Goal: Complete application form

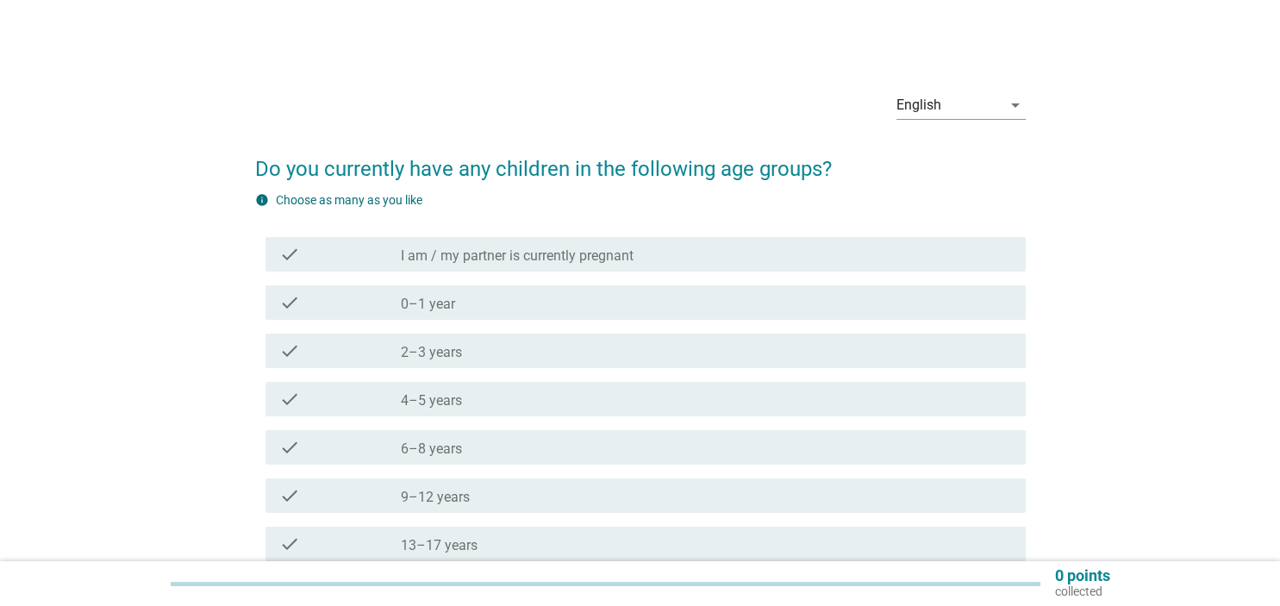
click at [558, 347] on div "check_box_outline_blank 2–3 years" at bounding box center [706, 350] width 610 height 21
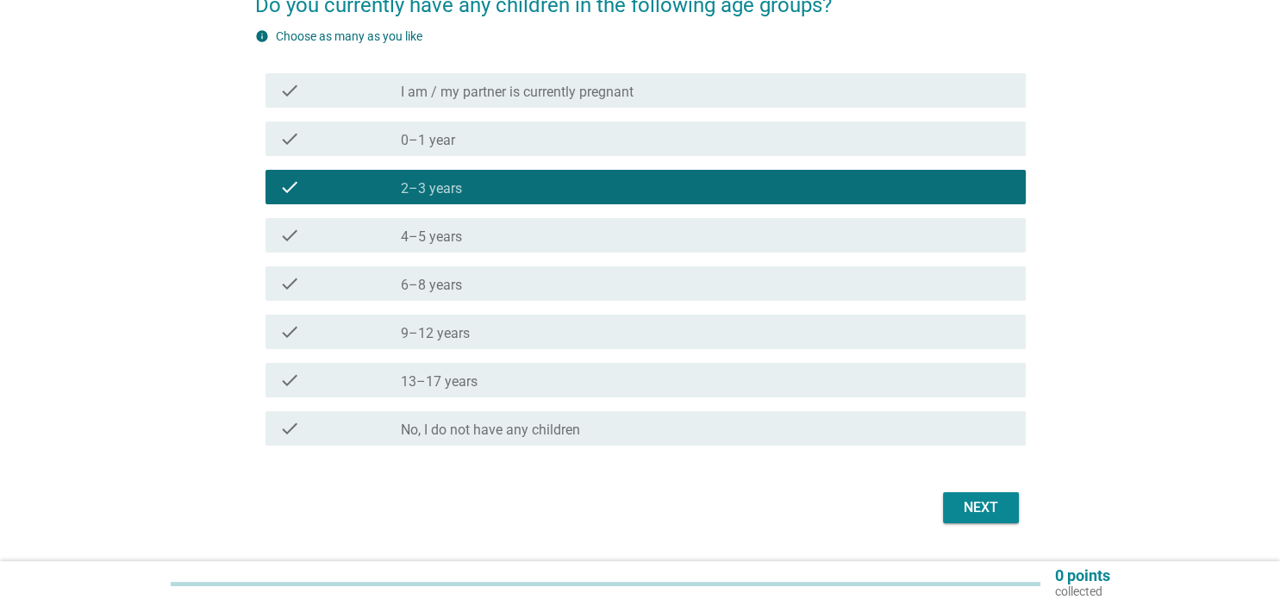
scroll to position [208, 0]
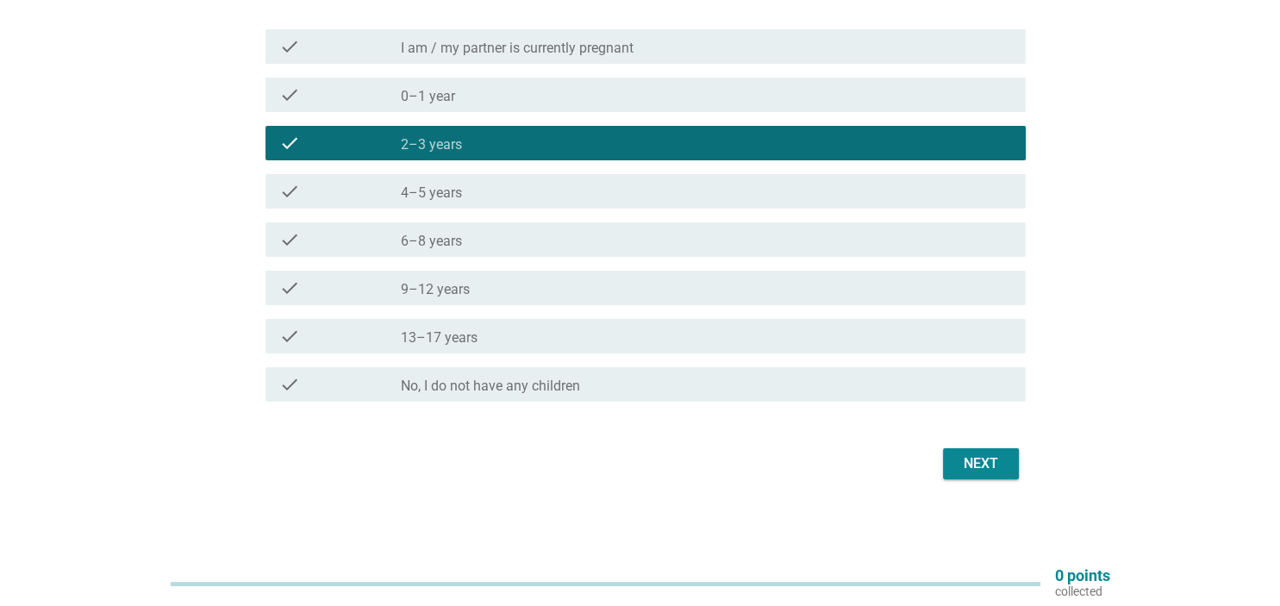
click at [975, 453] on div "Next" at bounding box center [980, 463] width 48 height 21
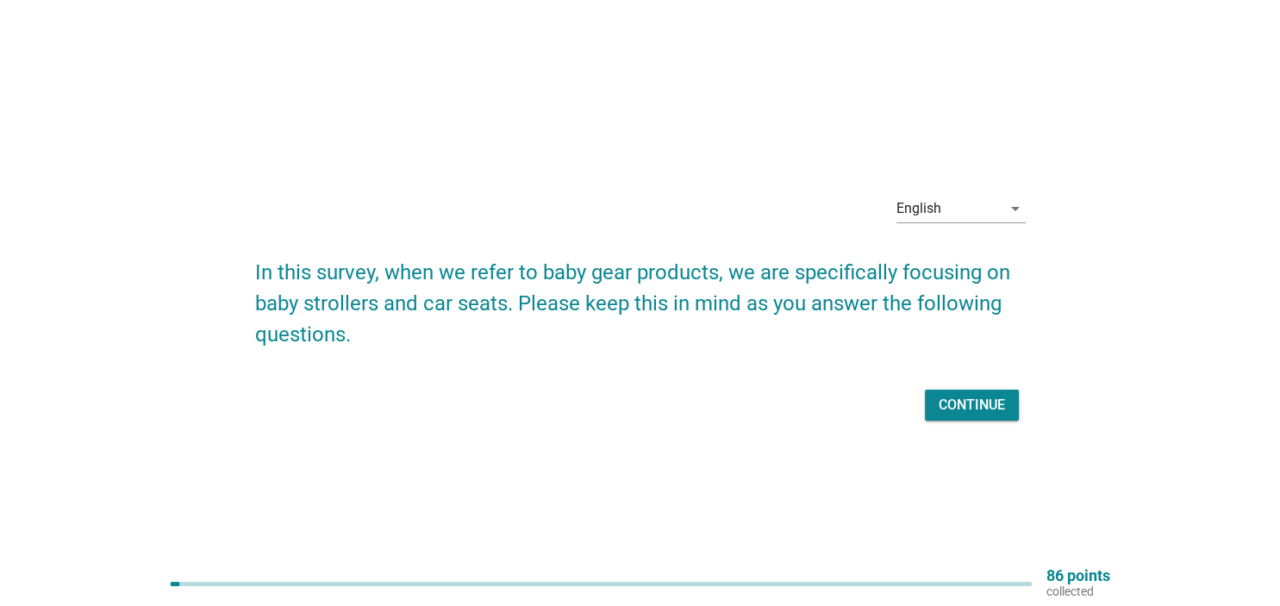
click at [976, 408] on div "Continue" at bounding box center [971, 405] width 66 height 21
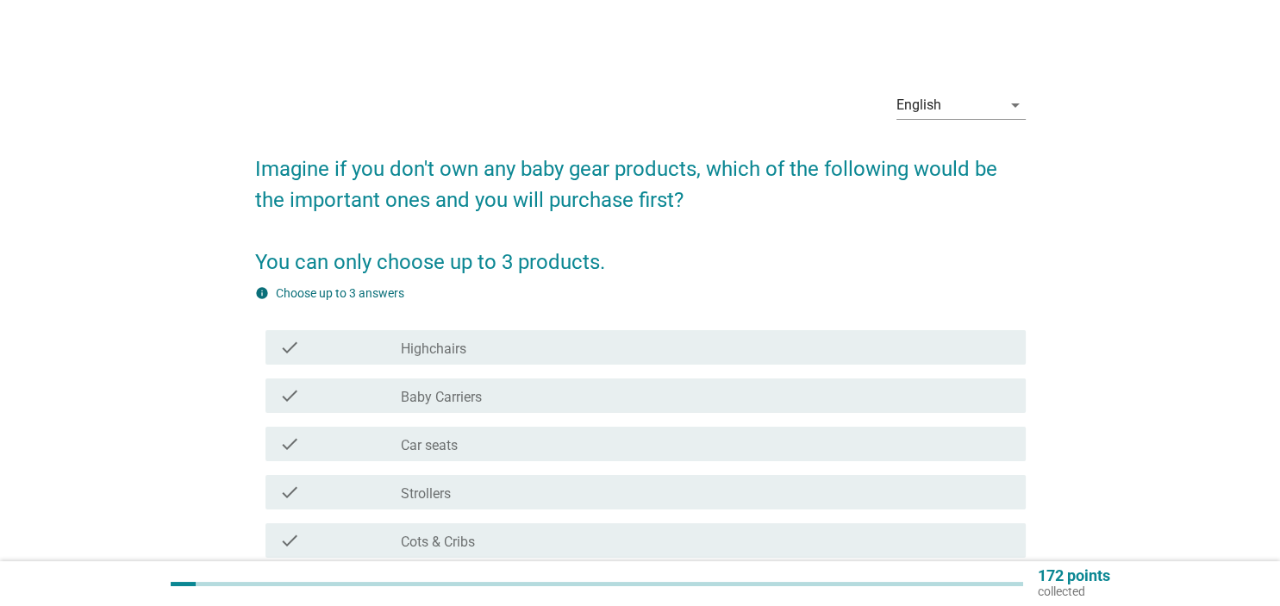
scroll to position [90, 0]
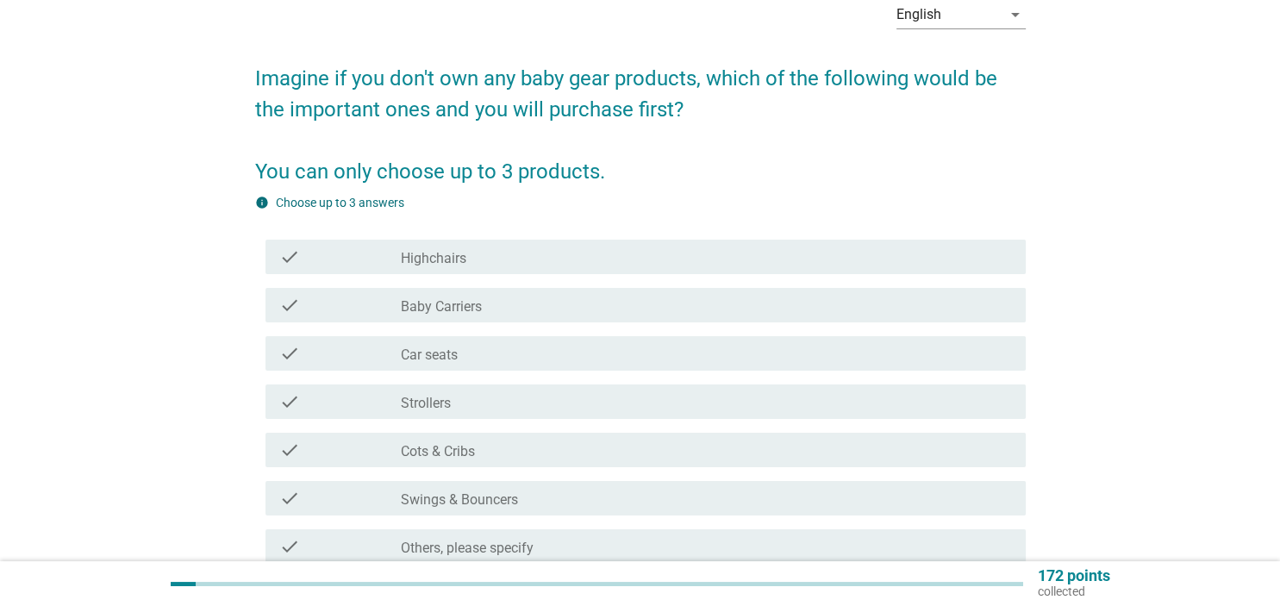
click at [510, 399] on div "check_box_outline_blank Strollers" at bounding box center [706, 401] width 610 height 21
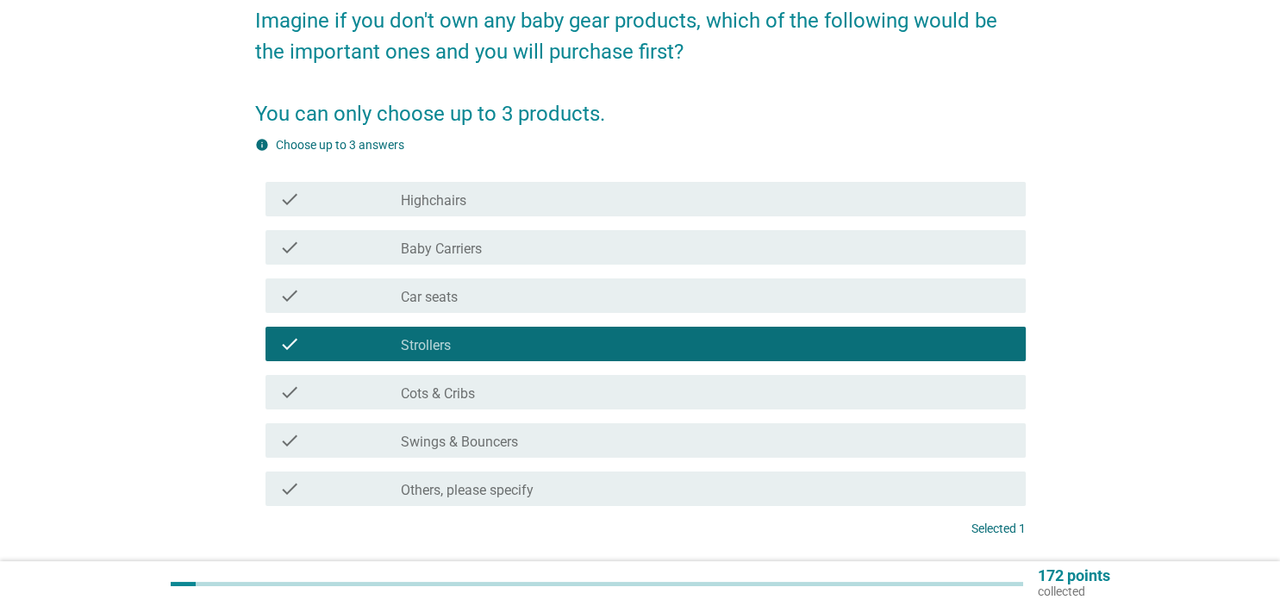
scroll to position [182, 0]
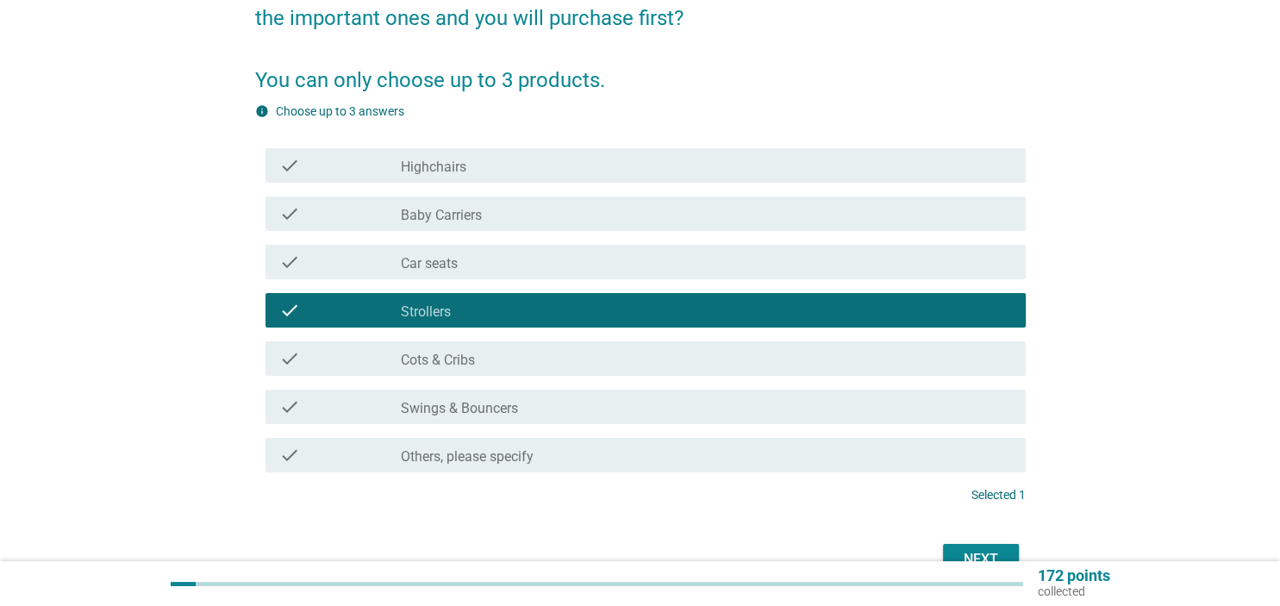
click at [676, 221] on div "check_box_outline_blank Baby Carriers" at bounding box center [706, 213] width 610 height 21
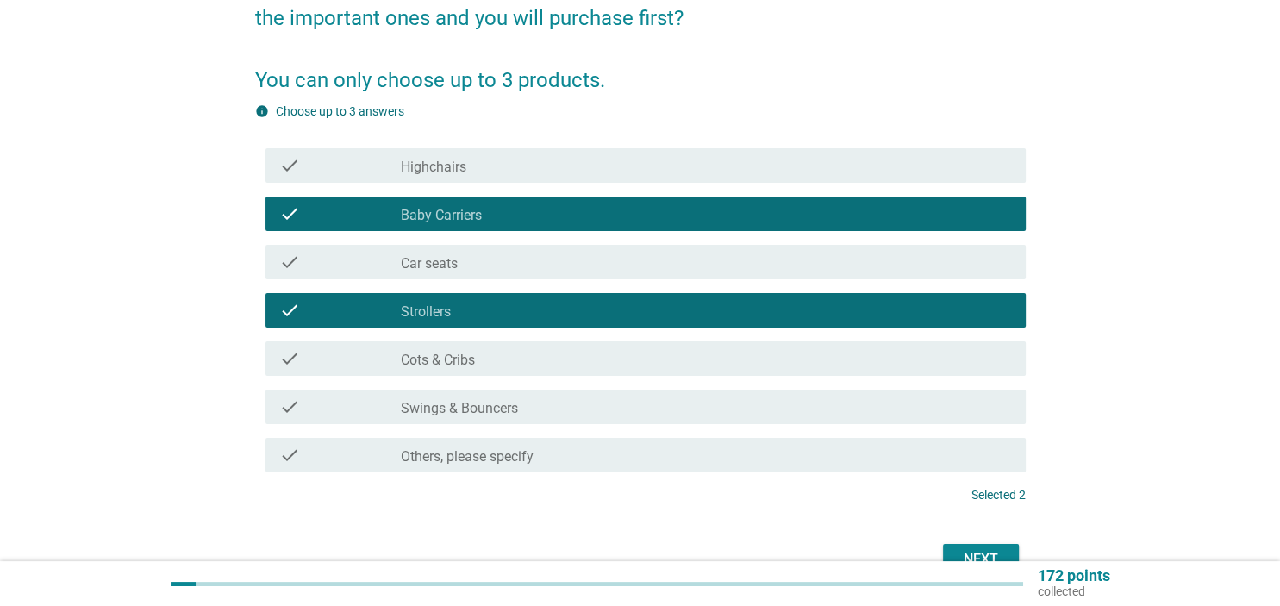
click at [699, 175] on div "check_box_outline_blank Highchairs" at bounding box center [706, 165] width 610 height 21
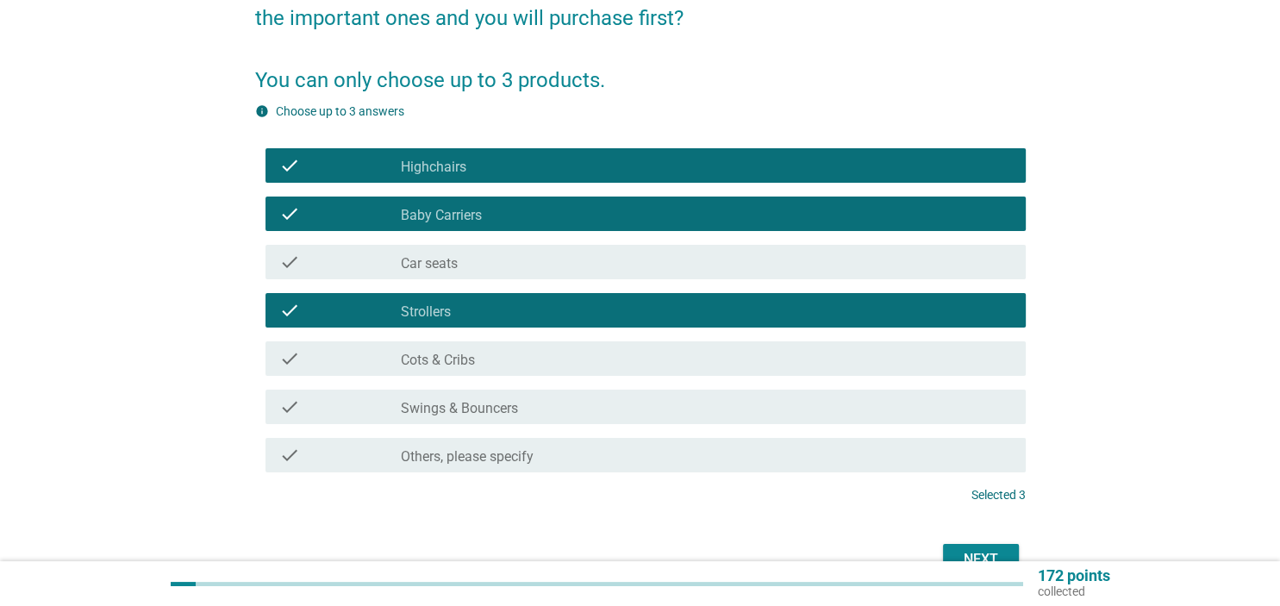
click at [699, 175] on div "check_box_outline_blank Highchairs" at bounding box center [706, 165] width 610 height 21
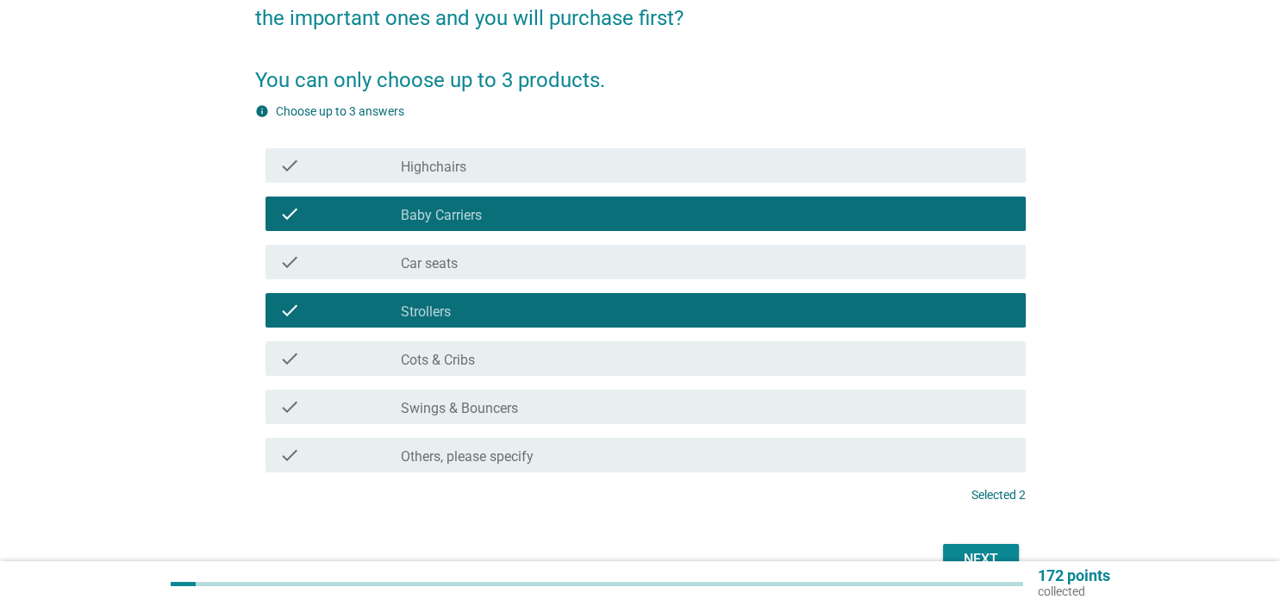
click at [633, 285] on div "check check_box_outline_blank Car seats" at bounding box center [640, 262] width 770 height 48
click at [654, 263] on div "check_box_outline_blank Car seats" at bounding box center [706, 262] width 610 height 21
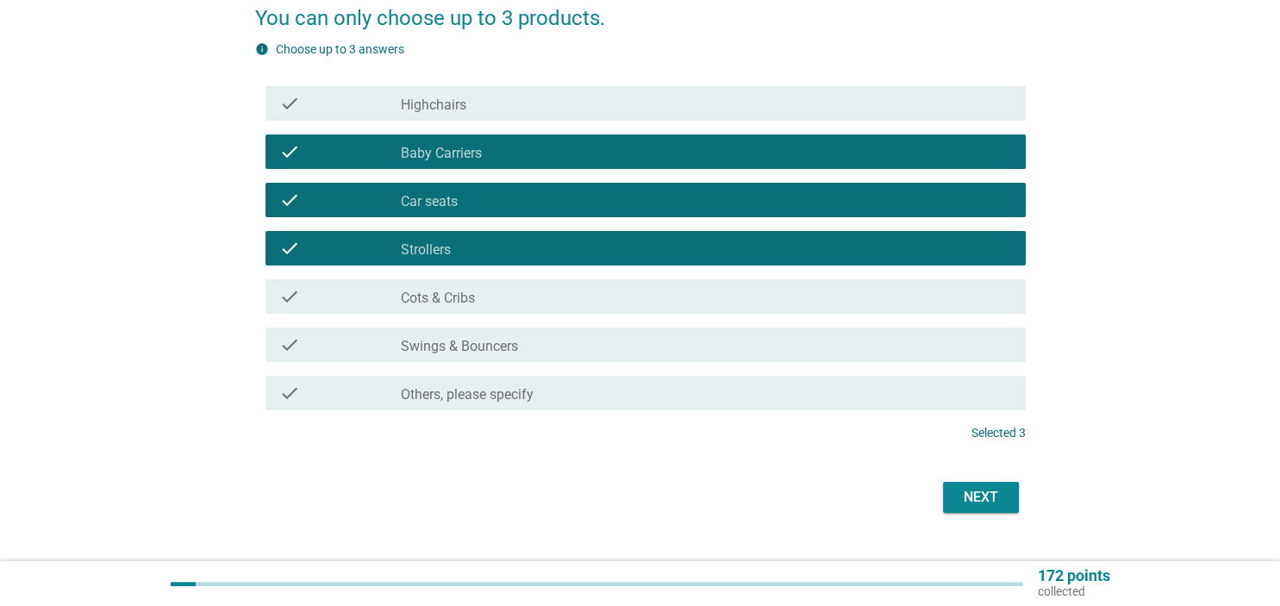
scroll to position [272, 0]
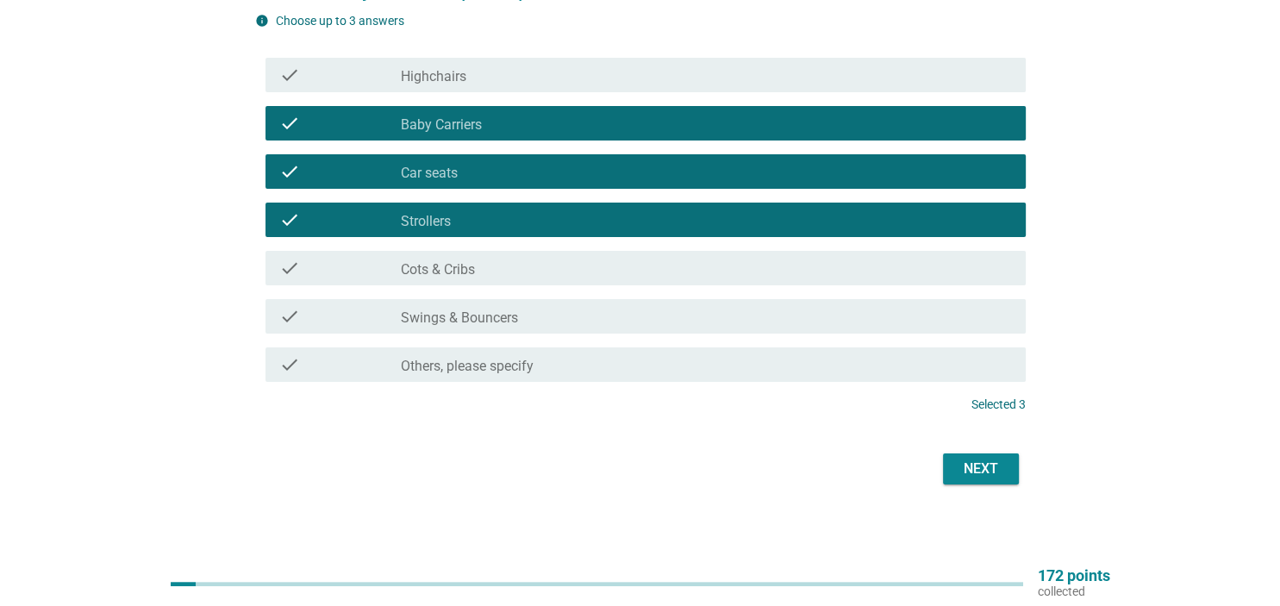
click at [1002, 469] on div "Next" at bounding box center [980, 468] width 48 height 21
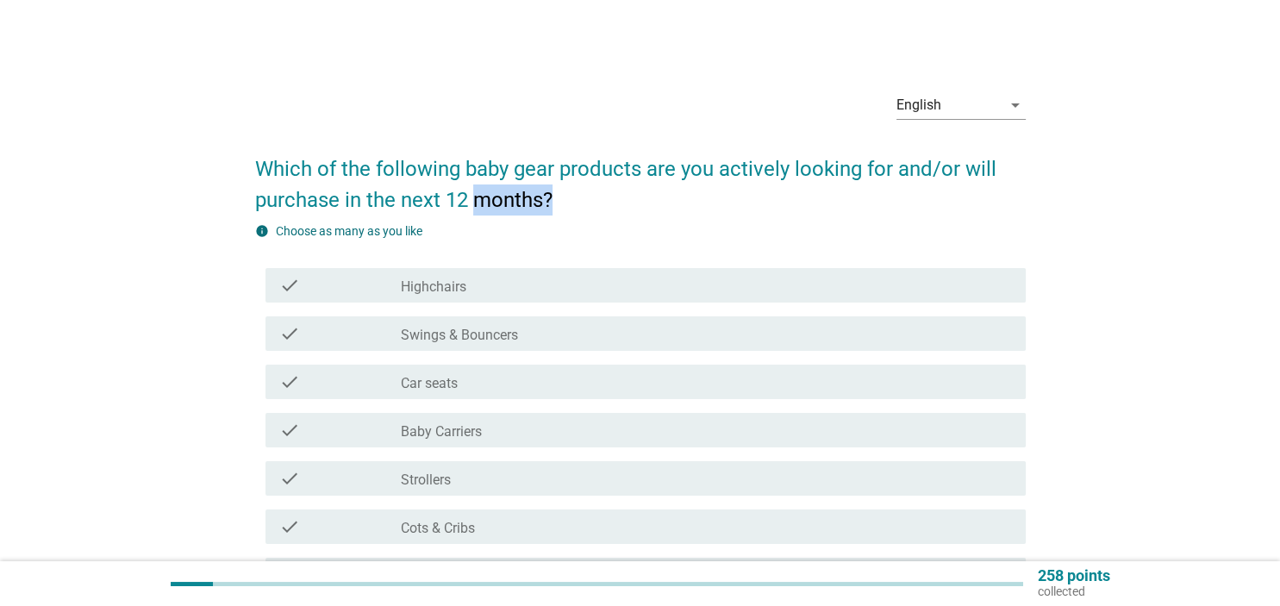
drag, startPoint x: 478, startPoint y: 186, endPoint x: 622, endPoint y: 186, distance: 143.9
click at [622, 186] on h2 "Which of the following baby gear products are you actively looking for and/or w…" at bounding box center [640, 175] width 770 height 79
click at [595, 200] on h2 "Which of the following baby gear products are you actively looking for and/or w…" at bounding box center [640, 175] width 770 height 79
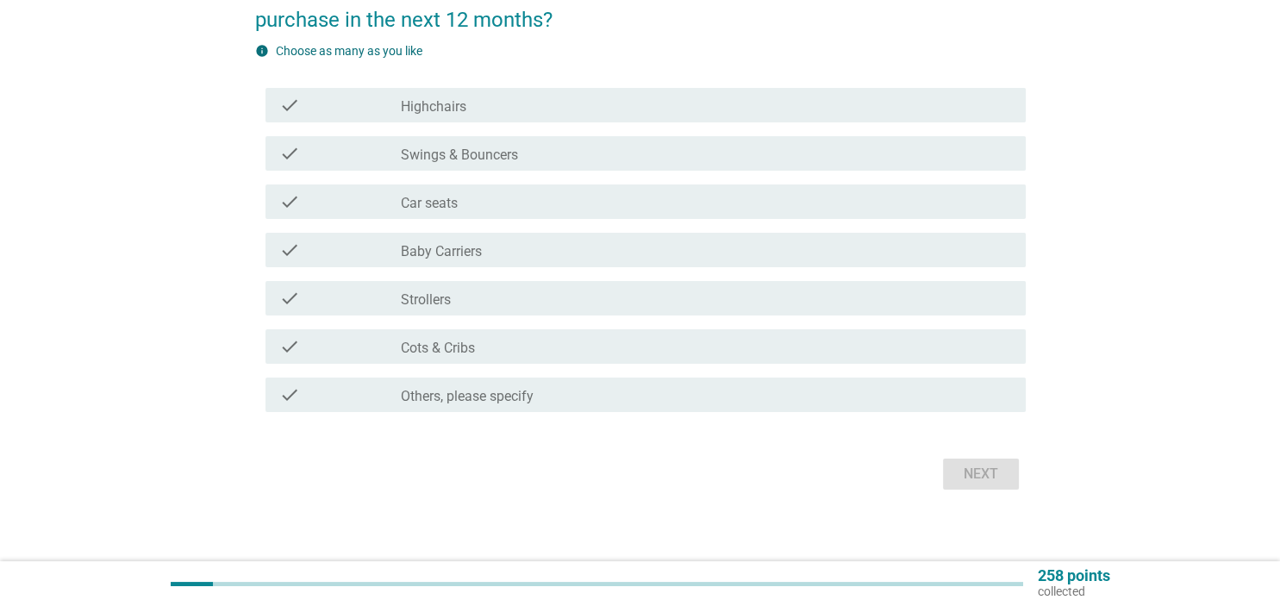
scroll to position [182, 0]
click at [536, 195] on div "check_box_outline_blank Car seats" at bounding box center [706, 200] width 610 height 21
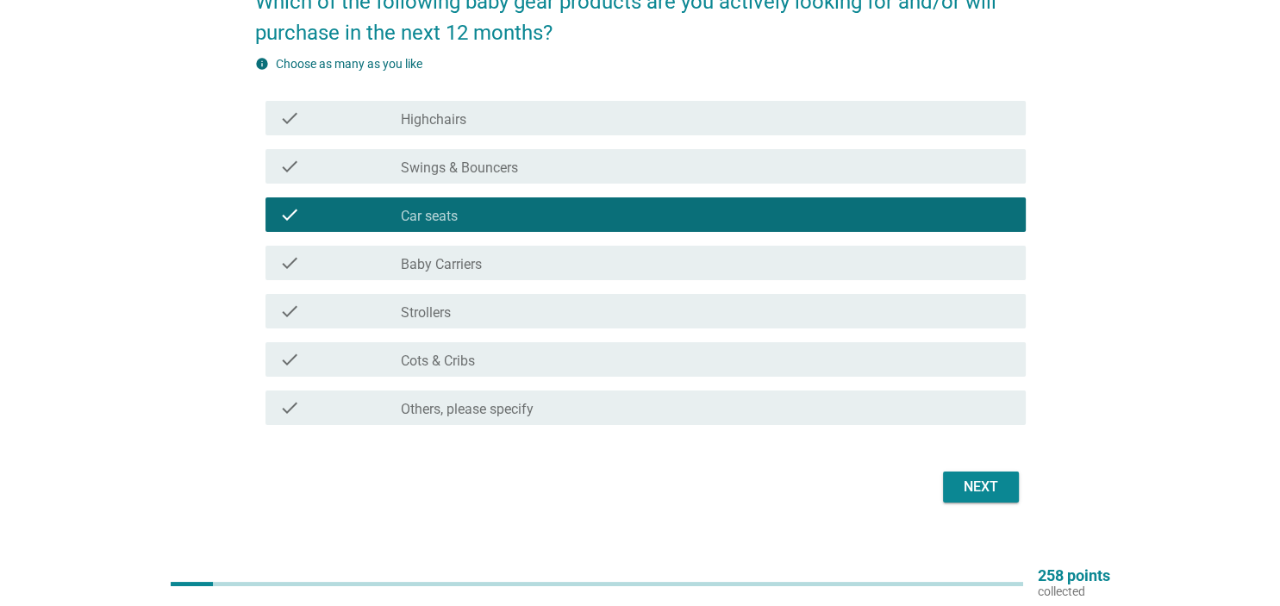
scroll to position [90, 0]
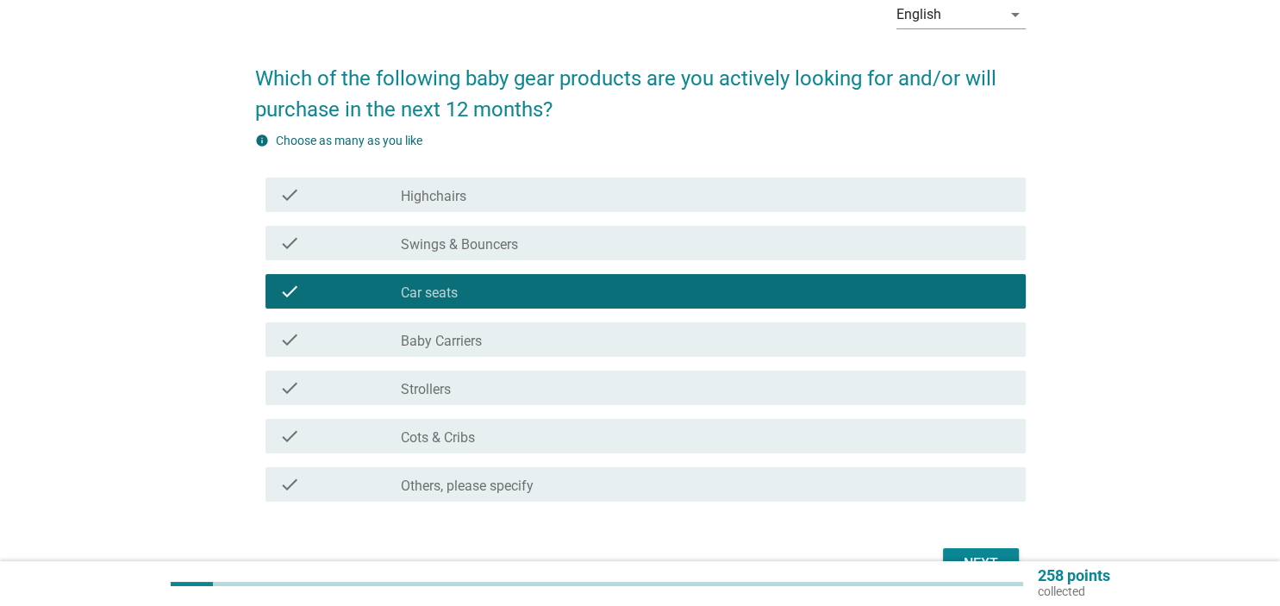
click at [845, 371] on div "check check_box_outline_blank Strollers" at bounding box center [645, 388] width 760 height 34
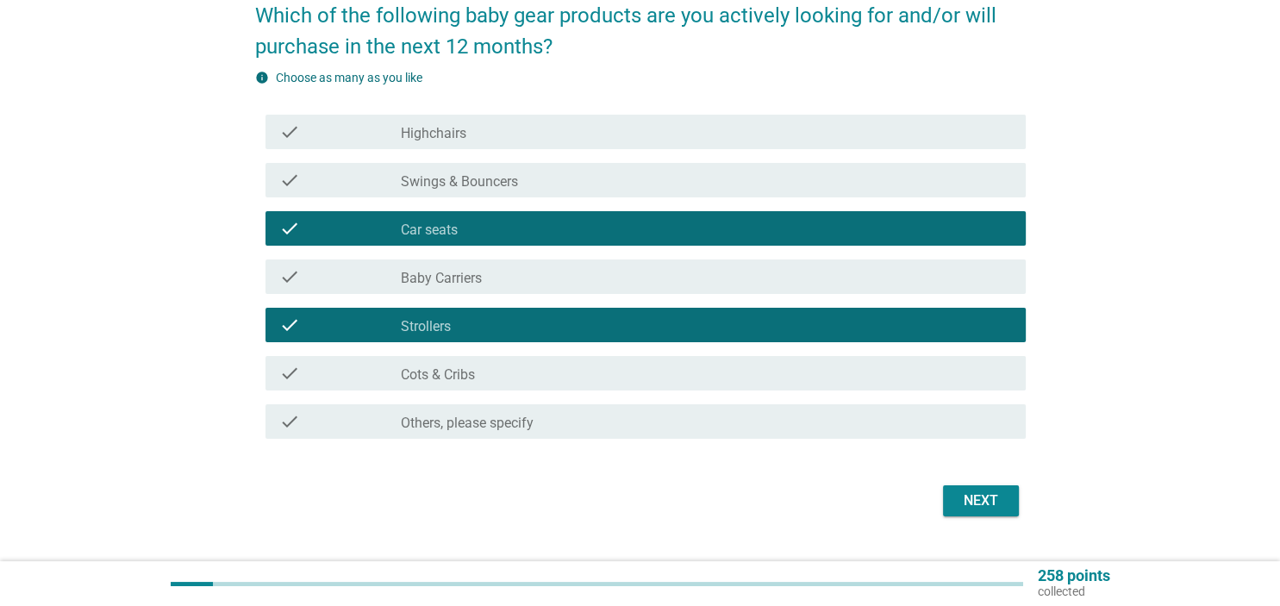
scroll to position [182, 0]
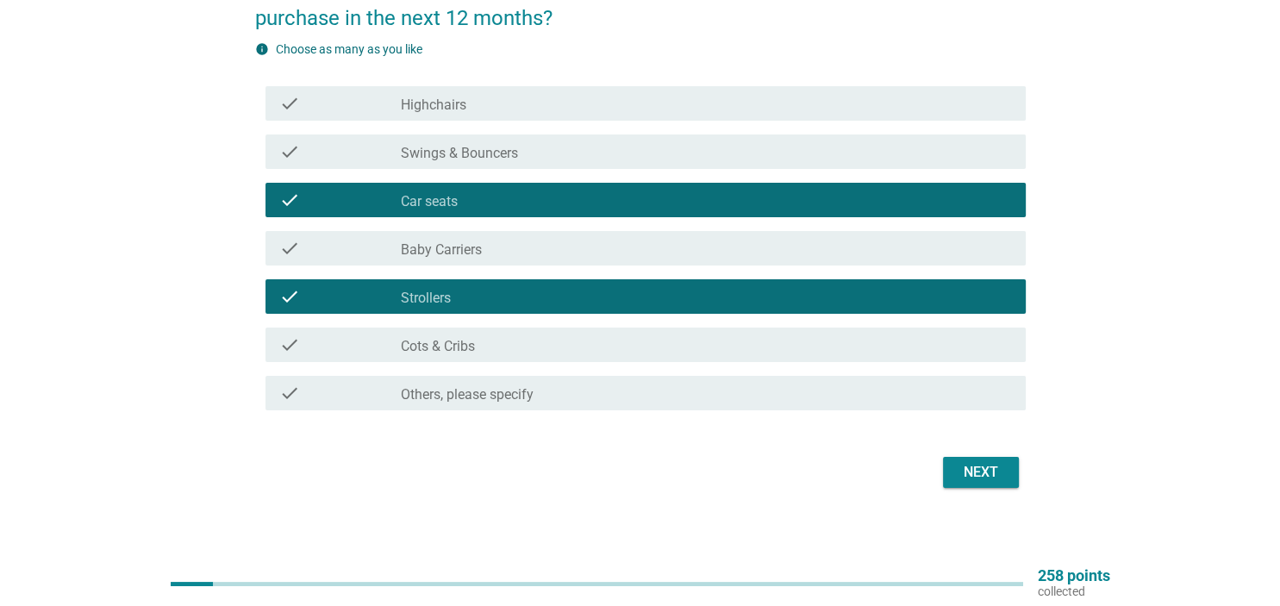
click at [1025, 495] on div "English arrow_drop_down Which of the following baby gear products are you activ…" at bounding box center [640, 194] width 798 height 625
click at [994, 484] on button "Next" at bounding box center [981, 472] width 76 height 31
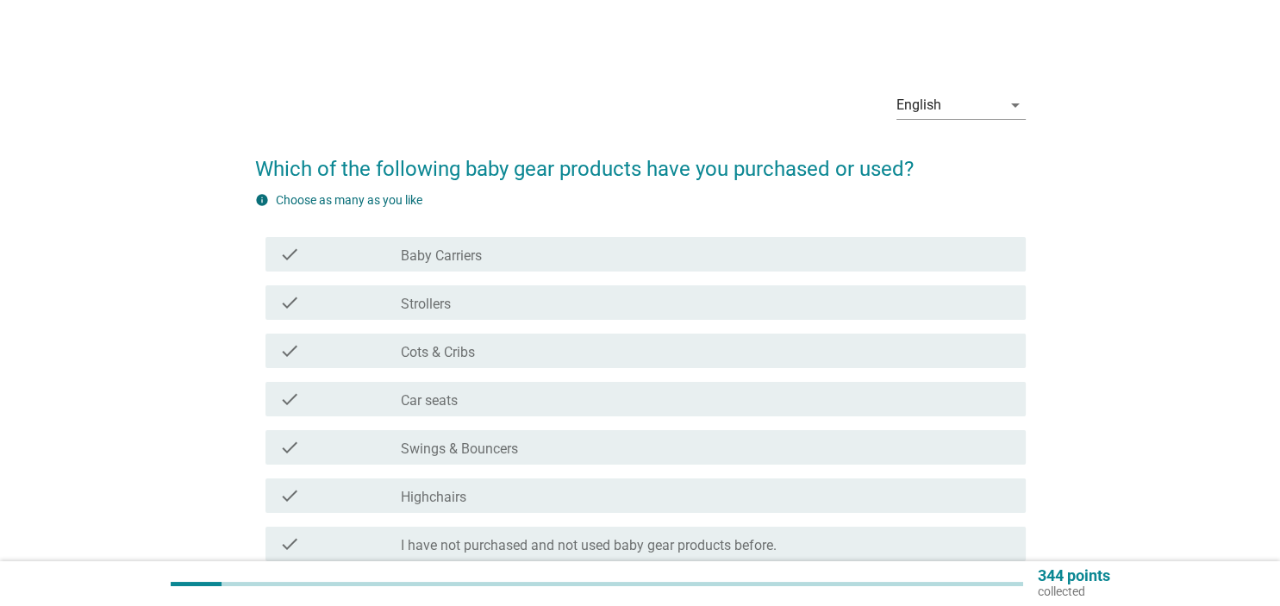
click at [467, 309] on div "check_box_outline_blank Strollers" at bounding box center [706, 302] width 610 height 21
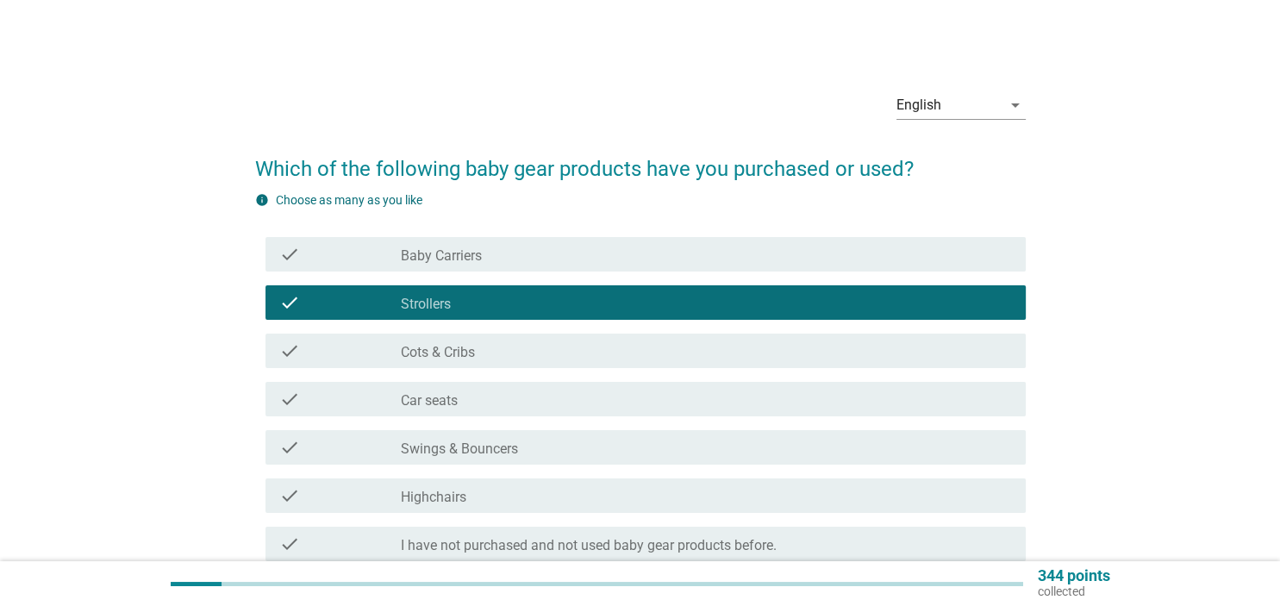
click at [483, 412] on div "check check_box_outline_blank Car seats" at bounding box center [645, 399] width 760 height 34
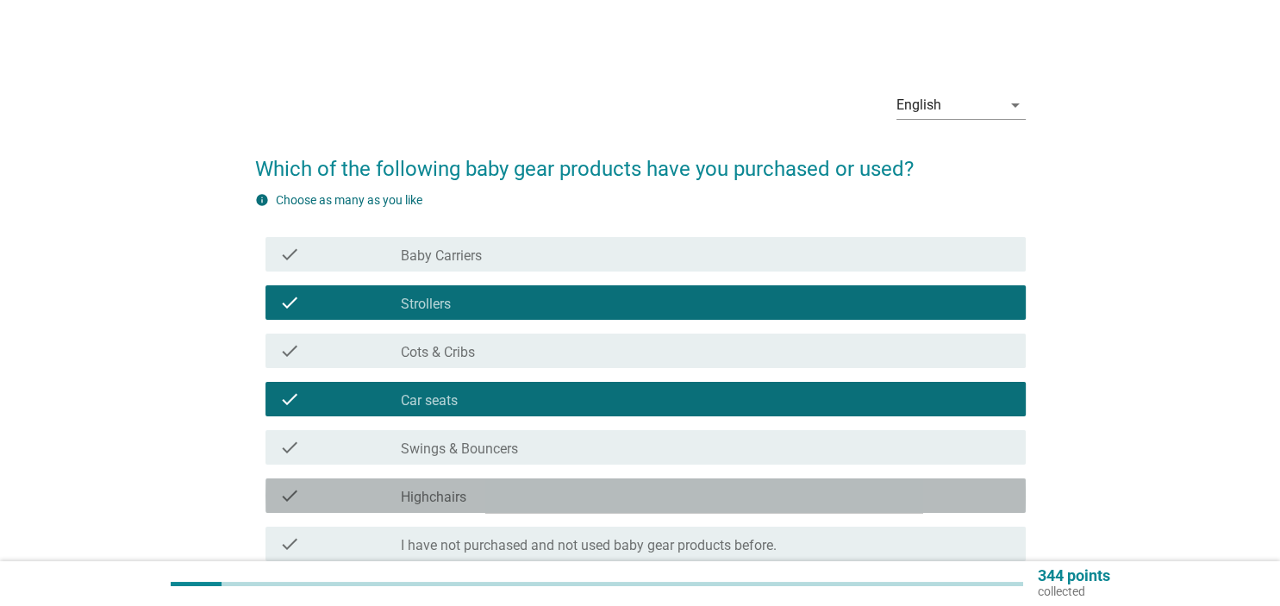
click at [502, 490] on div "check_box_outline_blank Highchairs" at bounding box center [706, 495] width 610 height 21
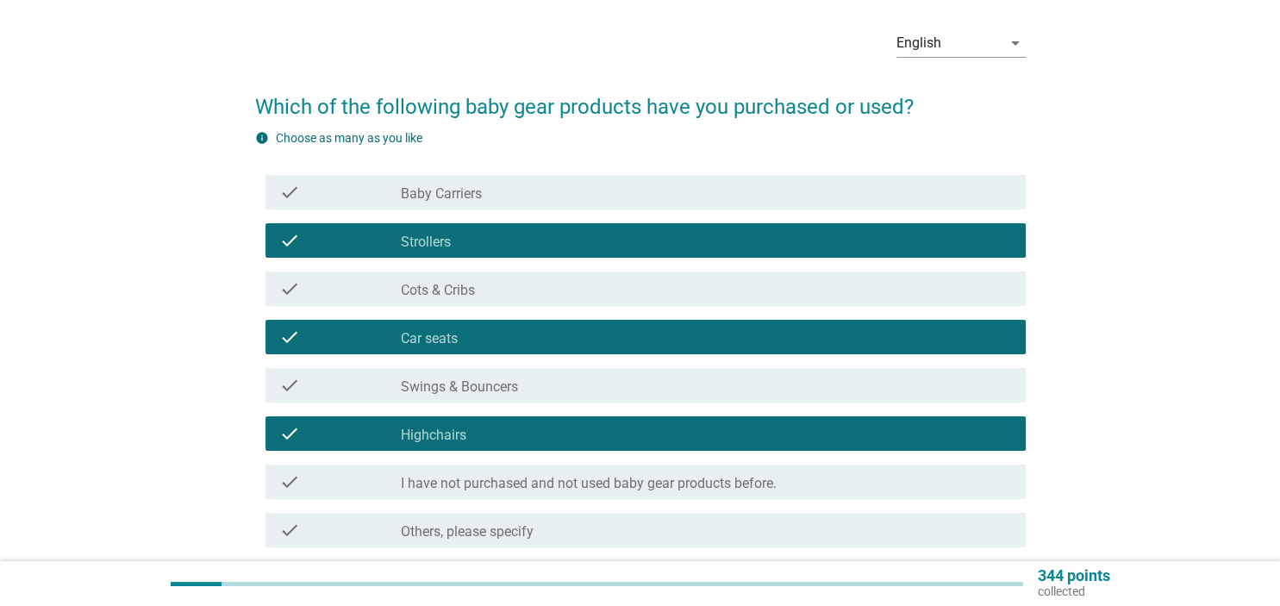
scroll to position [182, 0]
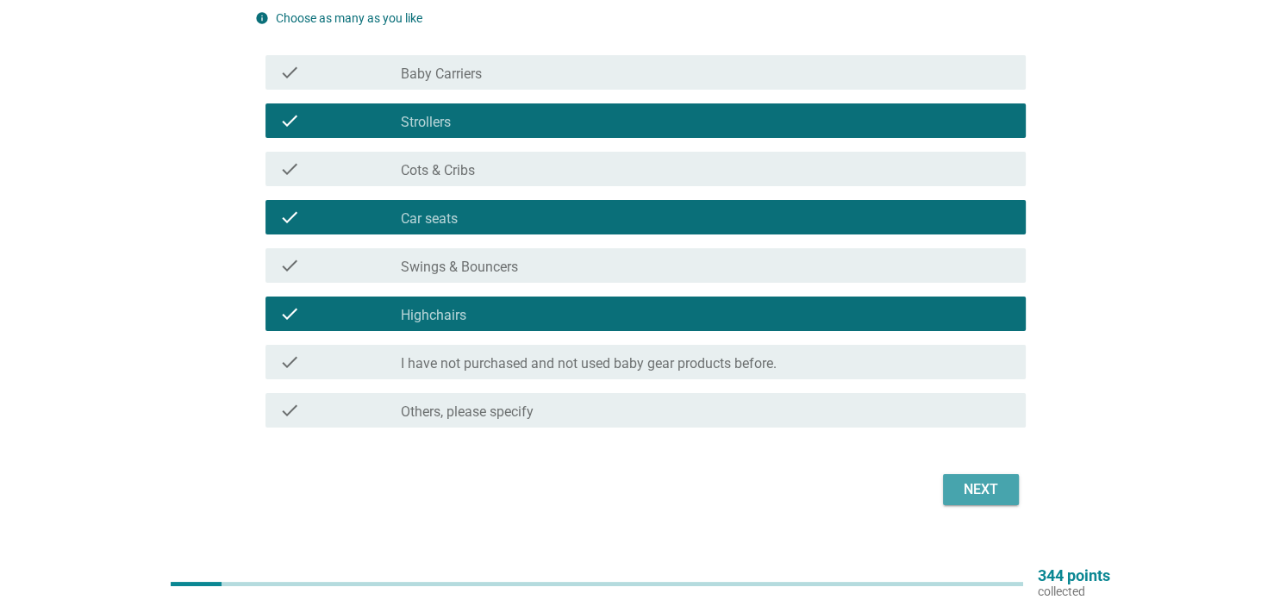
click at [992, 502] on button "Next" at bounding box center [981, 489] width 76 height 31
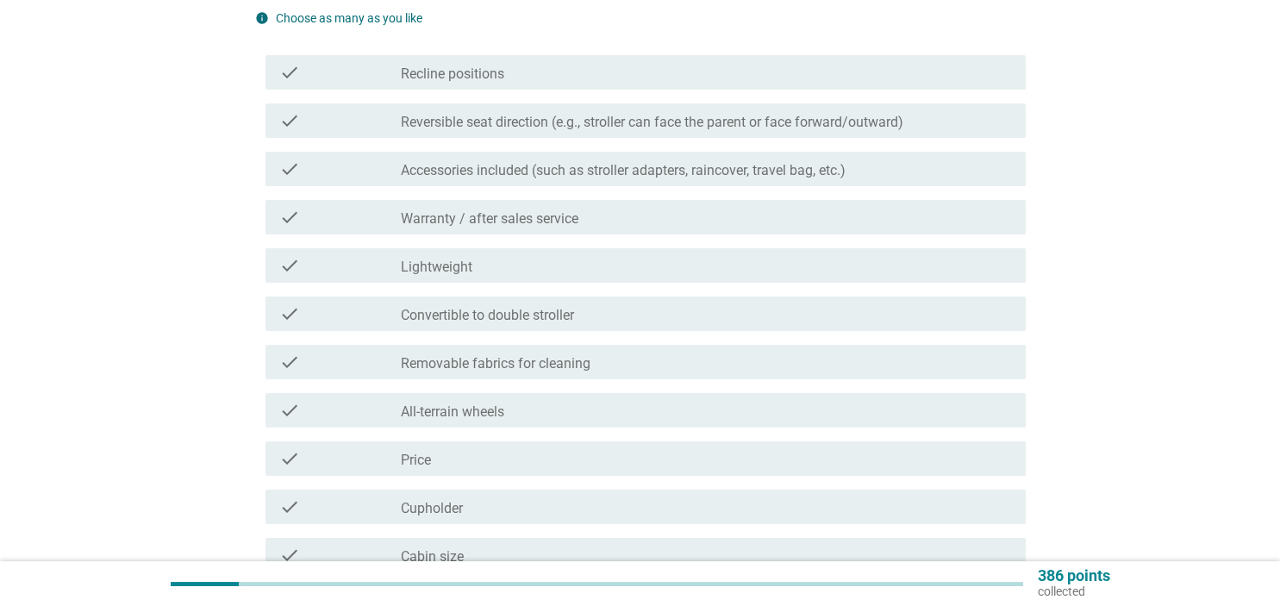
scroll to position [0, 0]
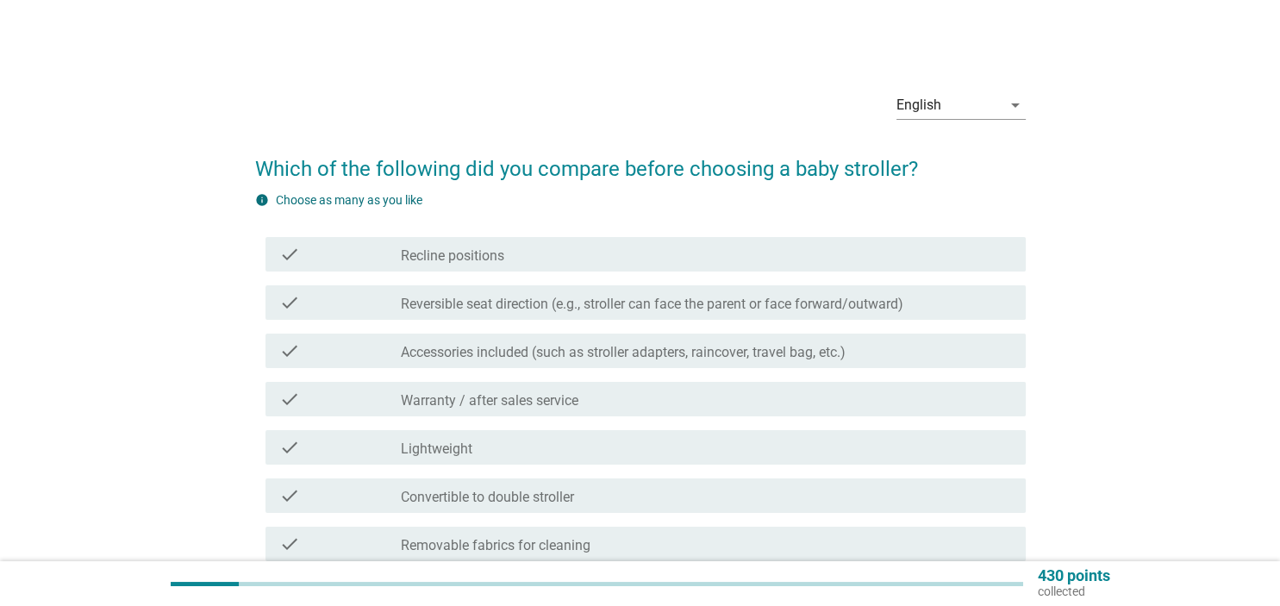
click at [771, 305] on label "Reversible seat direction (e.g., stroller can face the parent or face forward/o…" at bounding box center [652, 304] width 502 height 17
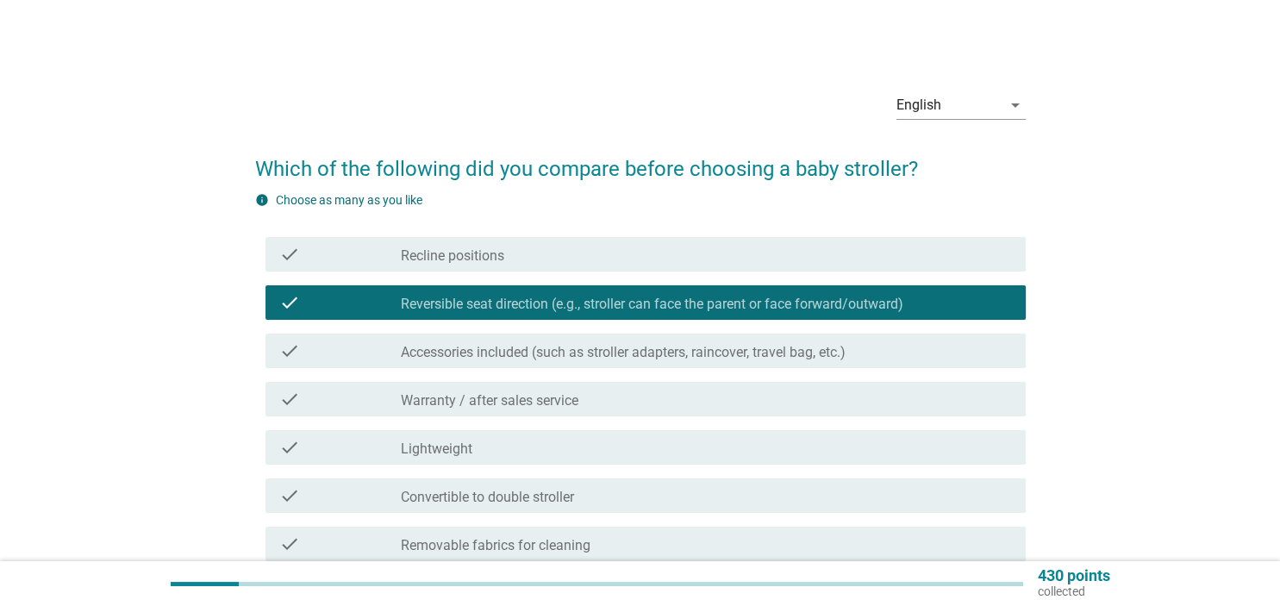
click at [746, 356] on label "Accessories included (such as stroller adapters, raincover, travel bag, etc.)" at bounding box center [623, 352] width 445 height 17
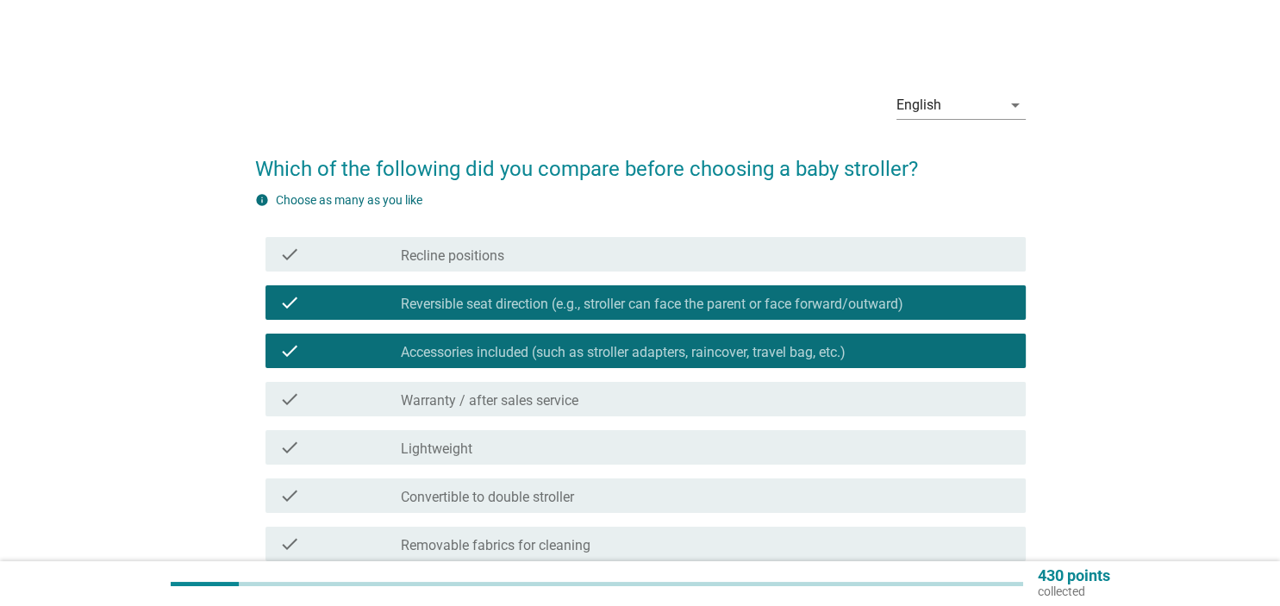
click at [713, 393] on div "check_box_outline_blank Warranty / after sales service" at bounding box center [706, 399] width 610 height 21
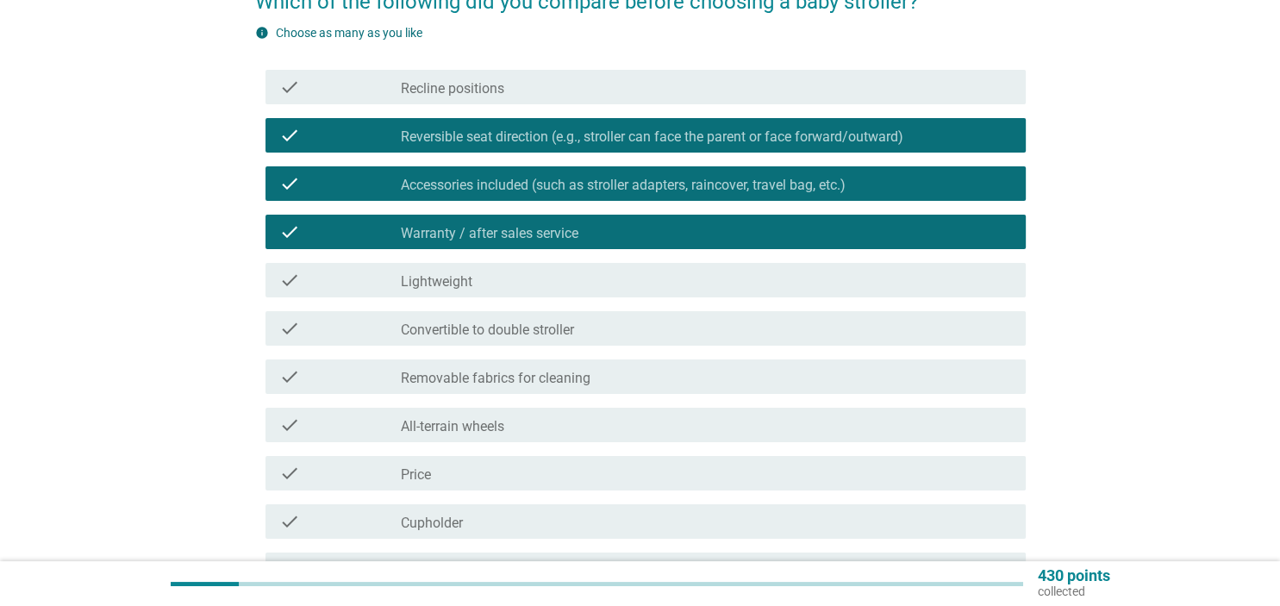
scroll to position [182, 0]
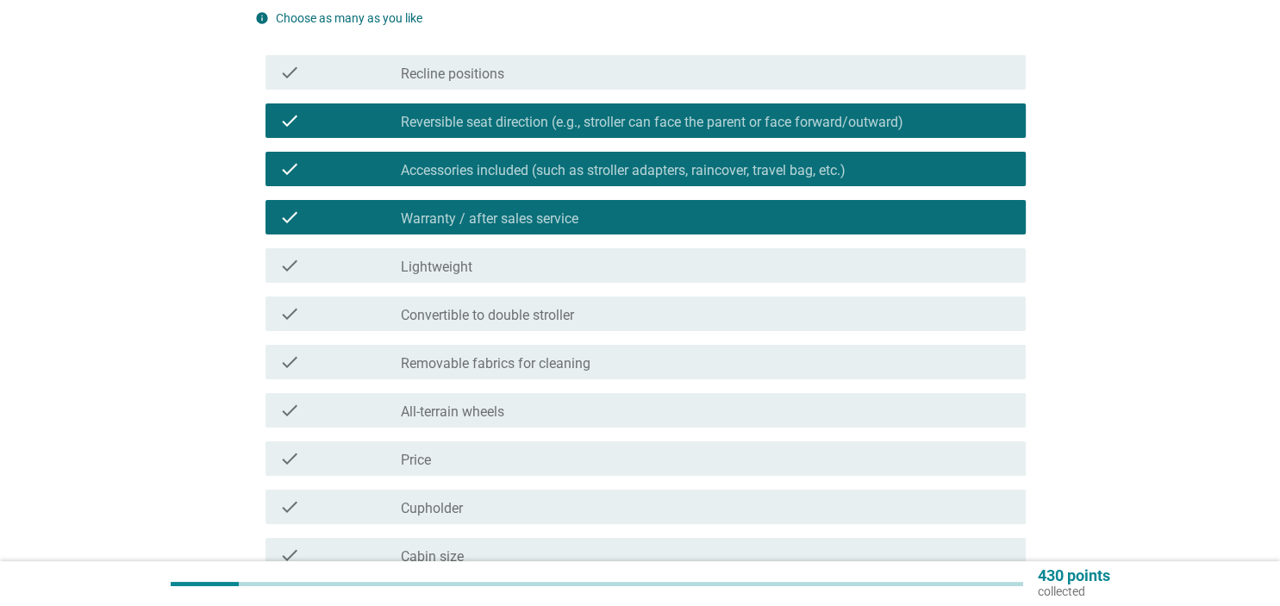
click at [719, 273] on div "check_box_outline_blank Lightweight" at bounding box center [706, 265] width 610 height 21
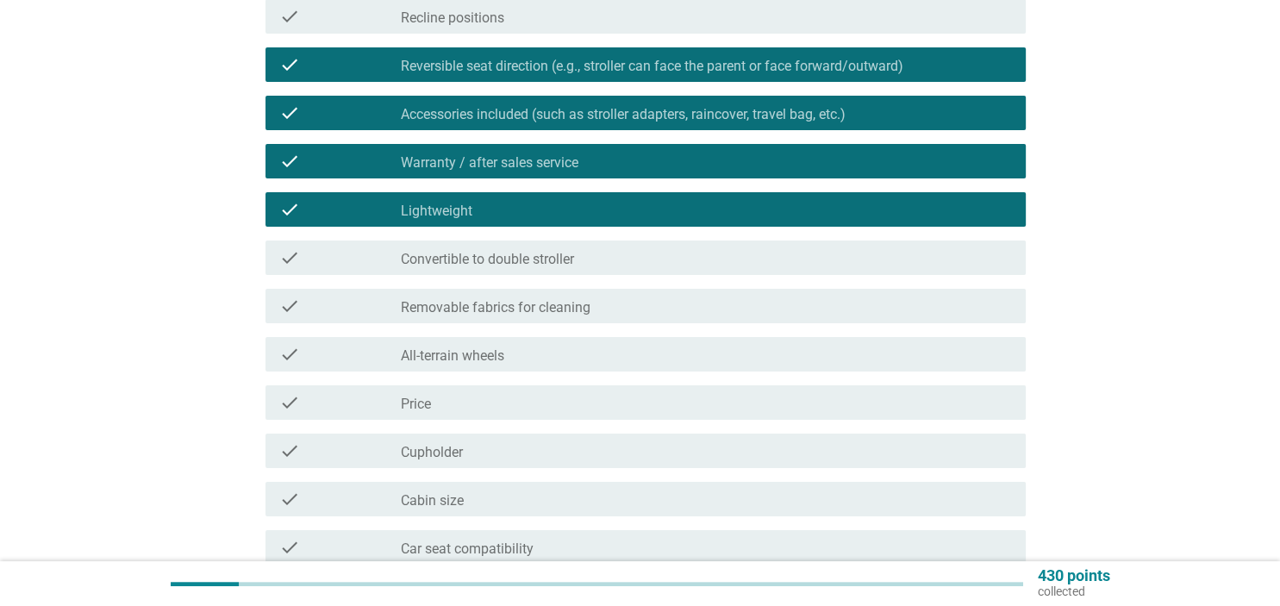
scroll to position [272, 0]
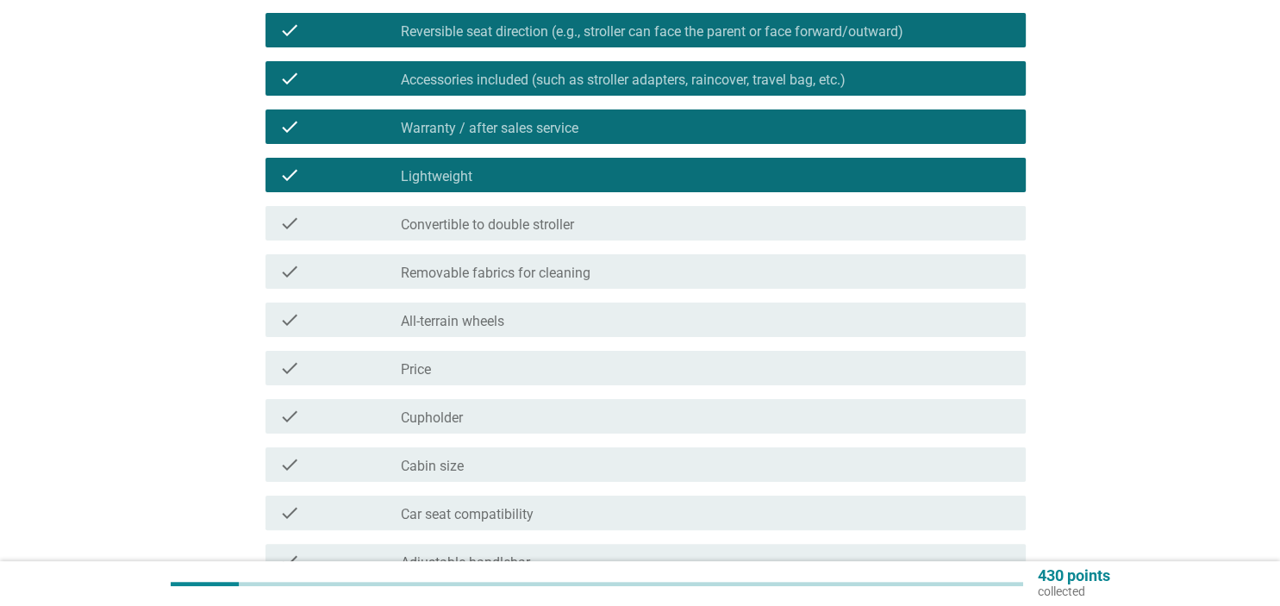
click at [723, 373] on div "check_box_outline_blank Price" at bounding box center [706, 368] width 610 height 21
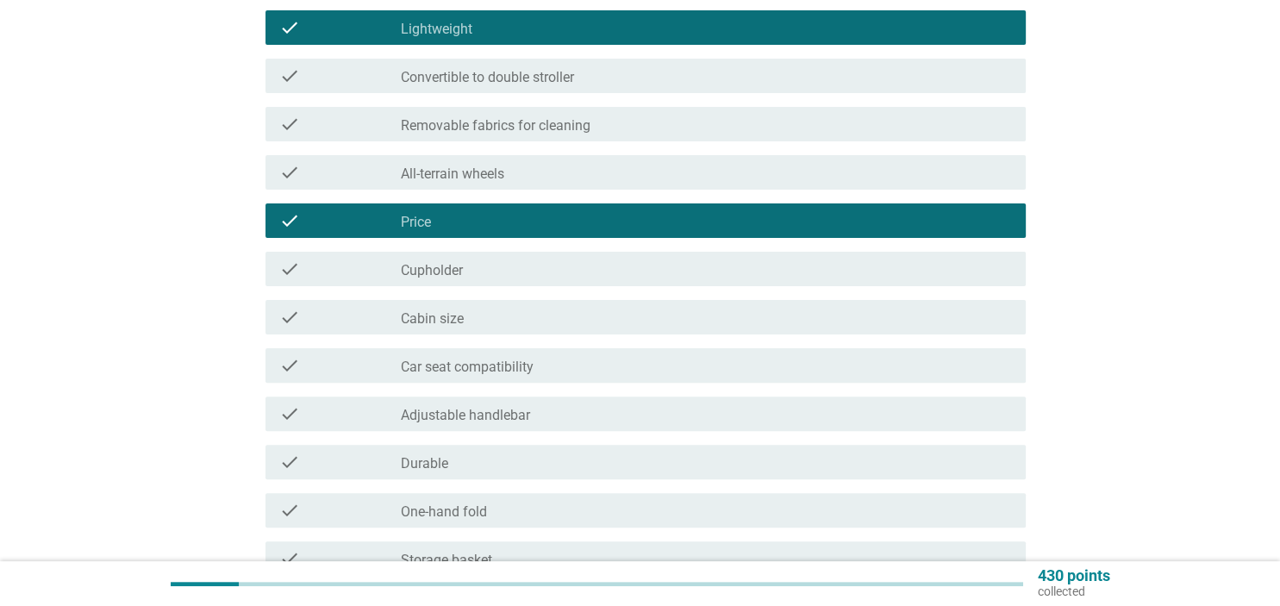
scroll to position [455, 0]
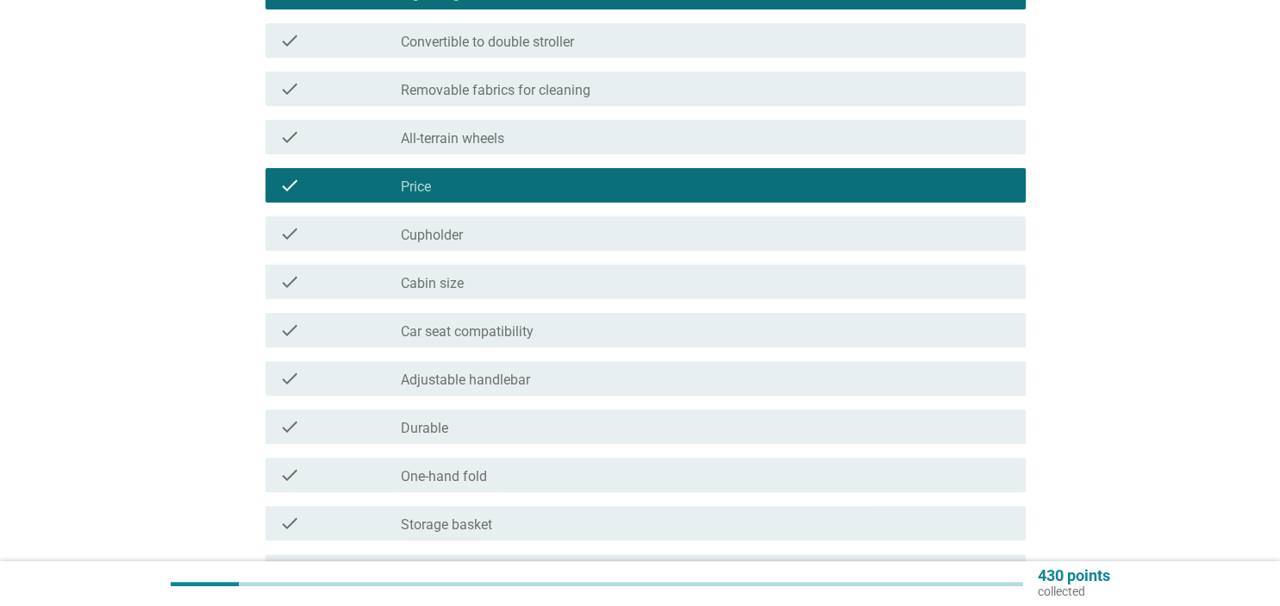
click at [734, 333] on div "check_box_outline_blank Car seat compatibility" at bounding box center [706, 330] width 610 height 21
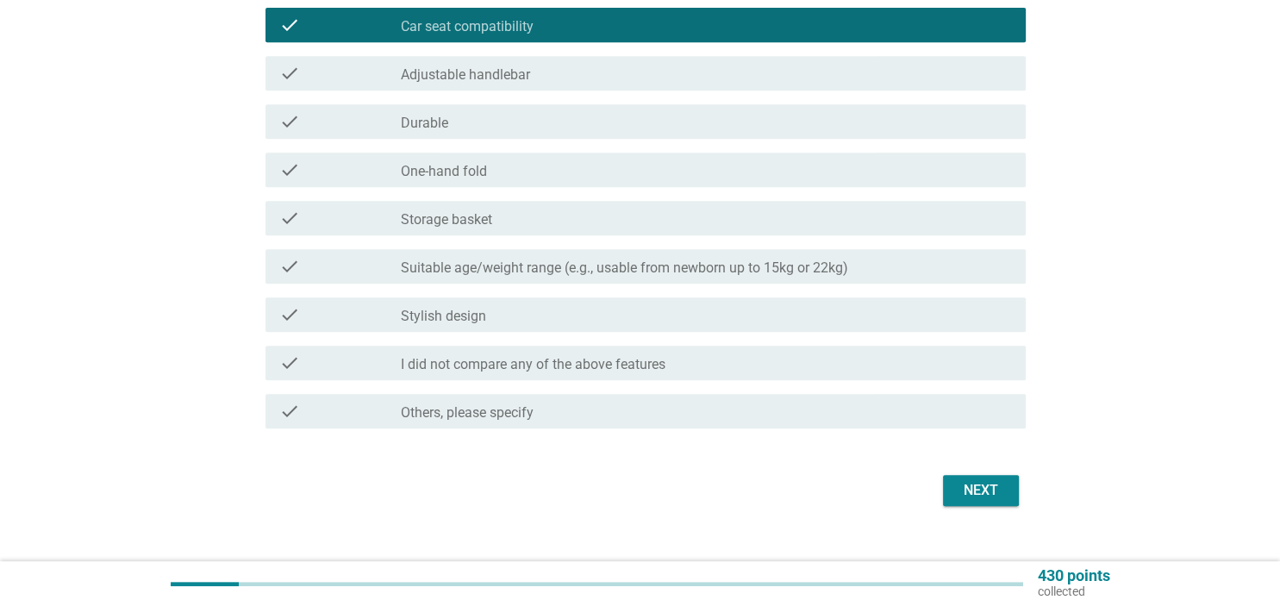
scroll to position [787, 0]
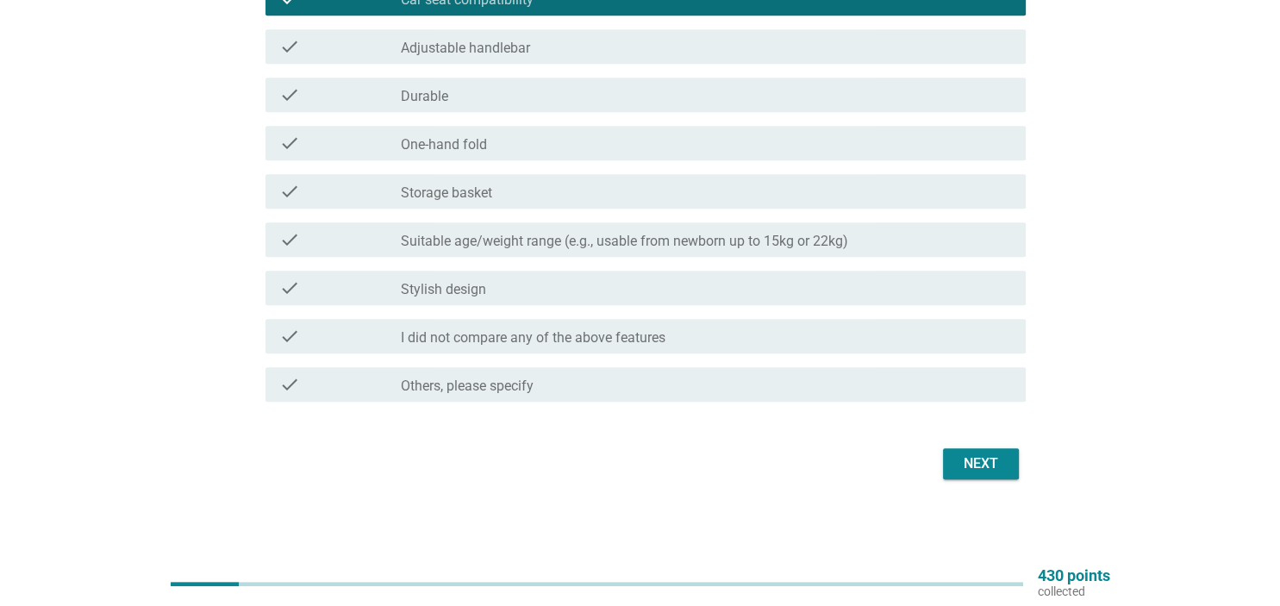
click at [977, 467] on div "Next" at bounding box center [980, 463] width 48 height 21
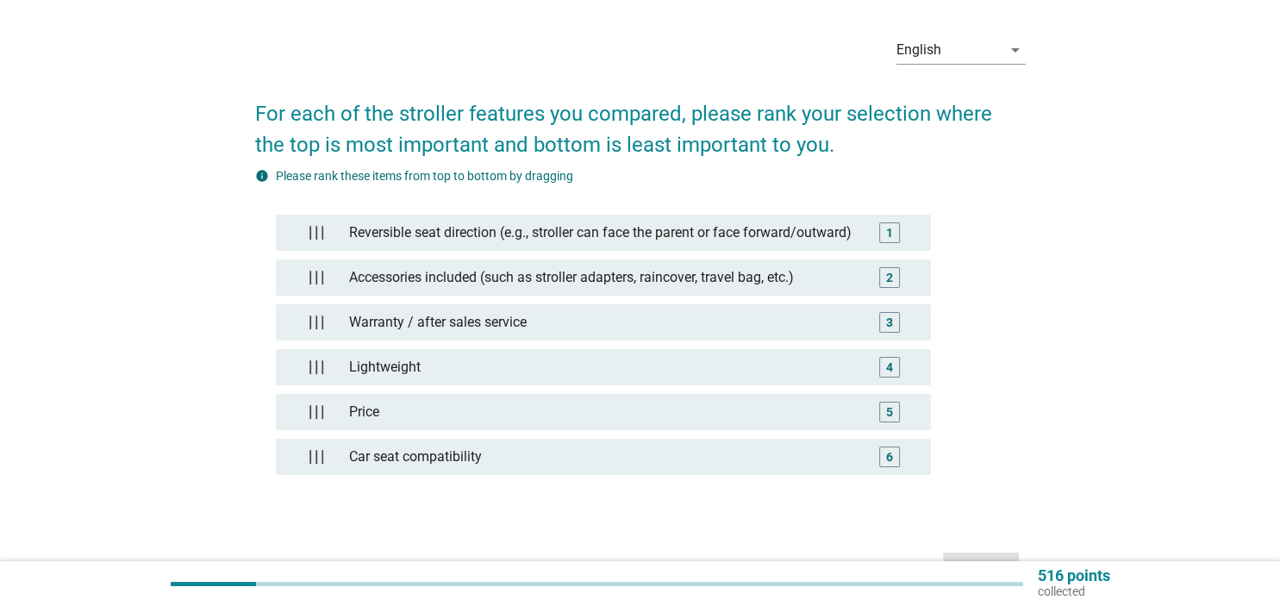
scroll to position [90, 0]
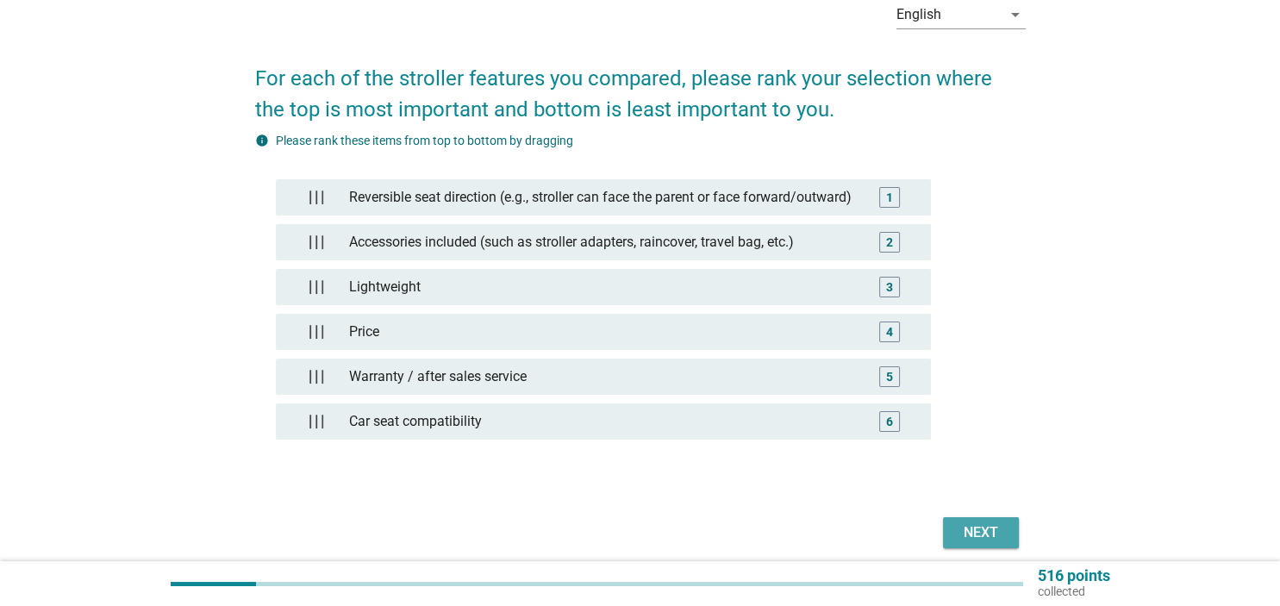
click at [974, 539] on button "Next" at bounding box center [981, 532] width 76 height 31
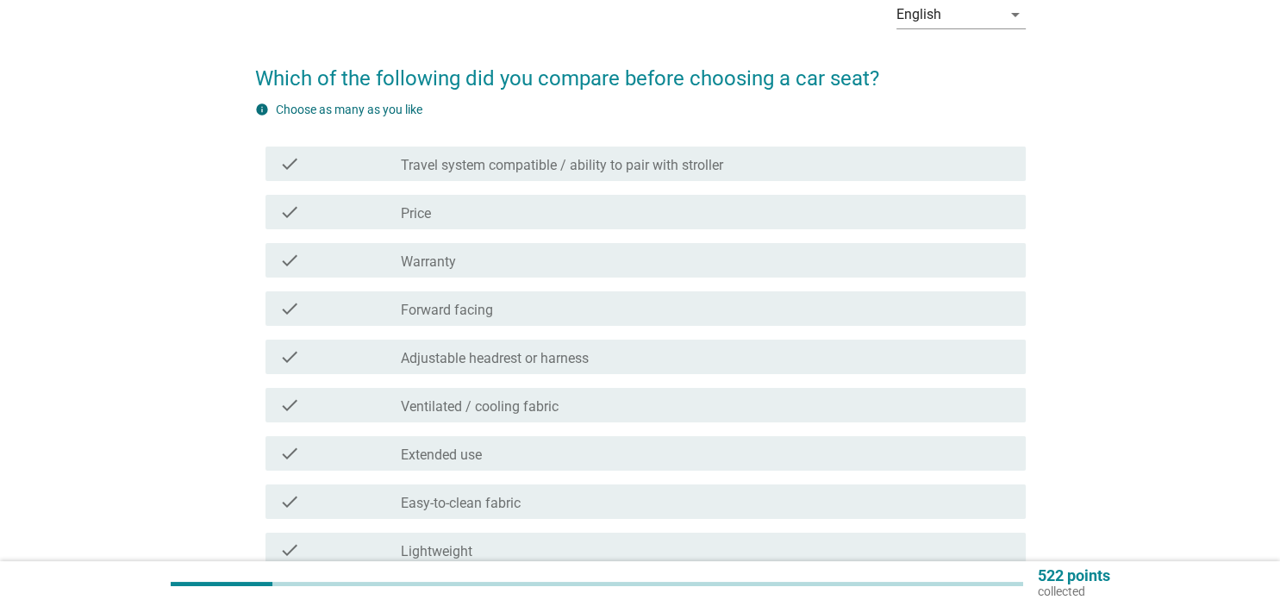
scroll to position [0, 0]
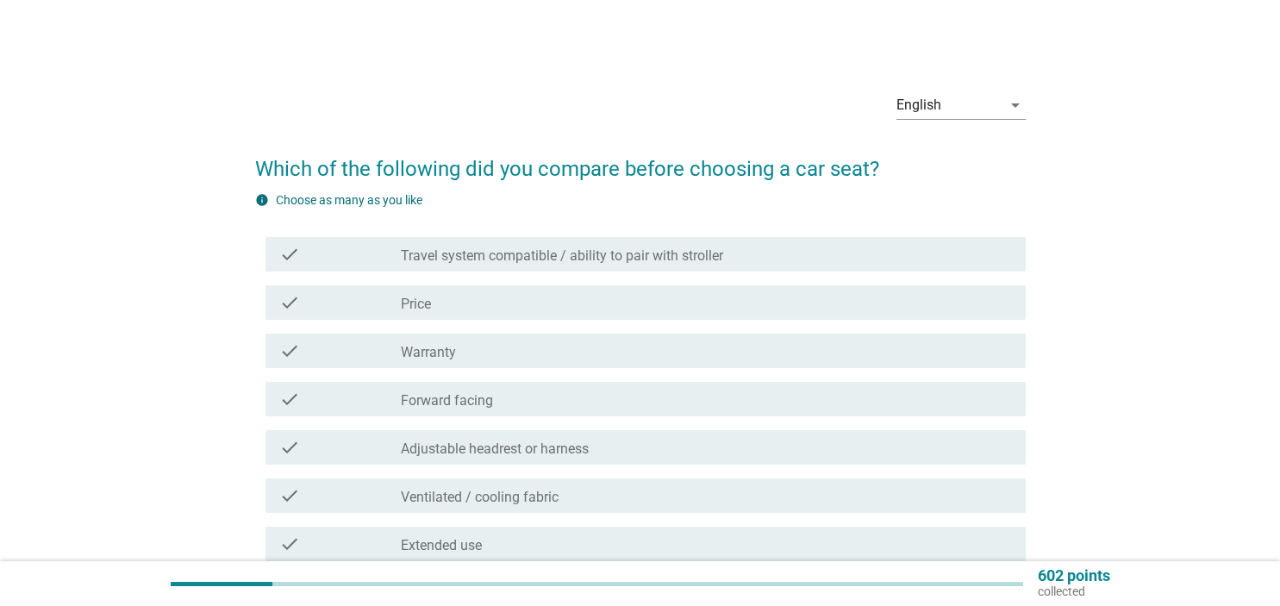
click at [646, 251] on label "Travel system compatible / ability to pair with stroller" at bounding box center [562, 255] width 322 height 17
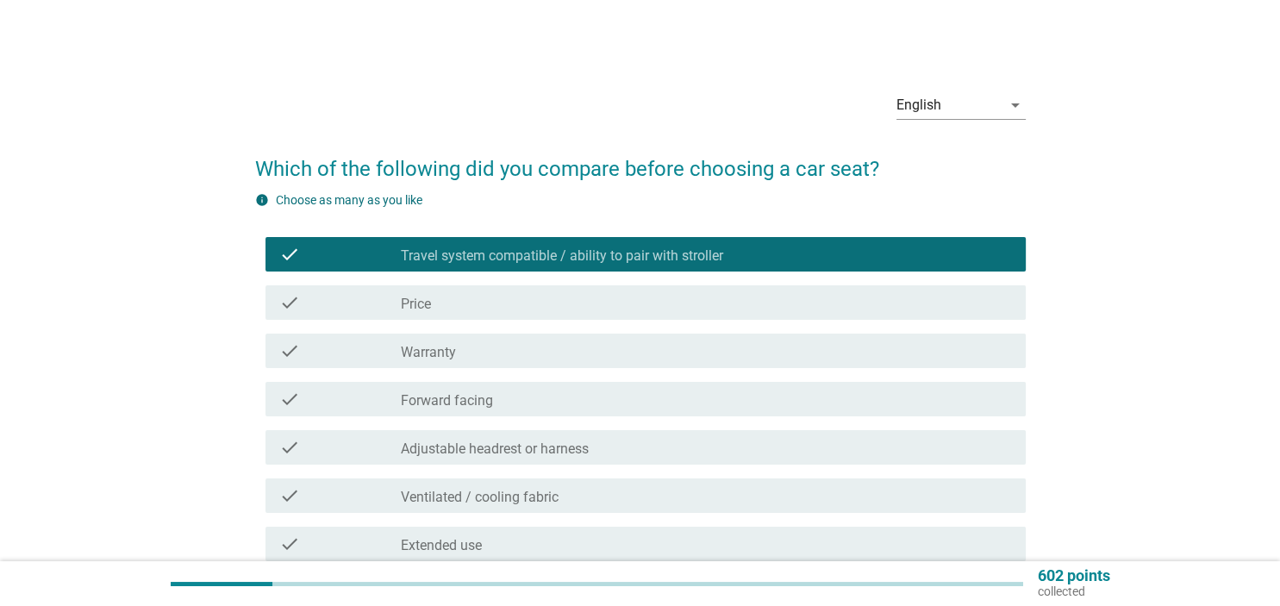
click at [634, 308] on div "check_box_outline_blank Price" at bounding box center [706, 302] width 610 height 21
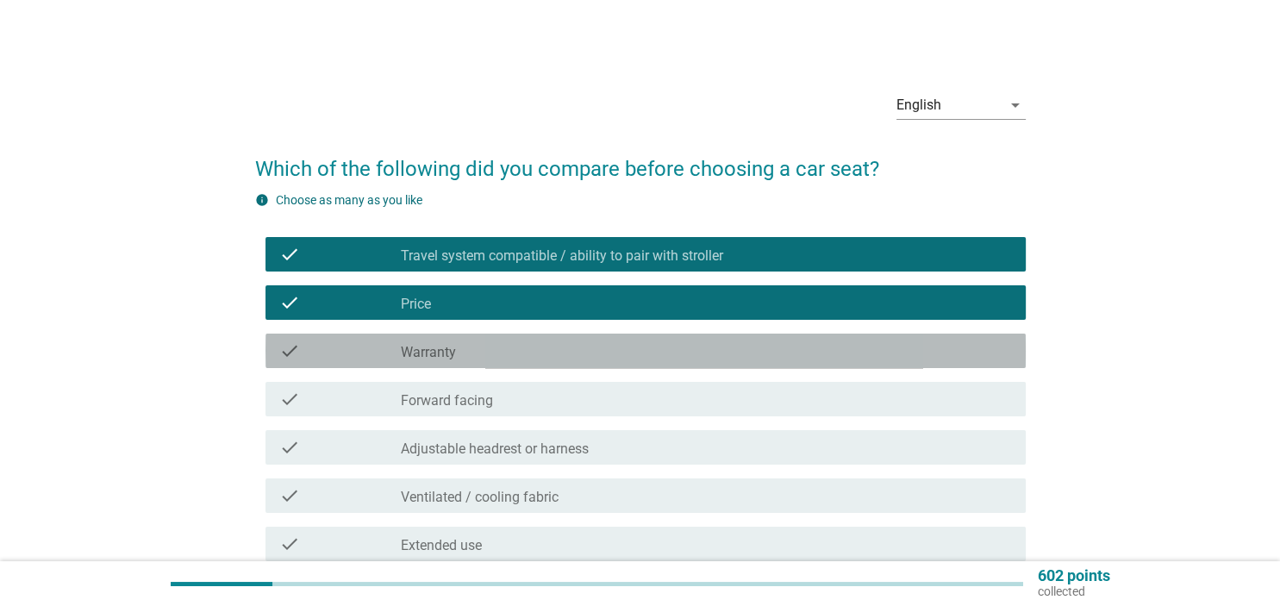
click at [632, 348] on div "check_box_outline_blank Warranty" at bounding box center [706, 350] width 610 height 21
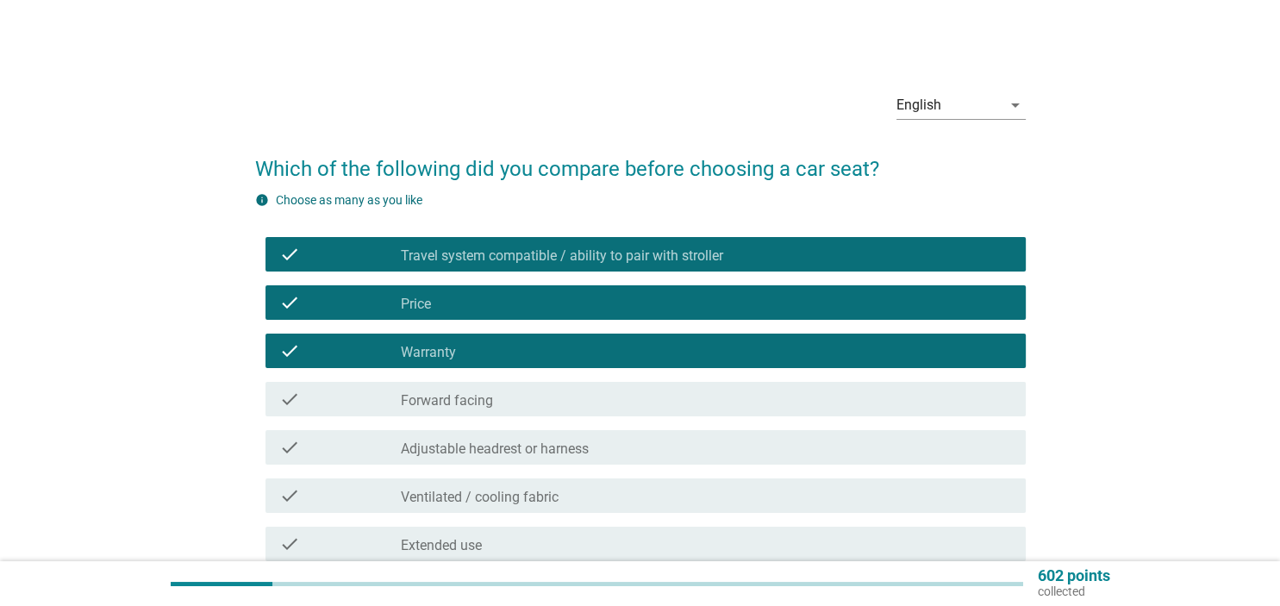
click at [646, 383] on div "check check_box_outline_blank Forward facing" at bounding box center [645, 399] width 760 height 34
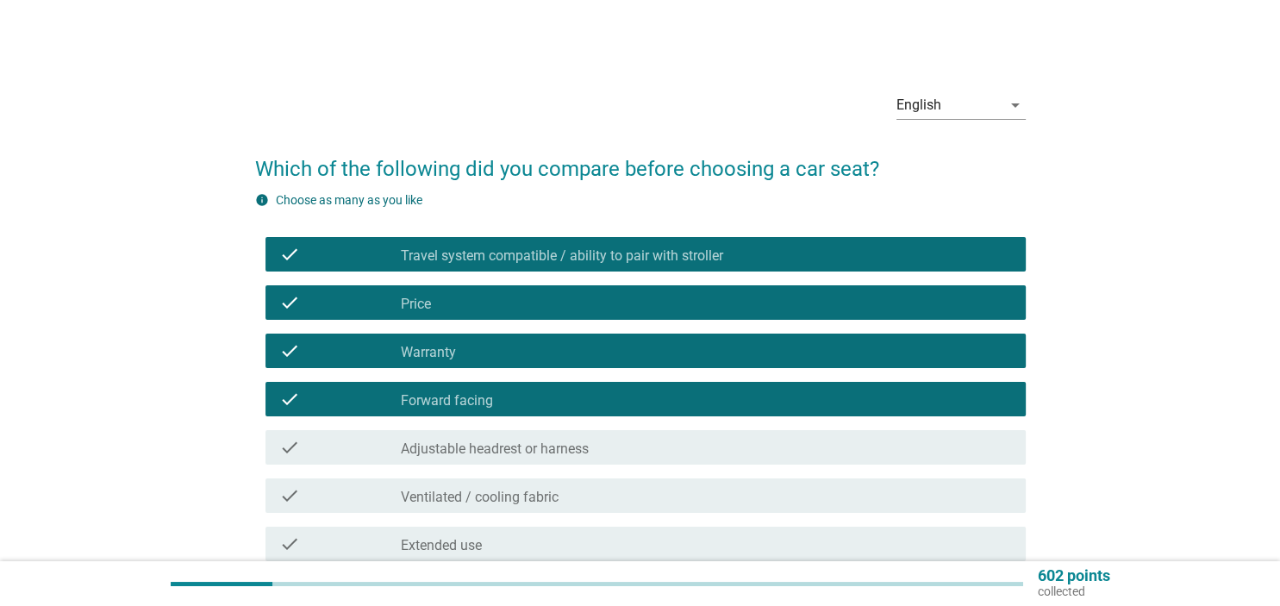
click at [668, 486] on div "check_box_outline_blank Ventilated / cooling fabric" at bounding box center [706, 495] width 610 height 21
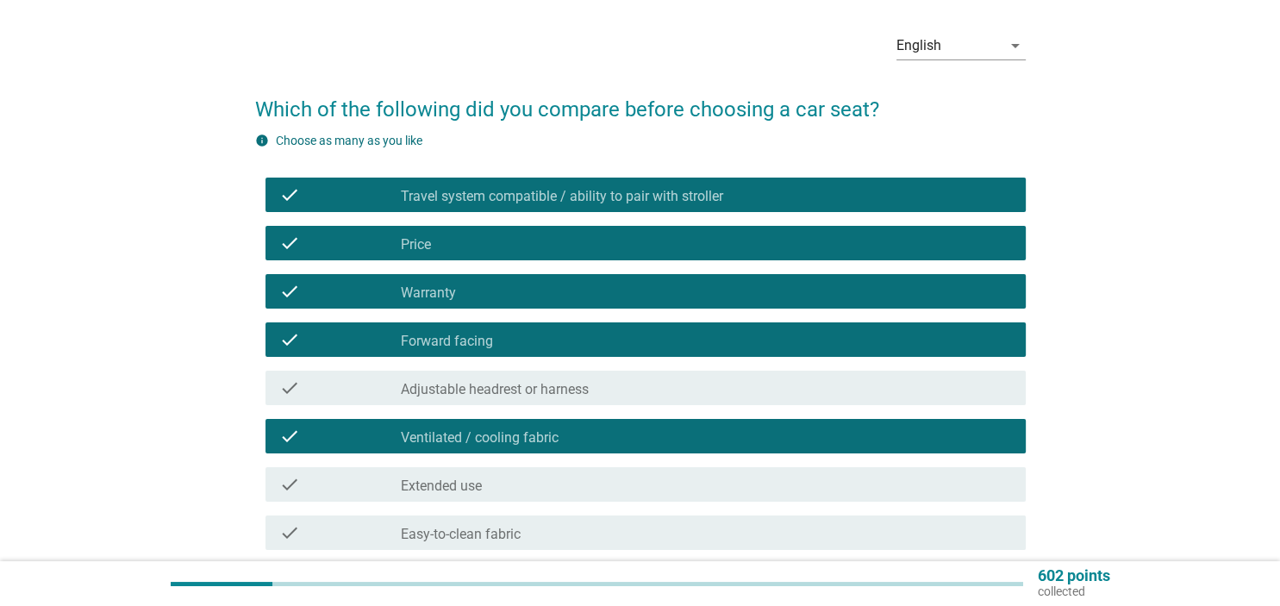
scroll to position [90, 0]
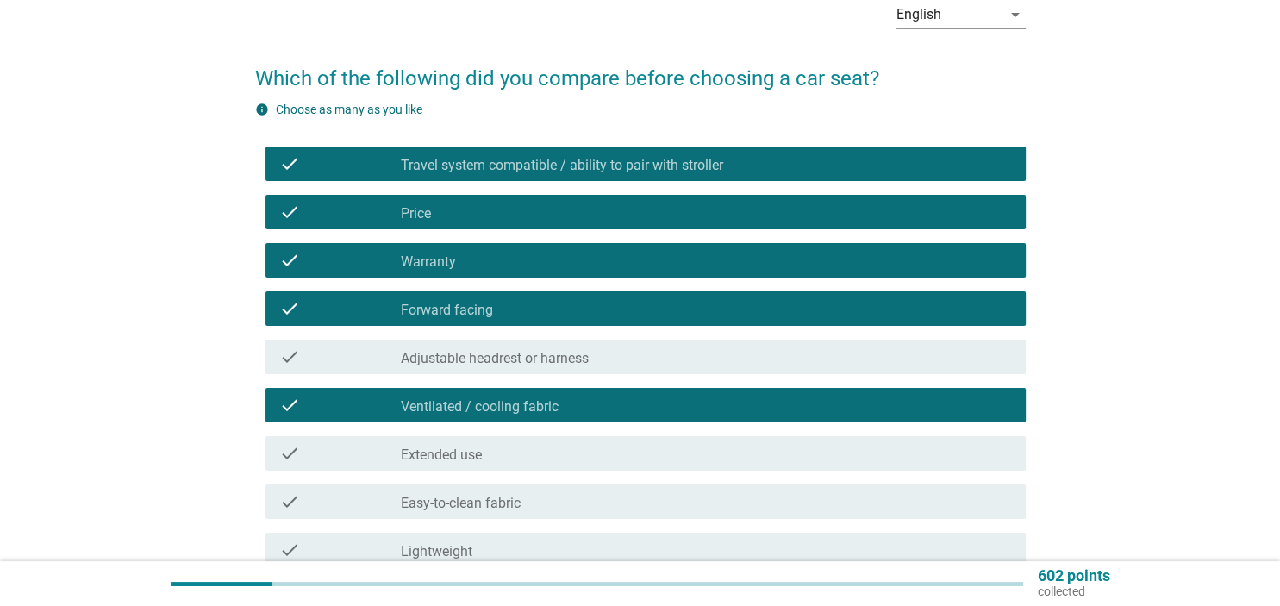
click at [632, 482] on div "check check_box_outline_blank Easy-to-clean fabric" at bounding box center [640, 501] width 770 height 48
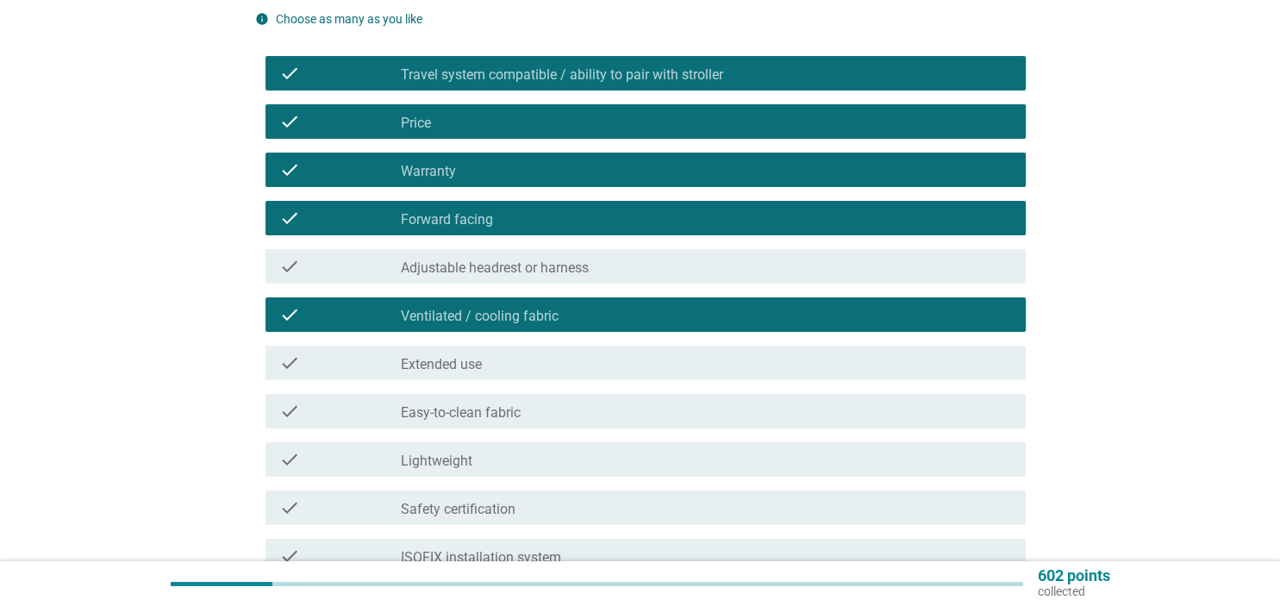
scroll to position [182, 0]
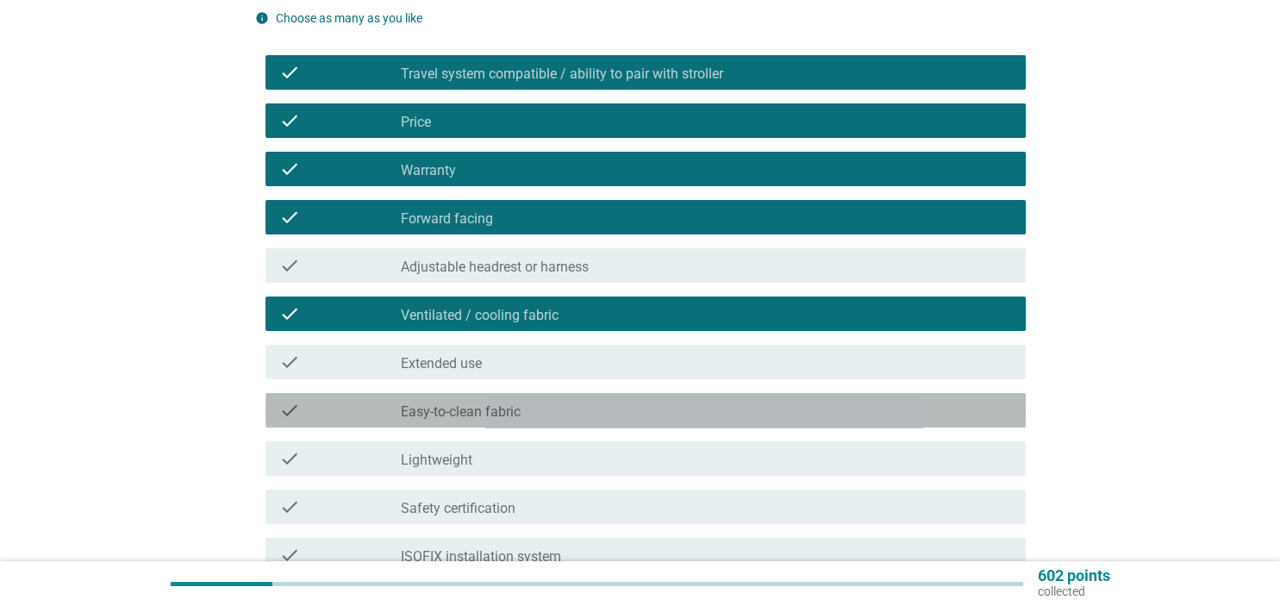
click at [597, 413] on div "check_box_outline_blank Easy-to-clean fabric" at bounding box center [706, 410] width 610 height 21
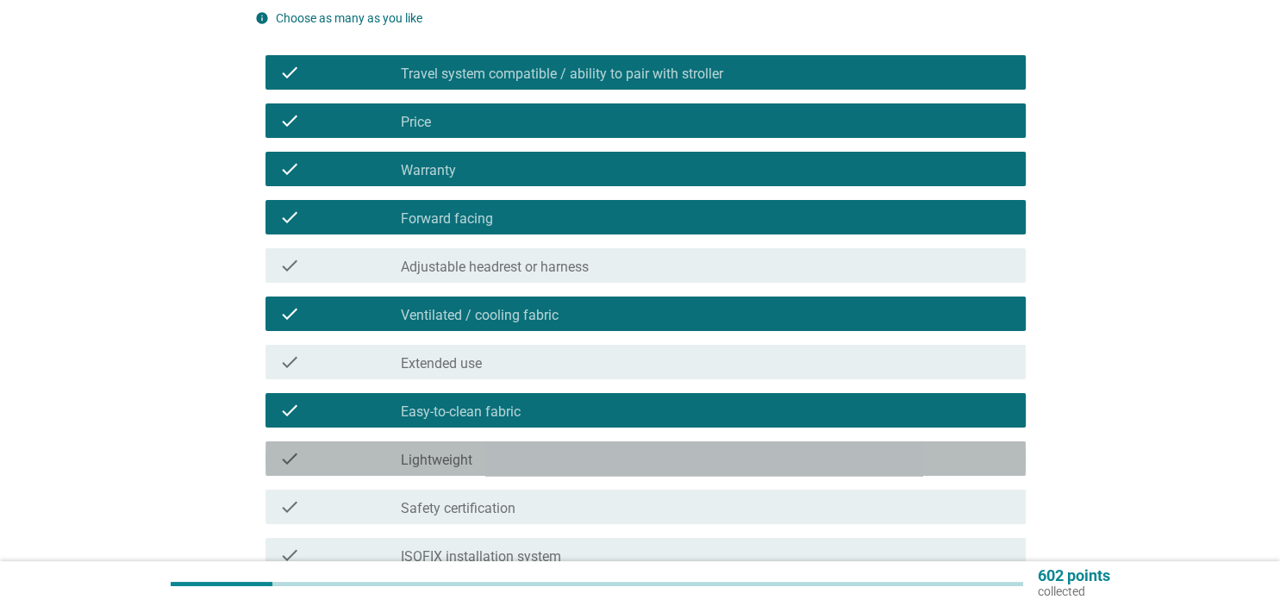
click at [580, 452] on div "check_box_outline_blank Lightweight" at bounding box center [706, 458] width 610 height 21
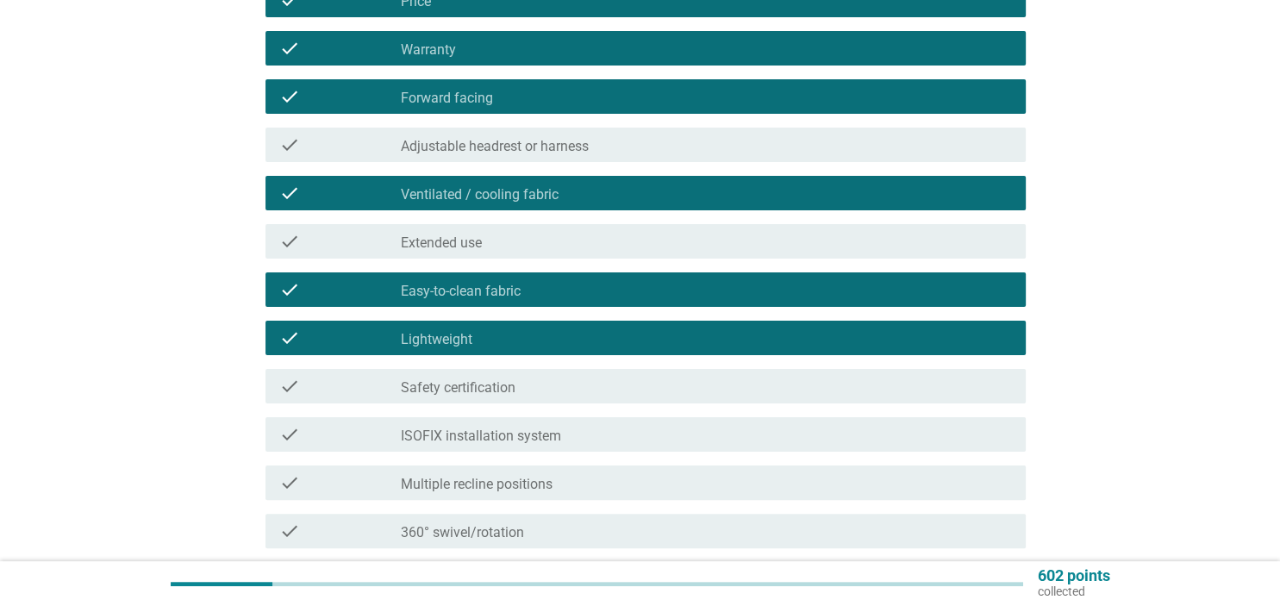
scroll to position [364, 0]
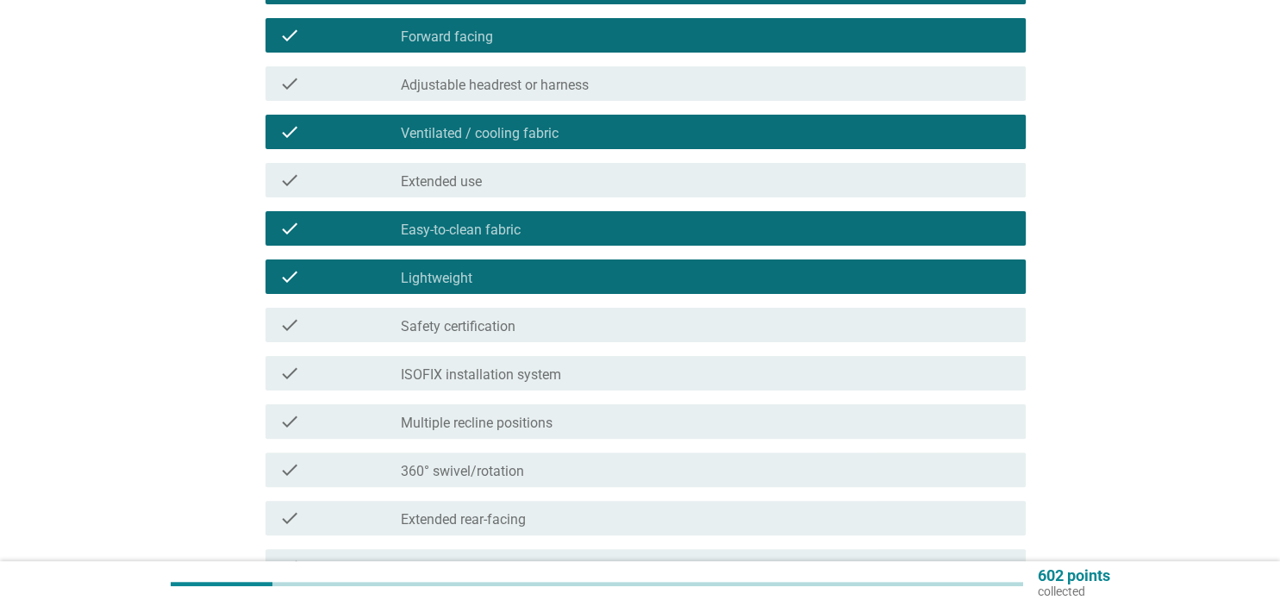
click at [678, 326] on div "check_box_outline_blank Safety certification" at bounding box center [706, 325] width 610 height 21
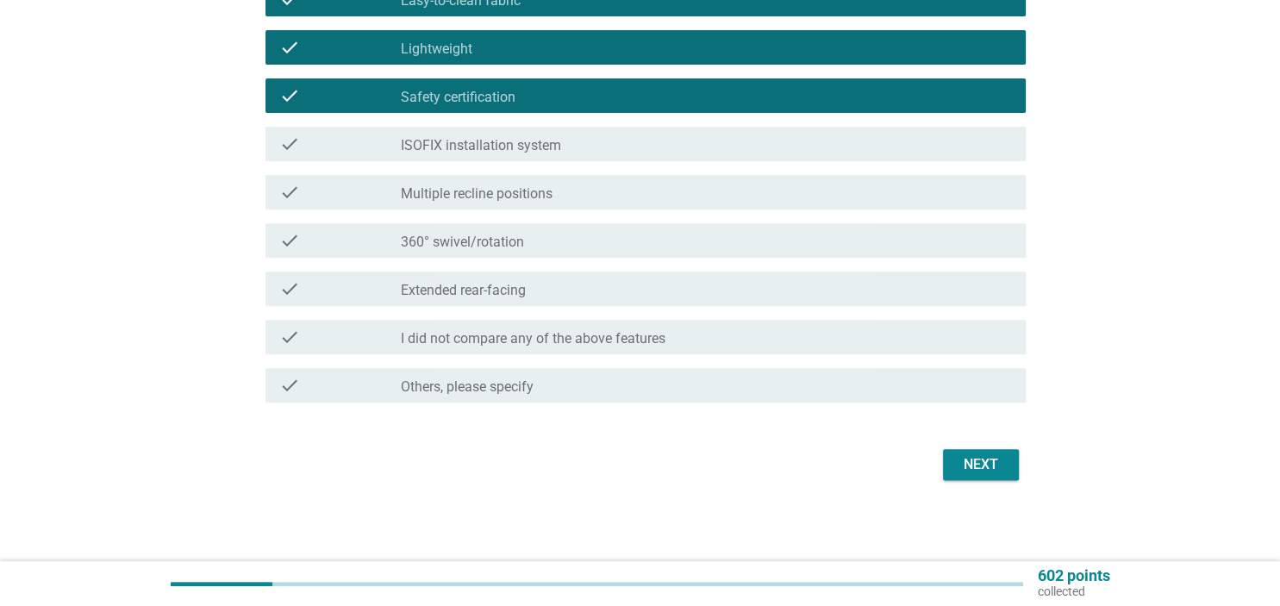
scroll to position [594, 0]
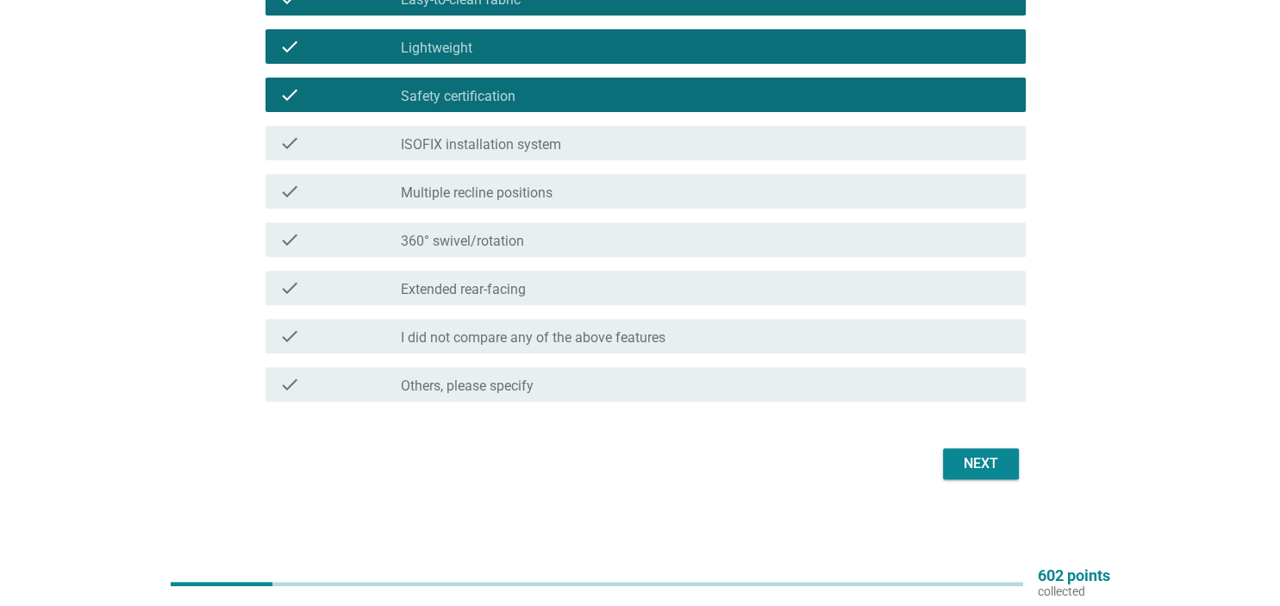
click at [963, 476] on button "Next" at bounding box center [981, 463] width 76 height 31
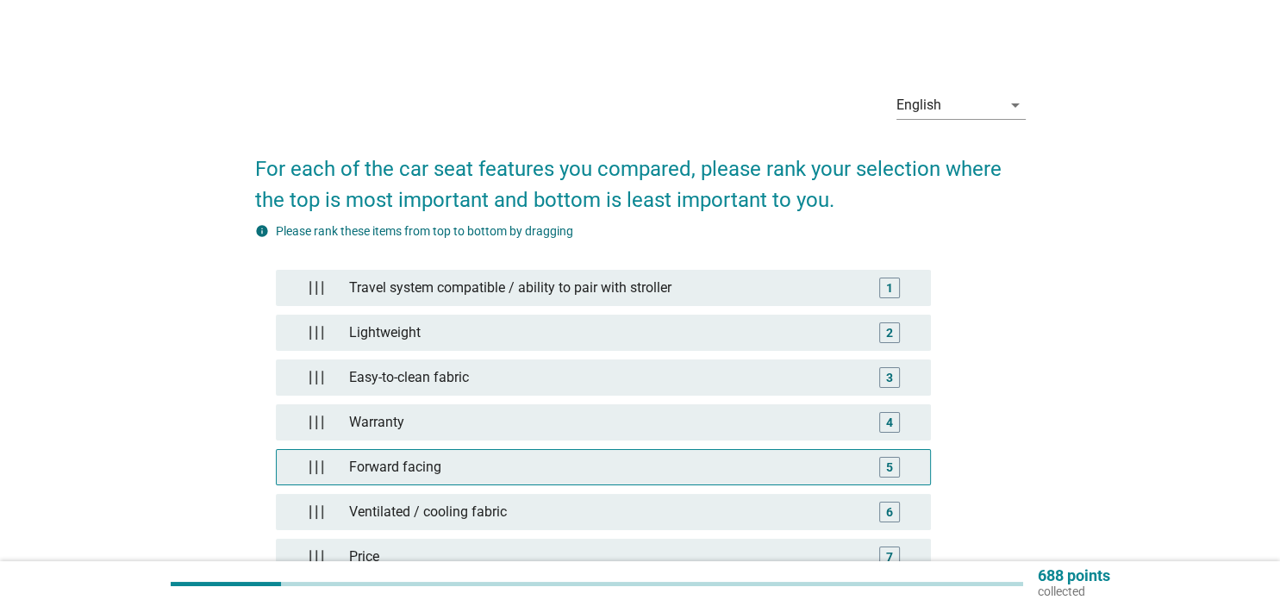
scroll to position [182, 0]
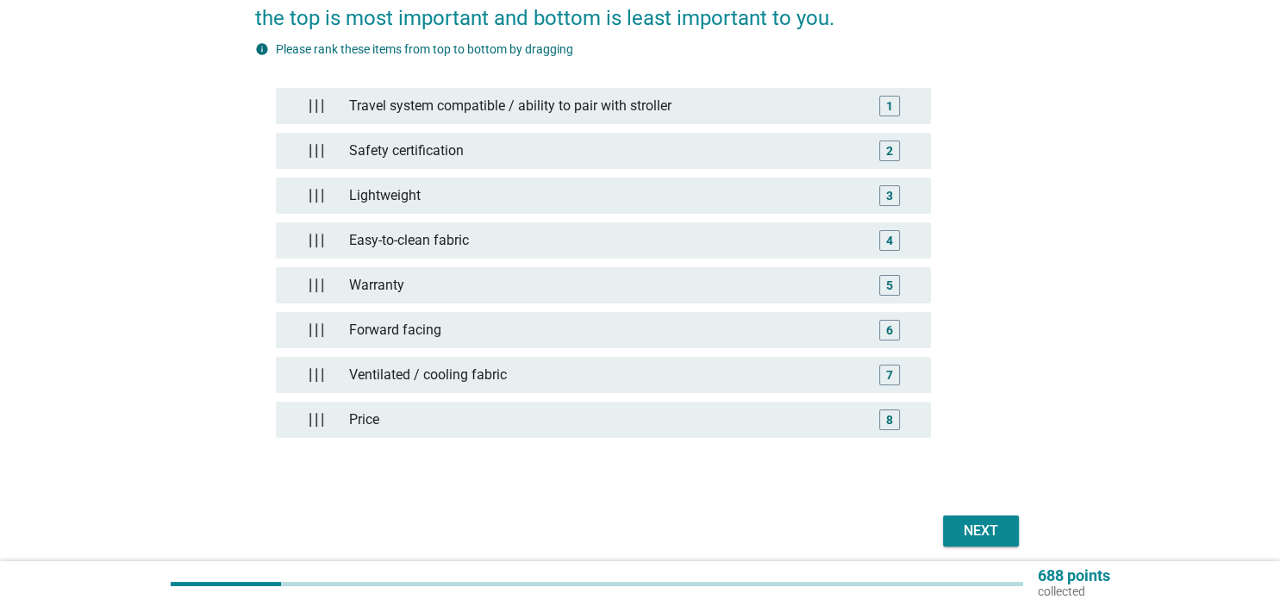
click at [993, 539] on button "Next" at bounding box center [981, 530] width 76 height 31
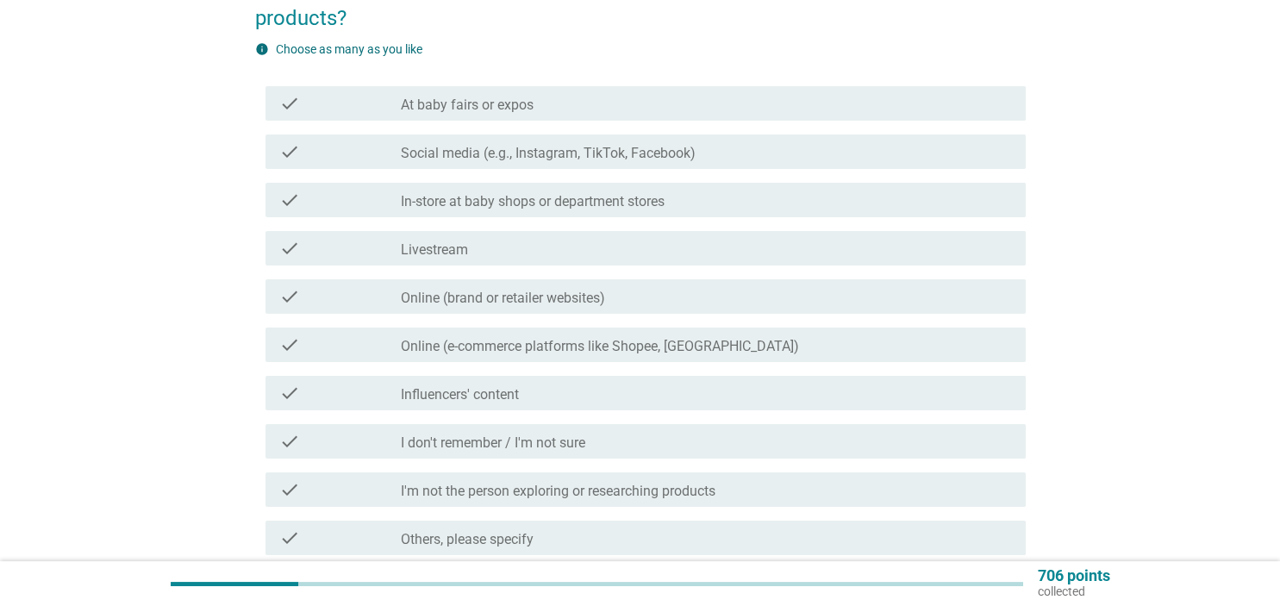
scroll to position [0, 0]
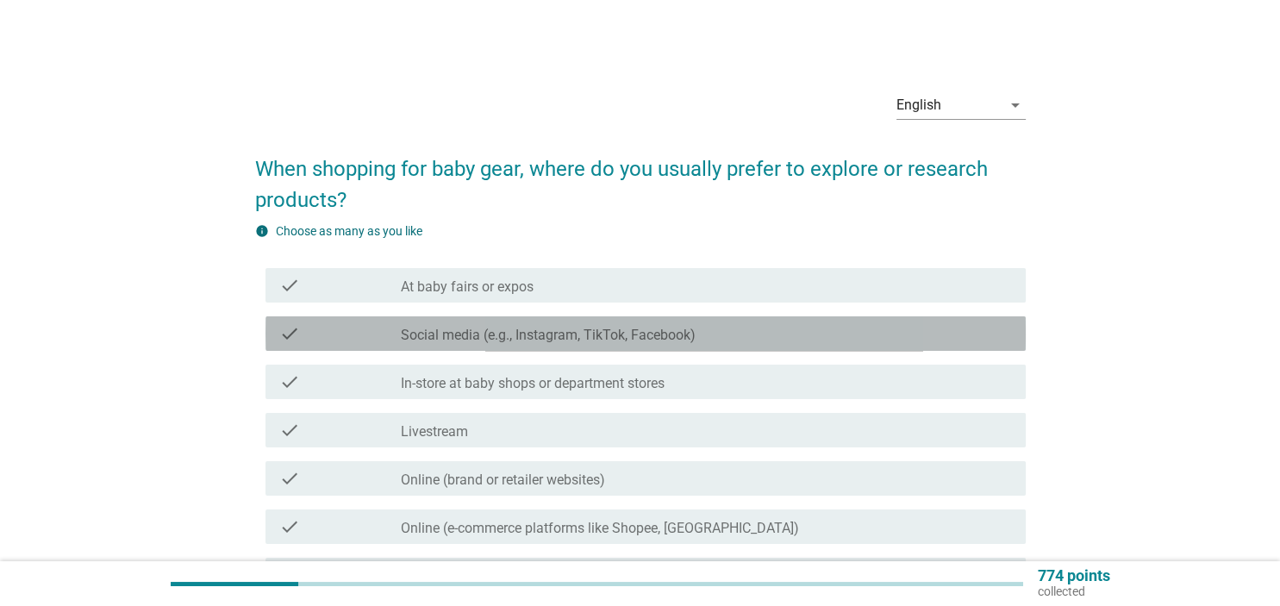
click at [687, 329] on label "Social media (e.g., Instagram, TikTok, Facebook)" at bounding box center [548, 335] width 295 height 17
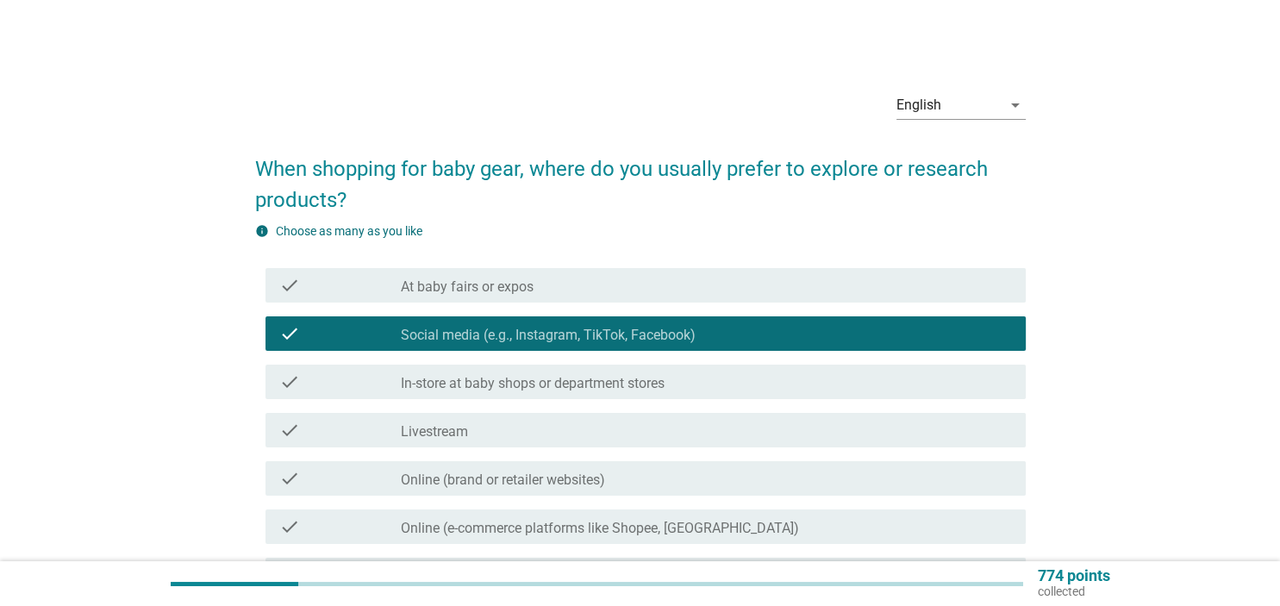
click at [698, 358] on div "check check_box_outline_blank In-store at baby shops or department stores" at bounding box center [640, 382] width 770 height 48
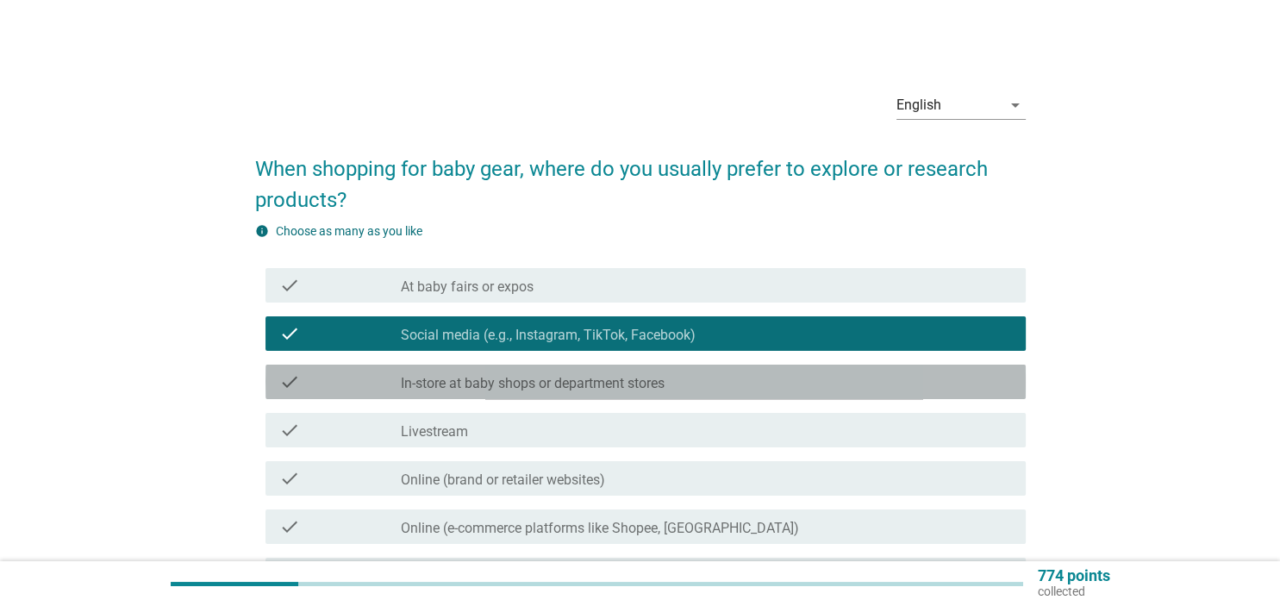
drag, startPoint x: 694, startPoint y: 381, endPoint x: 694, endPoint y: 398, distance: 17.2
click at [694, 381] on div "check_box_outline_blank In-store at baby shops or department stores" at bounding box center [706, 381] width 610 height 21
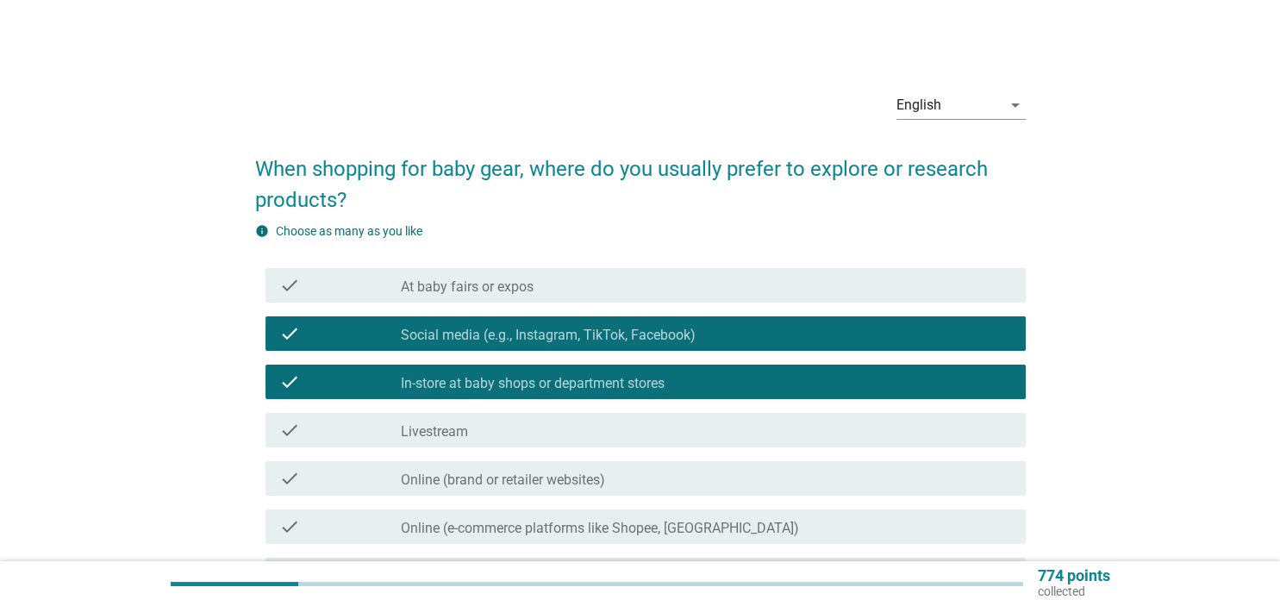
click at [688, 430] on div "check_box_outline_blank Livestream" at bounding box center [706, 430] width 610 height 21
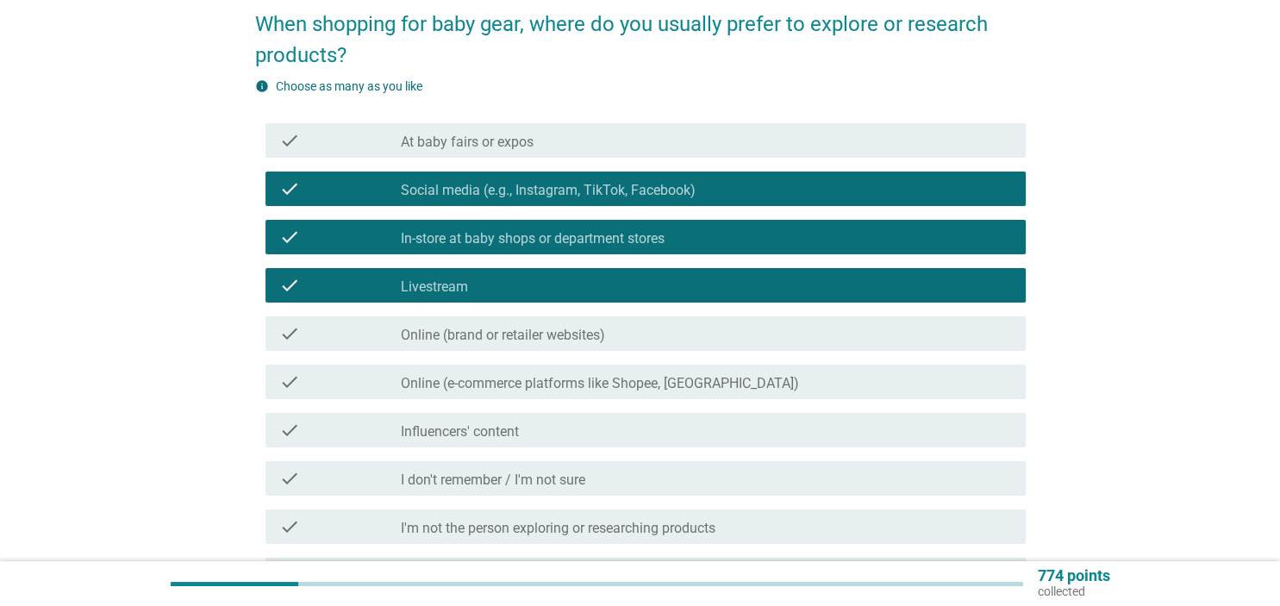
scroll to position [182, 0]
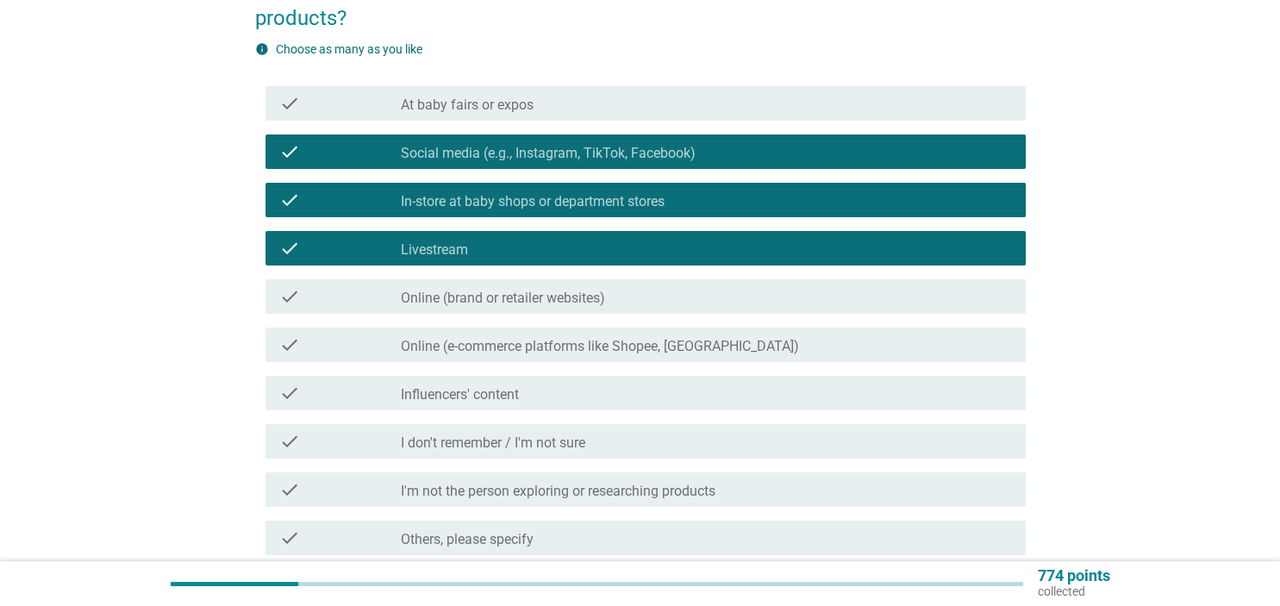
click at [830, 391] on div "check_box_outline_blank Influencers' content" at bounding box center [706, 393] width 610 height 21
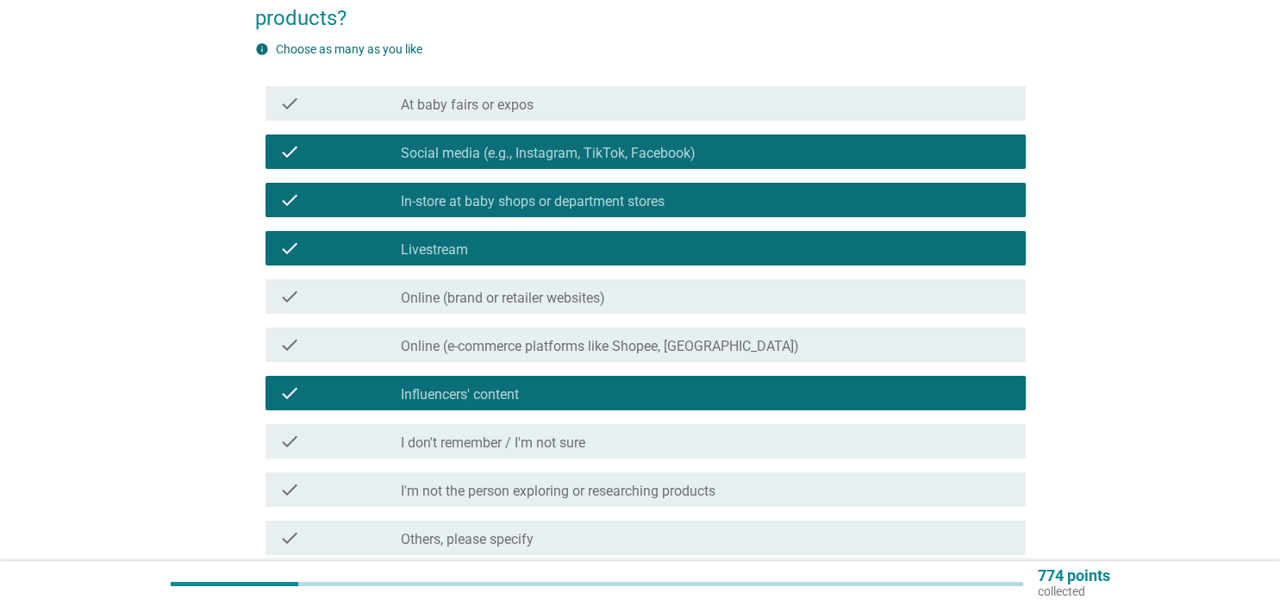
scroll to position [335, 0]
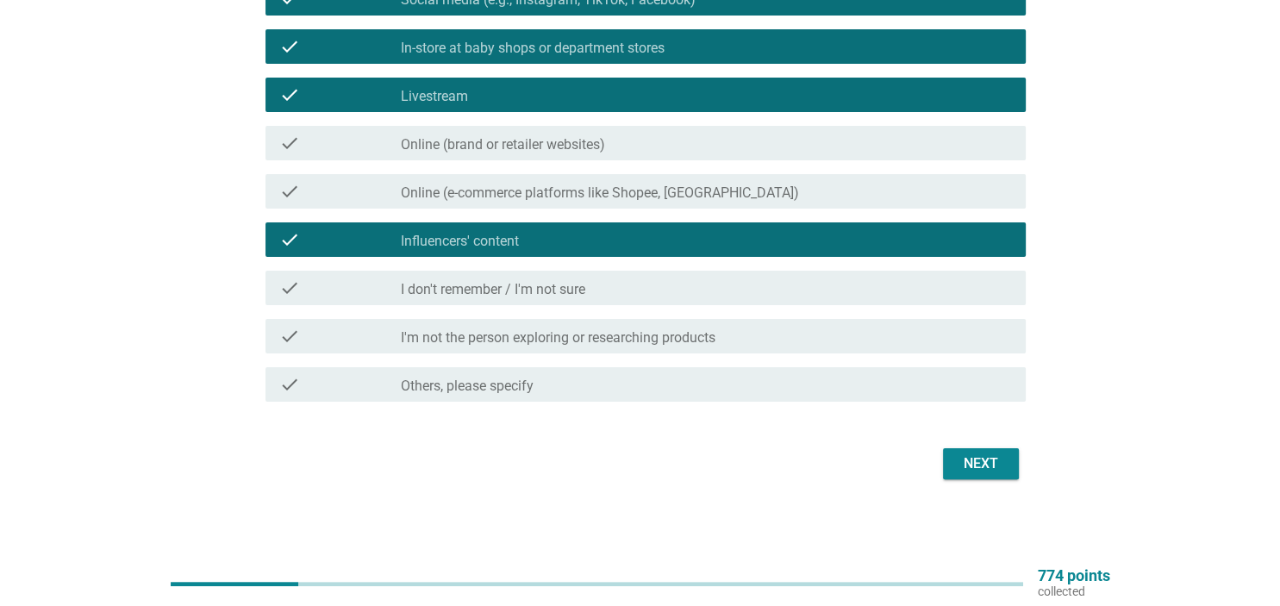
click at [987, 455] on div "Next" at bounding box center [980, 463] width 48 height 21
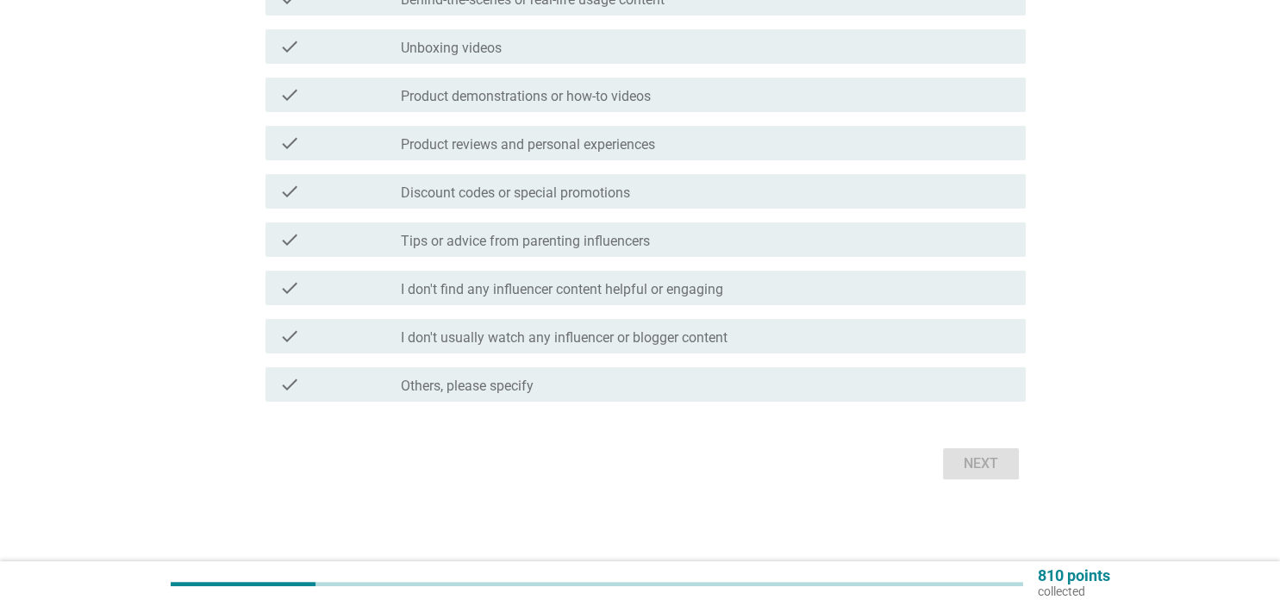
scroll to position [0, 0]
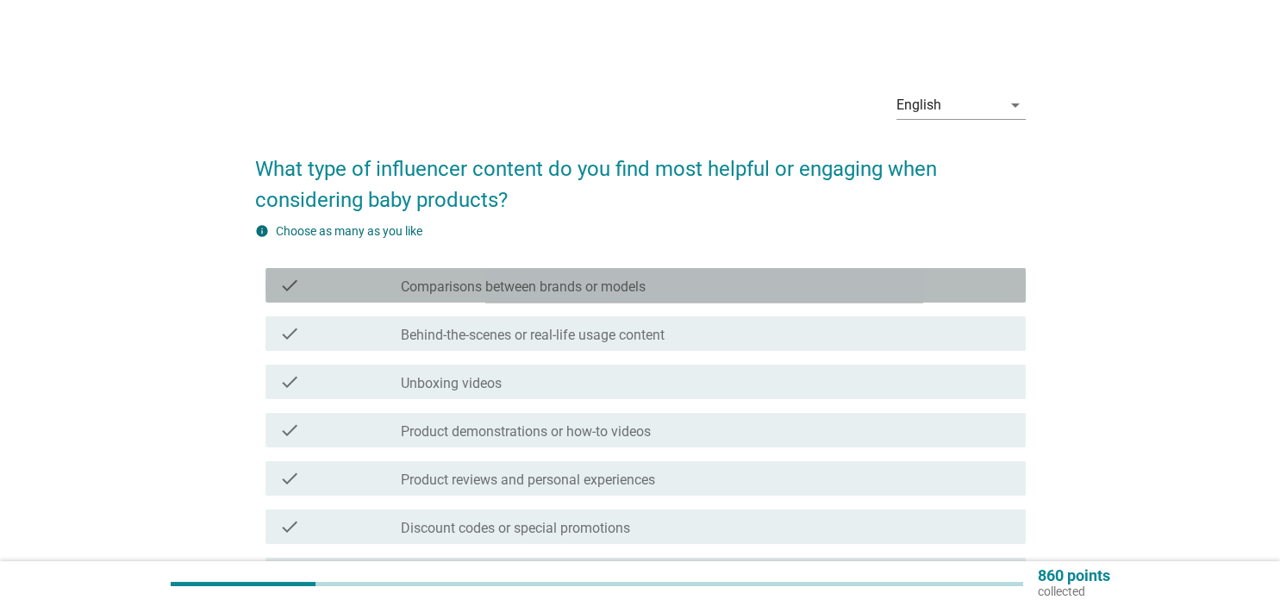
click at [724, 301] on div "check check_box_outline_blank Comparisons between brands or models" at bounding box center [645, 285] width 760 height 34
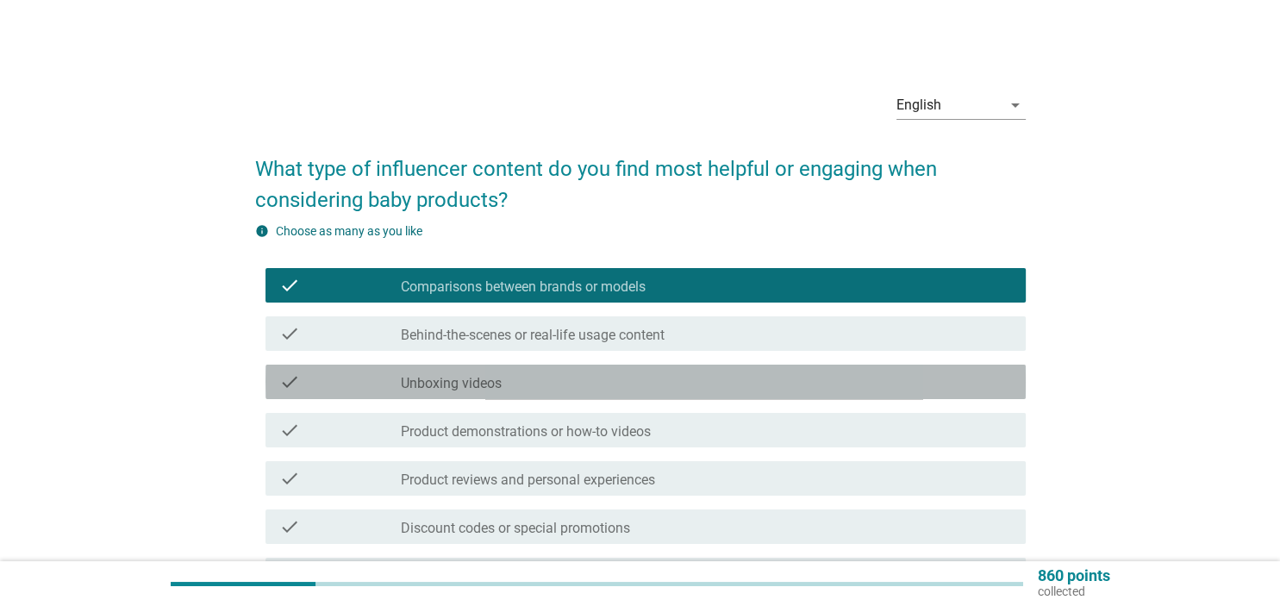
click at [709, 375] on div "check_box_outline_blank Unboxing videos" at bounding box center [706, 381] width 610 height 21
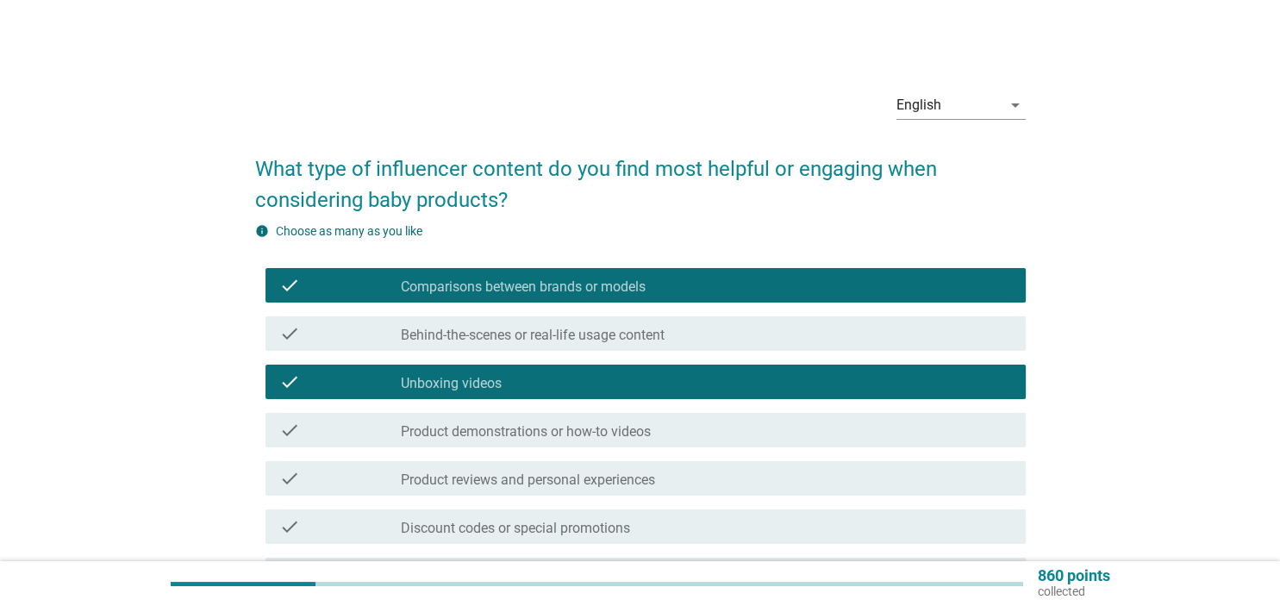
click at [719, 430] on div "check_box_outline_blank Product demonstrations or how-to videos" at bounding box center [706, 430] width 610 height 21
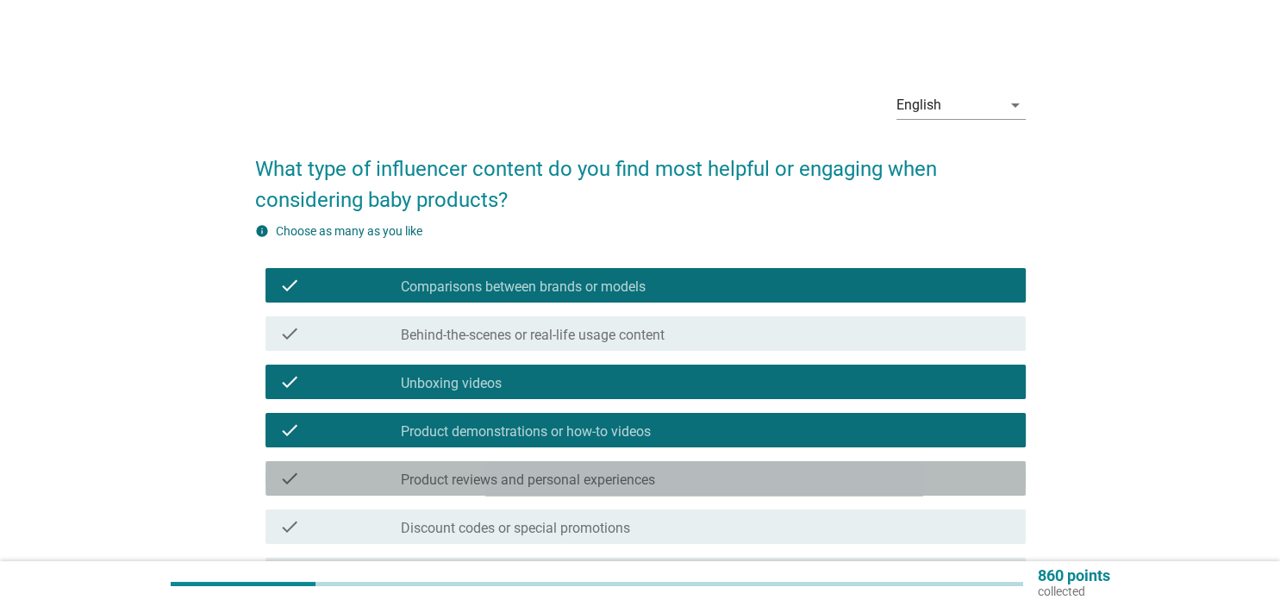
click at [736, 476] on div "check_box_outline_blank Product reviews and personal experiences" at bounding box center [706, 478] width 610 height 21
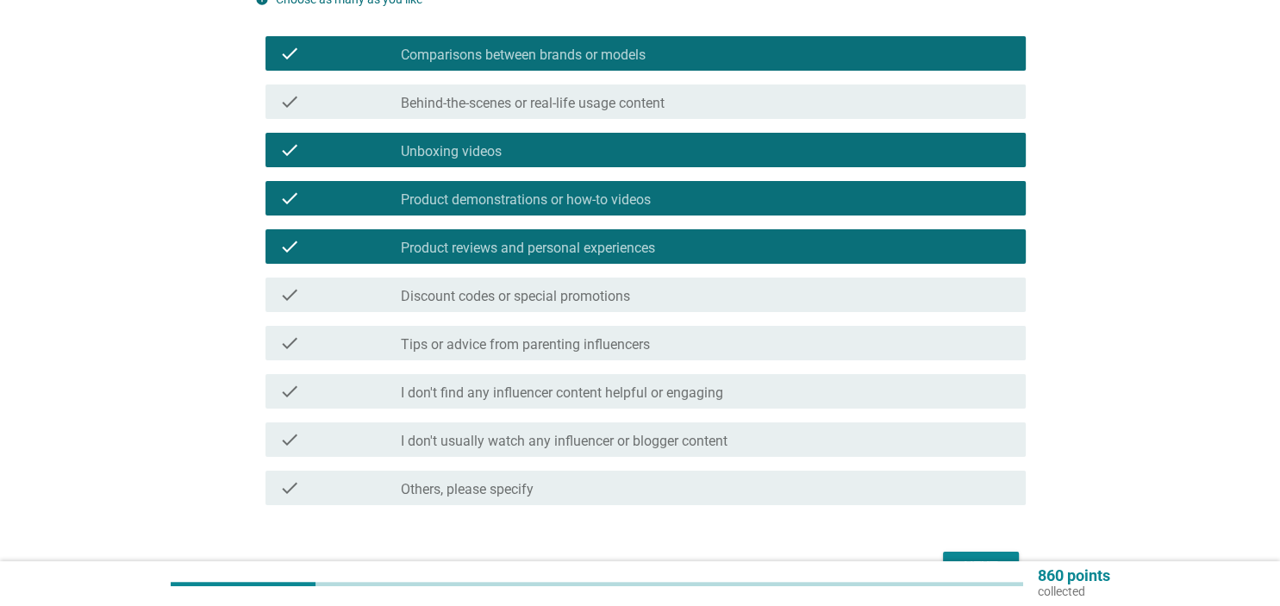
scroll to position [272, 0]
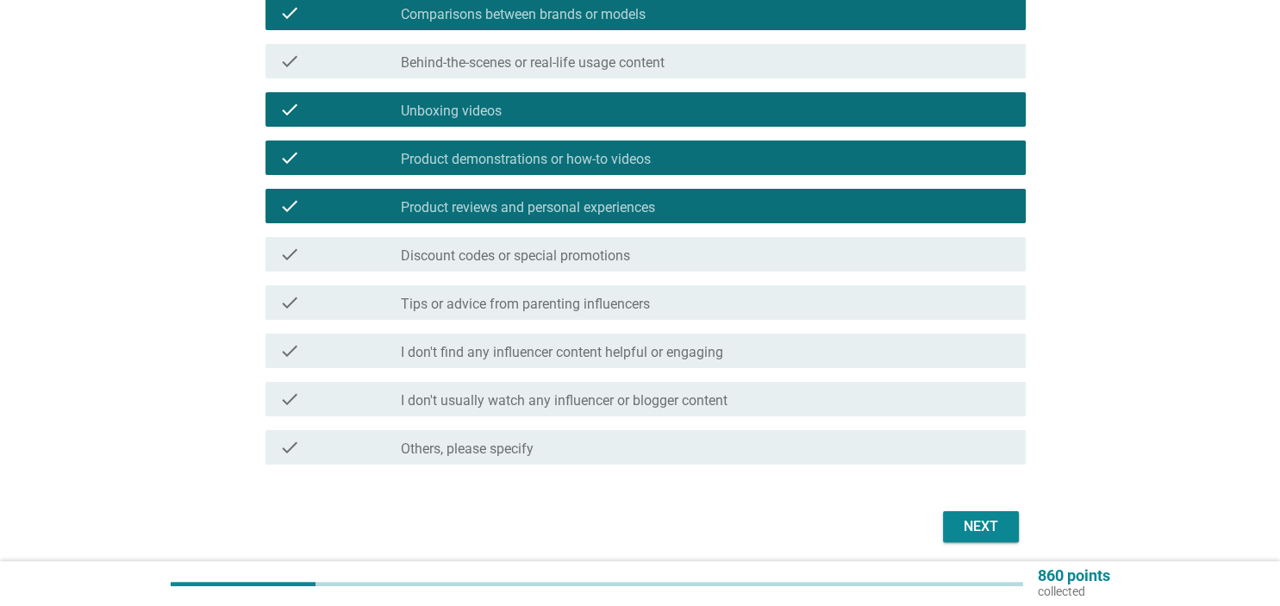
click at [723, 302] on div "check_box_outline_blank Tips or advice from parenting influencers" at bounding box center [706, 302] width 610 height 21
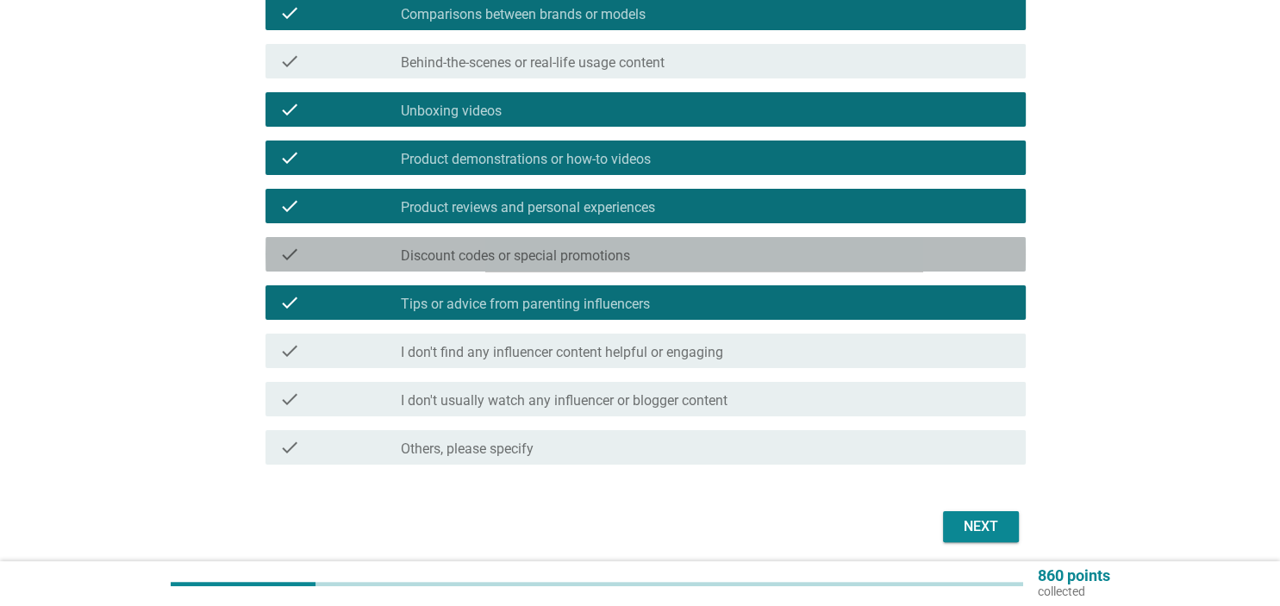
click at [803, 245] on div "check_box_outline_blank Discount codes or special promotions" at bounding box center [706, 254] width 610 height 21
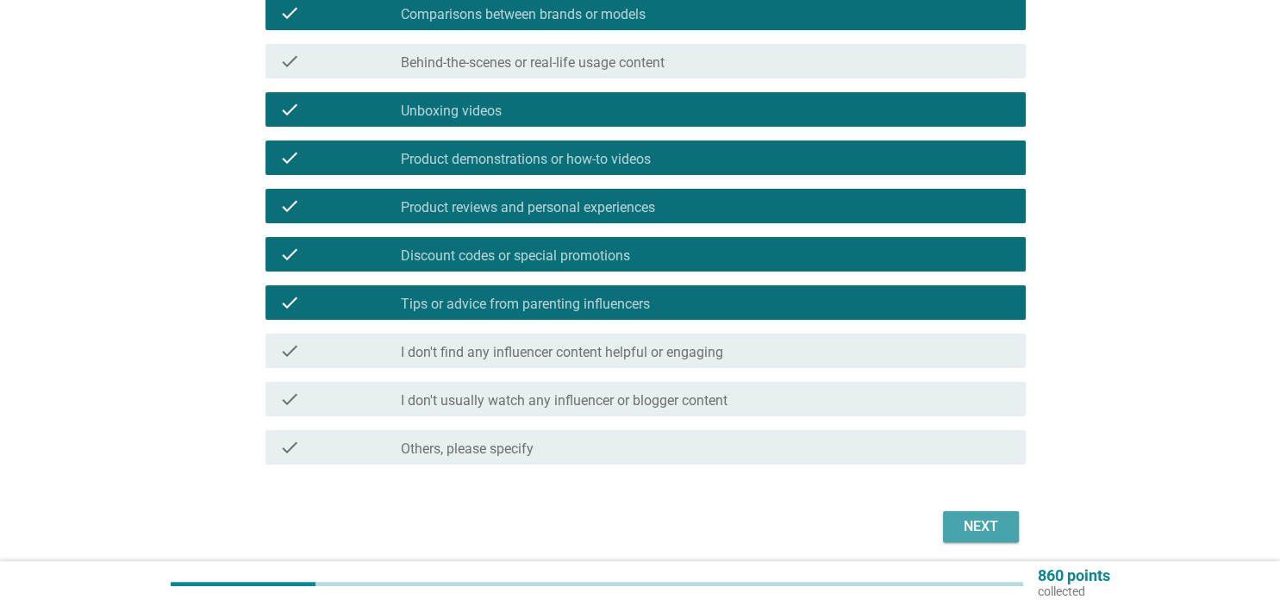
click at [974, 520] on div "Next" at bounding box center [980, 526] width 48 height 21
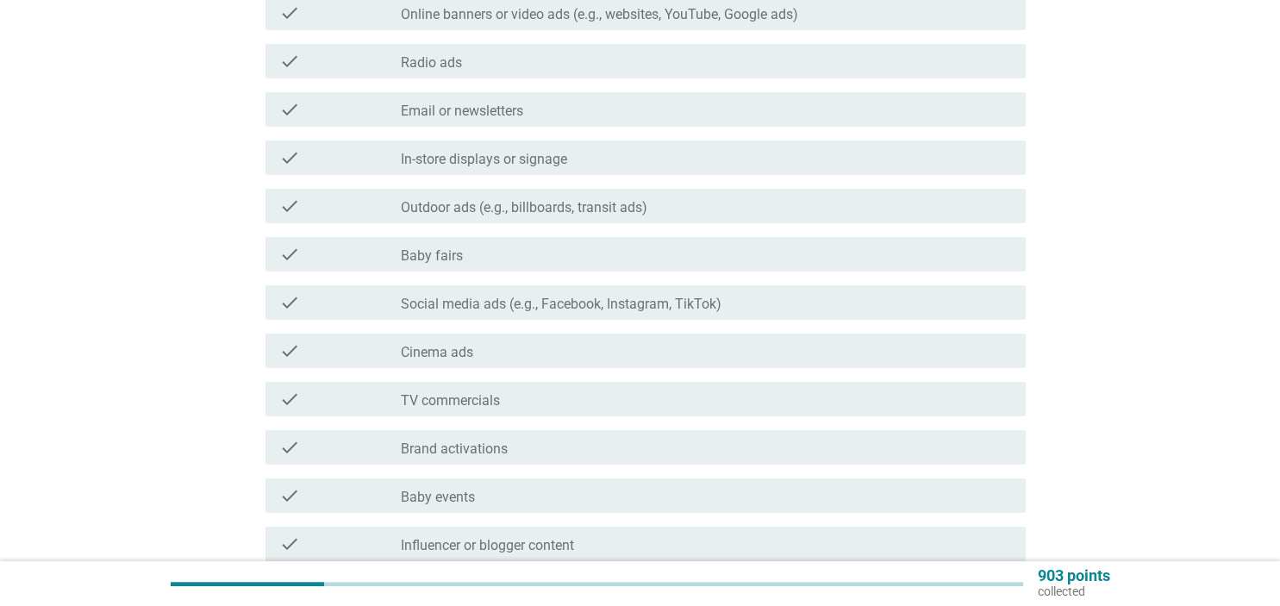
scroll to position [0, 0]
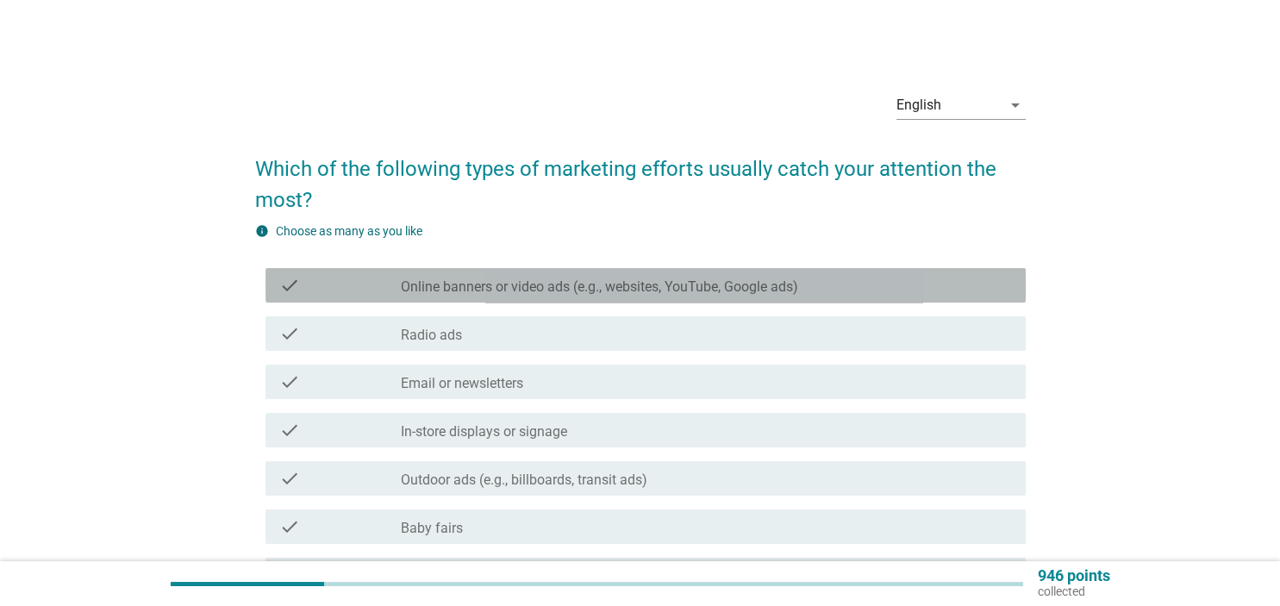
click at [811, 280] on div "check_box_outline_blank Online banners or video ads (e.g., websites, YouTube, G…" at bounding box center [706, 285] width 610 height 21
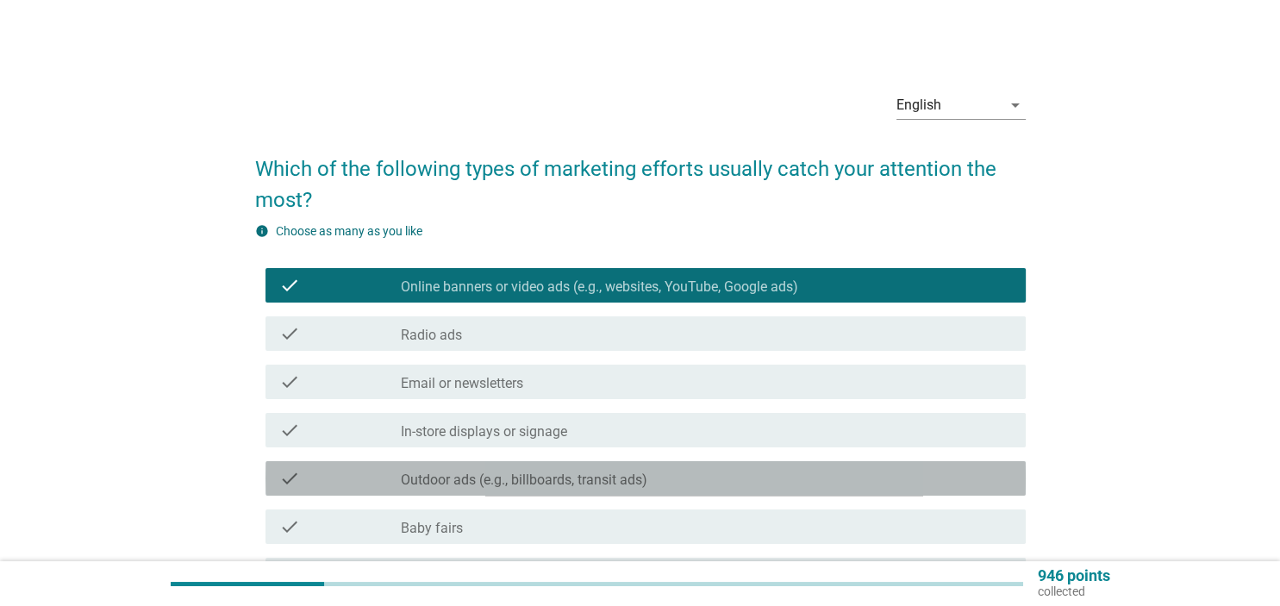
click at [758, 489] on div "check check_box_outline_blank Outdoor ads (e.g., billboards, transit ads)" at bounding box center [645, 478] width 760 height 34
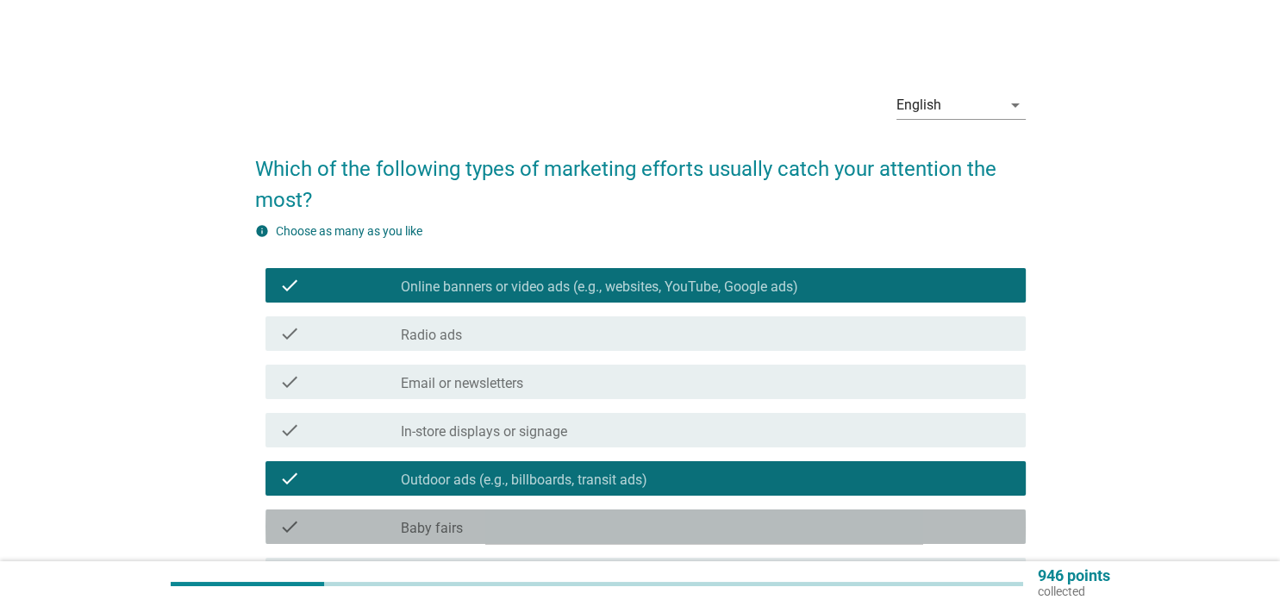
click at [745, 533] on div "check_box_outline_blank Baby fairs" at bounding box center [706, 526] width 610 height 21
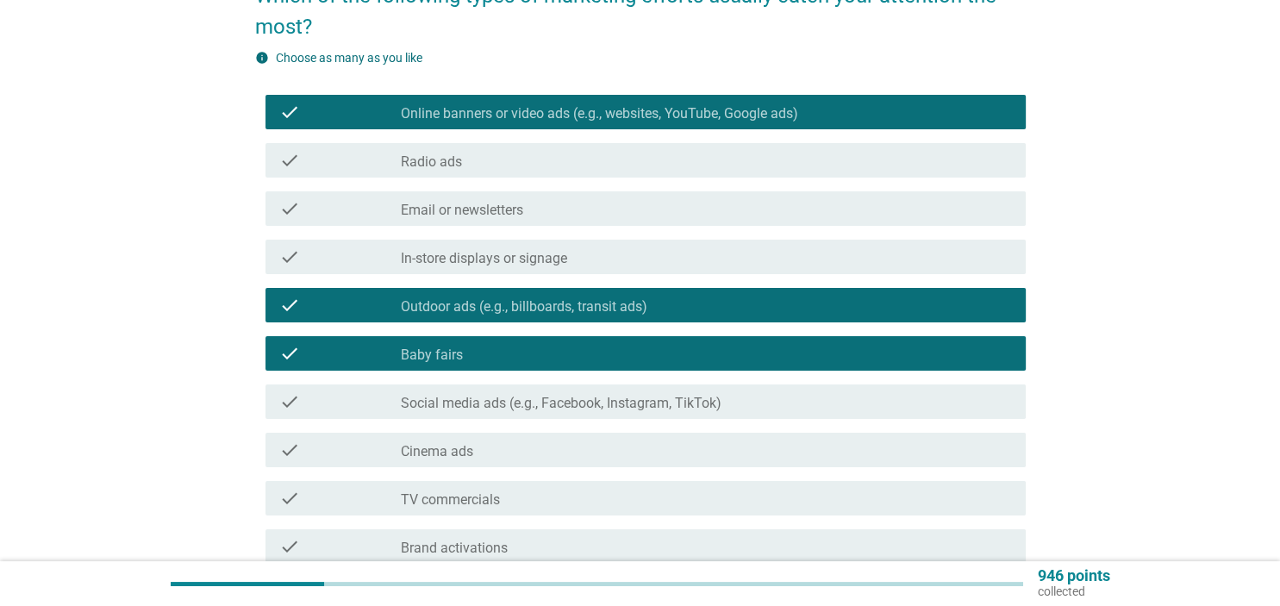
scroll to position [182, 0]
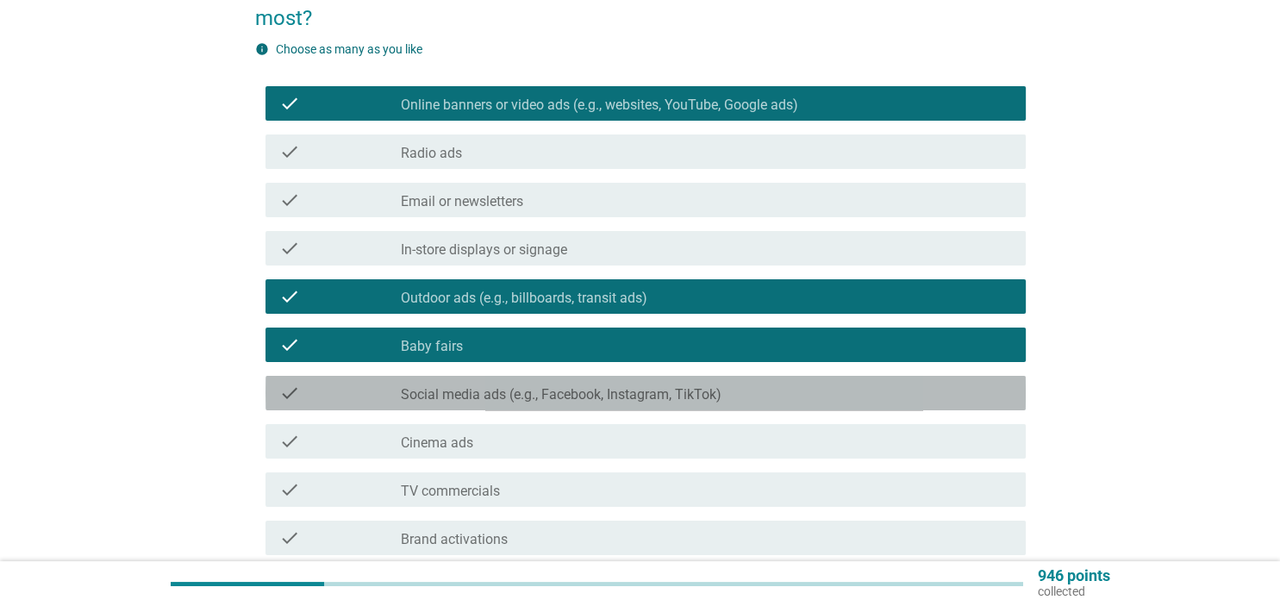
click at [788, 399] on div "check_box_outline_blank Social media ads (e.g., Facebook, Instagram, TikTok)" at bounding box center [706, 393] width 610 height 21
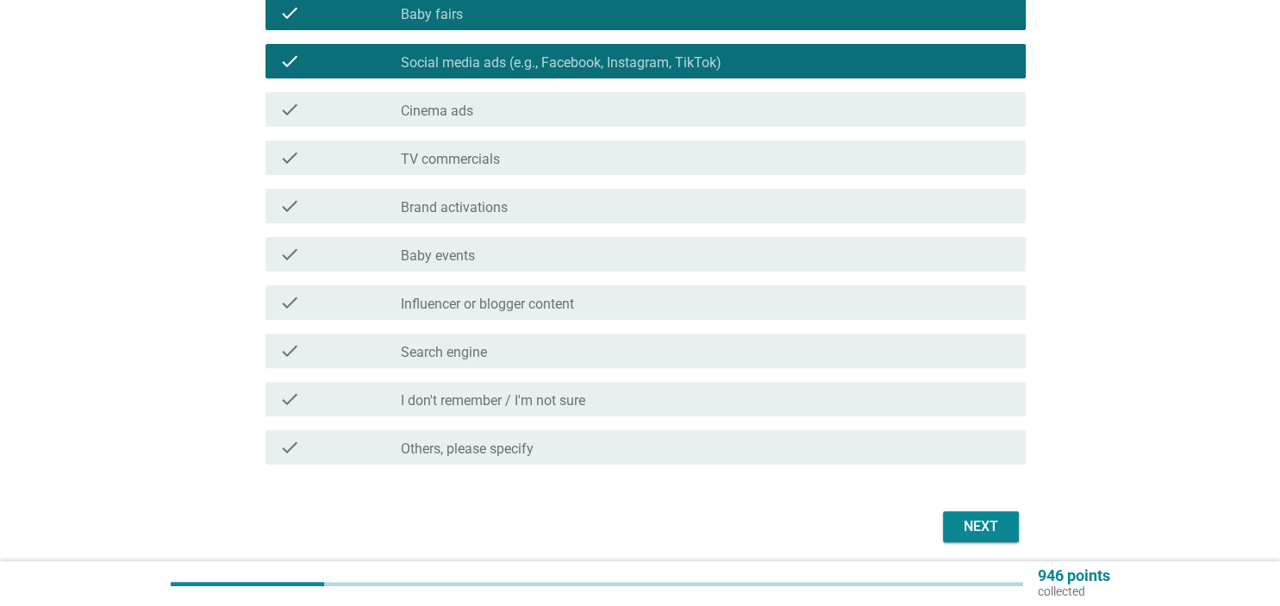
scroll to position [545, 0]
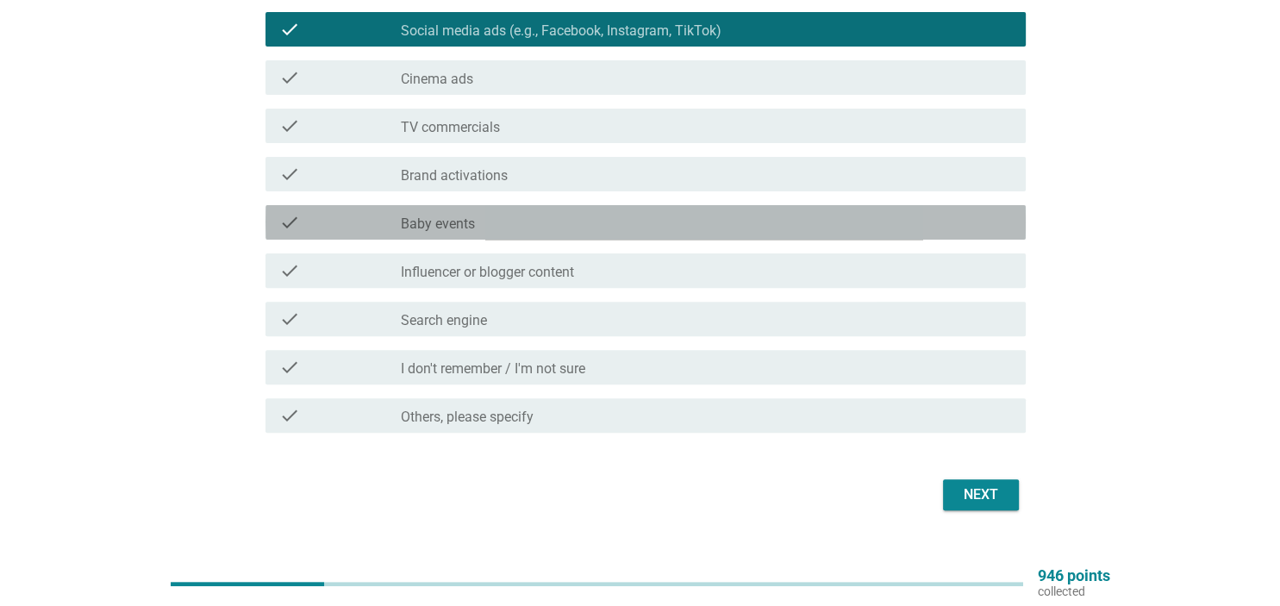
click at [726, 226] on div "check_box_outline_blank Baby events" at bounding box center [706, 222] width 610 height 21
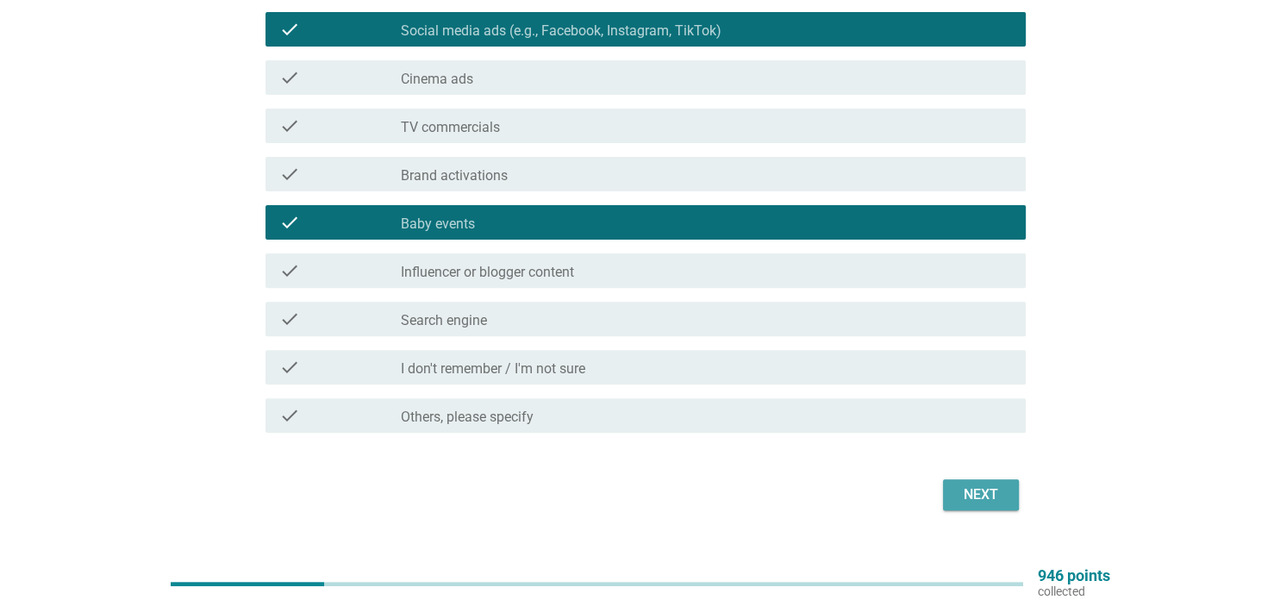
click at [973, 491] on div "Next" at bounding box center [980, 494] width 48 height 21
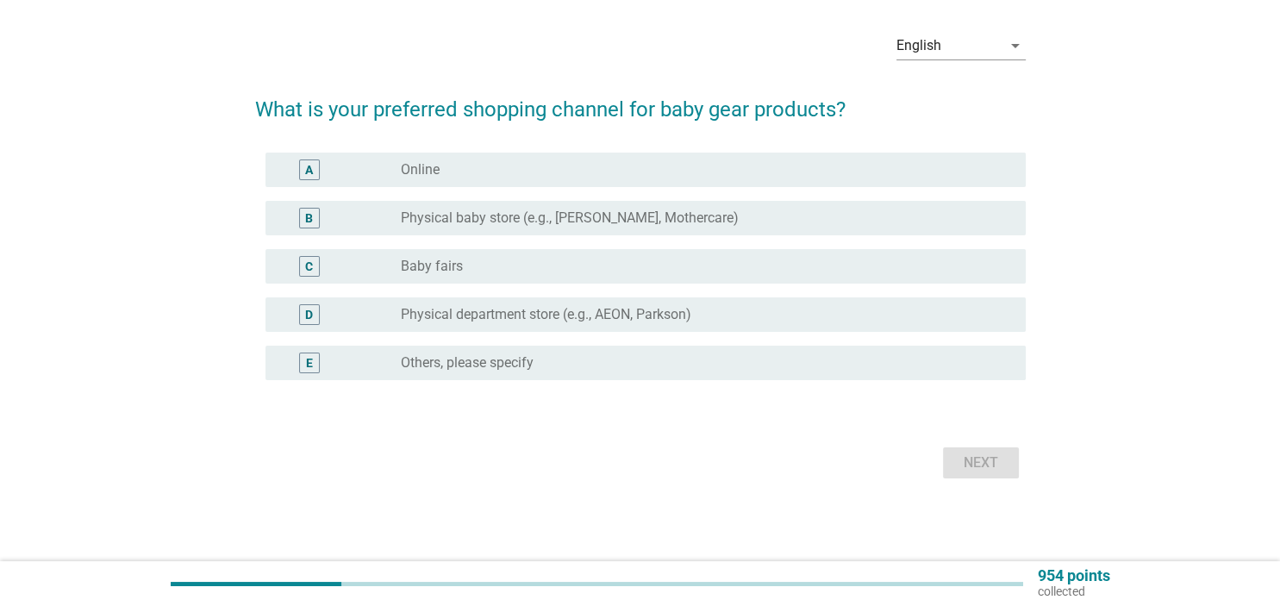
scroll to position [0, 0]
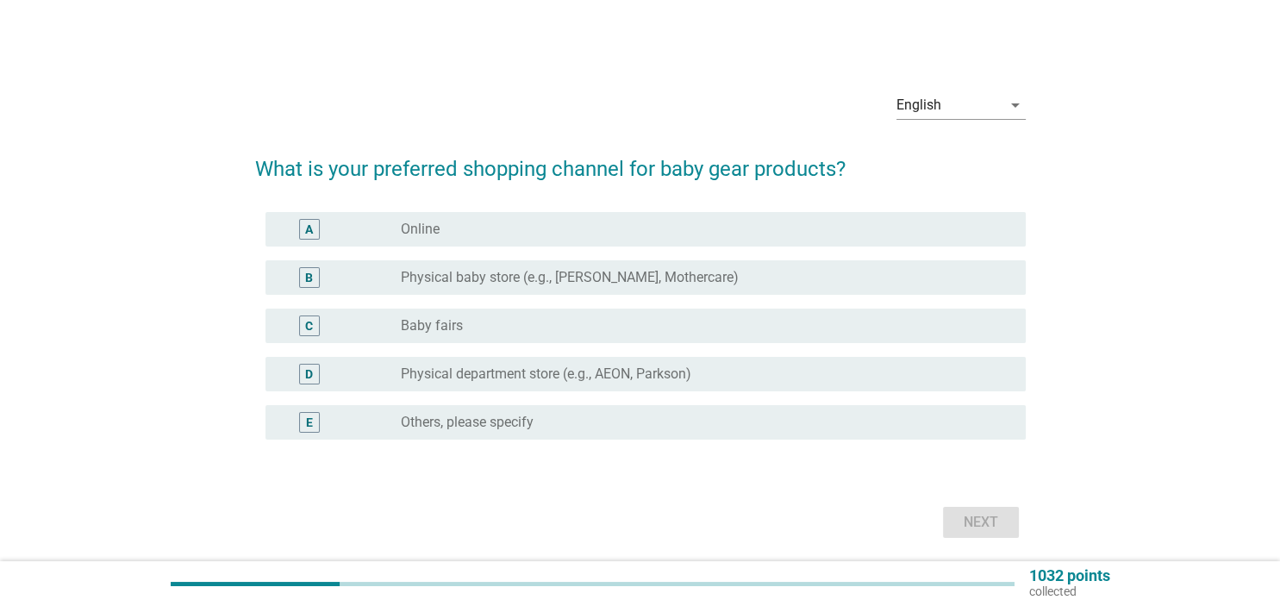
click at [750, 317] on div "radio_button_unchecked Baby fairs" at bounding box center [699, 325] width 596 height 17
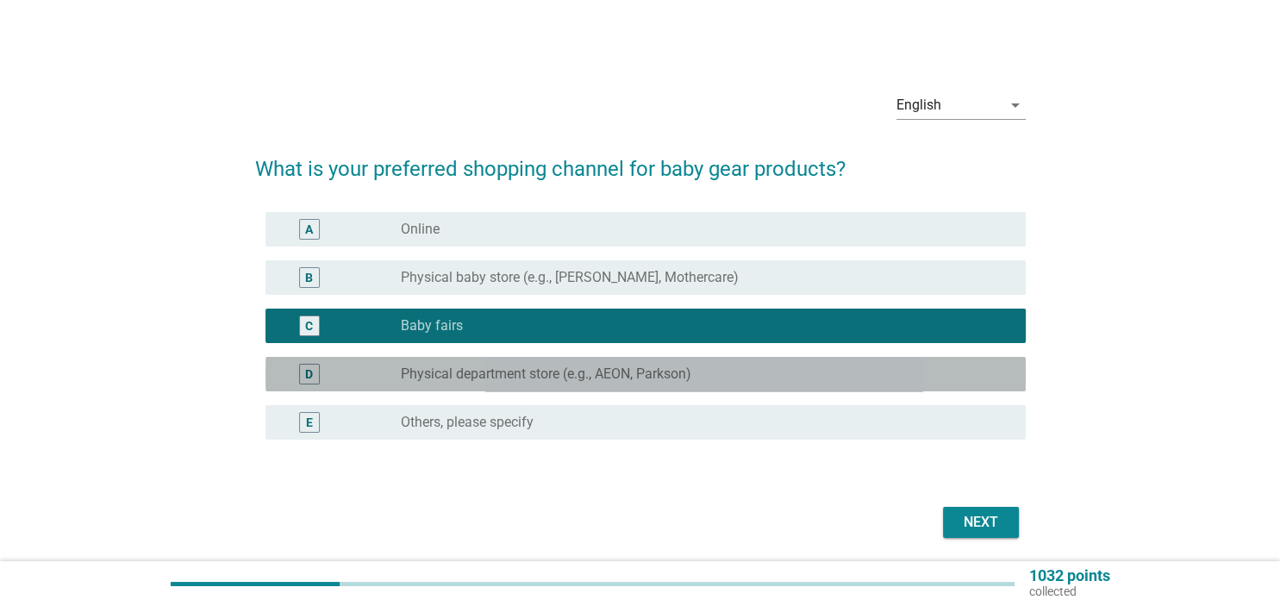
click at [770, 372] on div "radio_button_unchecked Physical department store (e.g., AEON, Parkson)" at bounding box center [699, 373] width 596 height 17
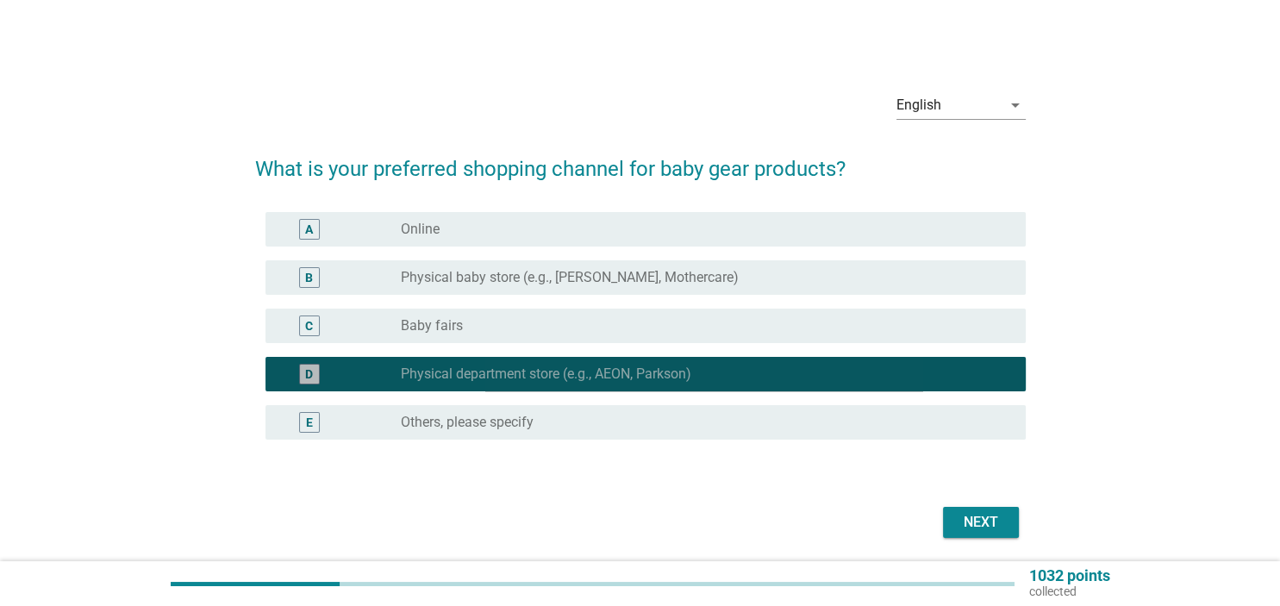
click at [770, 372] on div "radio_button_checked Physical department store (e.g., AEON, Parkson)" at bounding box center [699, 373] width 596 height 17
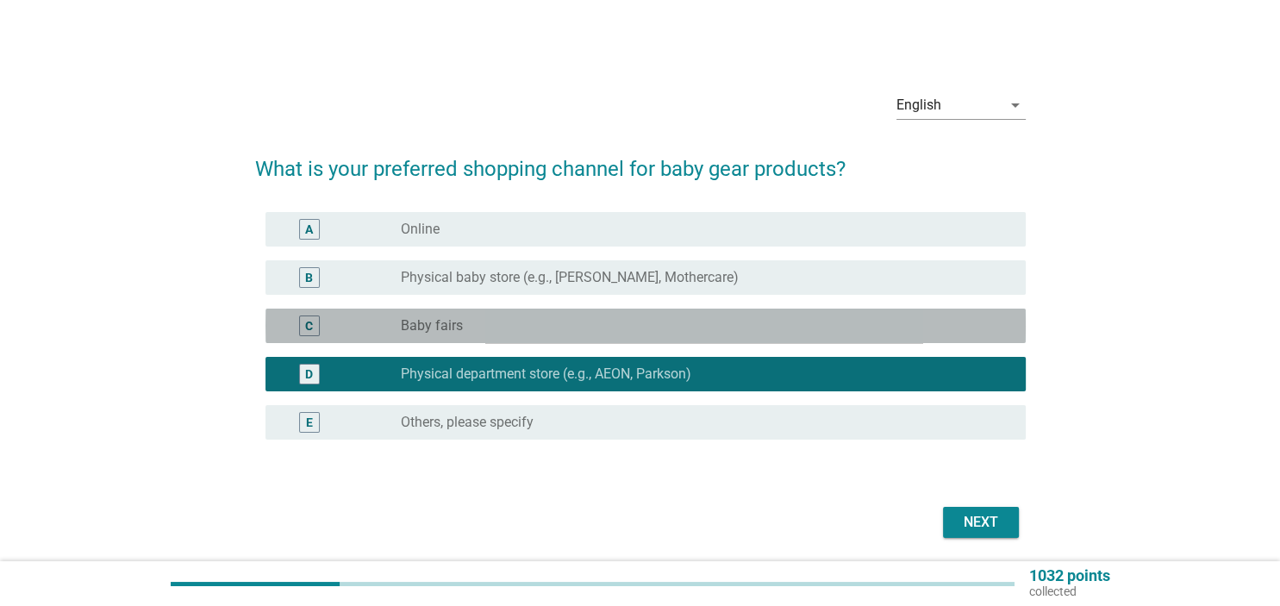
click at [758, 311] on div "C radio_button_unchecked Baby fairs" at bounding box center [645, 325] width 760 height 34
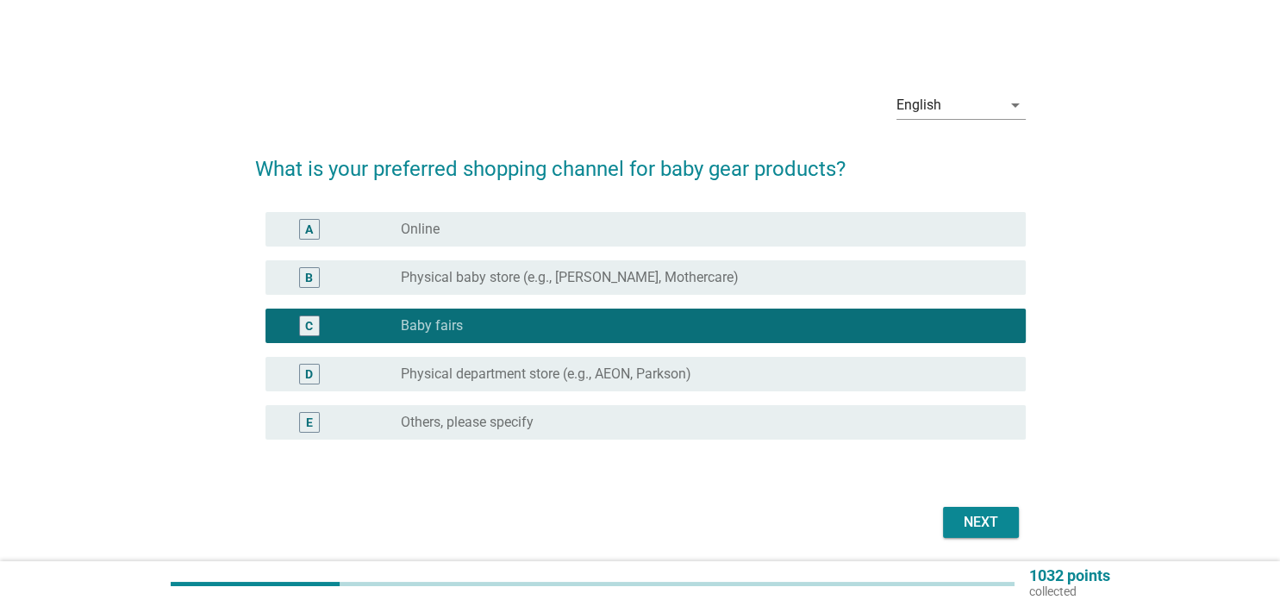
click at [778, 236] on div "radio_button_unchecked Online" at bounding box center [699, 229] width 596 height 17
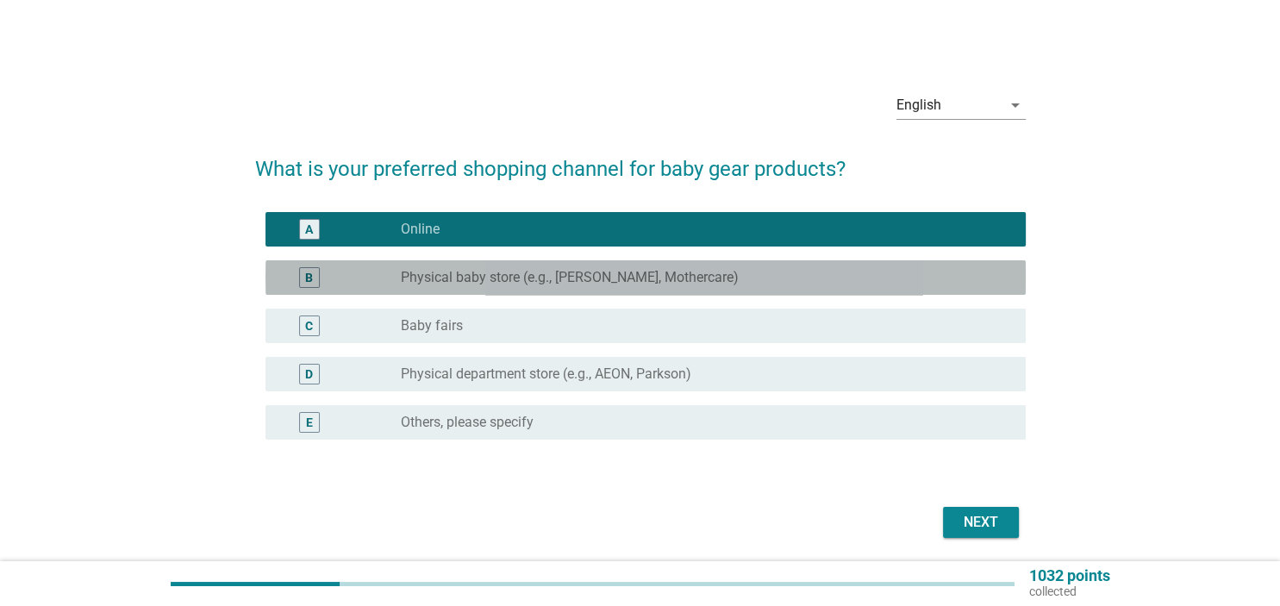
click at [772, 267] on div "radio_button_unchecked Physical baby store (e.g., Happikiddo, Mothercare)" at bounding box center [706, 277] width 610 height 21
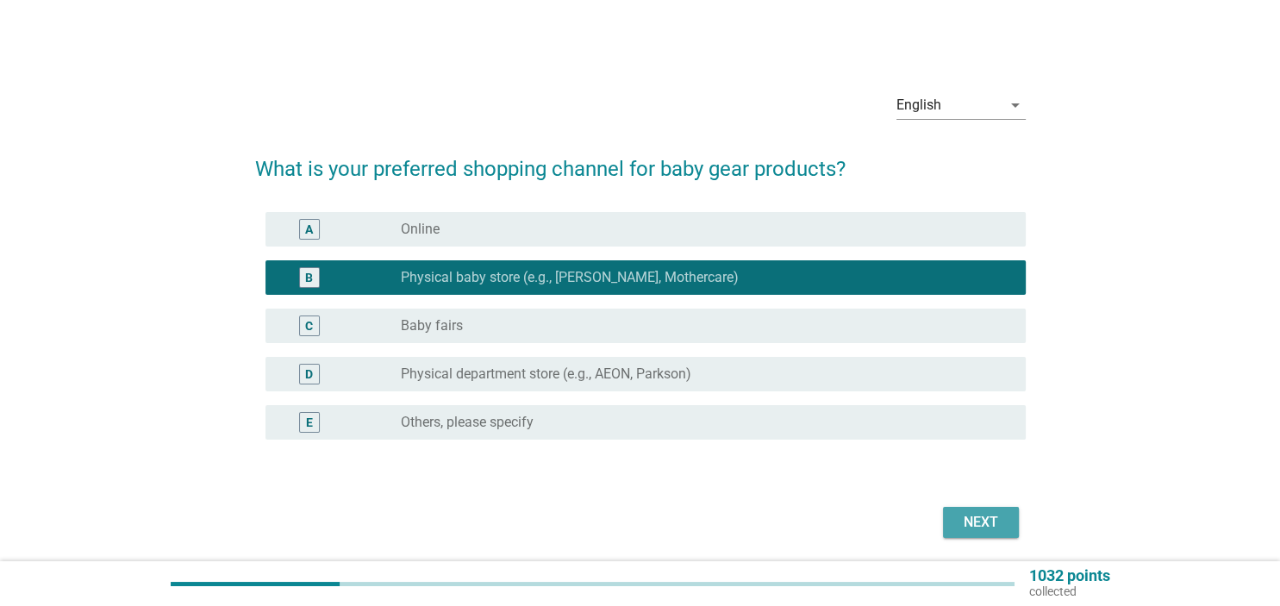
click at [984, 508] on button "Next" at bounding box center [981, 522] width 76 height 31
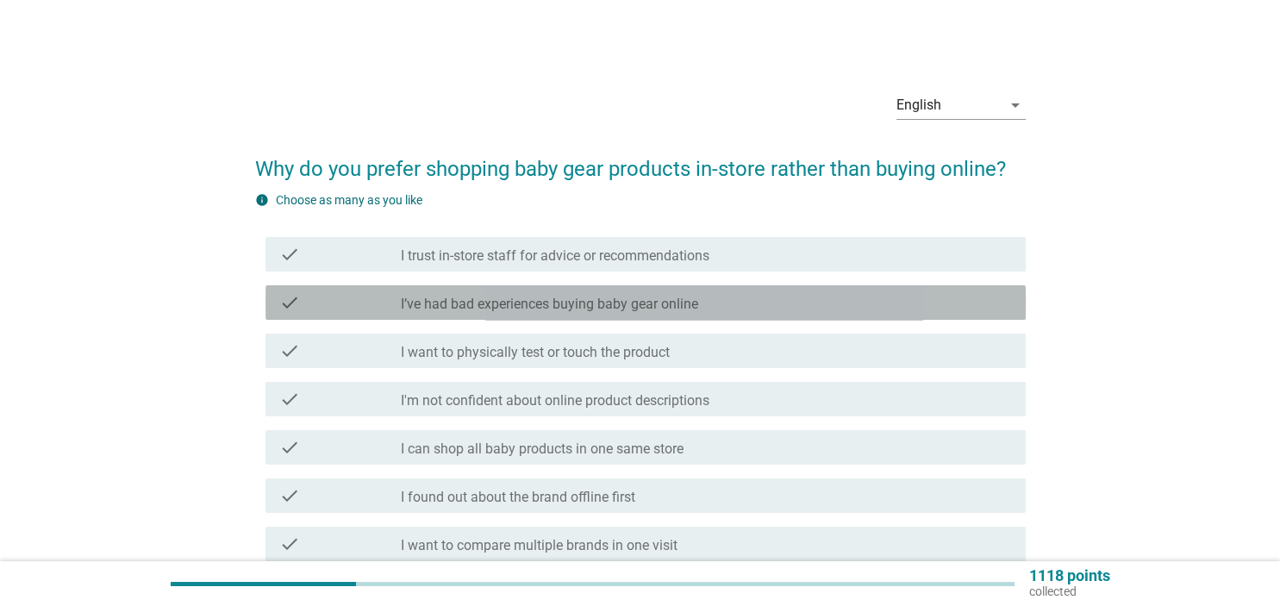
click at [763, 301] on div "check_box_outline_blank I’ve had bad experiences buying baby gear online" at bounding box center [706, 302] width 610 height 21
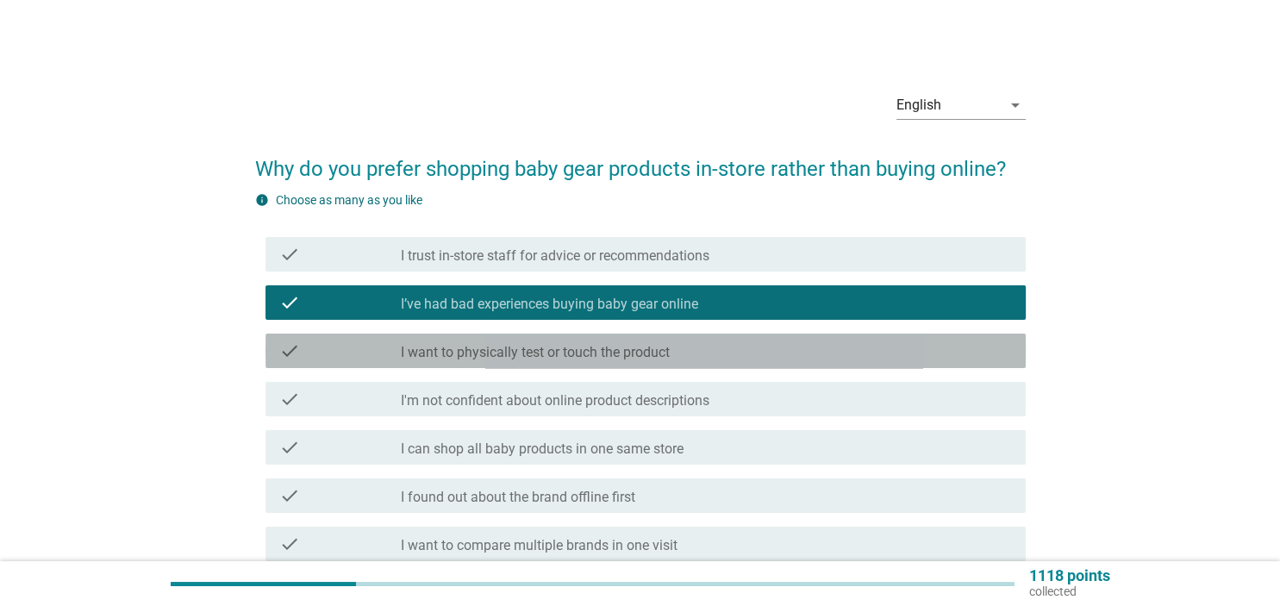
click at [715, 362] on div "check check_box_outline_blank I want to physically test or touch the product" at bounding box center [645, 350] width 760 height 34
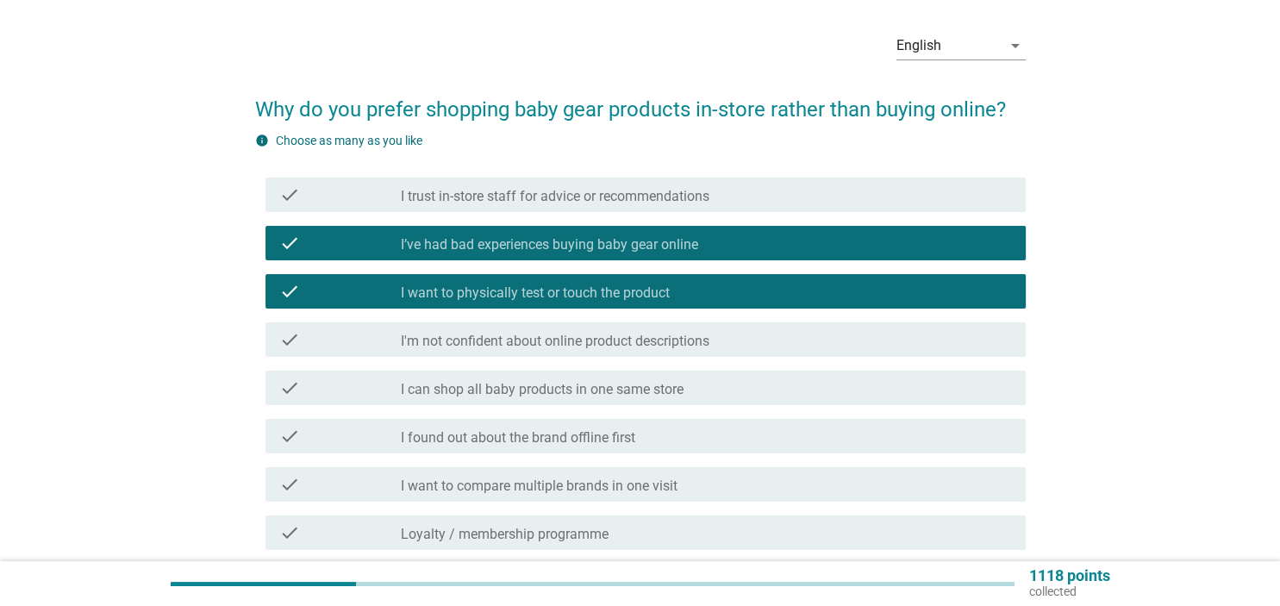
scroll to position [90, 0]
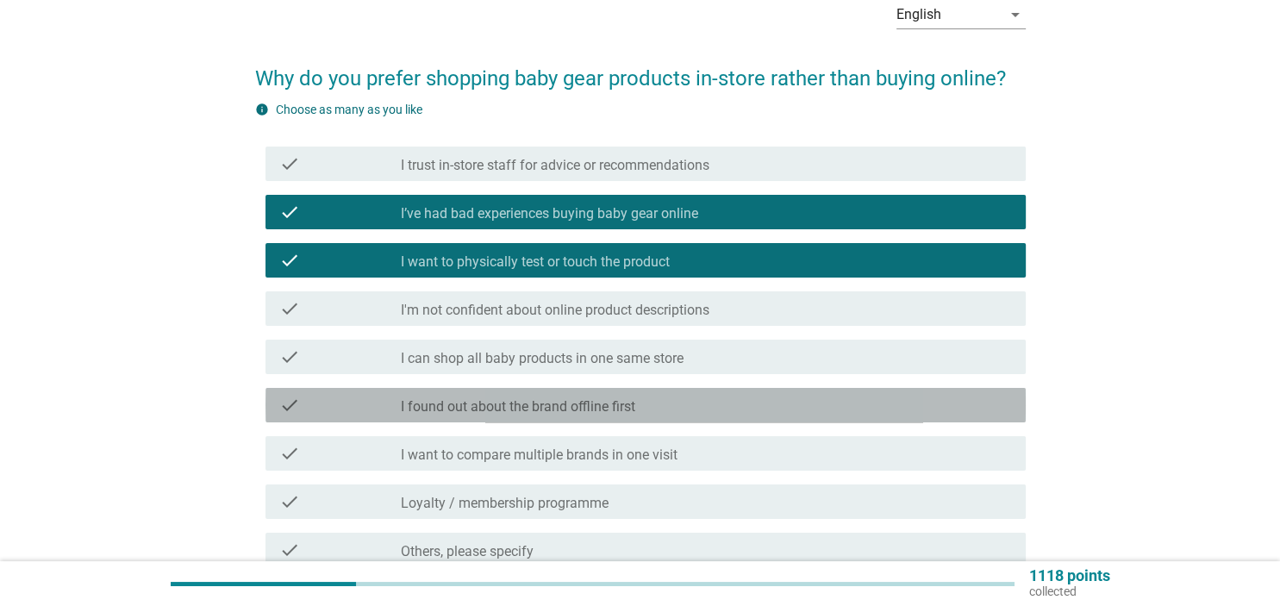
click at [730, 406] on div "check_box_outline_blank I found out about the brand offline first" at bounding box center [706, 405] width 610 height 21
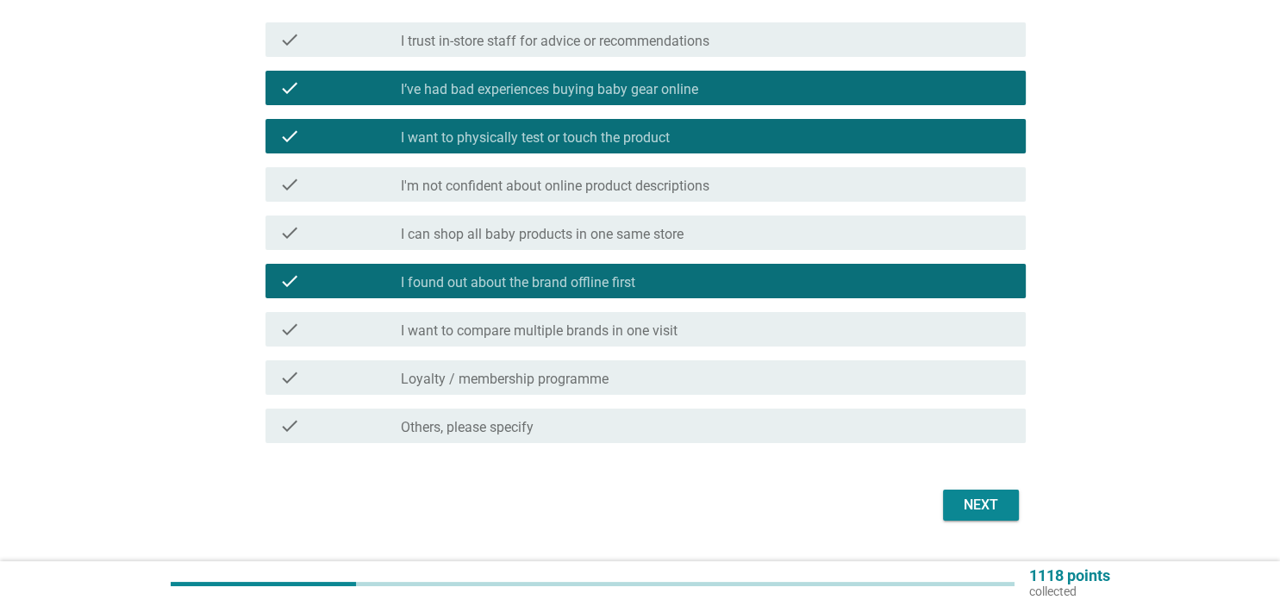
scroll to position [256, 0]
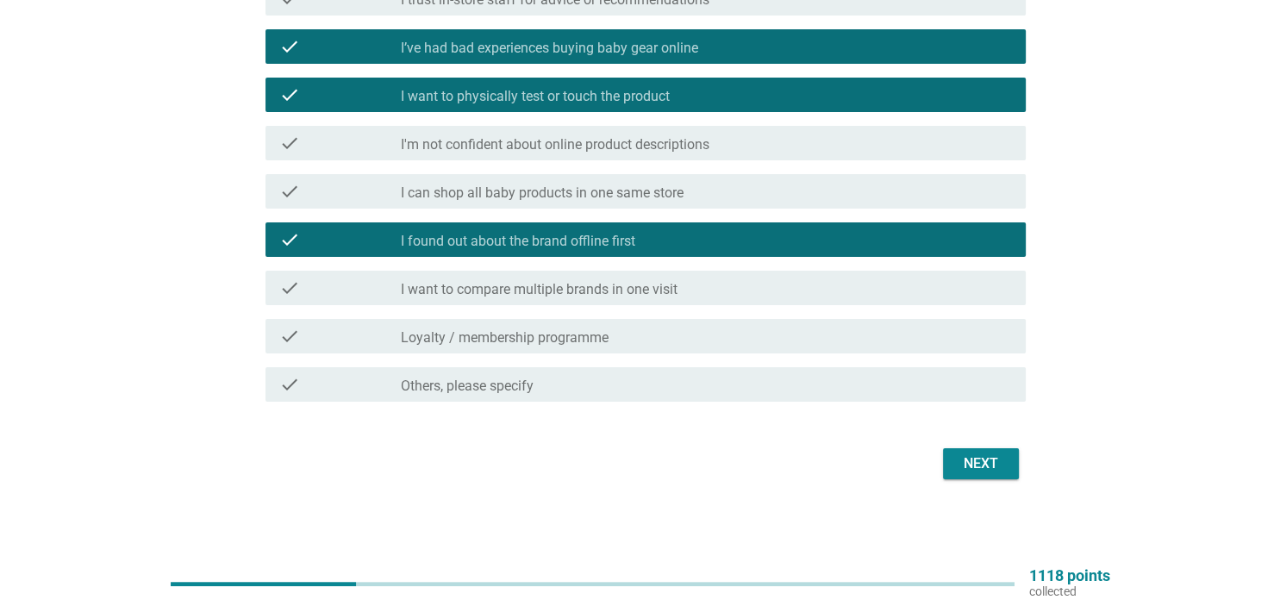
click at [819, 340] on div "check_box_outline_blank Loyalty / membership programme" at bounding box center [706, 336] width 610 height 21
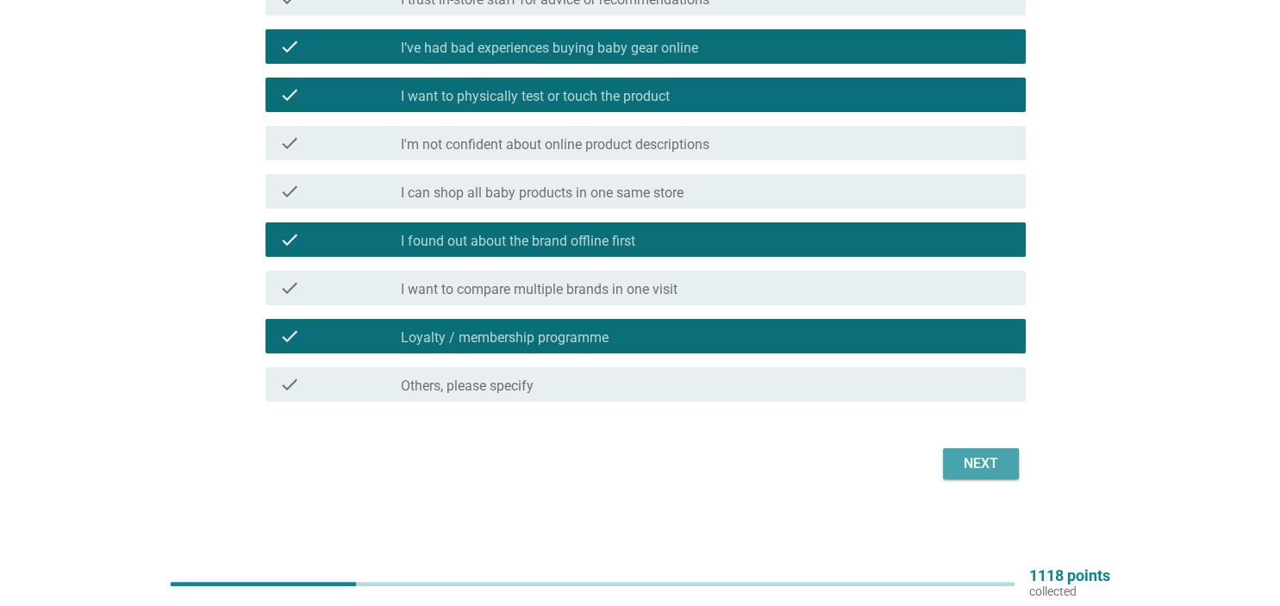
click at [1001, 477] on button "Next" at bounding box center [981, 463] width 76 height 31
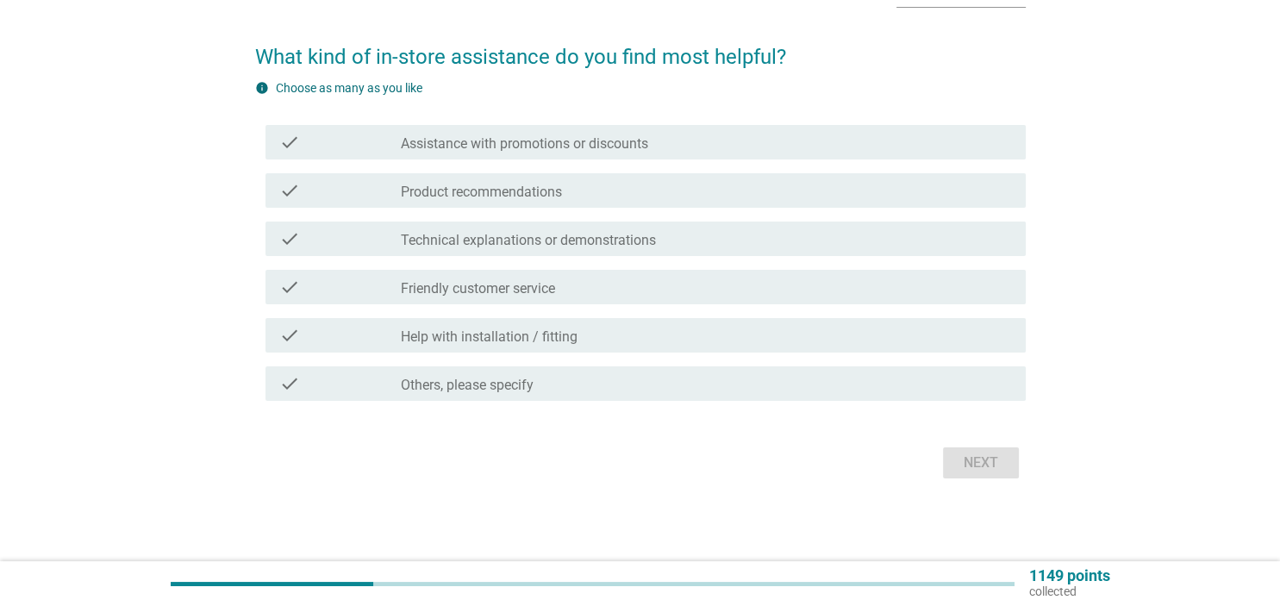
scroll to position [0, 0]
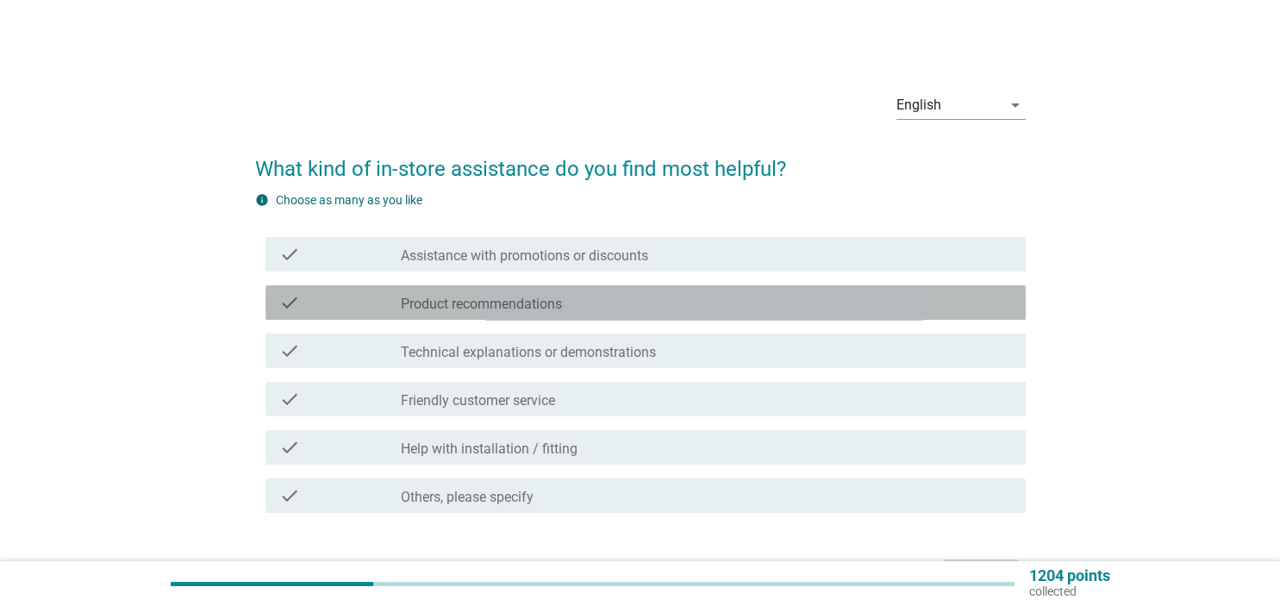
click at [696, 295] on div "check_box_outline_blank Product recommendations" at bounding box center [706, 302] width 610 height 21
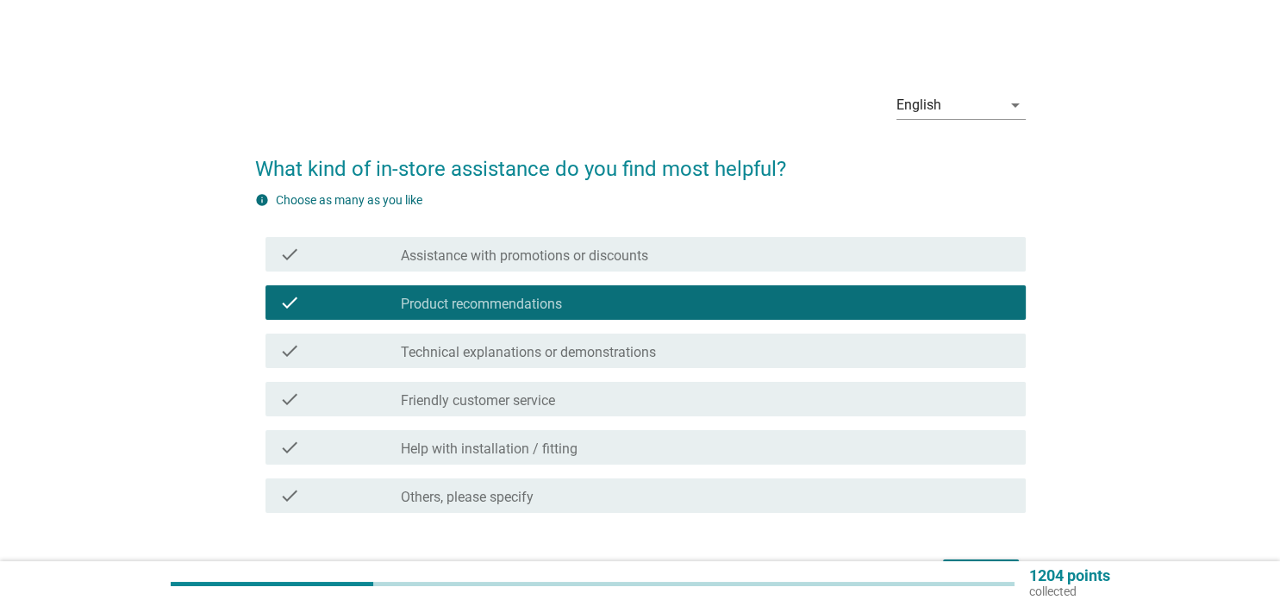
click at [710, 374] on div "check check_box_outline_blank Technical explanations or demonstrations" at bounding box center [640, 351] width 770 height 48
click at [722, 478] on div "check check_box Others, please specify" at bounding box center [645, 495] width 760 height 34
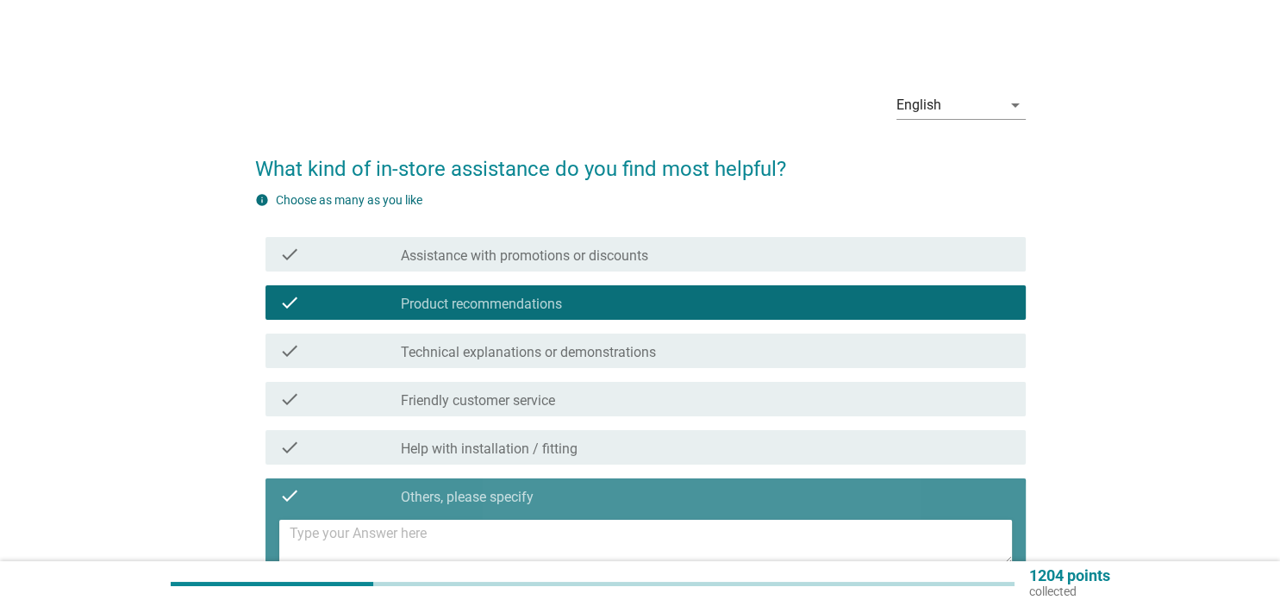
click at [697, 483] on div "check check_box Others, please specify" at bounding box center [645, 495] width 760 height 34
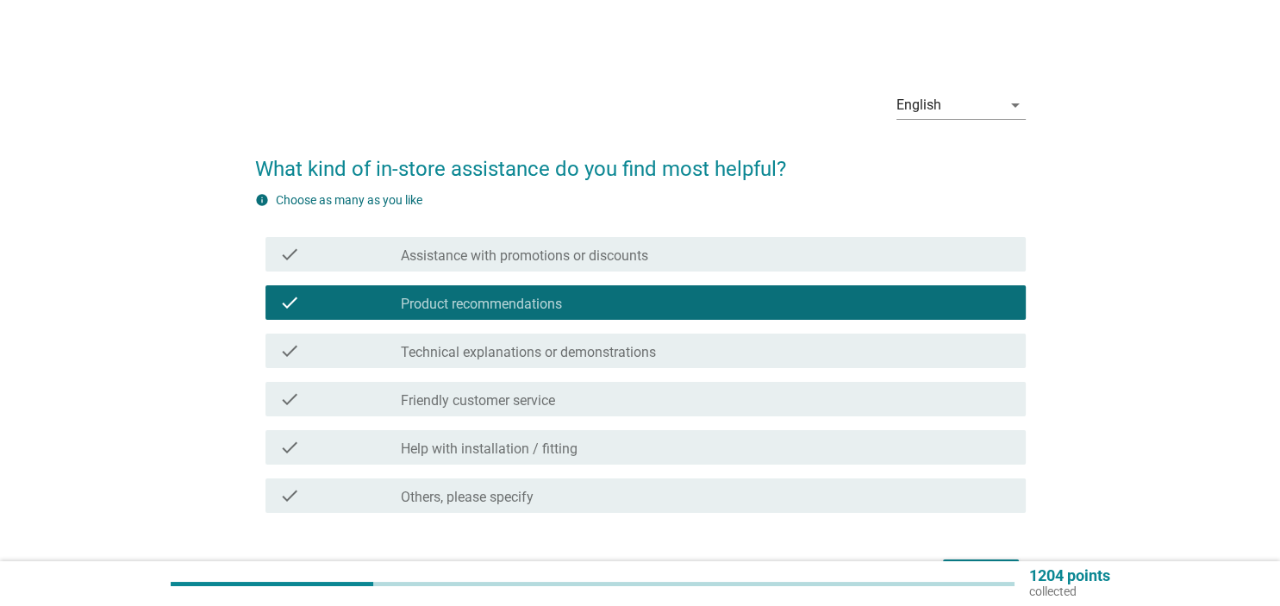
click at [715, 431] on div "check check_box_outline_blank Help with installation / fitting" at bounding box center [645, 447] width 760 height 34
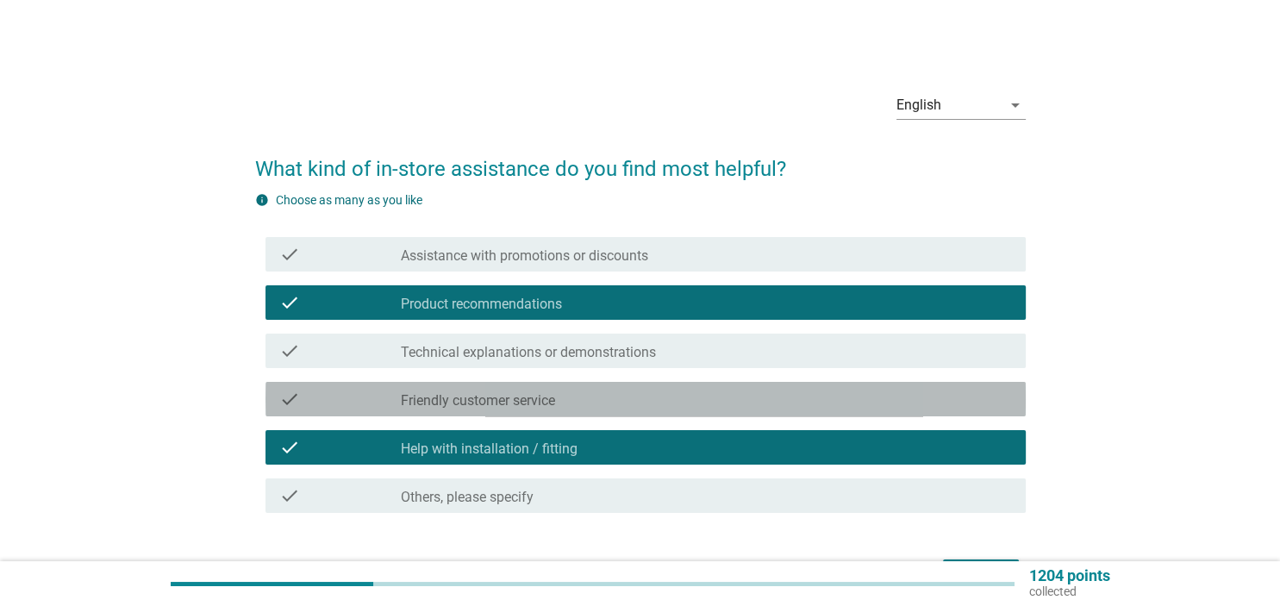
click at [723, 400] on div "check_box_outline_blank Friendly customer service" at bounding box center [706, 399] width 610 height 21
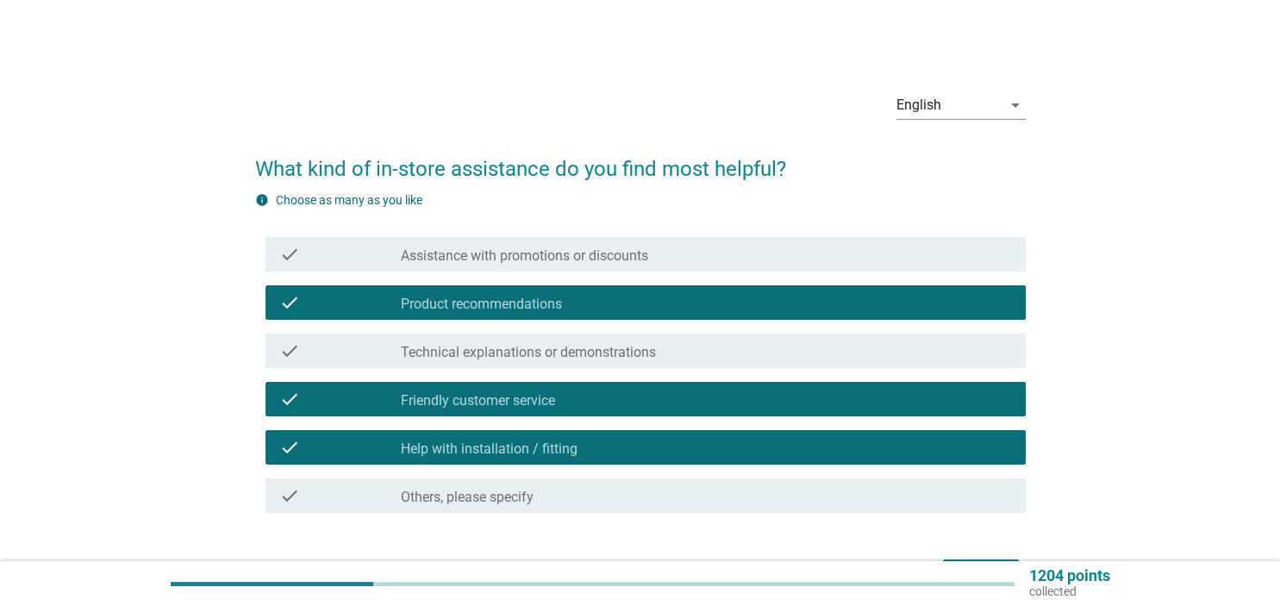
click at [925, 429] on div "check check_box_outline_blank Help with installation / fitting" at bounding box center [640, 447] width 770 height 48
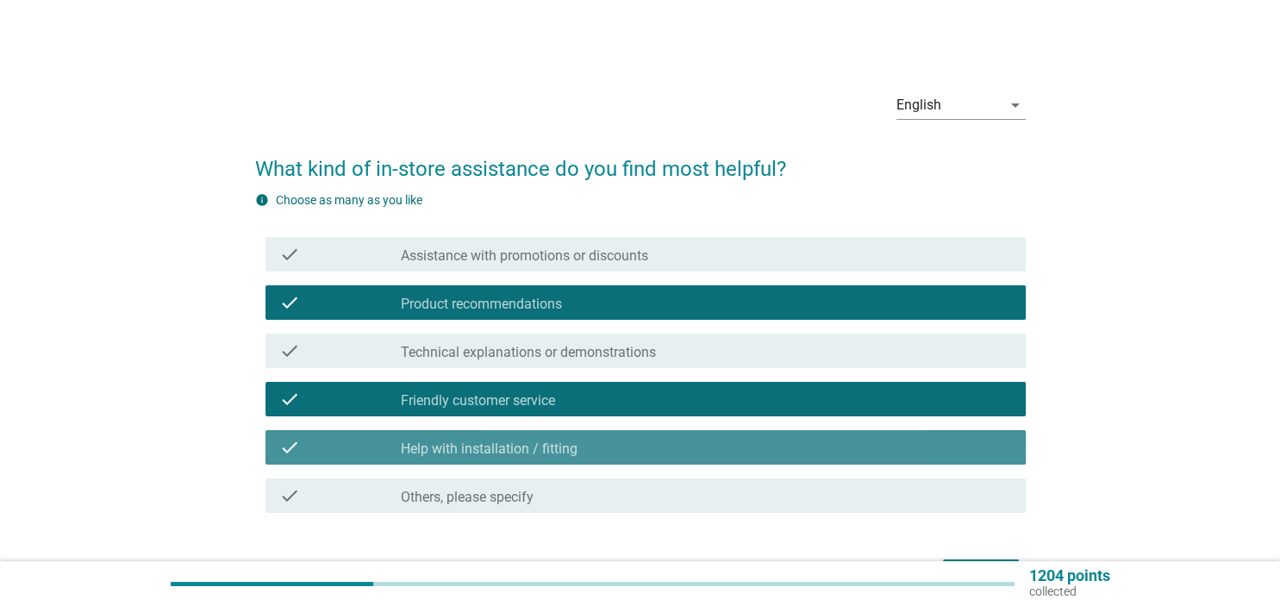
click at [922, 439] on div "check_box_outline_blank Help with installation / fitting" at bounding box center [706, 447] width 610 height 21
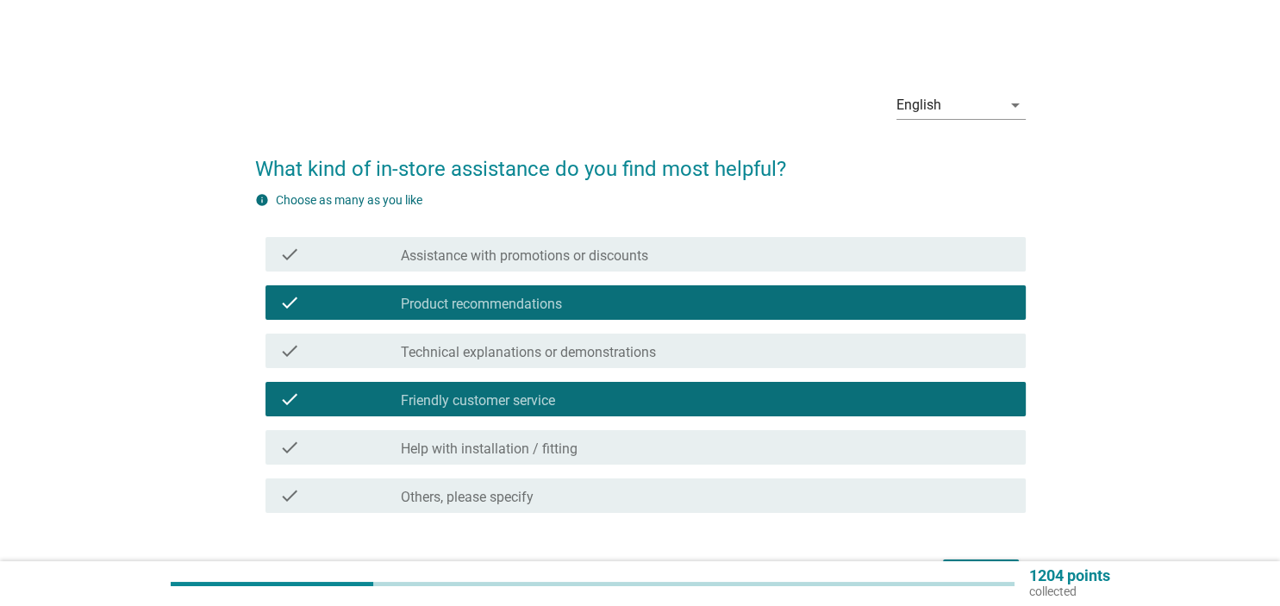
click at [864, 276] on div "check check_box_outline_blank Assistance with promotions or discounts" at bounding box center [640, 254] width 770 height 48
click at [881, 271] on div "check check_box_outline_blank Assistance with promotions or discounts" at bounding box center [640, 254] width 770 height 48
click at [836, 253] on div "check_box_outline_blank Assistance with promotions or discounts" at bounding box center [706, 254] width 610 height 21
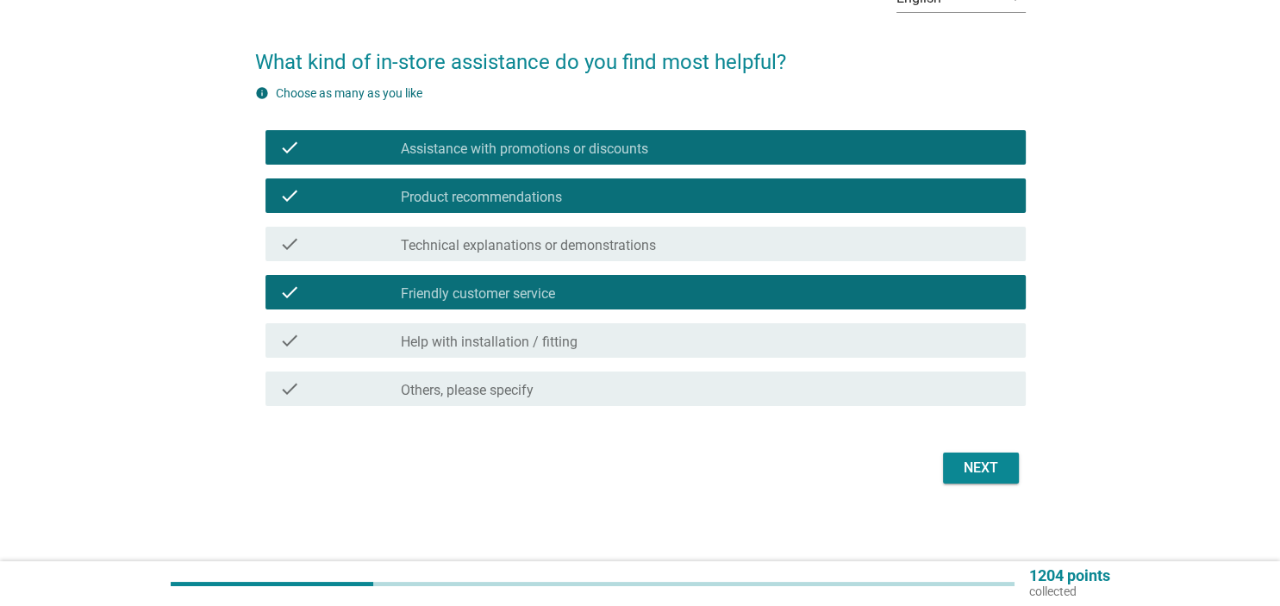
scroll to position [111, 0]
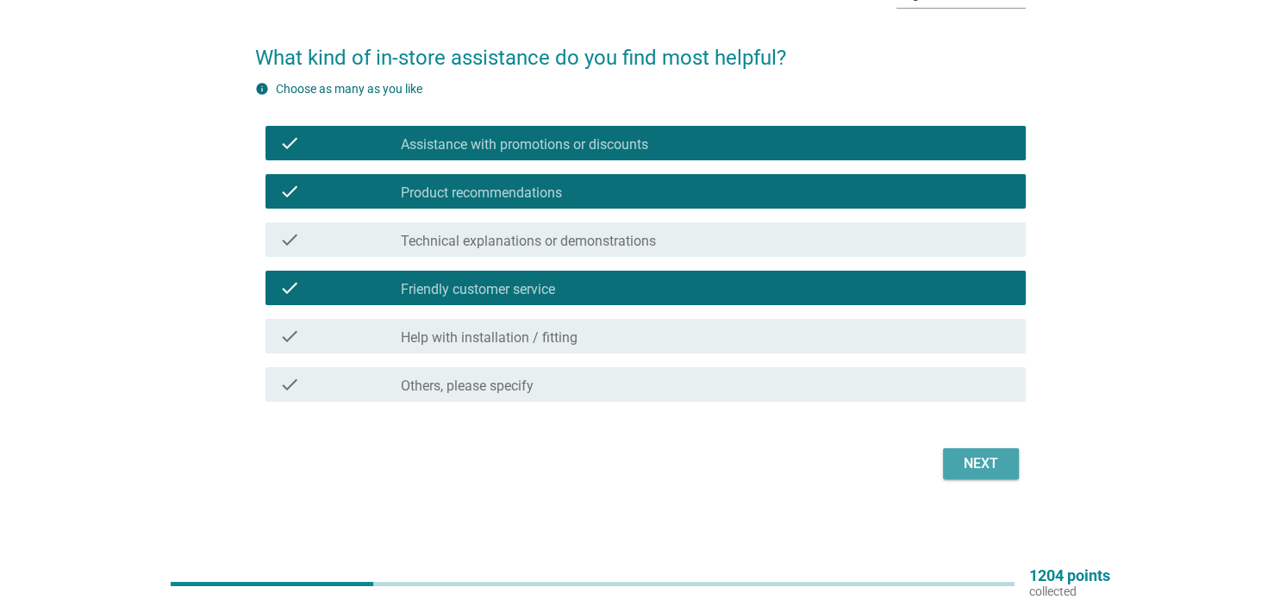
click at [981, 468] on div "Next" at bounding box center [980, 463] width 48 height 21
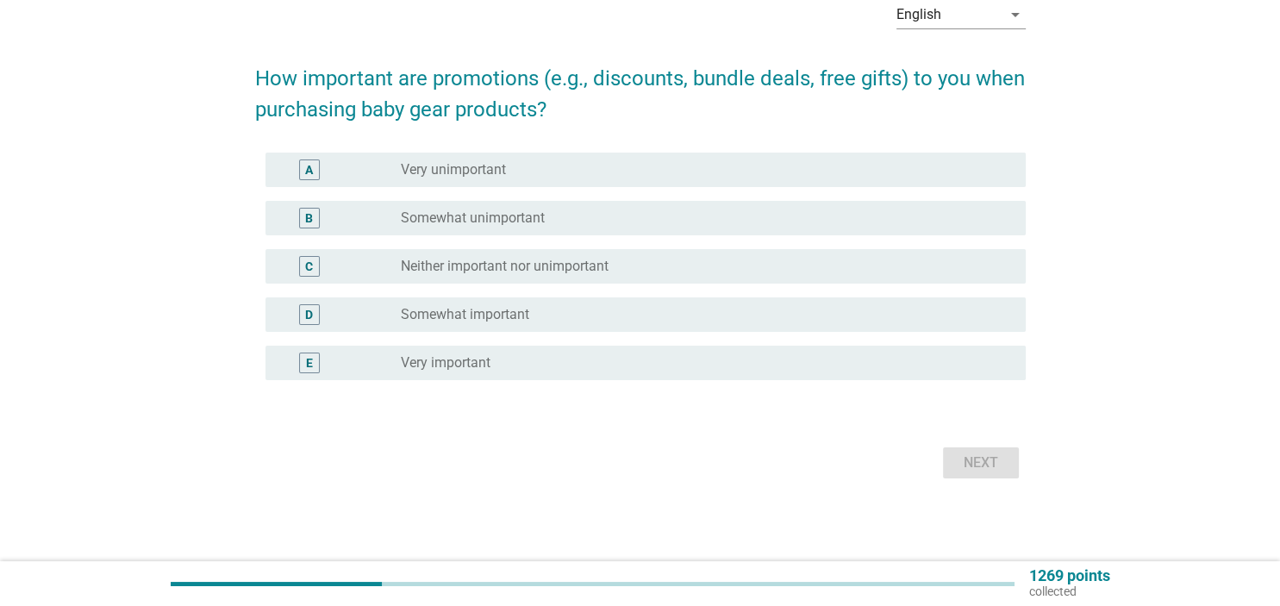
scroll to position [0, 0]
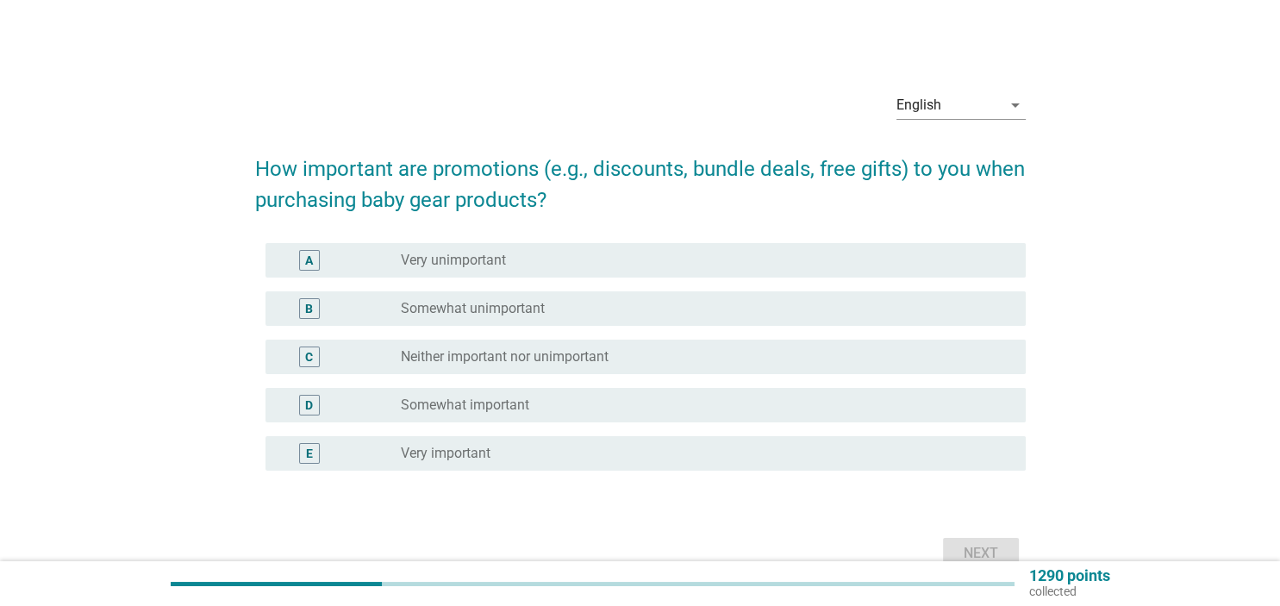
click at [682, 273] on div "A radio_button_unchecked Very unimportant" at bounding box center [645, 260] width 760 height 34
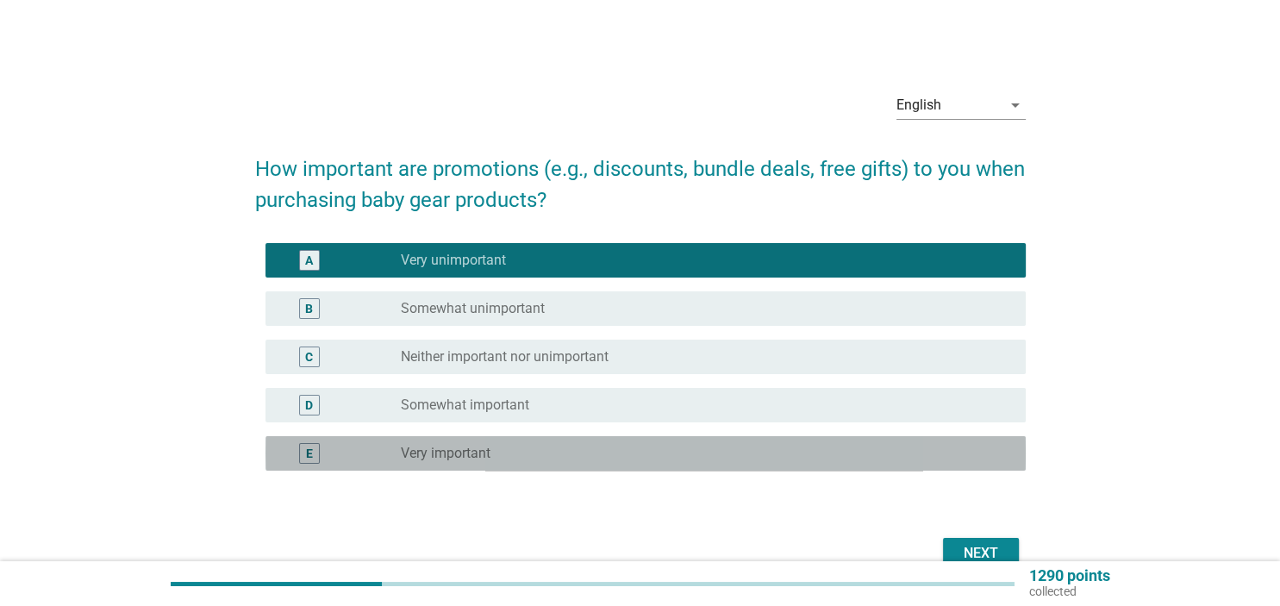
click at [632, 446] on div "radio_button_unchecked Very important" at bounding box center [699, 453] width 596 height 17
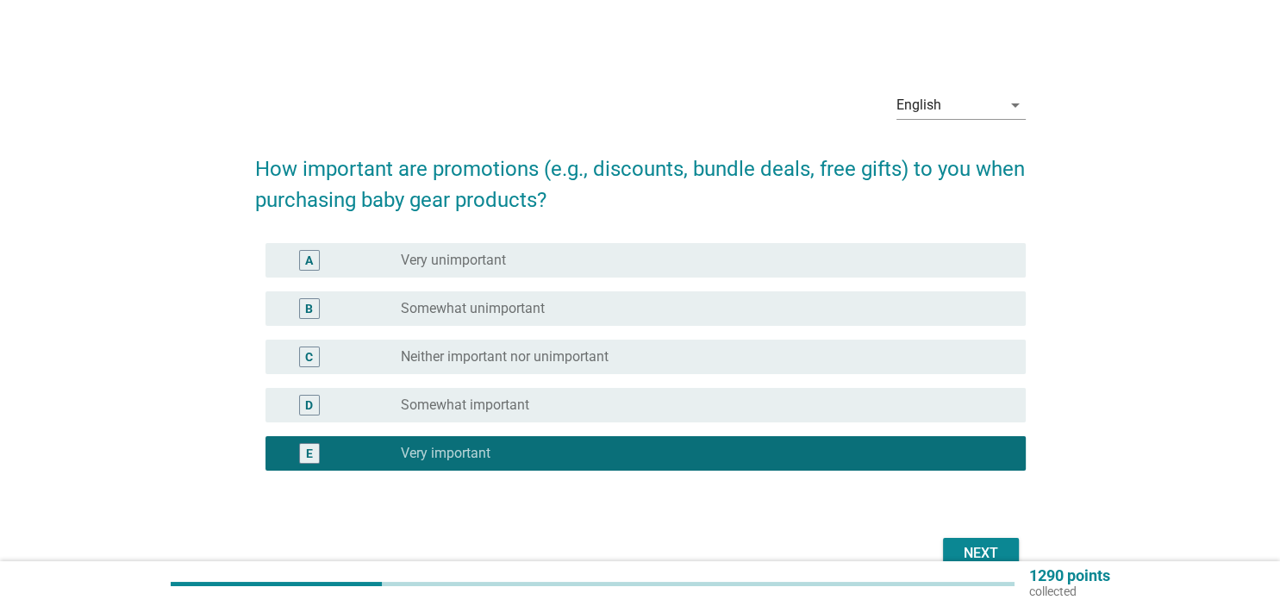
click at [957, 544] on div "Next" at bounding box center [980, 553] width 48 height 21
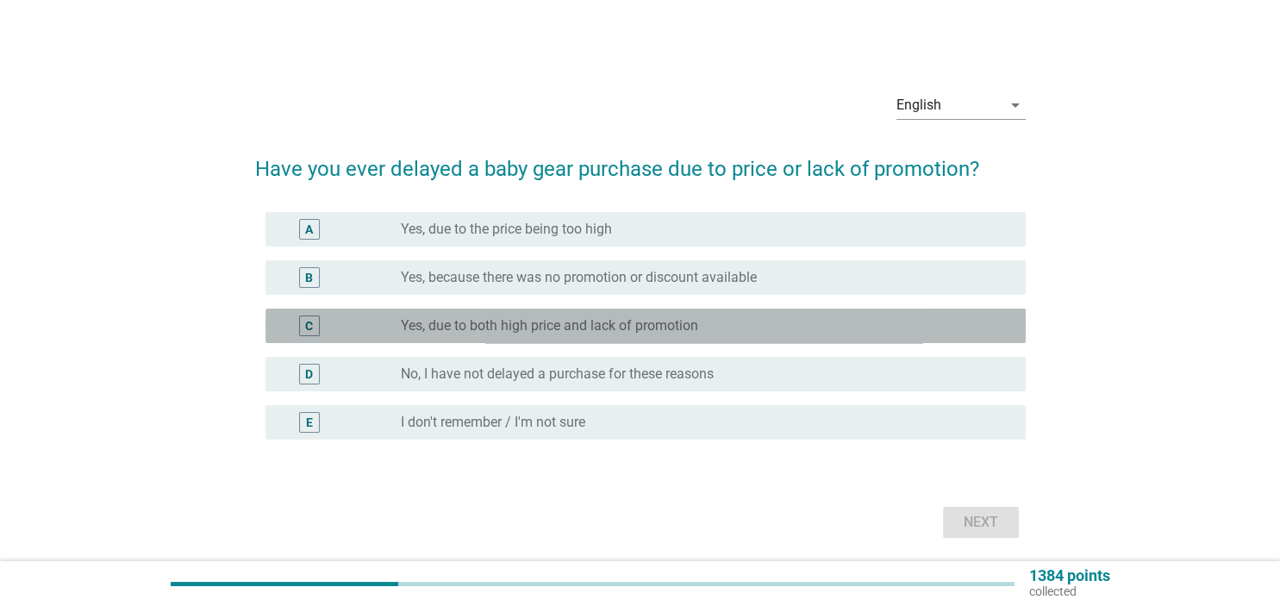
click at [872, 328] on div "radio_button_unchecked Yes, due to both high price and lack of promotion" at bounding box center [699, 325] width 596 height 17
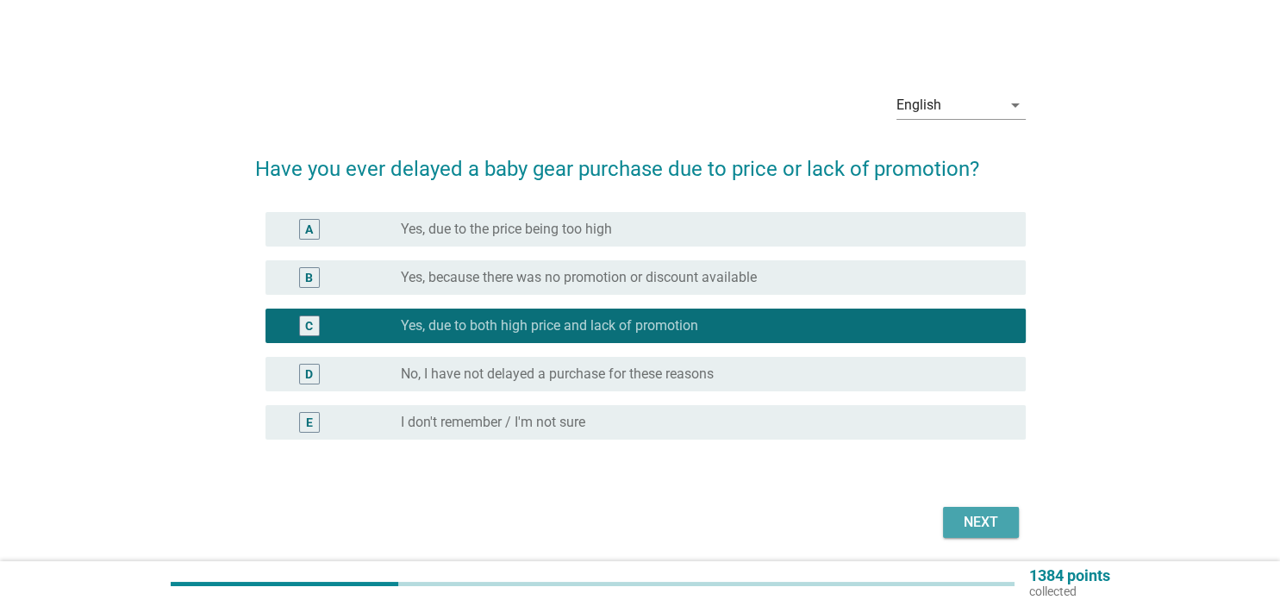
click at [1005, 527] on button "Next" at bounding box center [981, 522] width 76 height 31
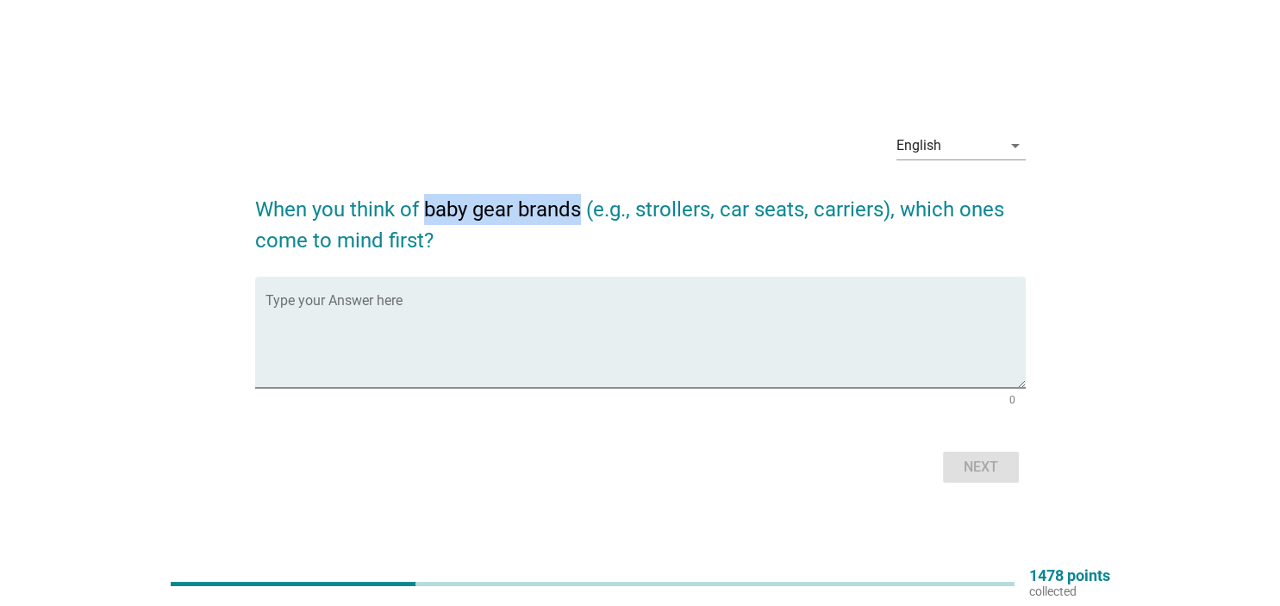
drag, startPoint x: 584, startPoint y: 205, endPoint x: 425, endPoint y: 187, distance: 160.4
click at [425, 187] on h2 "When you think of baby gear brands (e.g., strollers, car seats, carriers), whic…" at bounding box center [640, 216] width 770 height 79
copy h2 "baby gear brands"
click at [523, 333] on textarea "Type your Answer here" at bounding box center [645, 342] width 760 height 90
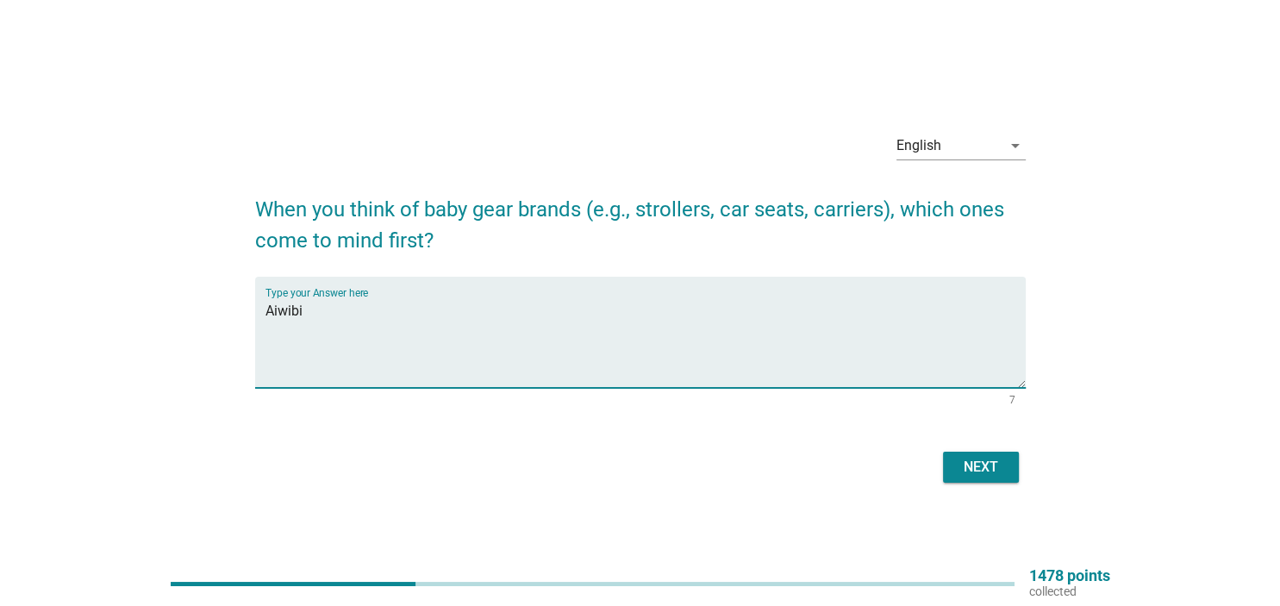
type textarea "Aiwibi"
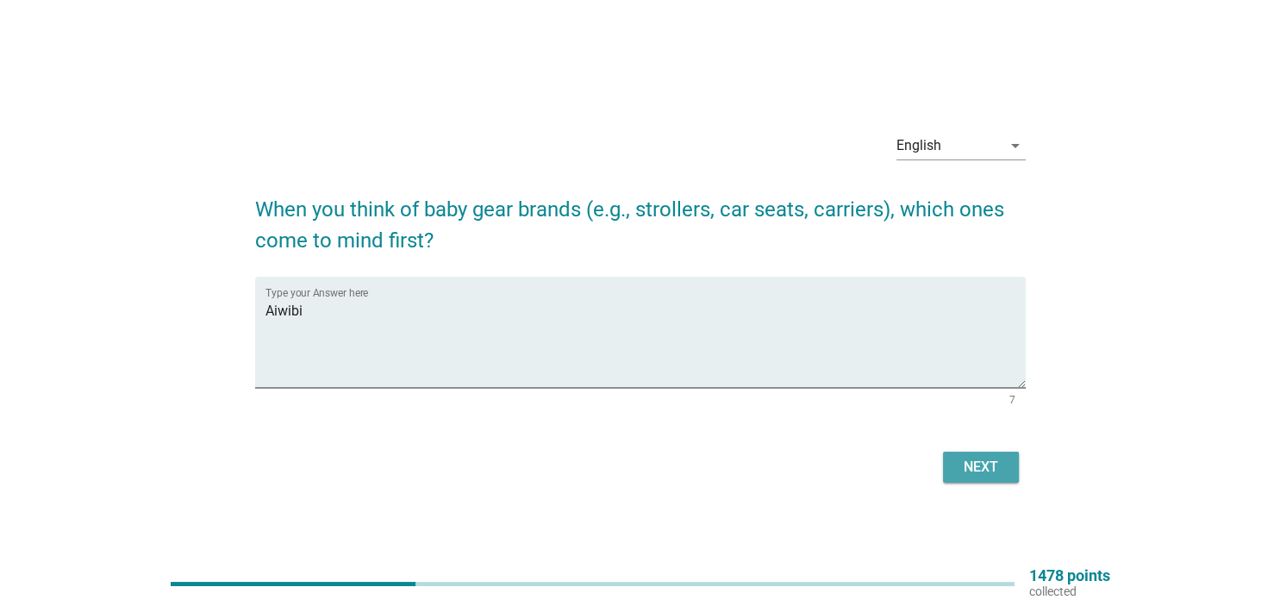
click at [984, 470] on div "Next" at bounding box center [980, 467] width 48 height 21
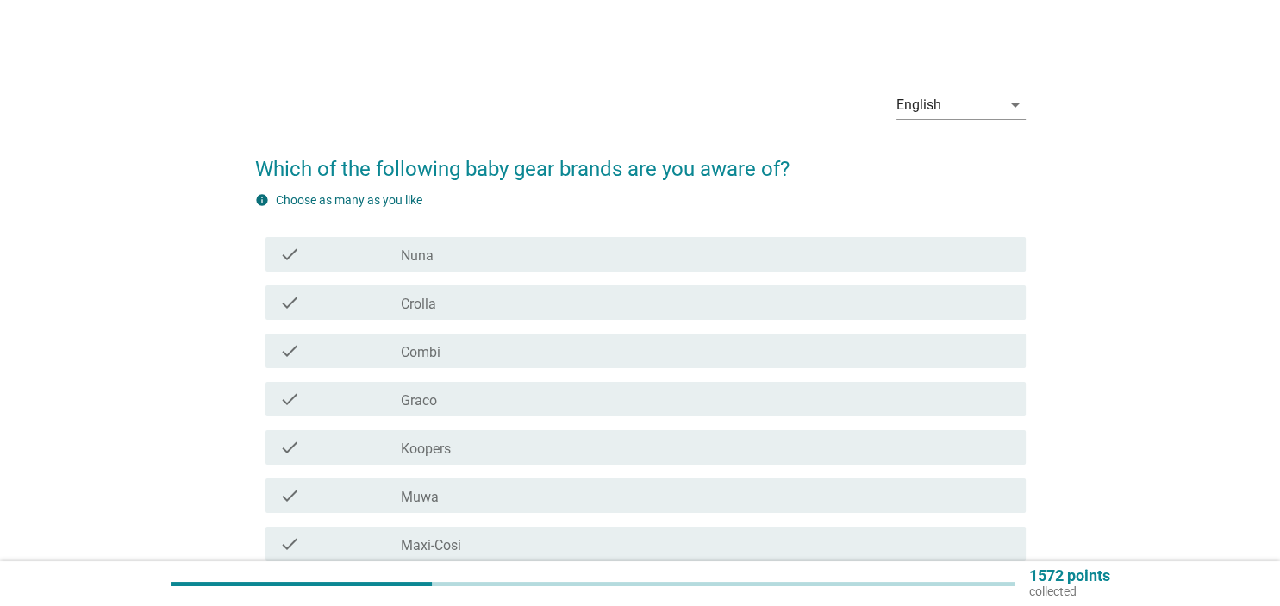
click at [621, 354] on div "check_box_outline_blank Combi" at bounding box center [706, 350] width 610 height 21
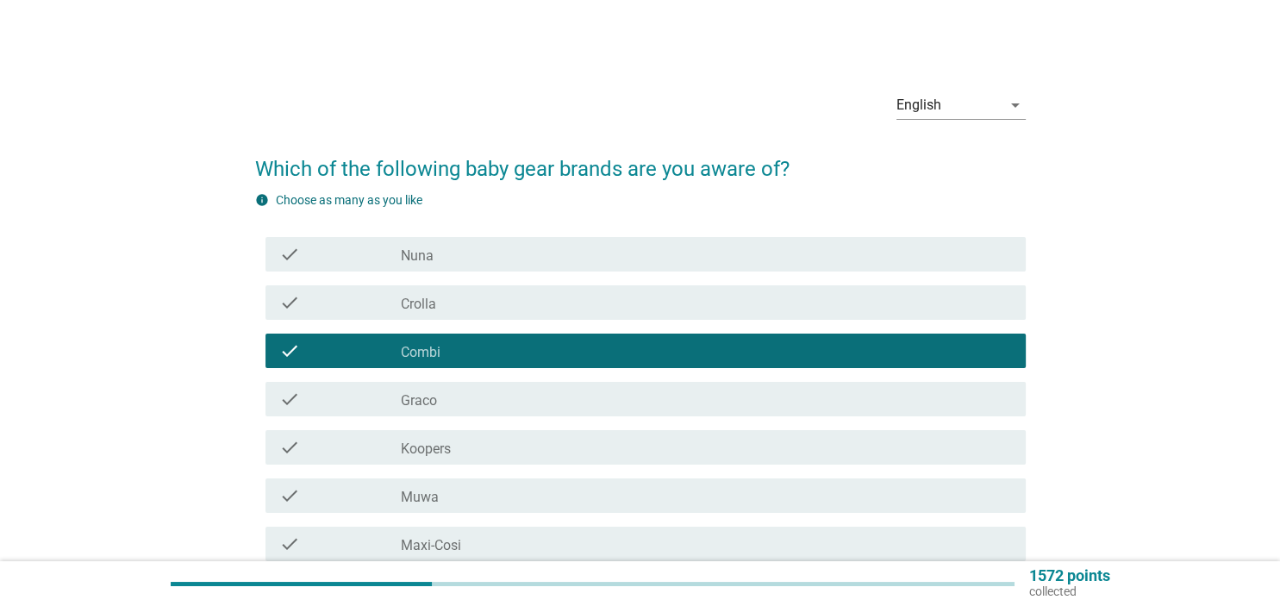
click at [631, 444] on div "check_box_outline_blank Koopers" at bounding box center [706, 447] width 610 height 21
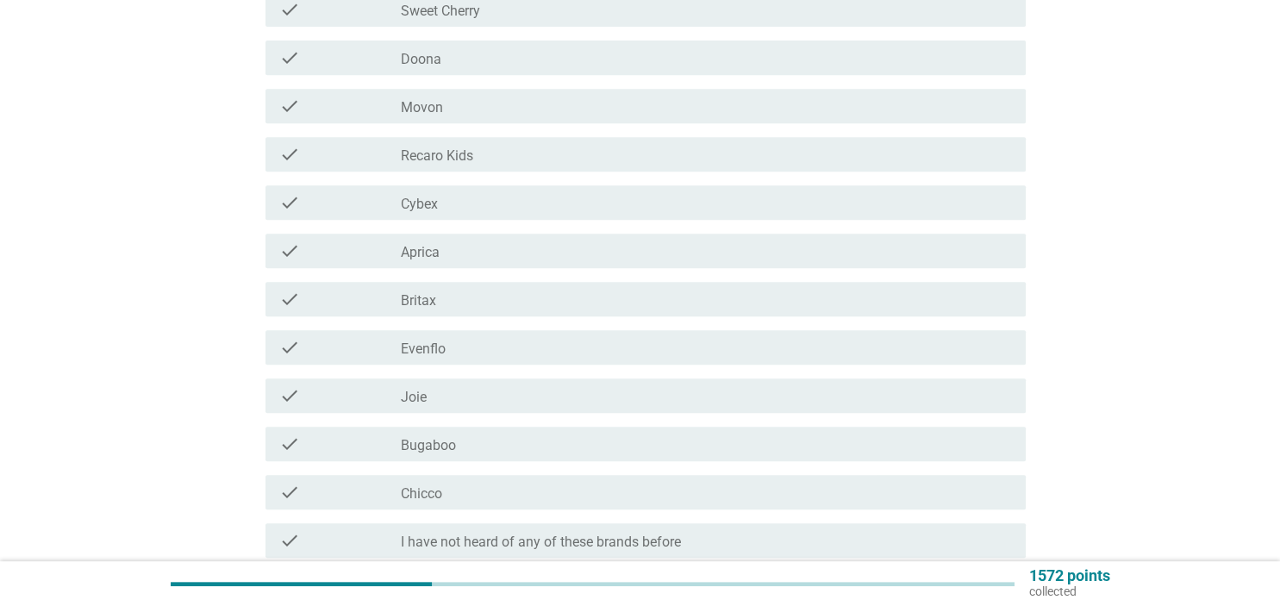
click at [569, 402] on div "check_box_outline_blank Joie" at bounding box center [706, 395] width 610 height 21
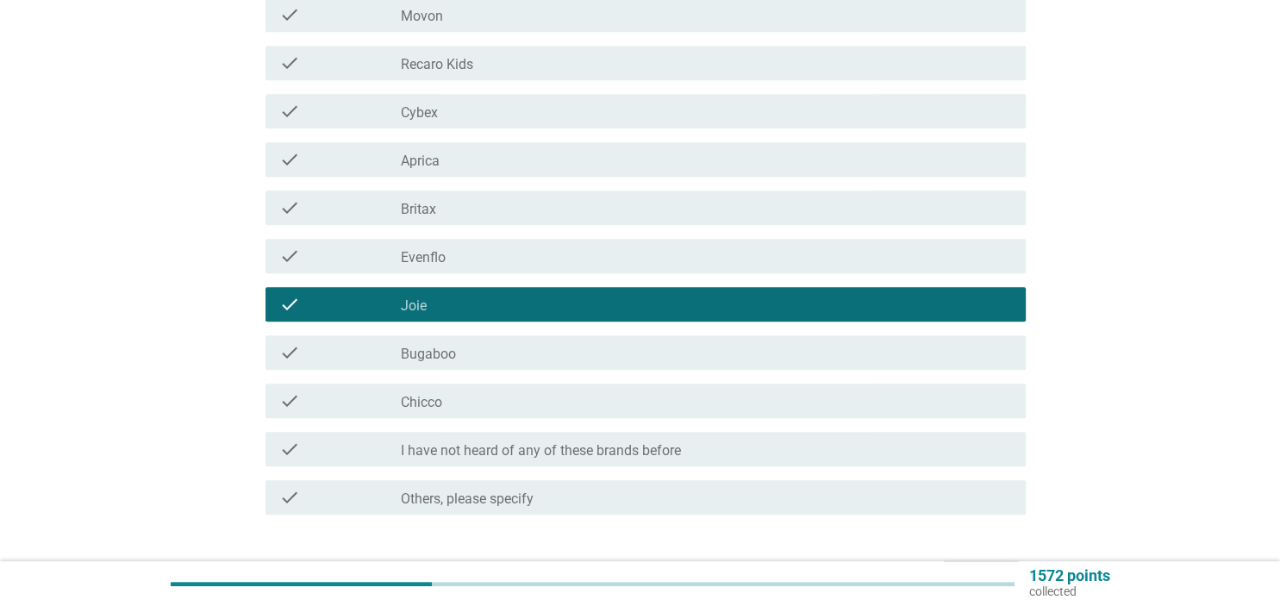
click at [651, 414] on div "check check_box_outline_blank Chicco" at bounding box center [645, 400] width 760 height 34
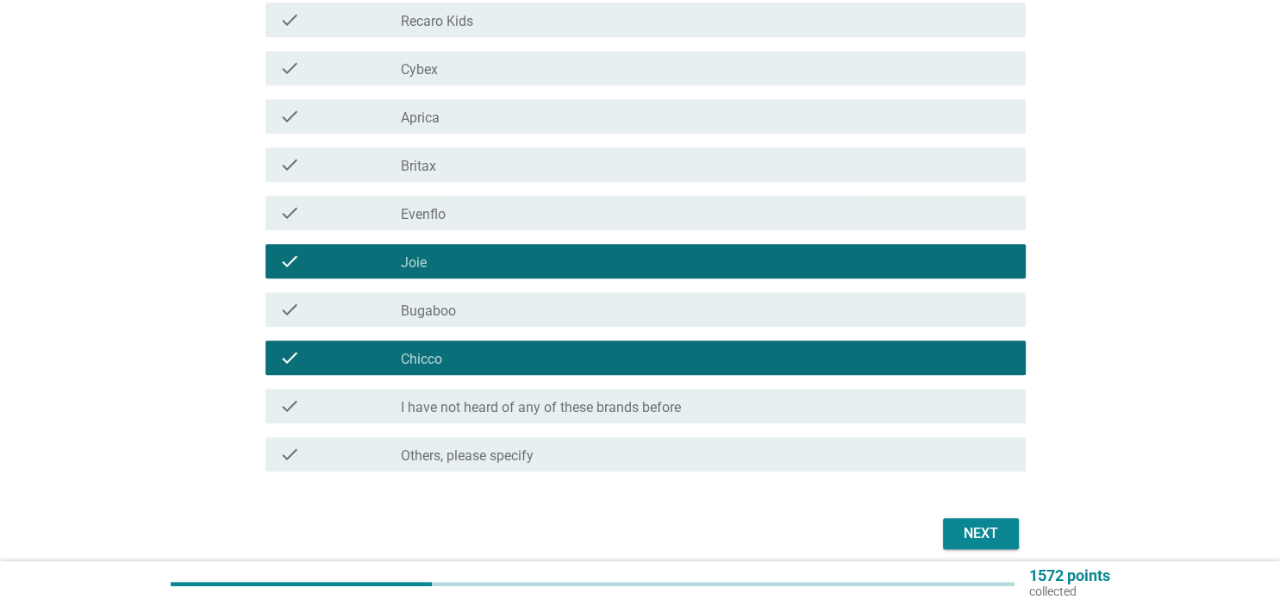
scroll to position [931, 0]
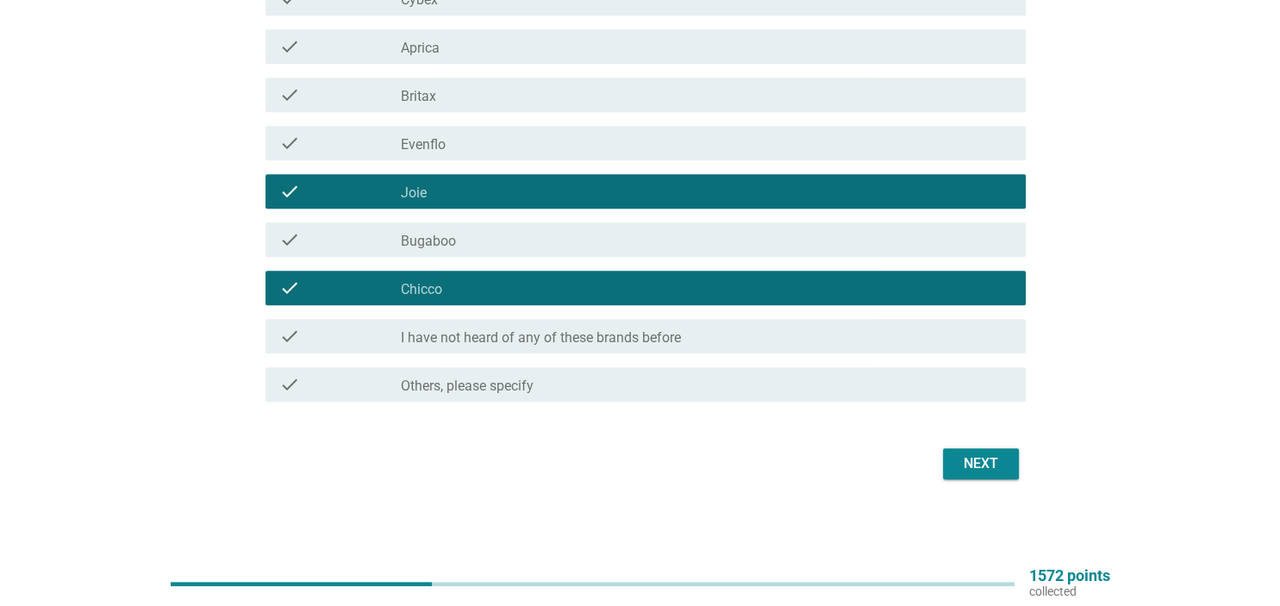
click at [977, 452] on button "Next" at bounding box center [981, 463] width 76 height 31
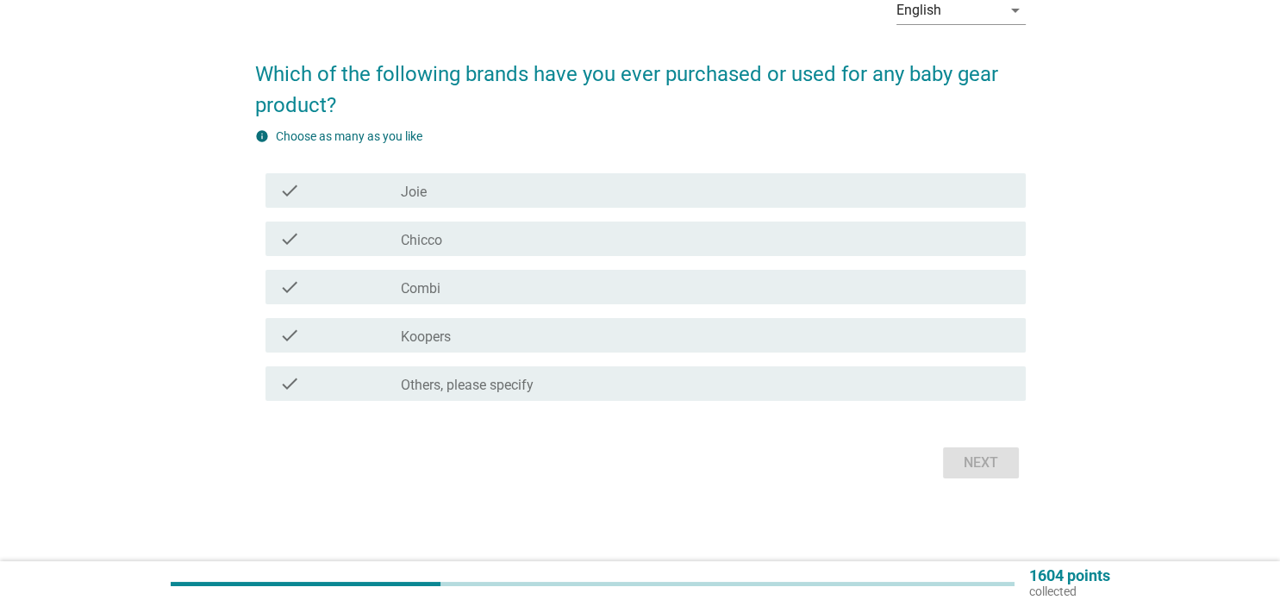
scroll to position [0, 0]
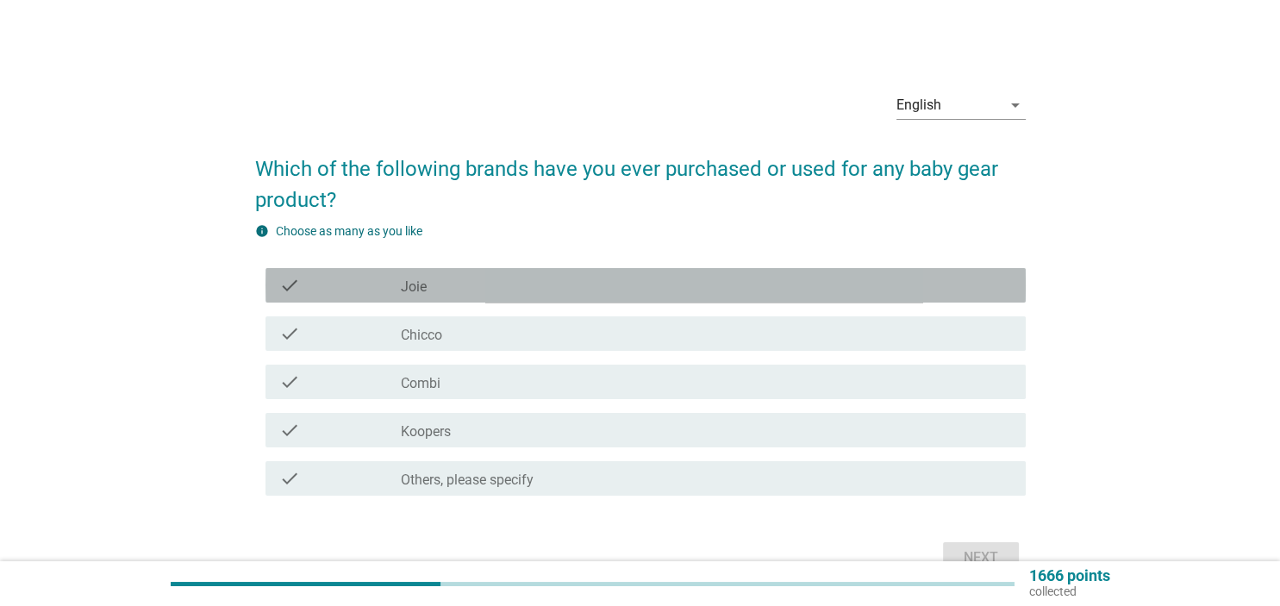
click at [540, 283] on div "check_box_outline_blank Joie" at bounding box center [706, 285] width 610 height 21
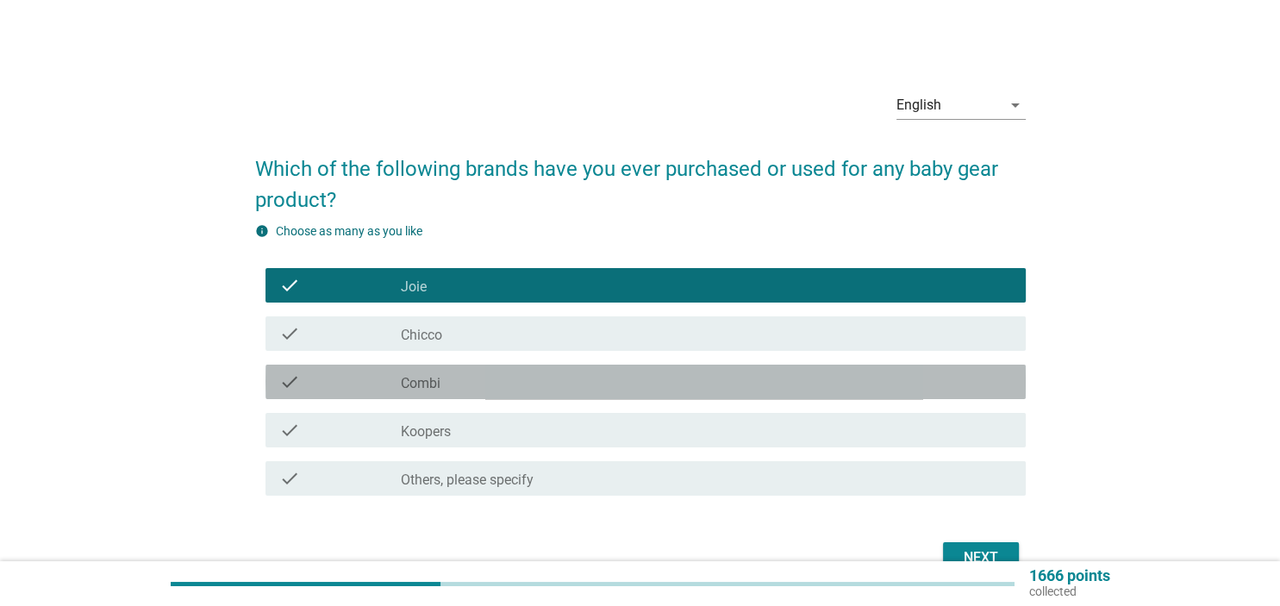
click at [591, 383] on div "check_box_outline_blank Combi" at bounding box center [706, 381] width 610 height 21
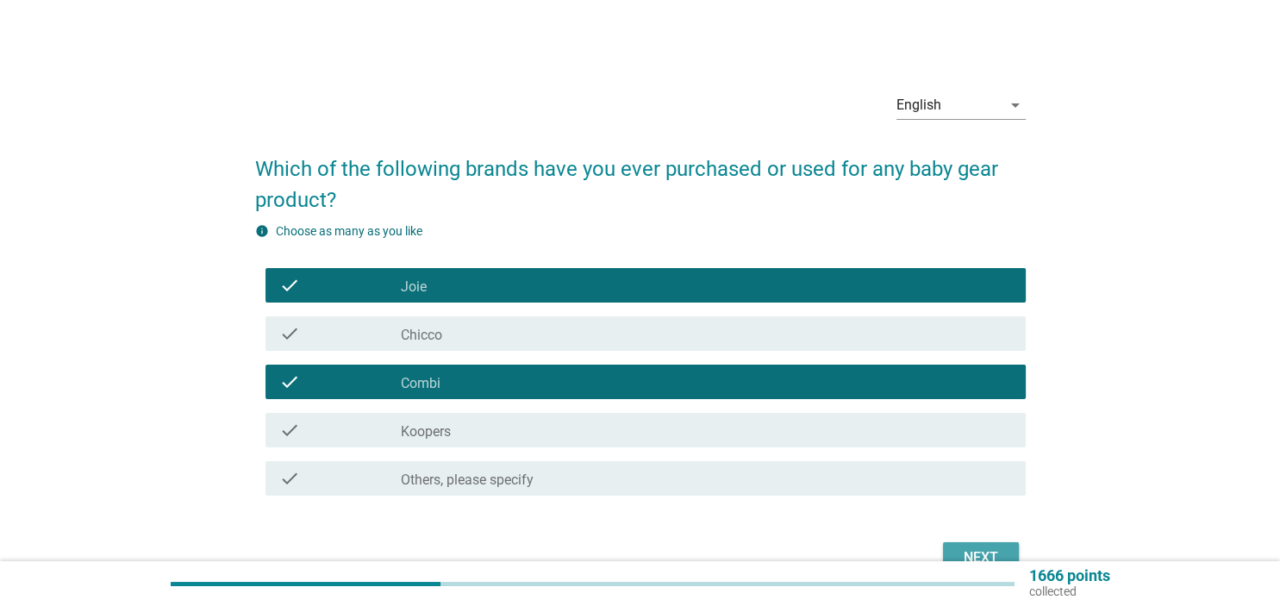
click at [981, 548] on div "Next" at bounding box center [980, 557] width 48 height 21
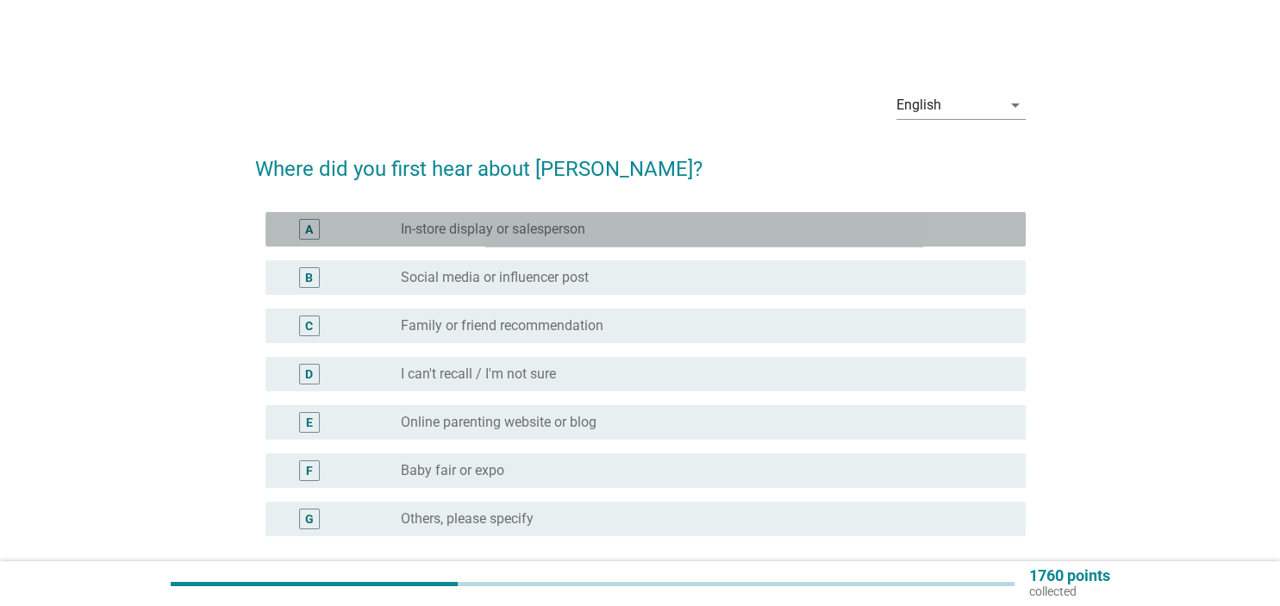
click at [624, 232] on div "radio_button_unchecked In-store display or salesperson" at bounding box center [699, 229] width 596 height 17
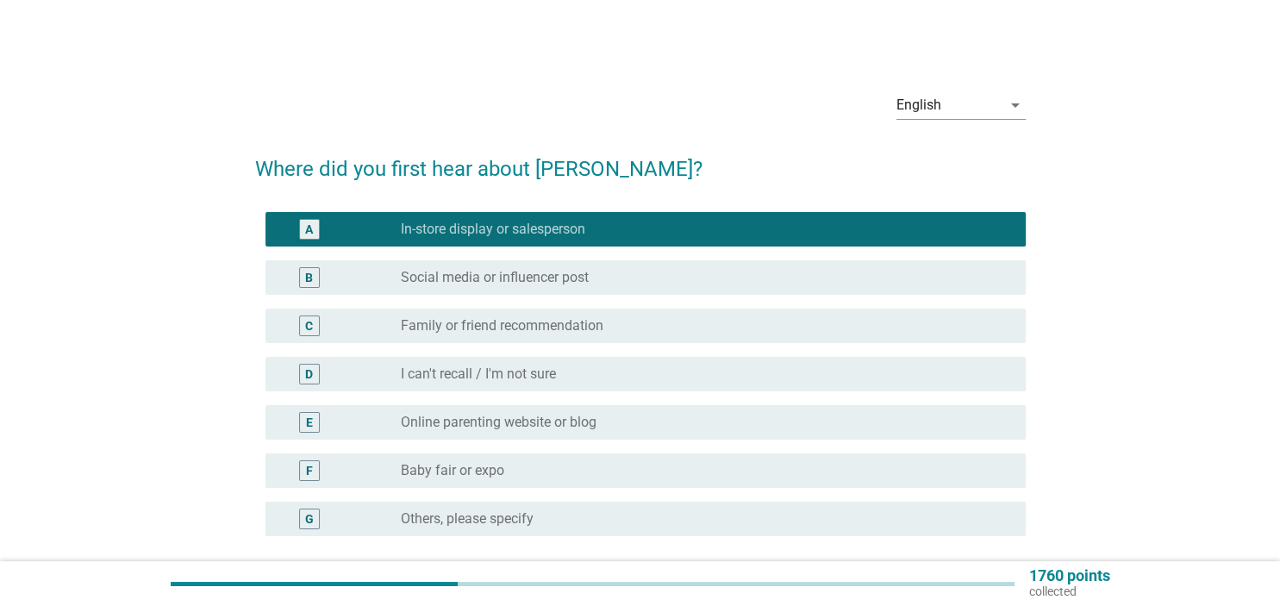
click at [622, 212] on div "A radio_button_checked In-store display or salesperson" at bounding box center [645, 229] width 760 height 34
click at [598, 281] on div "radio_button_unchecked Social media or influencer post" at bounding box center [699, 277] width 596 height 17
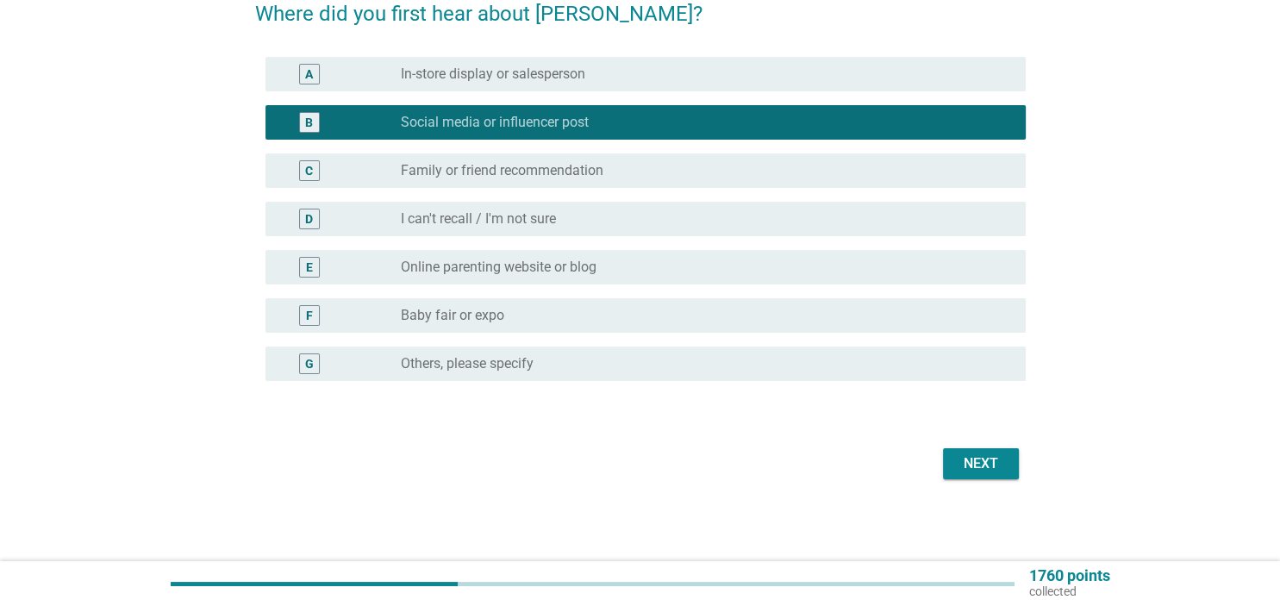
scroll to position [155, 0]
click at [981, 470] on div "Next" at bounding box center [980, 463] width 48 height 21
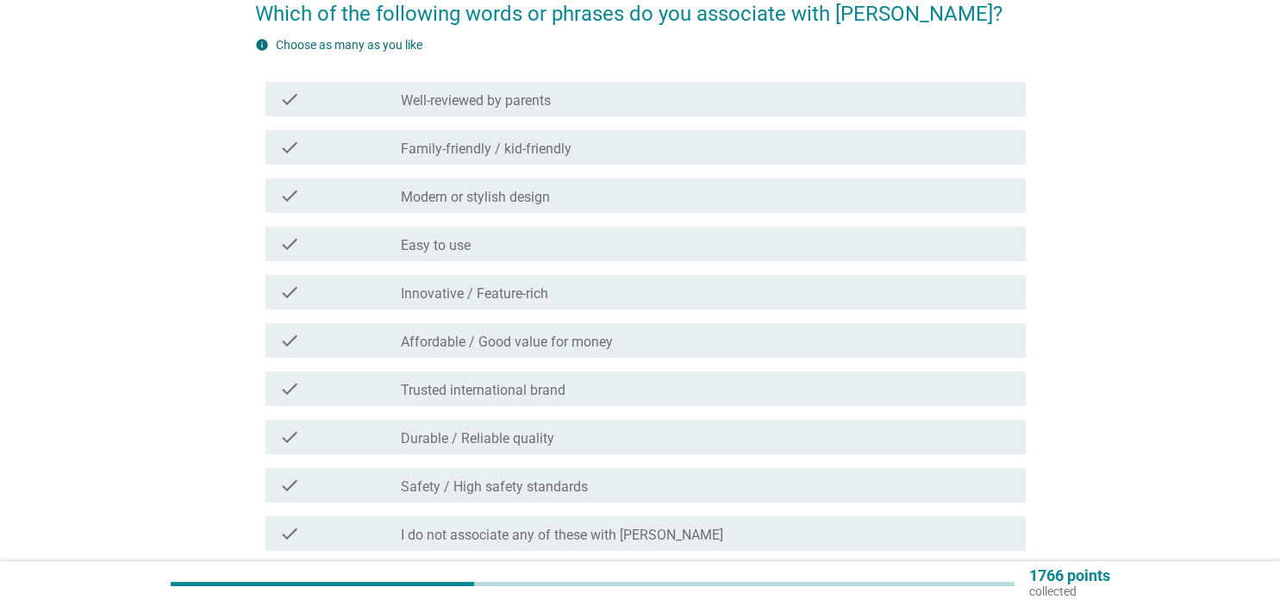
scroll to position [0, 0]
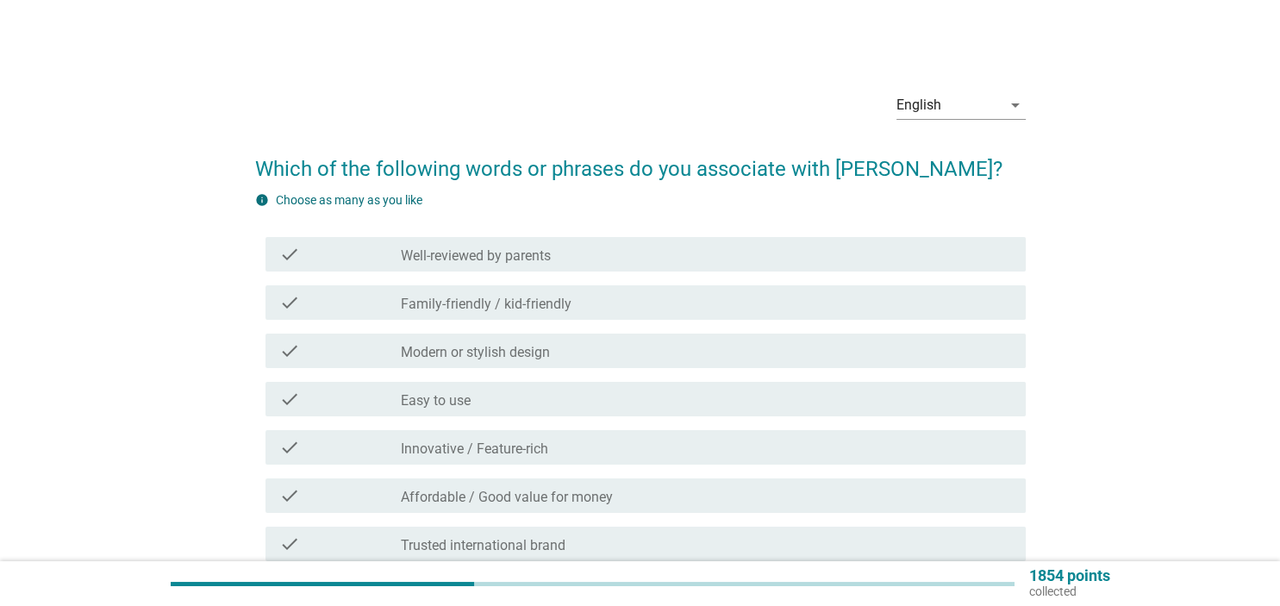
click at [560, 262] on div "check_box_outline_blank Well-reviewed by parents" at bounding box center [706, 254] width 610 height 21
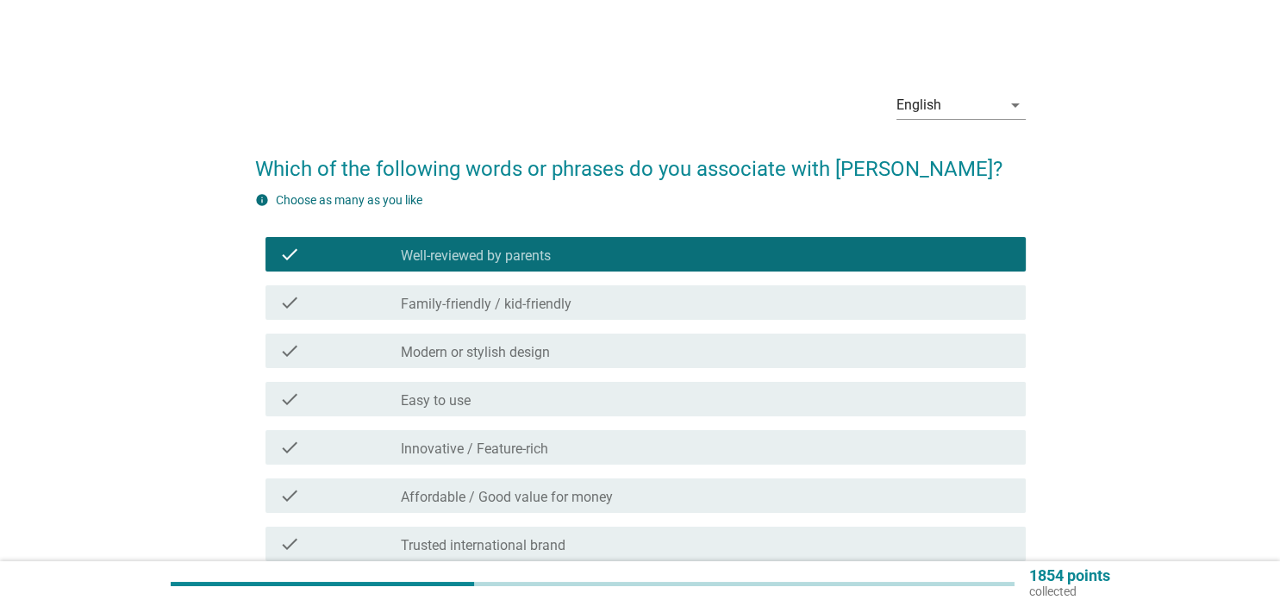
click at [572, 320] on div "check check_box_outline_blank Family-friendly / kid-friendly" at bounding box center [640, 302] width 770 height 48
click at [594, 370] on div "check check_box_outline_blank Modern or stylish design" at bounding box center [640, 351] width 770 height 48
click at [603, 346] on div "check_box_outline_blank Modern or stylish design" at bounding box center [706, 350] width 610 height 21
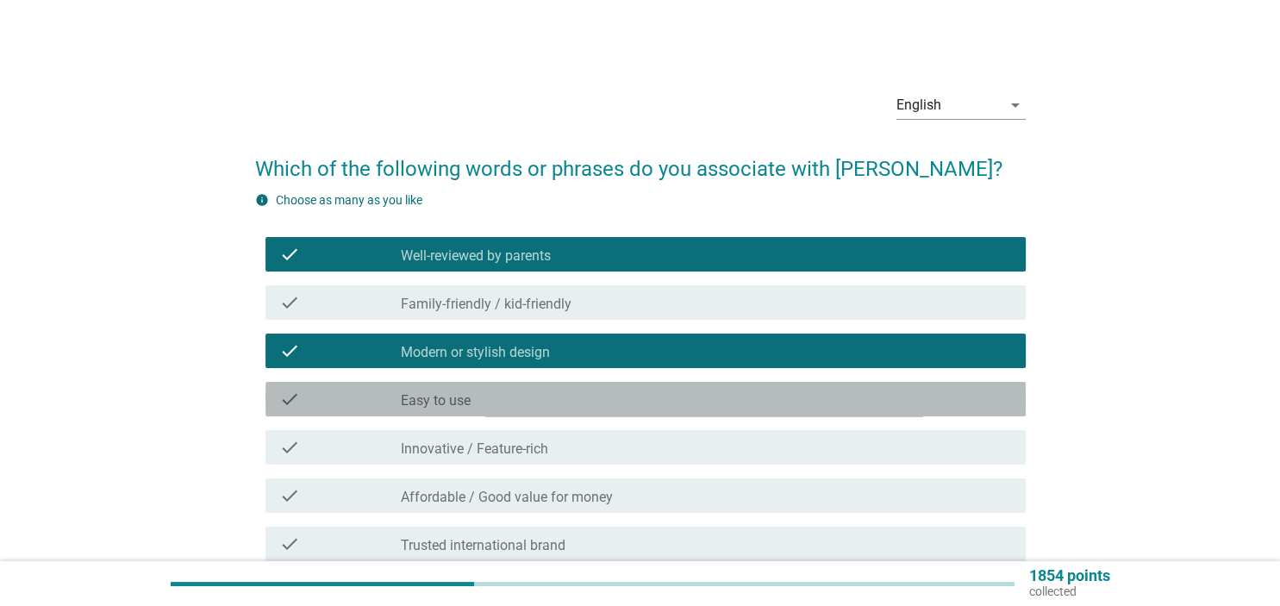
click at [600, 389] on div "check_box_outline_blank Easy to use" at bounding box center [706, 399] width 610 height 21
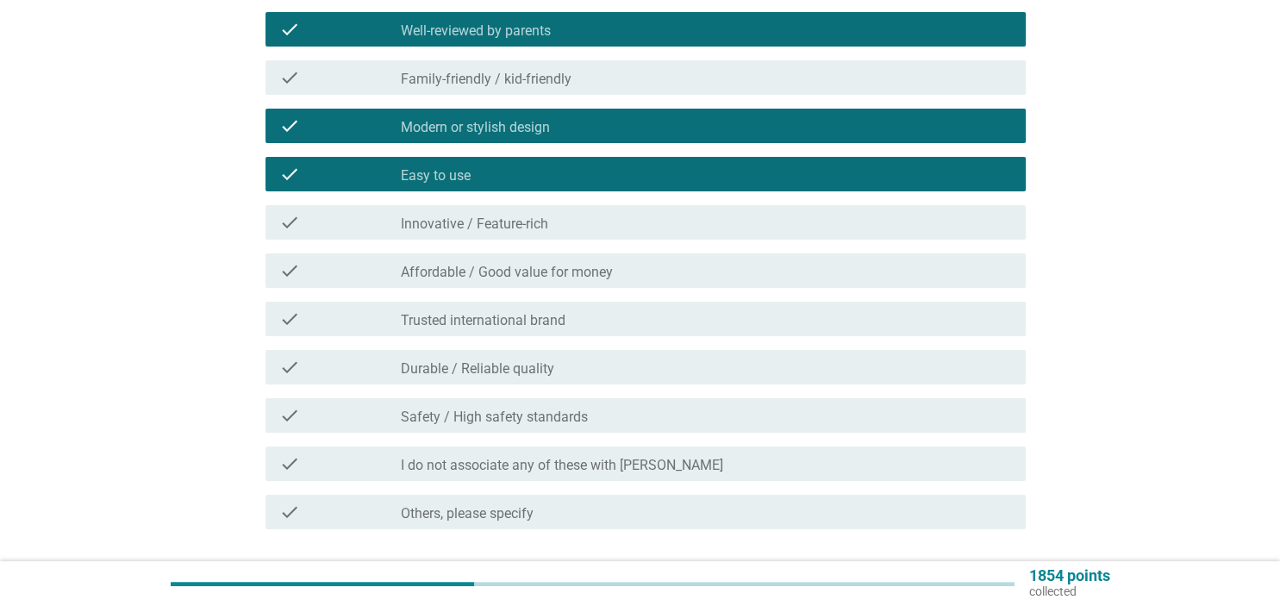
scroll to position [352, 0]
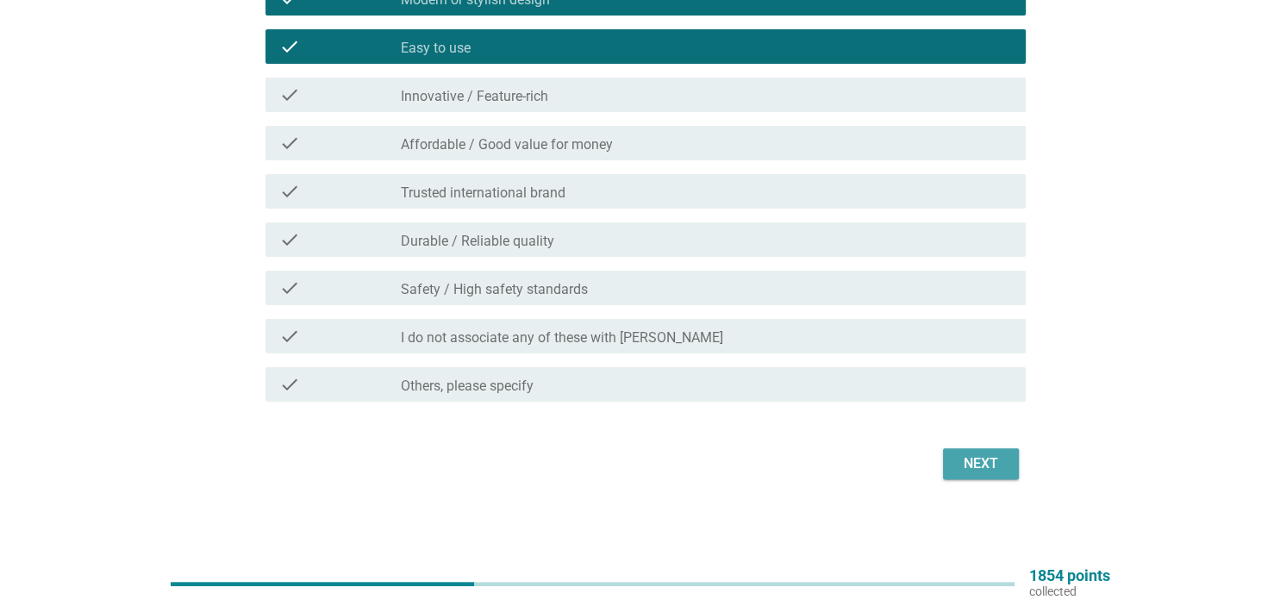
click at [981, 478] on button "Next" at bounding box center [981, 463] width 76 height 31
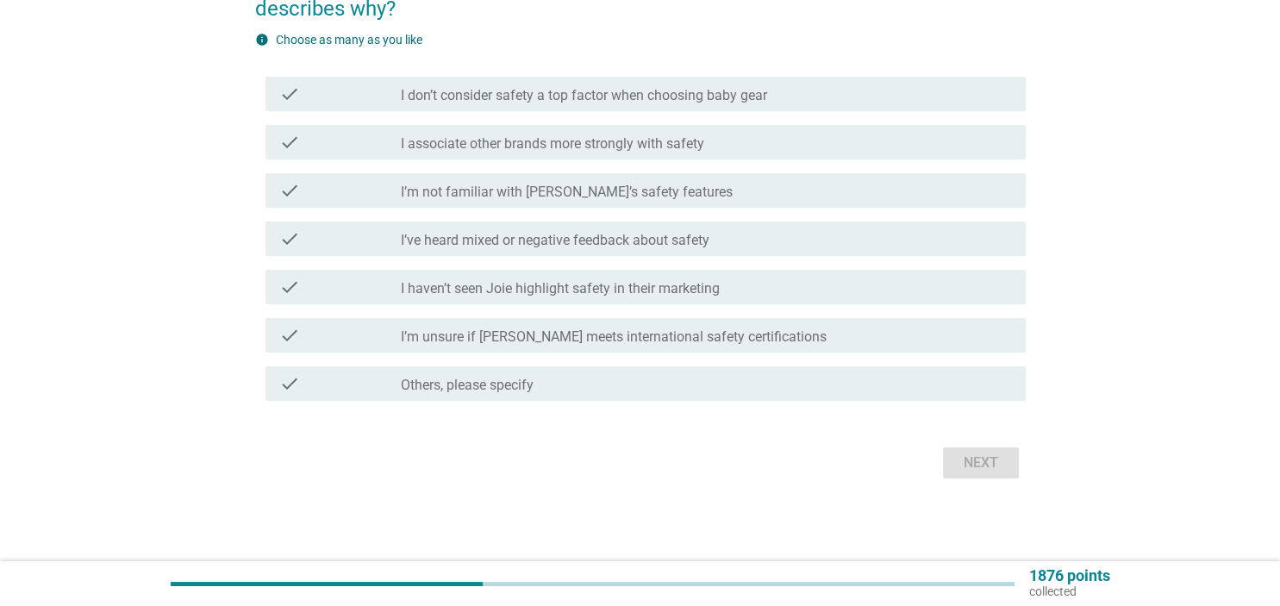
scroll to position [0, 0]
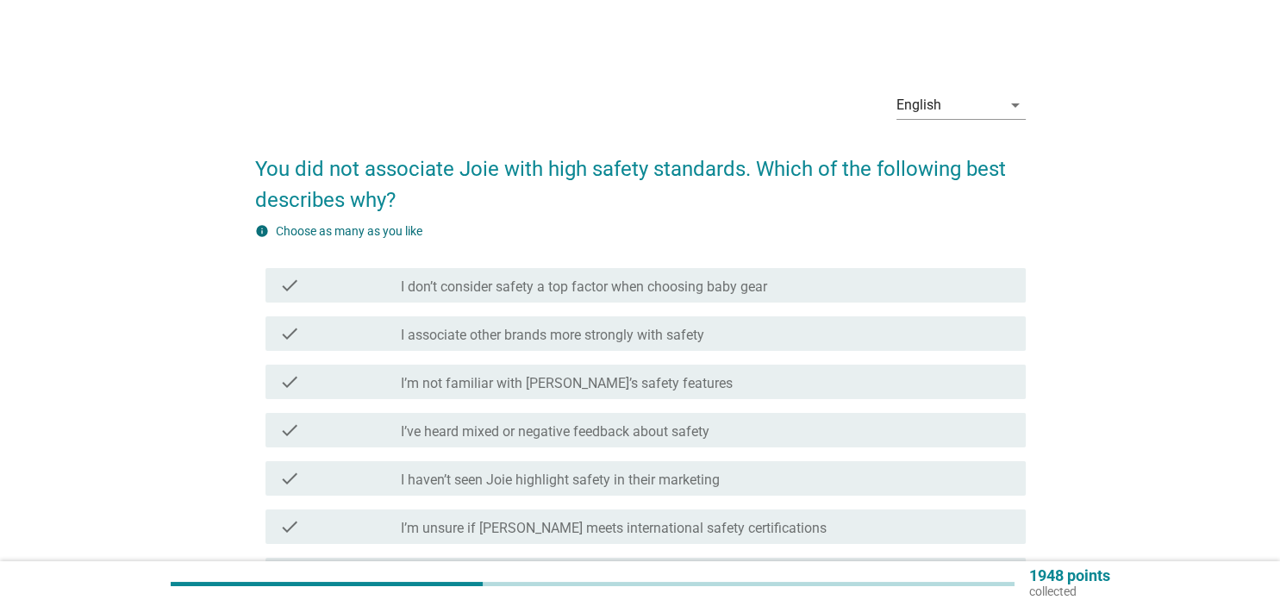
click at [670, 299] on div "check check_box_outline_blank I don’t consider safety a top factor when choosin…" at bounding box center [645, 285] width 760 height 34
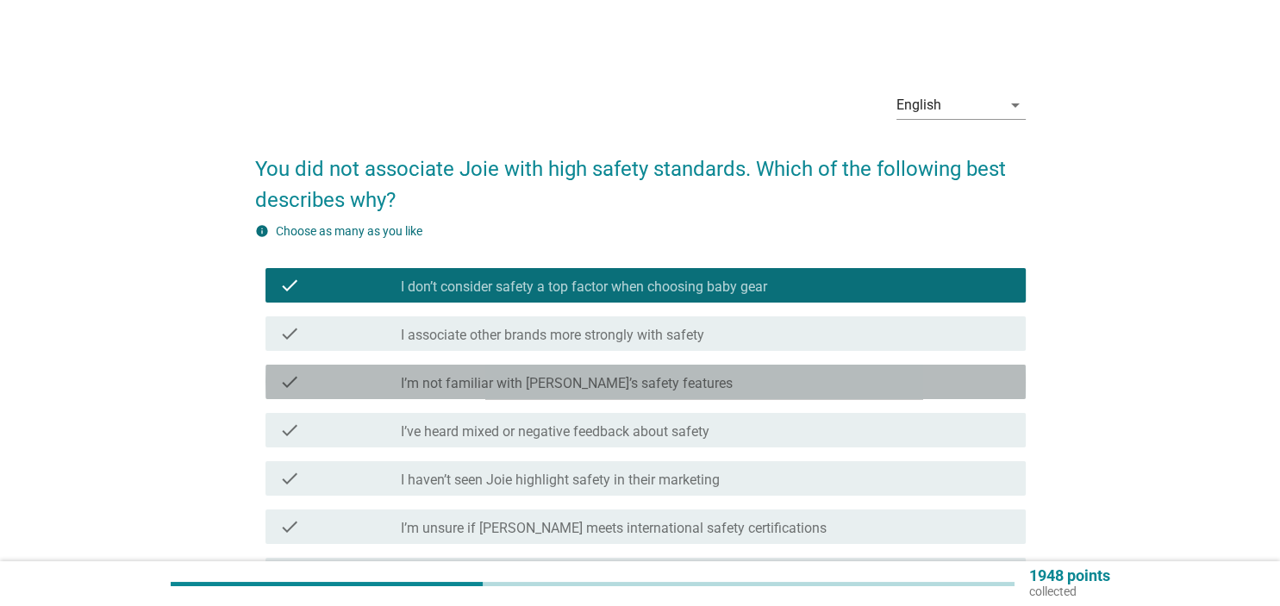
click at [660, 371] on div "check check_box_outline_blank I’m not familiar with [PERSON_NAME]’s safety feat…" at bounding box center [645, 381] width 760 height 34
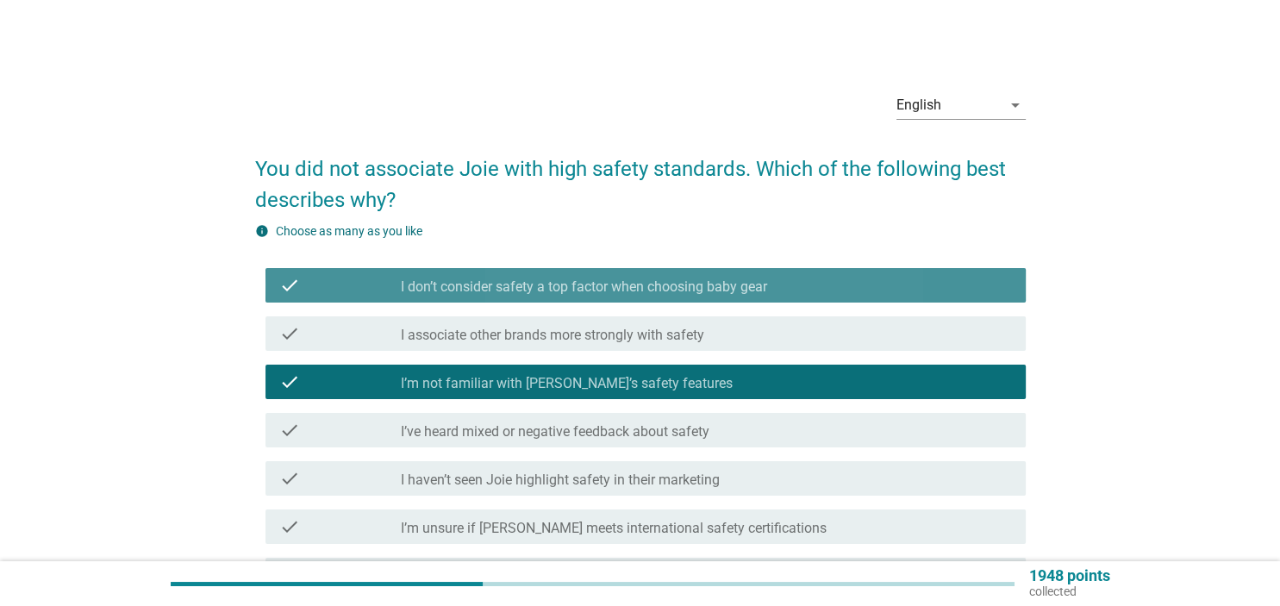
click at [687, 285] on label "I don’t consider safety a top factor when choosing baby gear" at bounding box center [584, 286] width 366 height 17
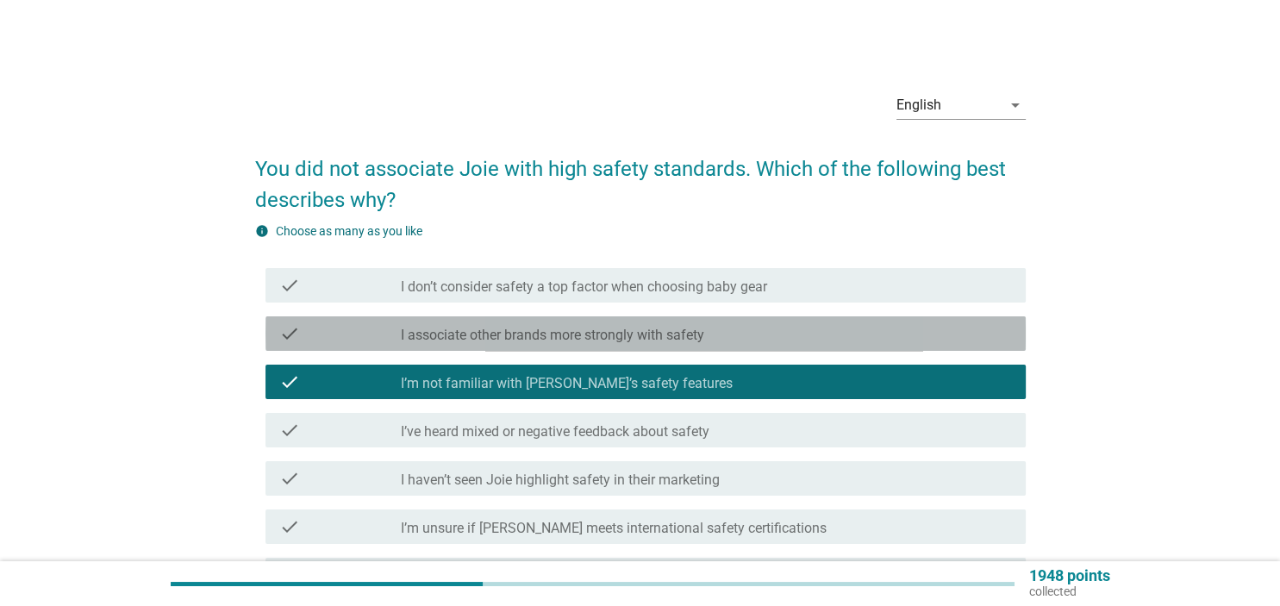
click at [665, 343] on label "I associate other brands more strongly with safety" at bounding box center [552, 335] width 303 height 17
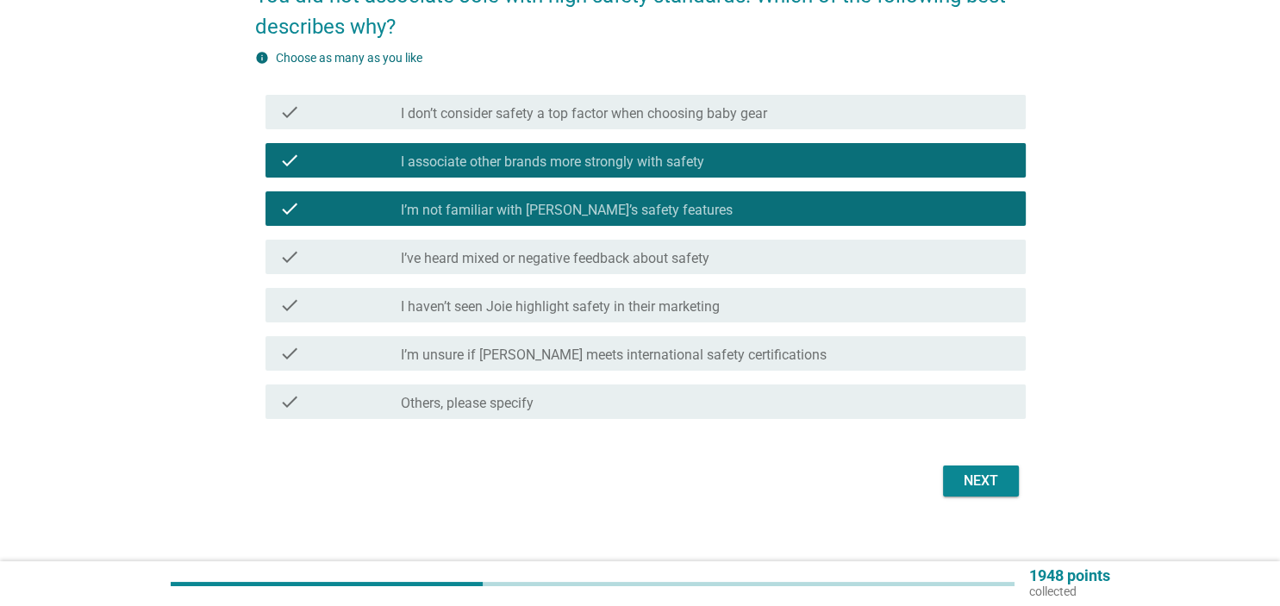
scroll to position [190, 0]
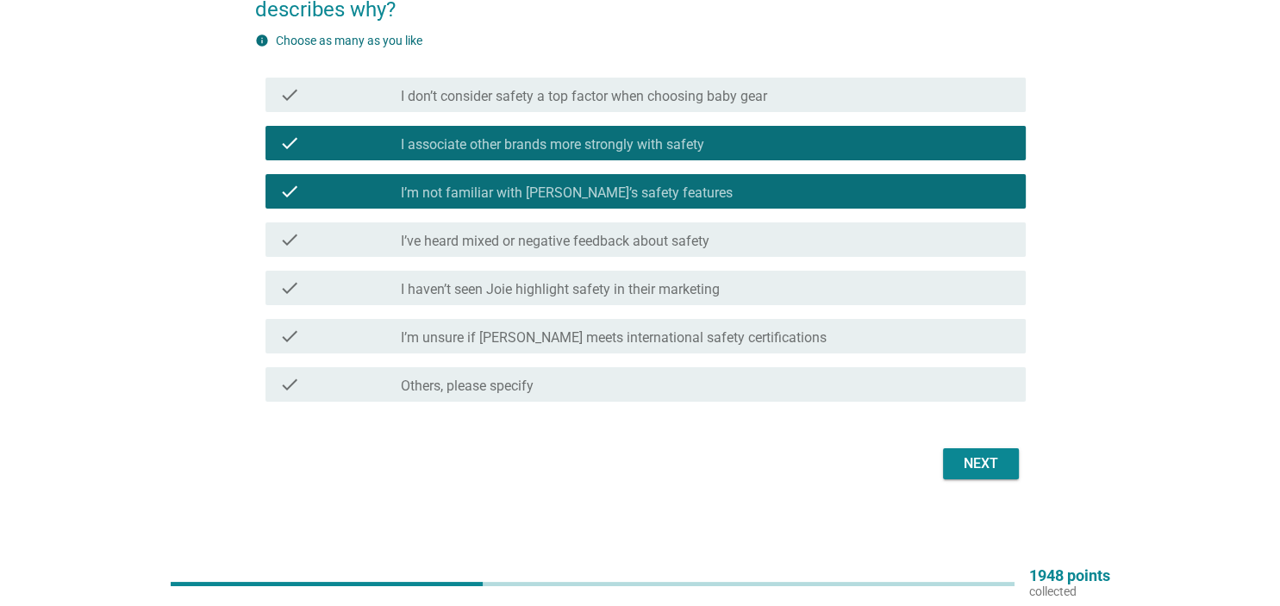
click at [980, 466] on div "Next" at bounding box center [980, 463] width 48 height 21
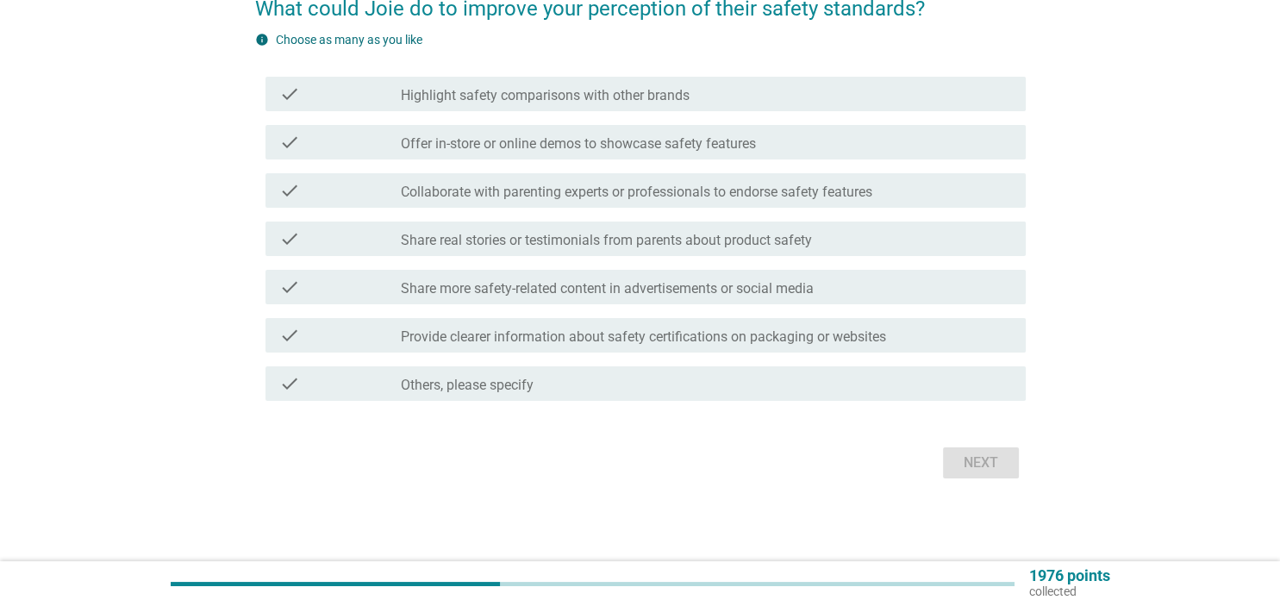
scroll to position [0, 0]
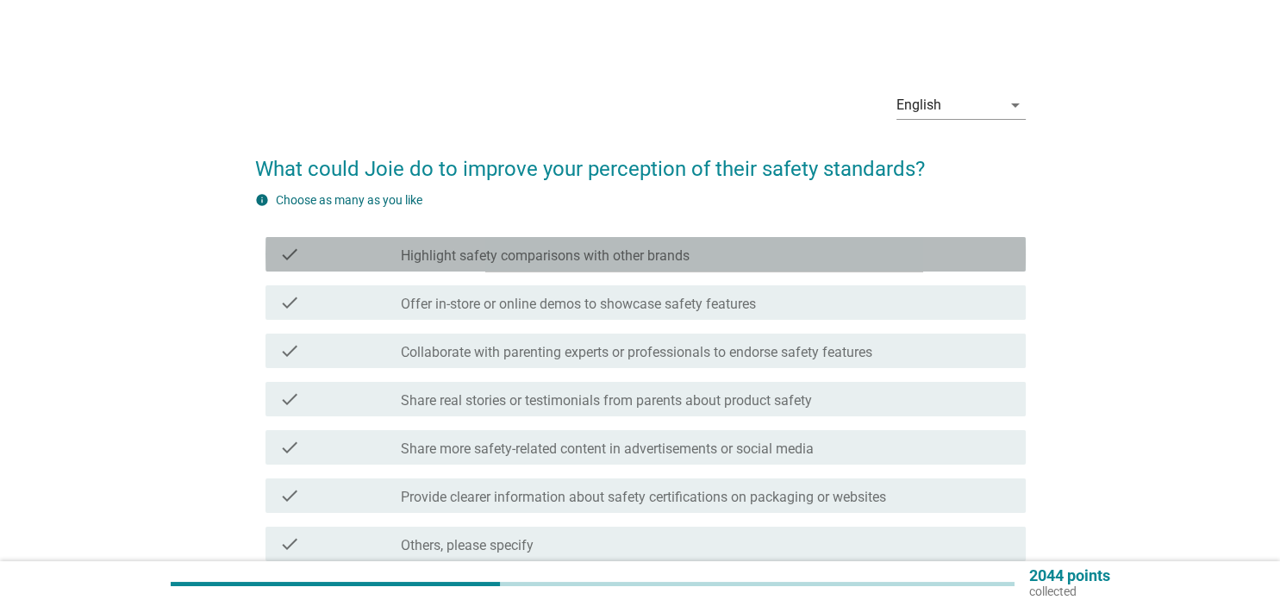
click at [737, 257] on div "check_box_outline_blank Highlight safety comparisons with other brands" at bounding box center [706, 254] width 610 height 21
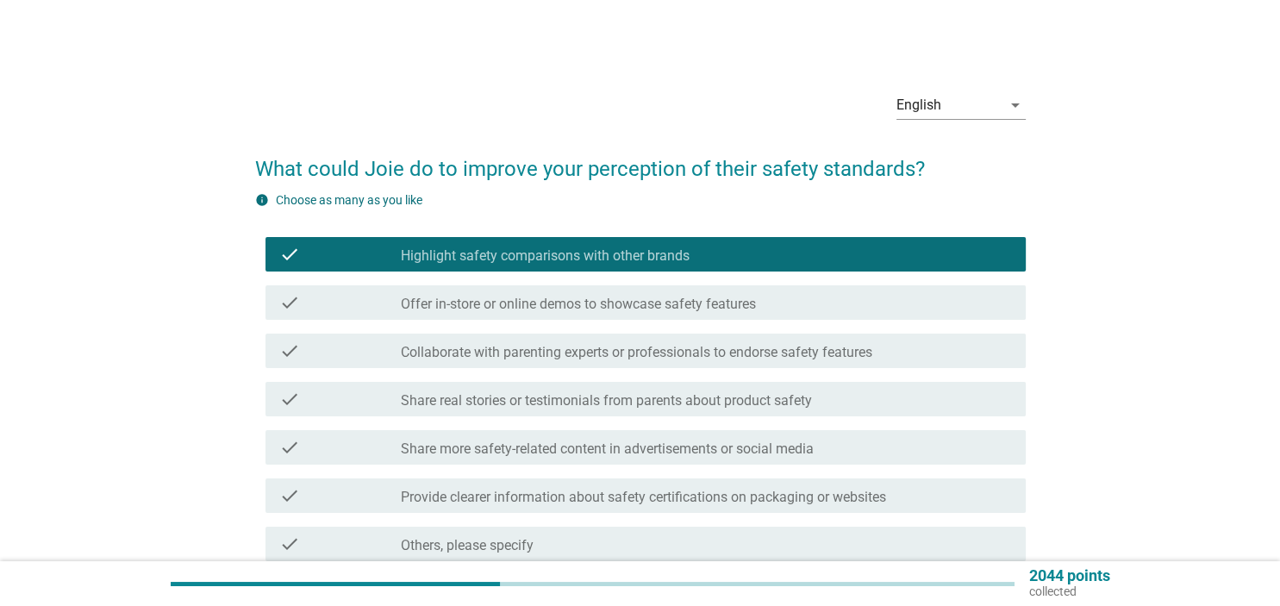
click at [734, 381] on div "check check_box_outline_blank Share real stories or testimonials from parents a…" at bounding box center [640, 399] width 770 height 48
click at [745, 442] on label "Share more safety-related content in advertisements or social media" at bounding box center [607, 448] width 413 height 17
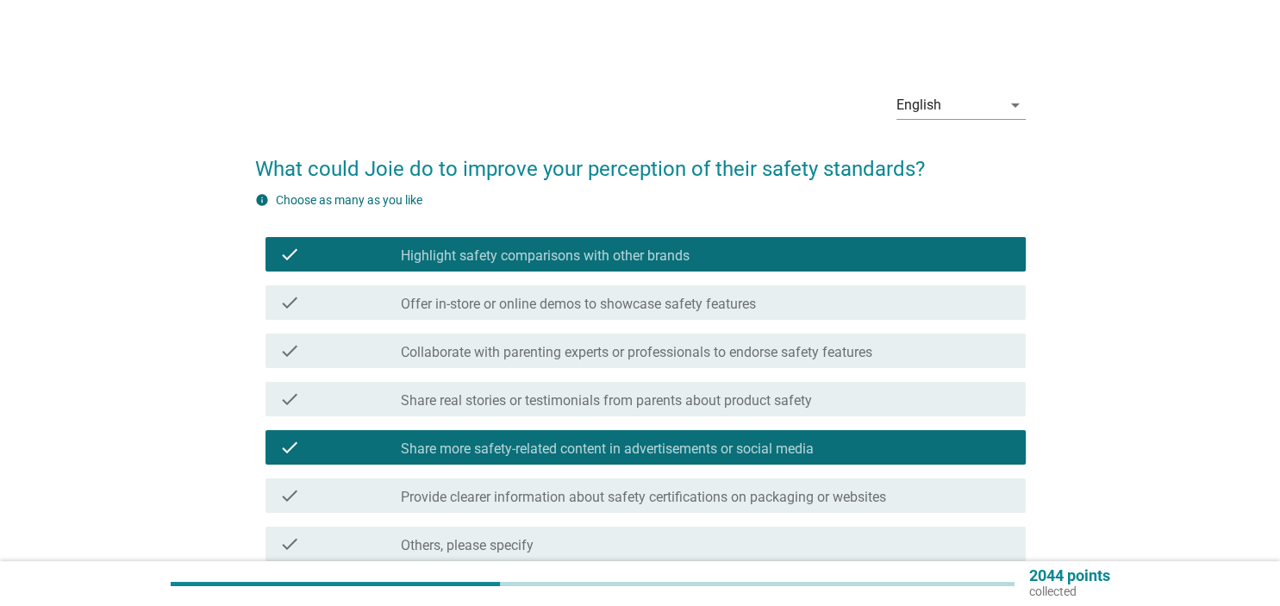
click at [746, 496] on label "Provide clearer information about safety certifications on packaging or websites" at bounding box center [643, 497] width 485 height 17
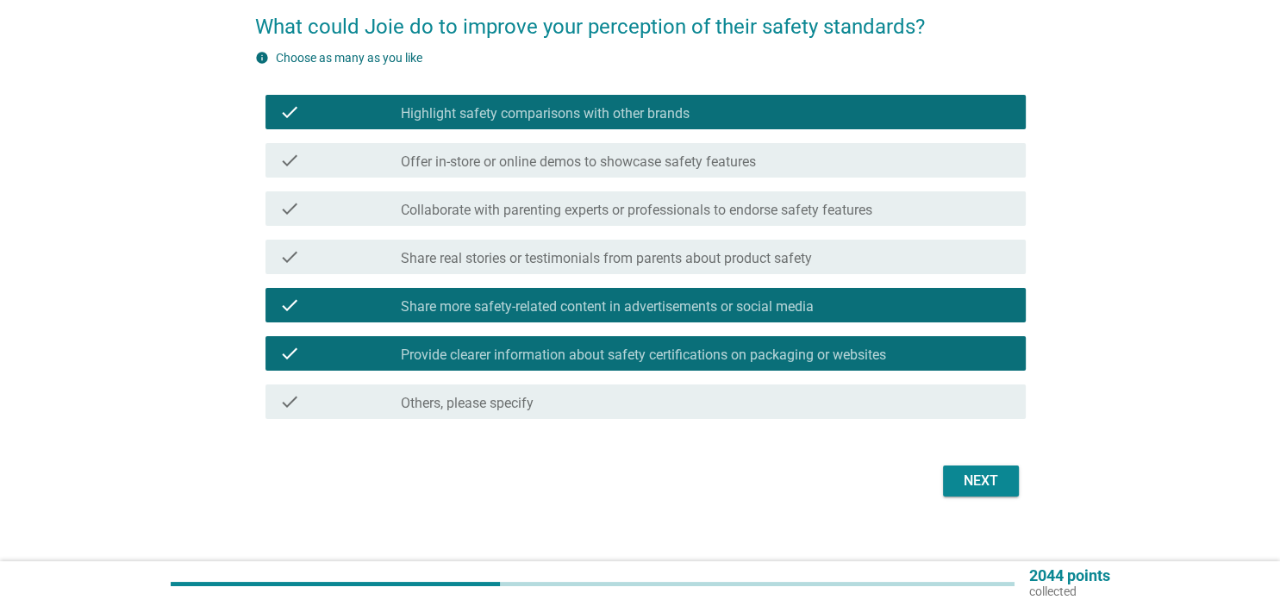
scroll to position [159, 0]
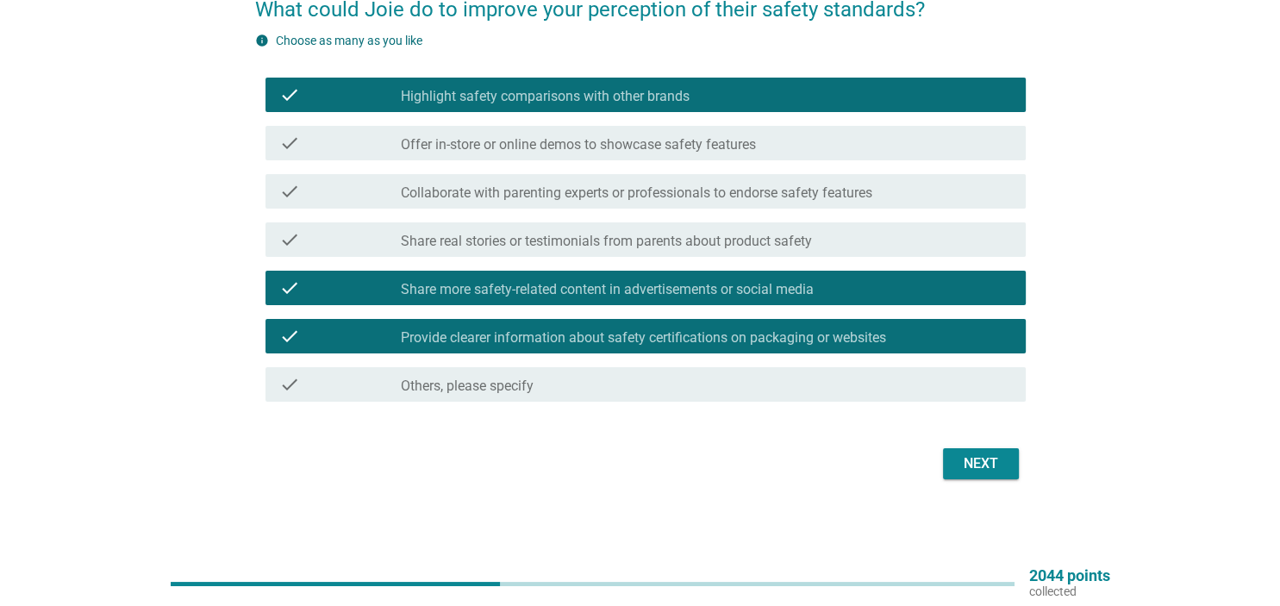
click at [967, 467] on div "Next" at bounding box center [980, 463] width 48 height 21
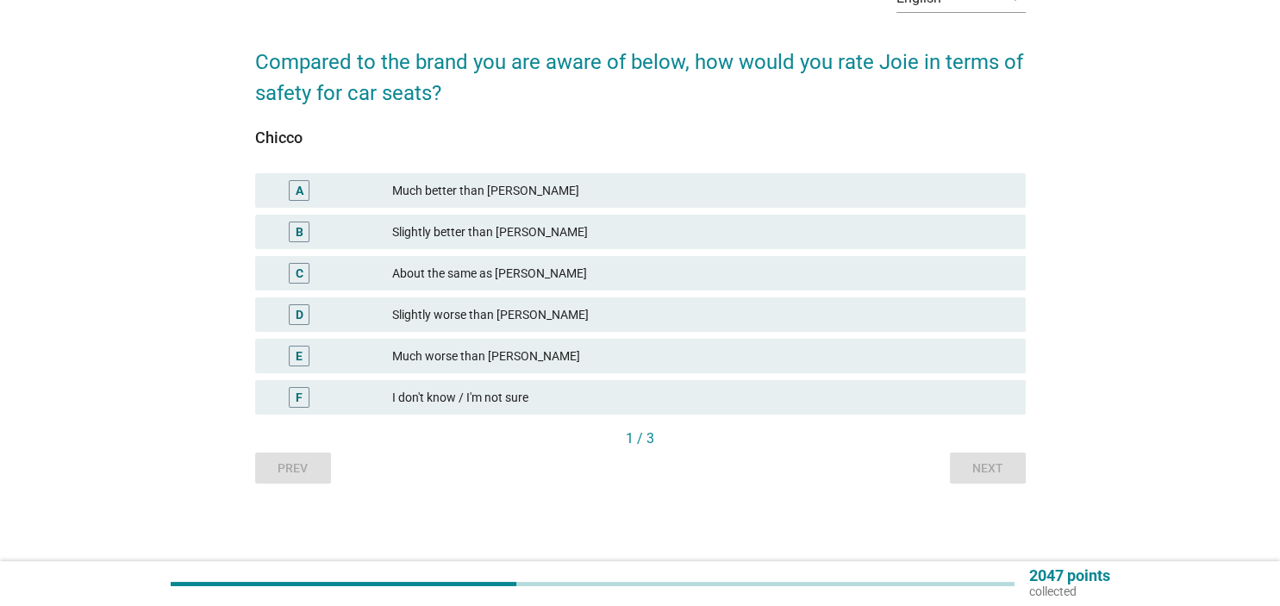
scroll to position [0, 0]
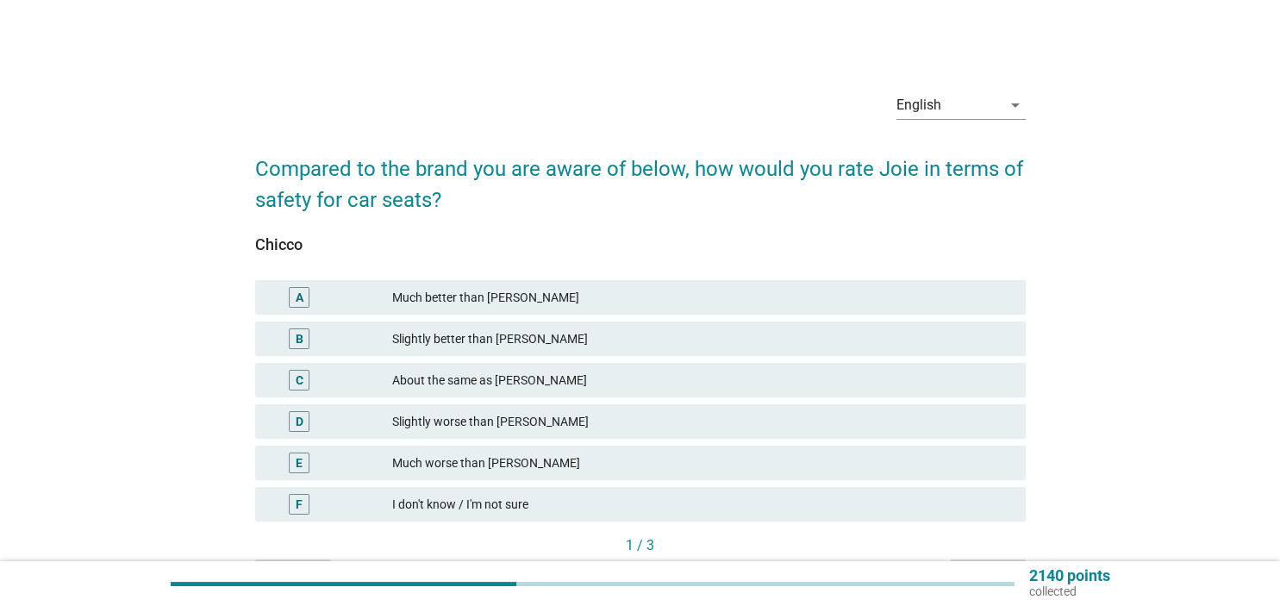
click at [626, 334] on div "Slightly better than [PERSON_NAME]" at bounding box center [701, 338] width 619 height 21
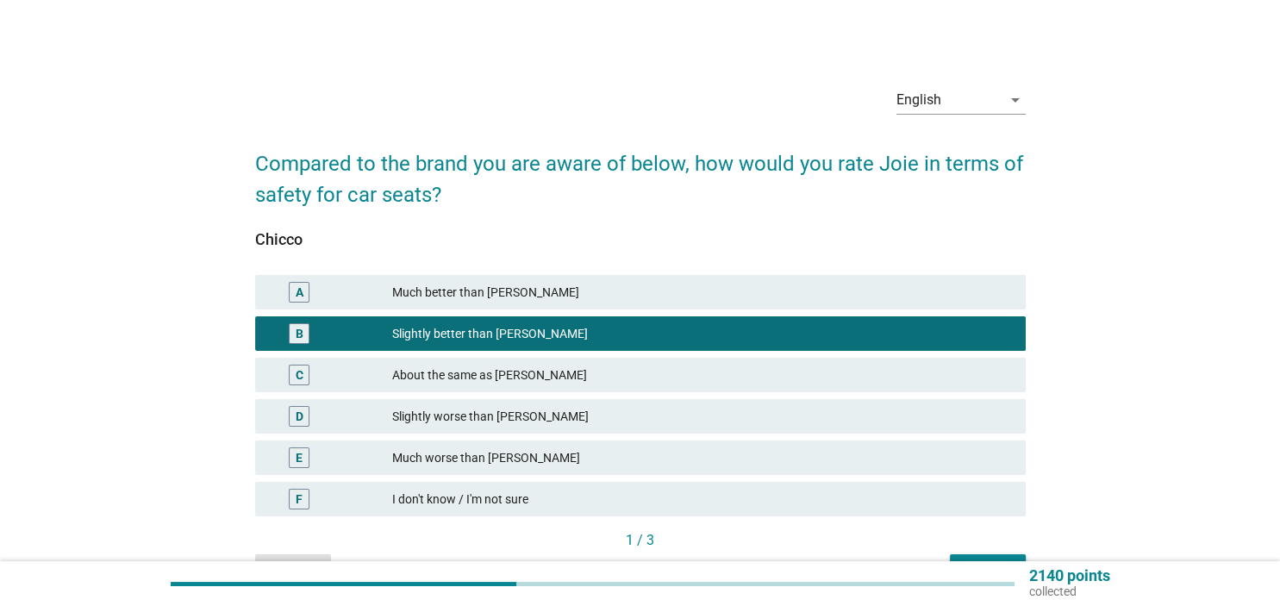
scroll to position [107, 0]
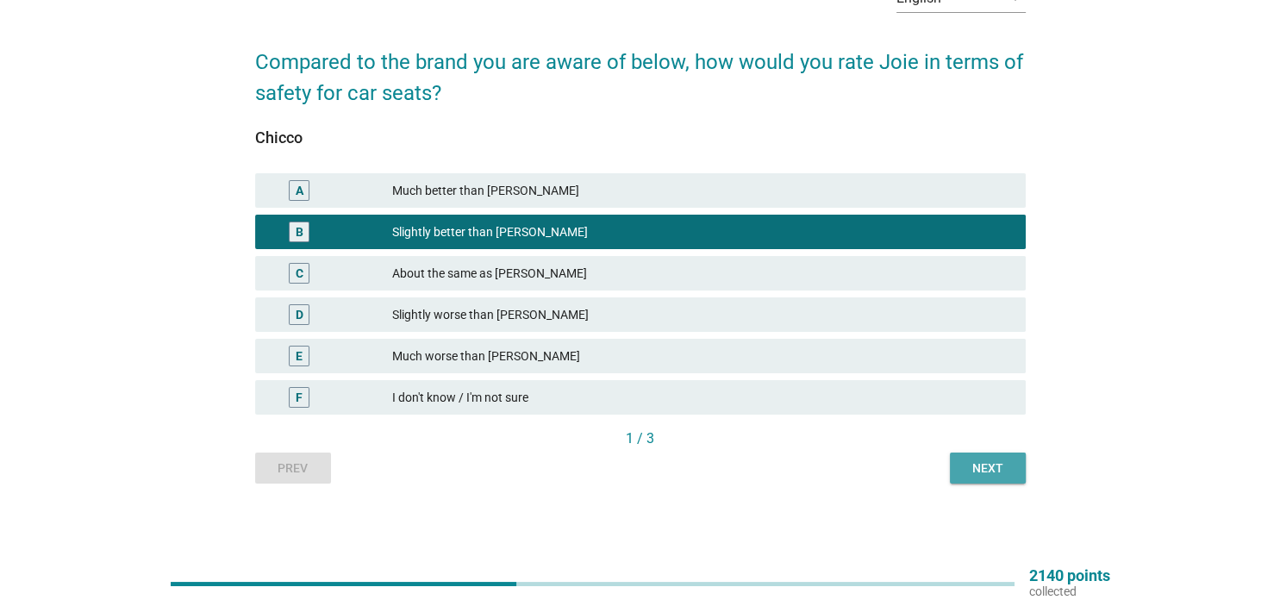
click at [1006, 466] on div "Next" at bounding box center [987, 468] width 48 height 18
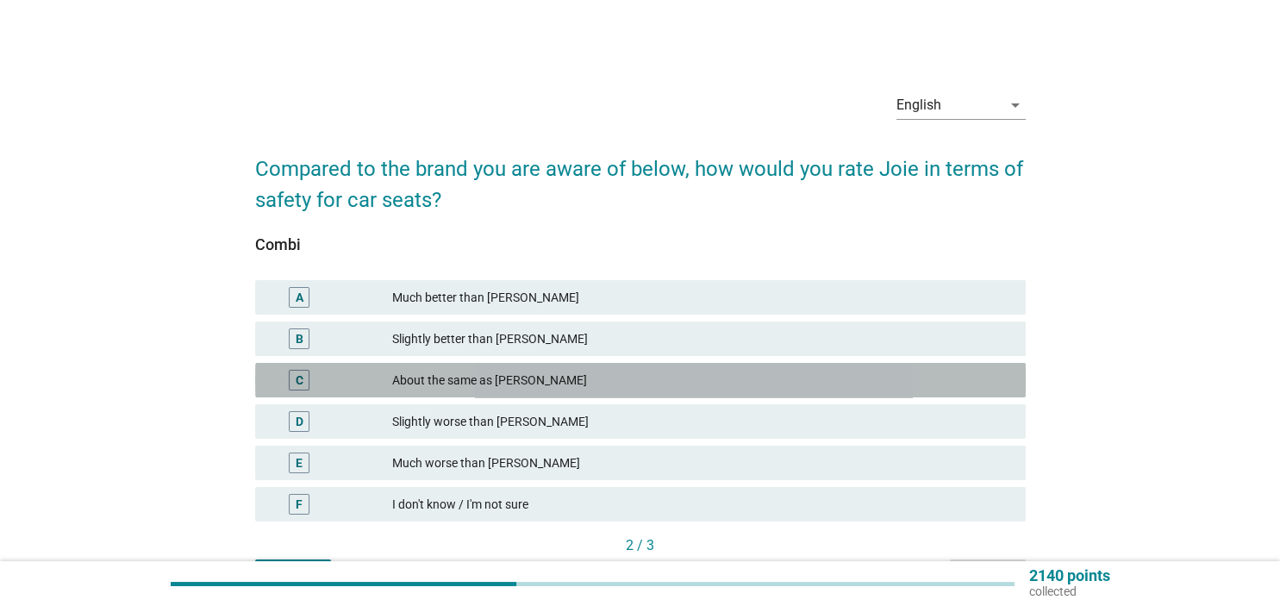
click at [782, 367] on div "C About the same as [PERSON_NAME]" at bounding box center [640, 380] width 770 height 34
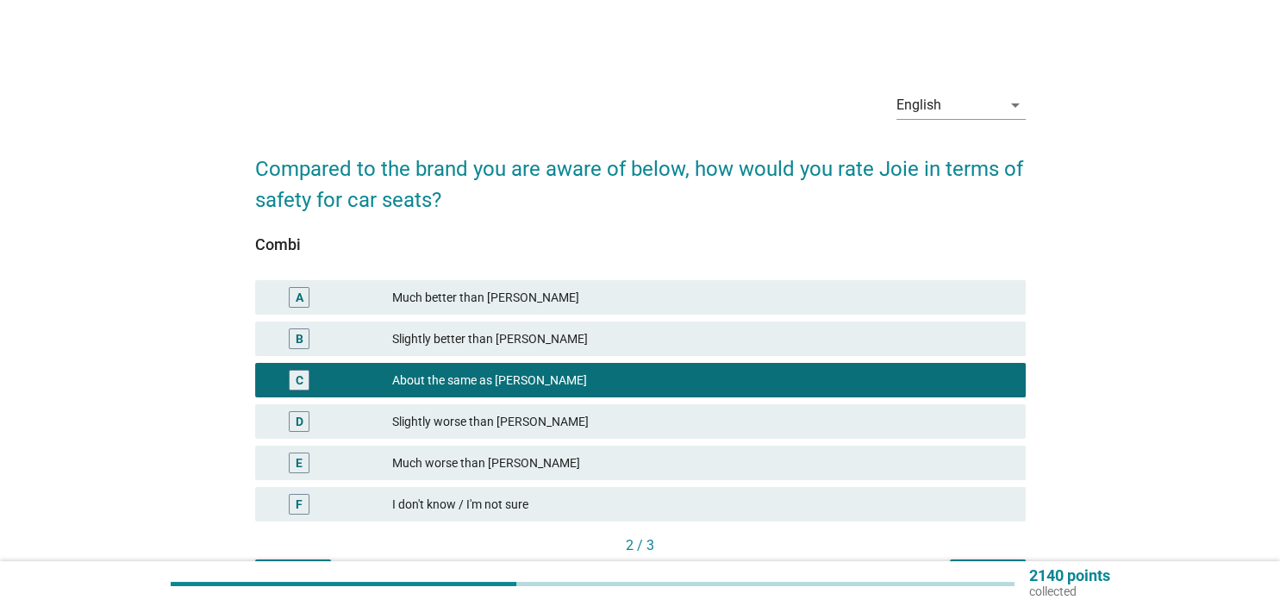
scroll to position [107, 0]
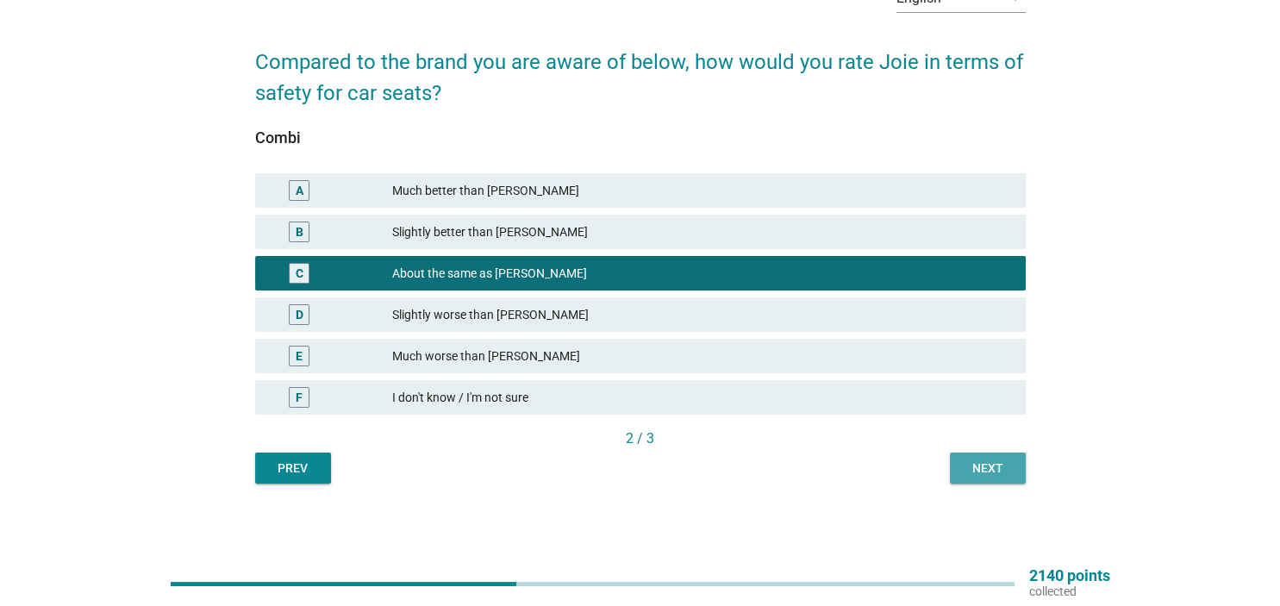
click at [990, 467] on div "Next" at bounding box center [987, 468] width 48 height 18
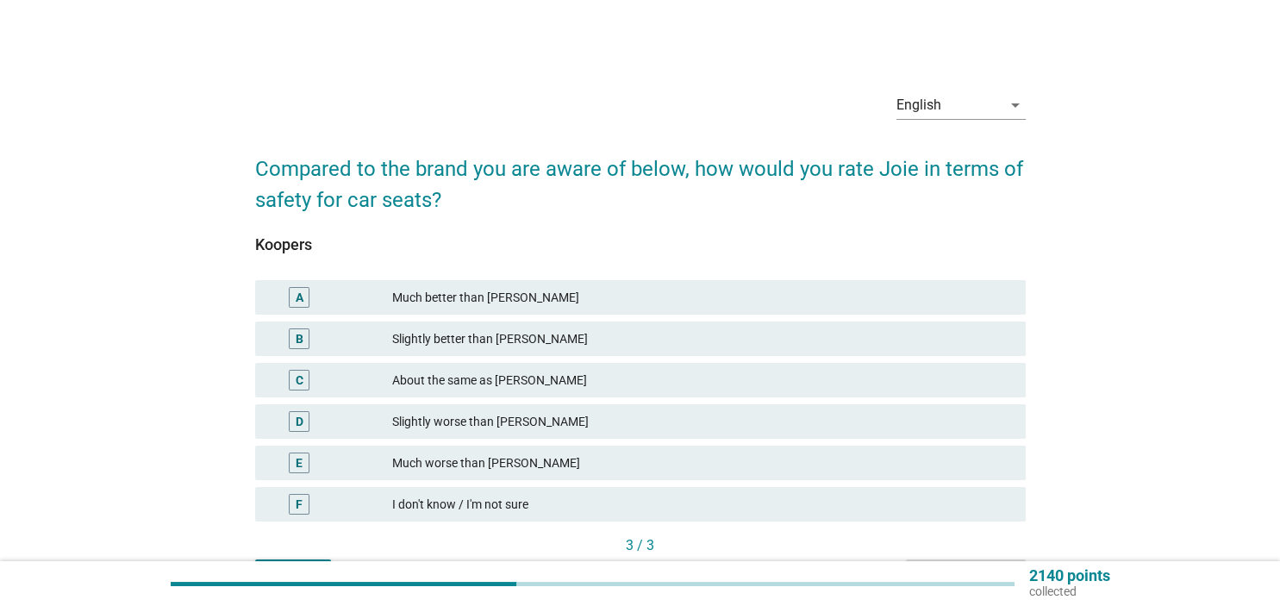
click at [720, 368] on div "C About the same as [PERSON_NAME]" at bounding box center [640, 380] width 770 height 34
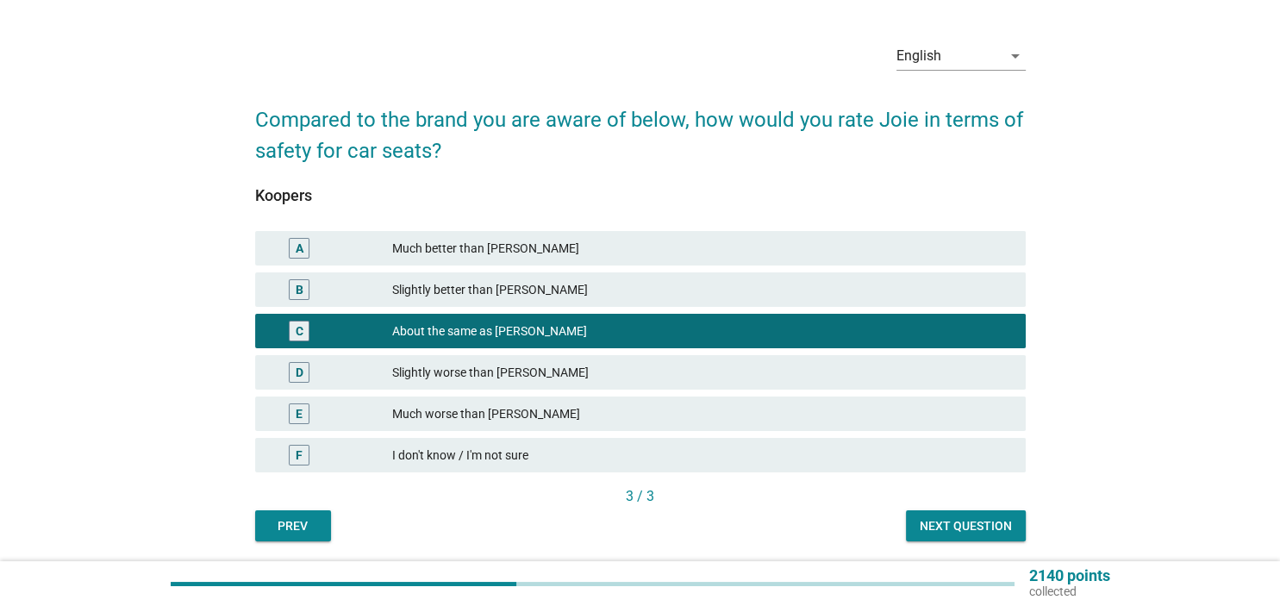
scroll to position [90, 0]
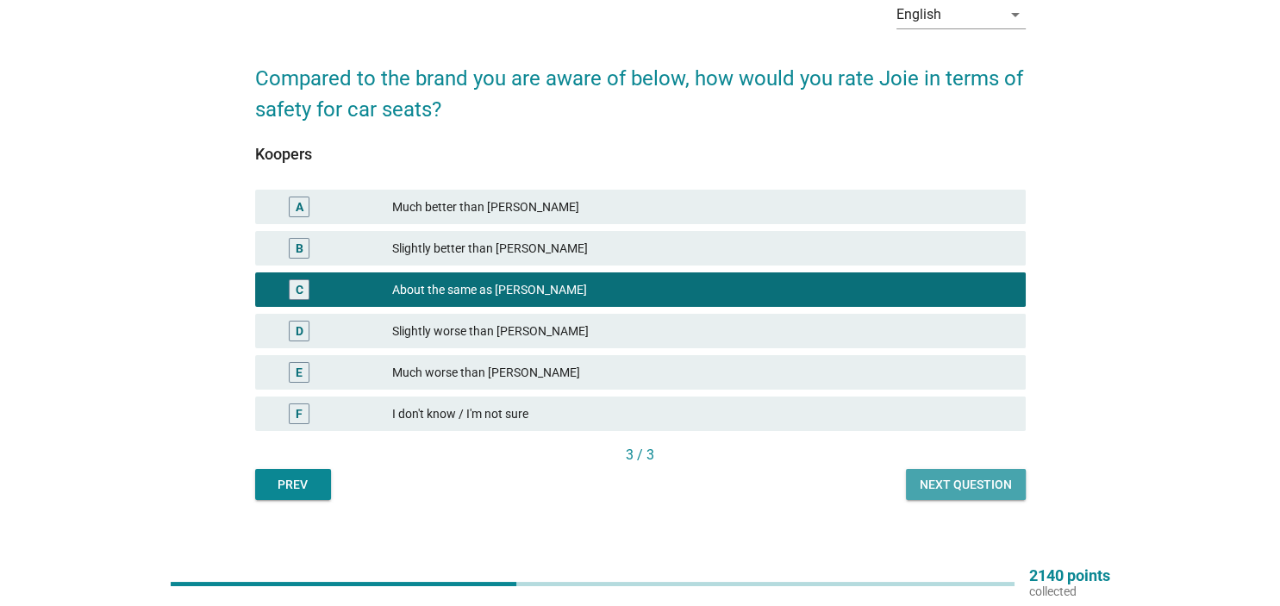
click at [970, 482] on div "Next question" at bounding box center [965, 485] width 92 height 18
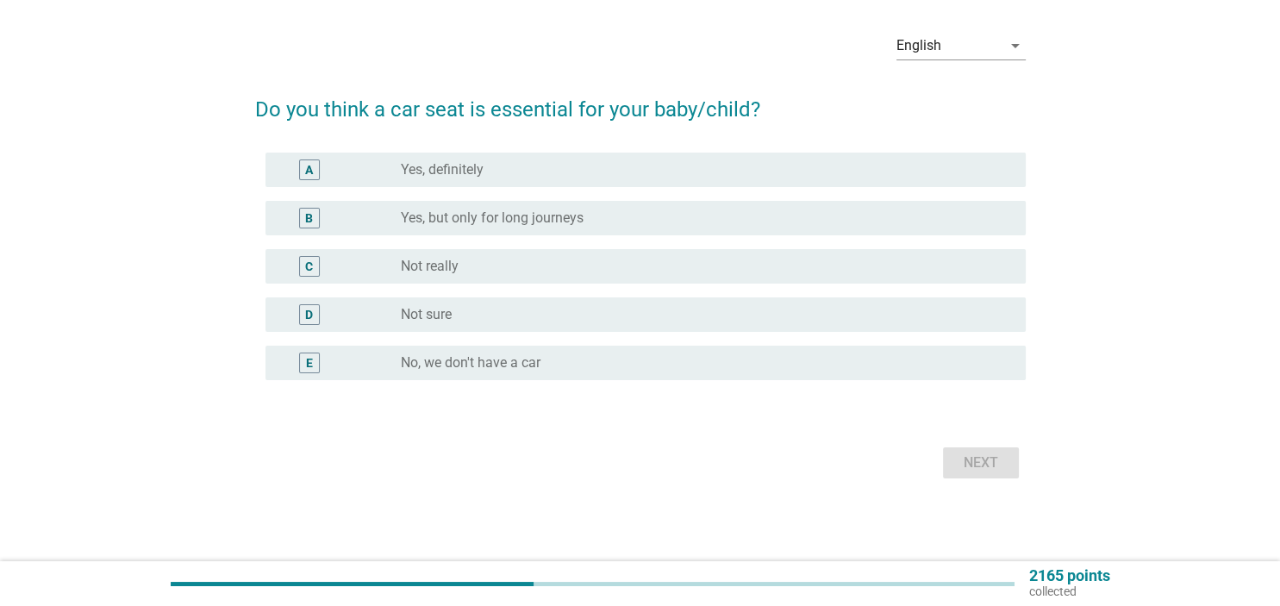
scroll to position [0, 0]
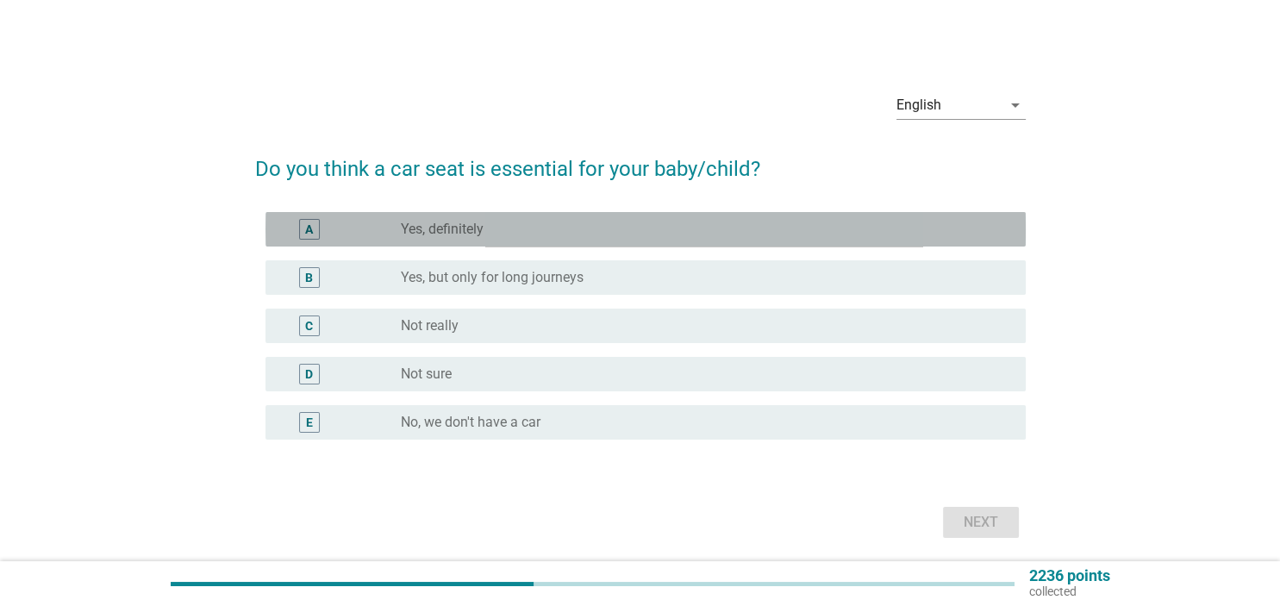
click at [500, 227] on div "radio_button_unchecked Yes, definitely" at bounding box center [699, 229] width 596 height 17
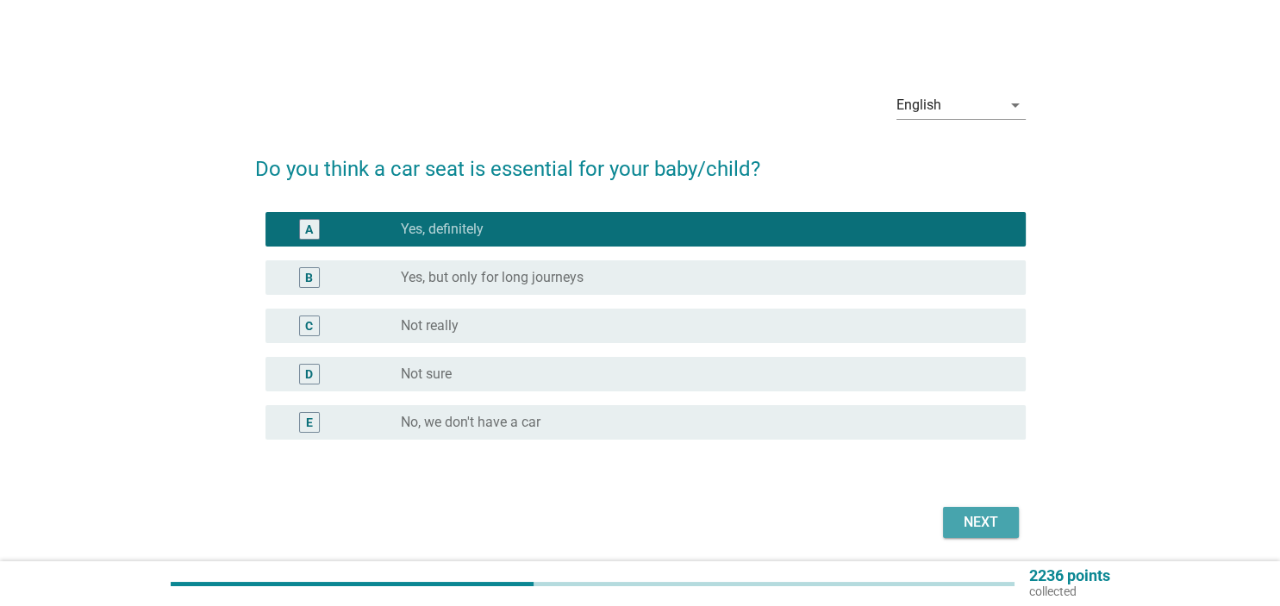
click at [980, 515] on div "Next" at bounding box center [980, 522] width 48 height 21
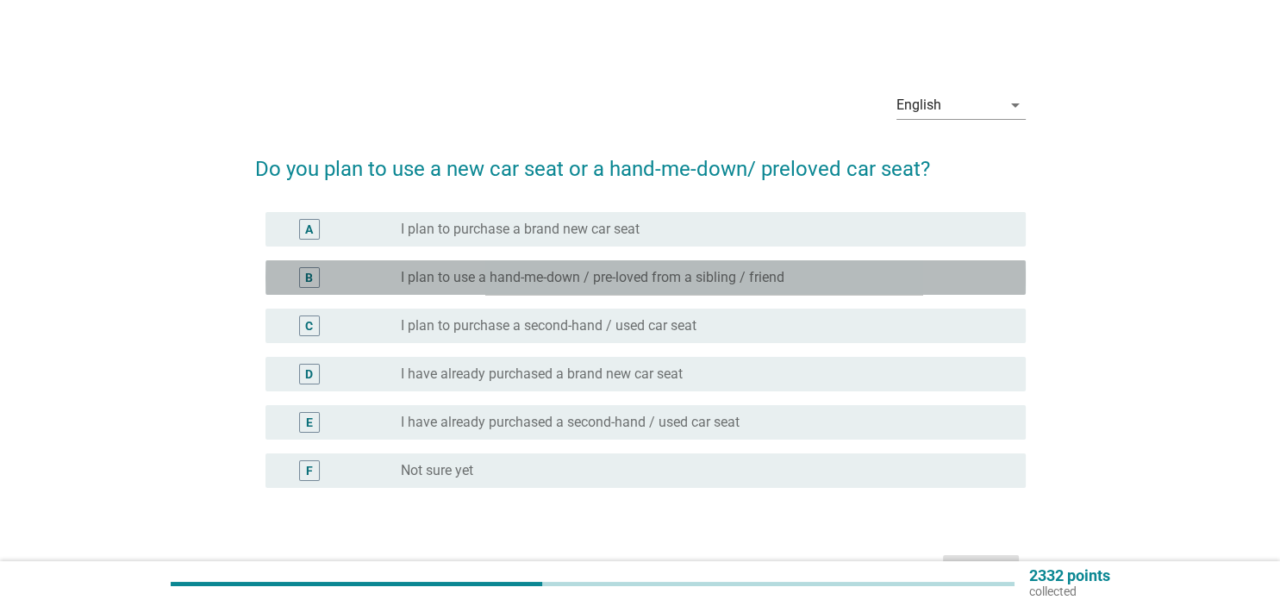
click at [766, 284] on label "I plan to use a hand-me-down / pre-loved from a sibling / friend" at bounding box center [592, 277] width 383 height 17
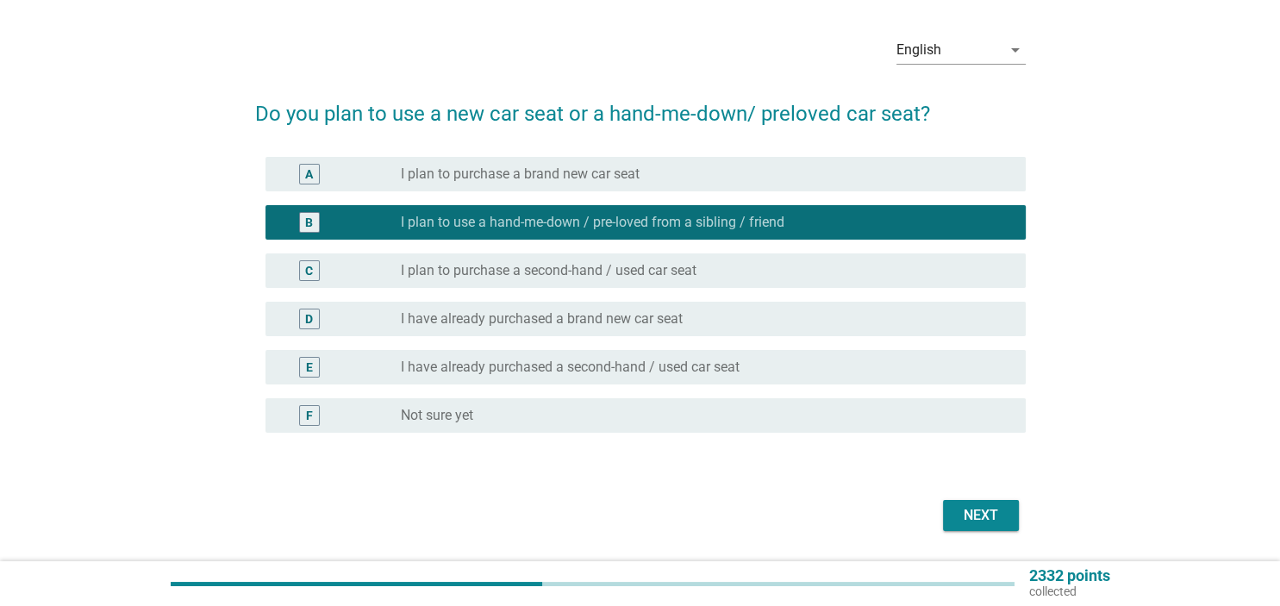
scroll to position [90, 0]
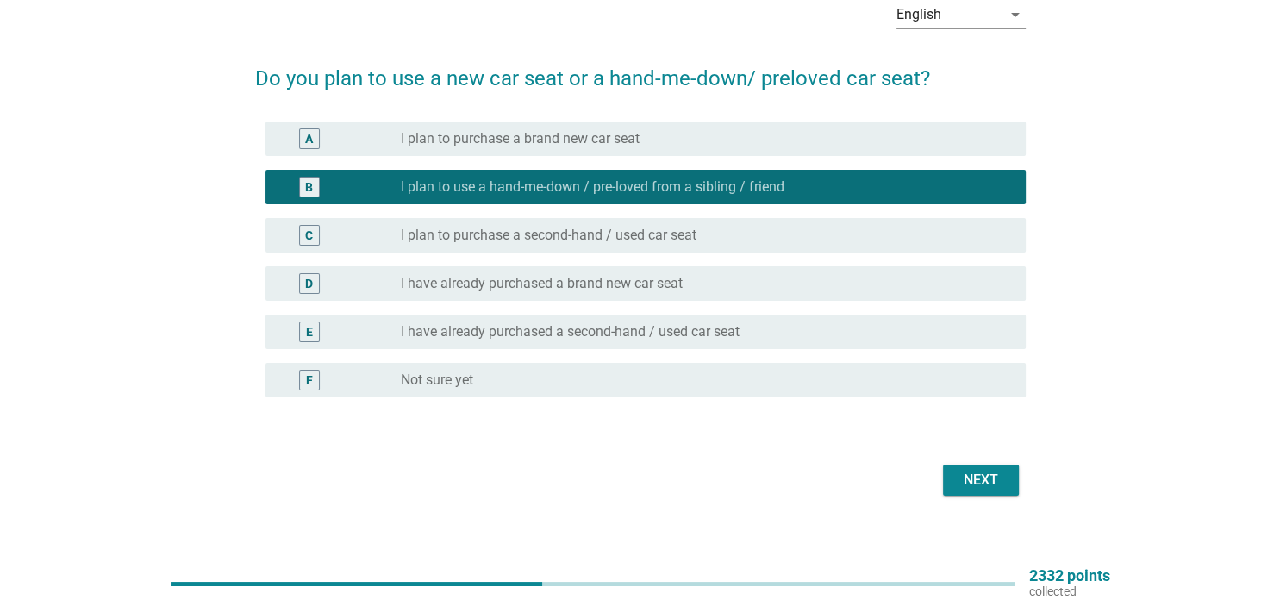
click at [733, 277] on div "radio_button_unchecked I have already purchased a brand new car seat" at bounding box center [699, 283] width 596 height 17
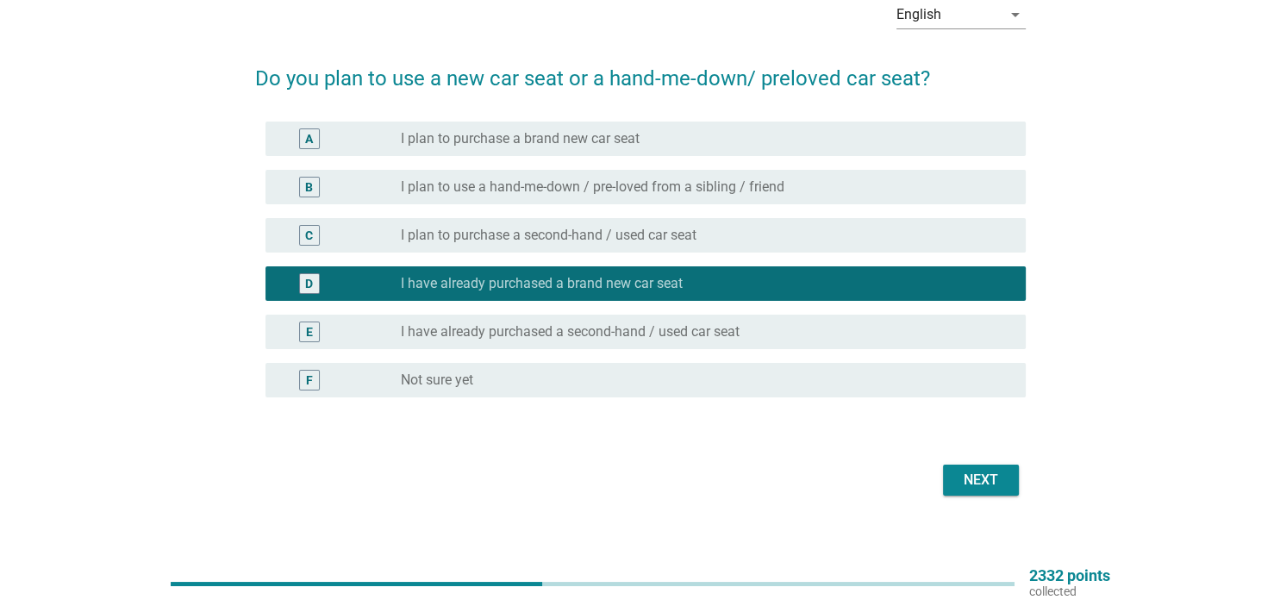
click at [984, 487] on div "Next" at bounding box center [980, 480] width 48 height 21
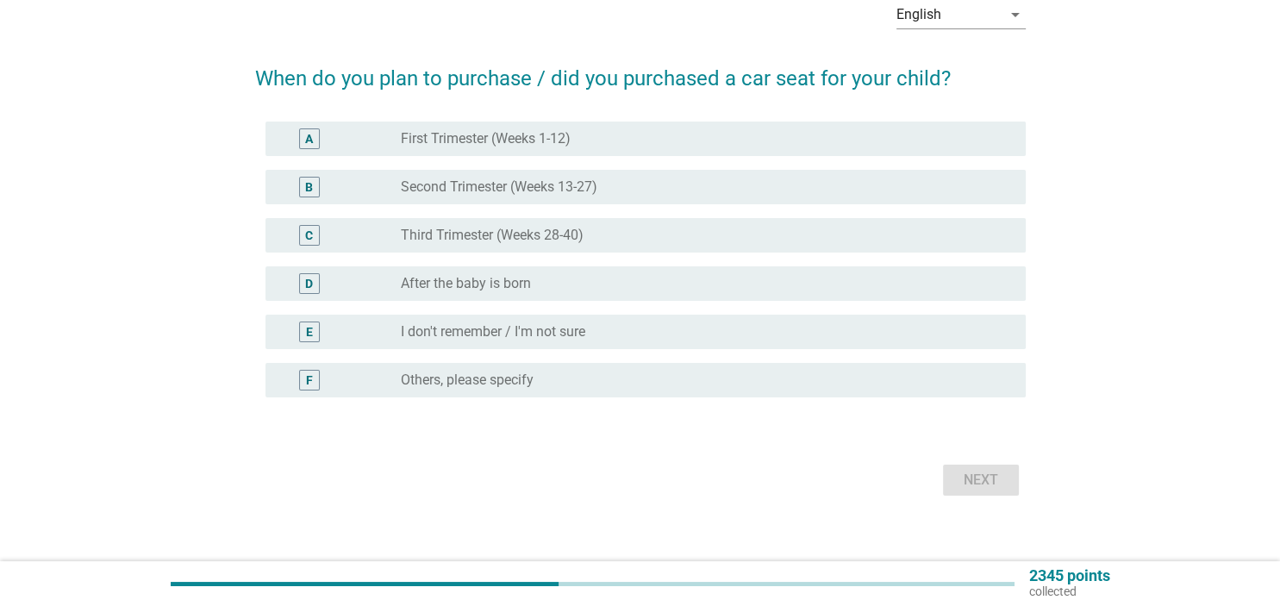
scroll to position [0, 0]
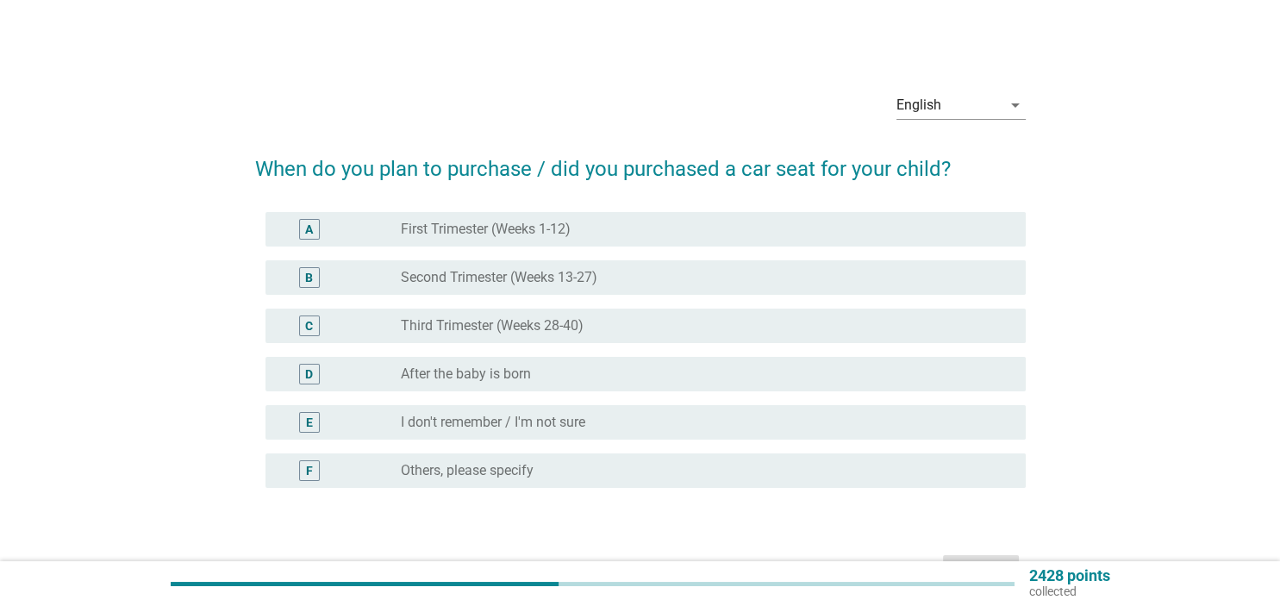
click at [603, 363] on div "D radio_button_unchecked After the baby is born" at bounding box center [645, 374] width 760 height 34
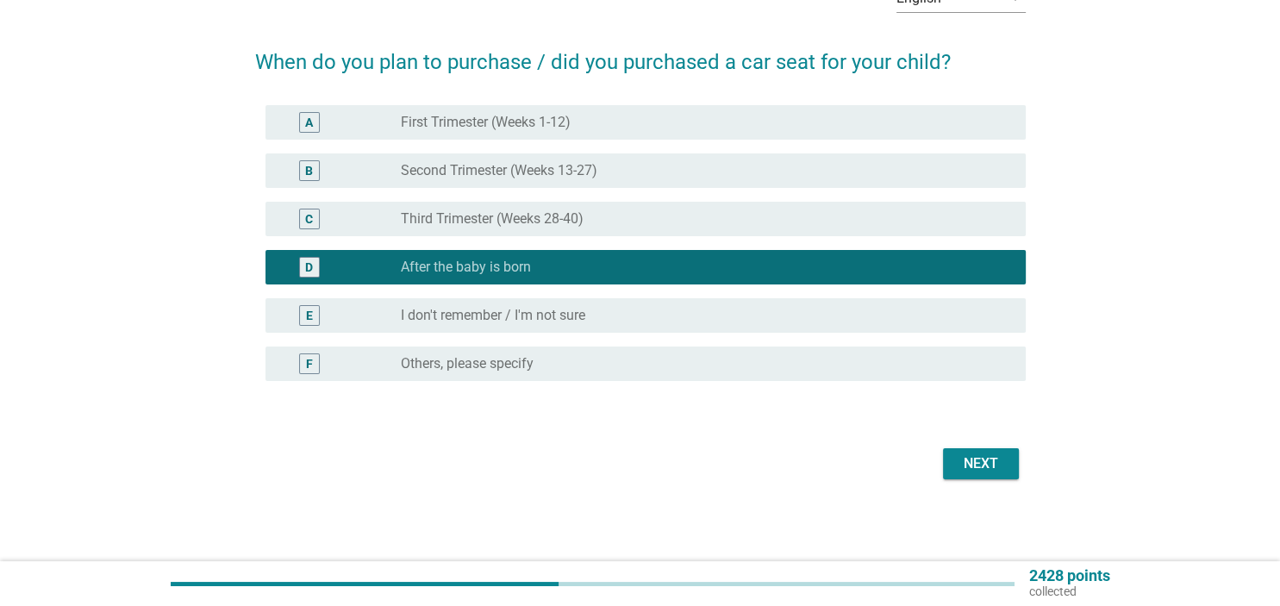
scroll to position [107, 0]
click at [967, 459] on div "Next" at bounding box center [980, 463] width 48 height 21
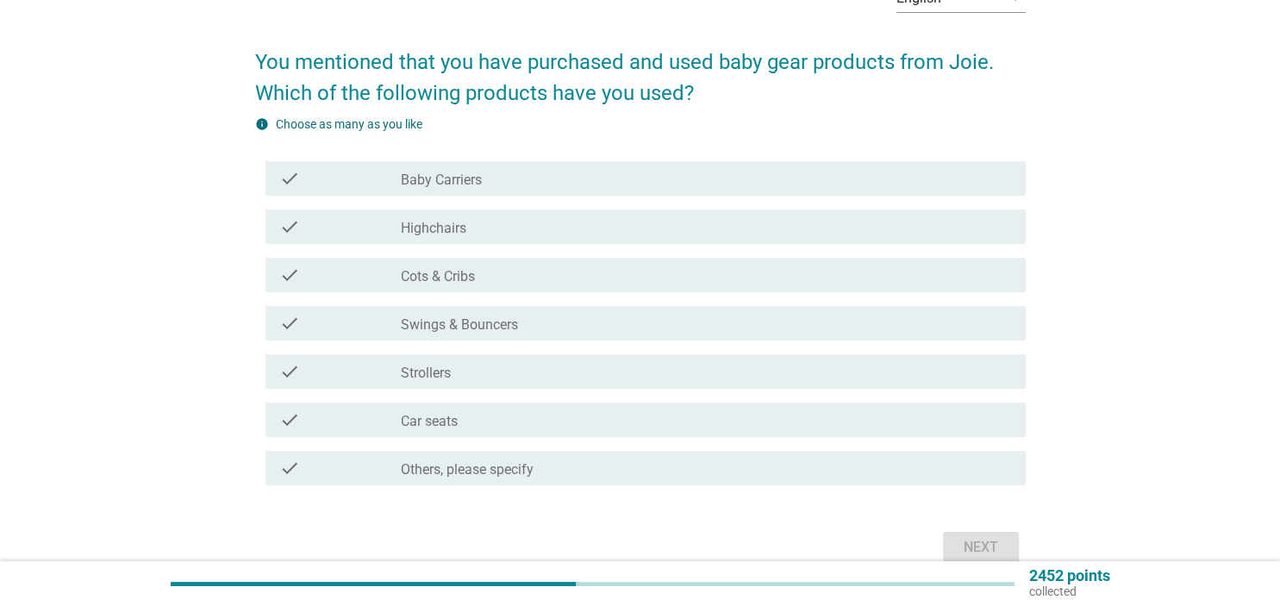
scroll to position [0, 0]
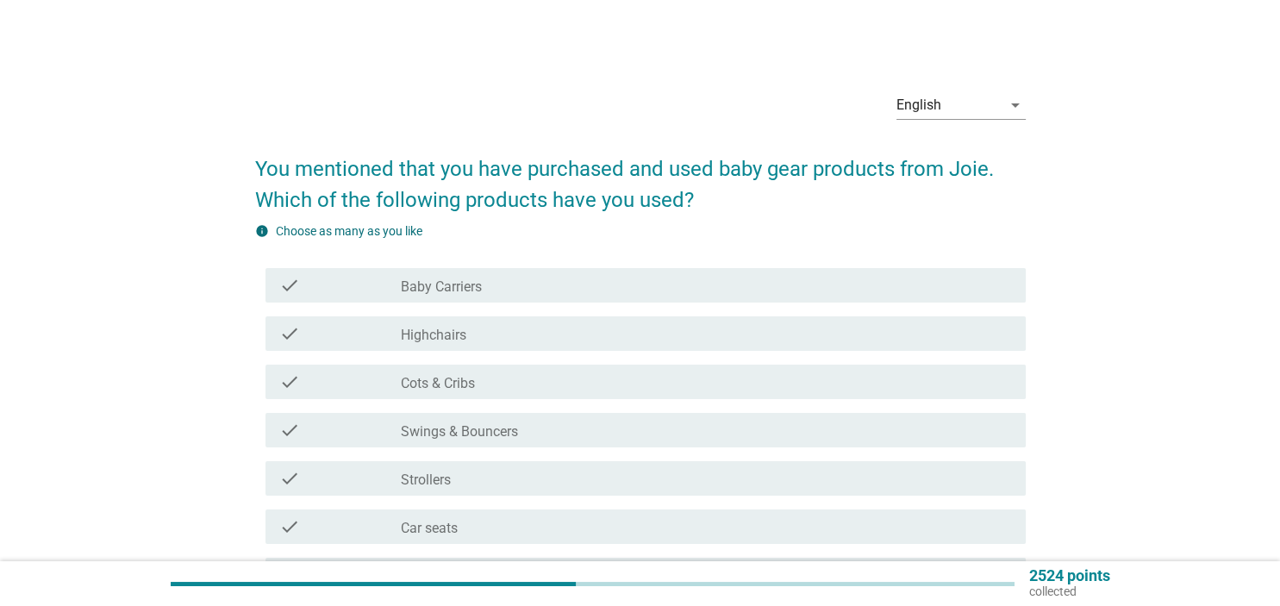
click at [538, 279] on div "check_box_outline_blank Baby Carriers" at bounding box center [706, 285] width 610 height 21
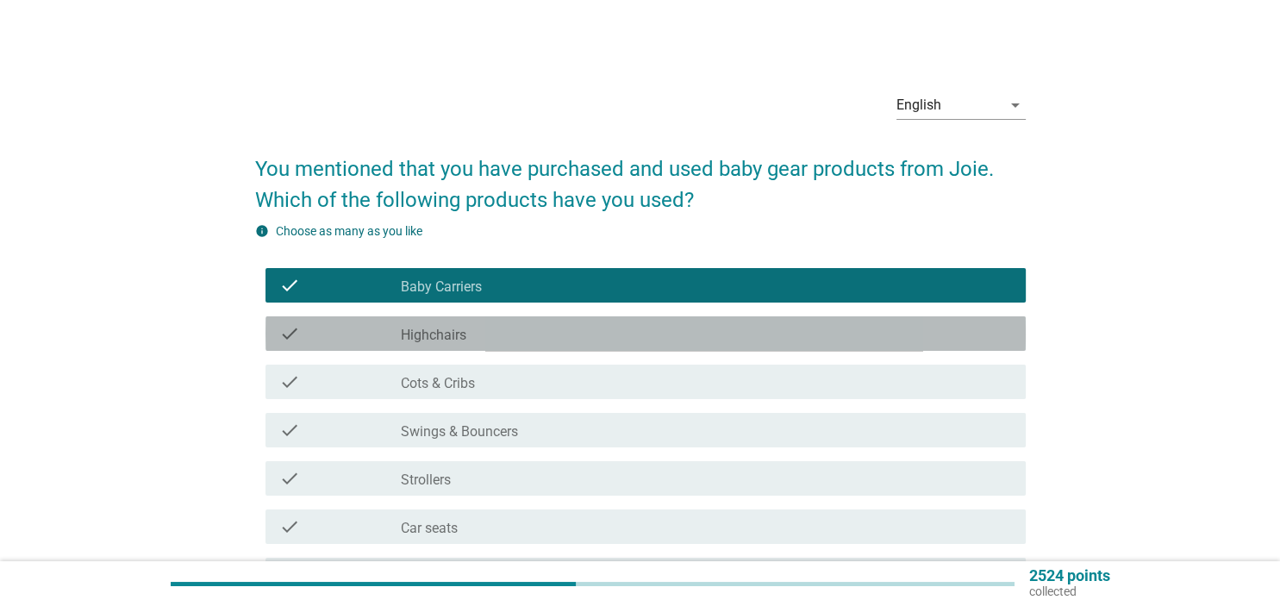
click at [541, 323] on div "check_box_outline_blank Highchairs" at bounding box center [706, 333] width 610 height 21
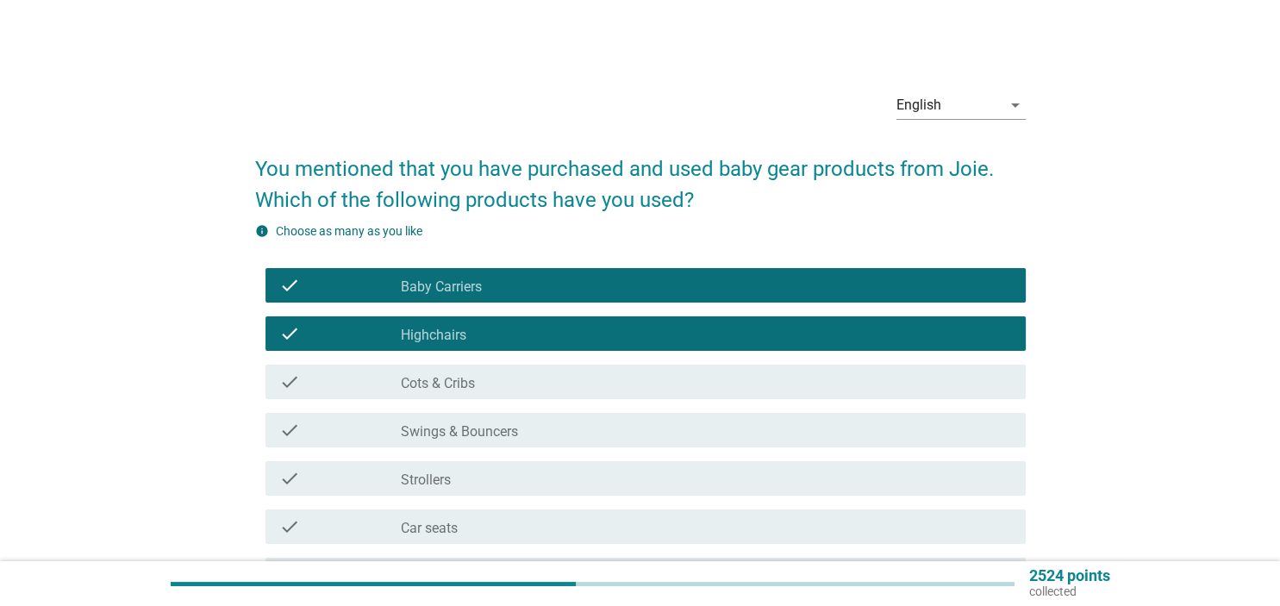
scroll to position [190, 0]
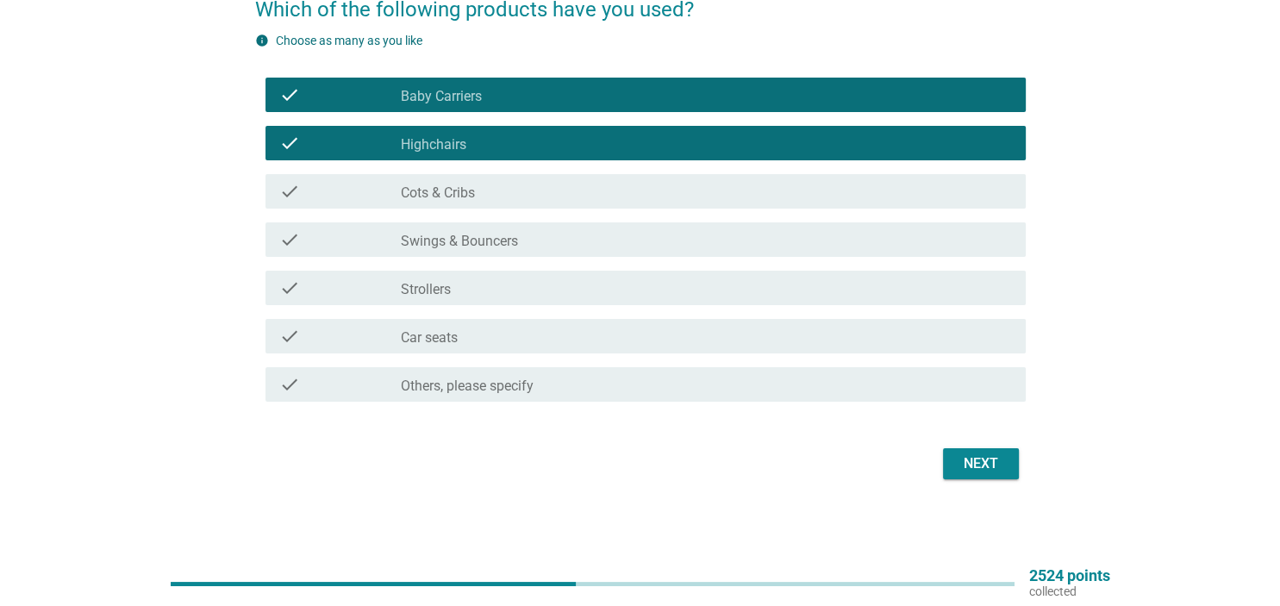
drag, startPoint x: 1026, startPoint y: 457, endPoint x: 1005, endPoint y: 467, distance: 23.9
click at [1025, 458] on div "English arrow_drop_down You mentioned that you have purchased and used baby gea…" at bounding box center [640, 185] width 798 height 625
click at [994, 470] on div "Next" at bounding box center [980, 463] width 48 height 21
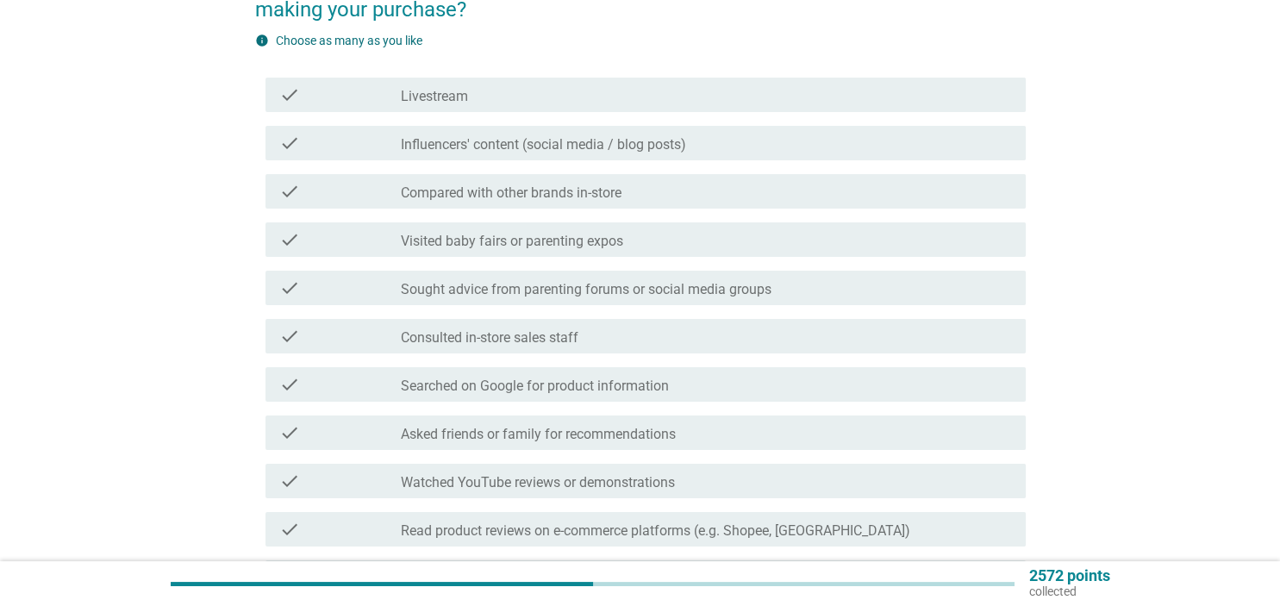
scroll to position [0, 0]
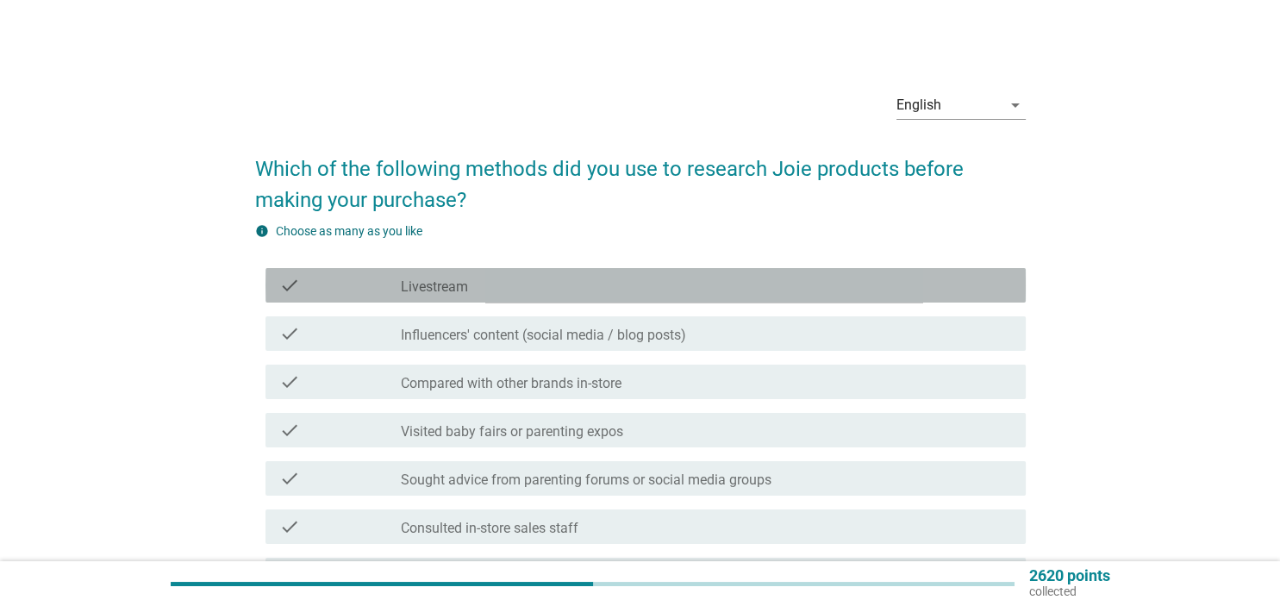
click at [622, 298] on div "check check_box_outline_blank Livestream" at bounding box center [645, 285] width 760 height 34
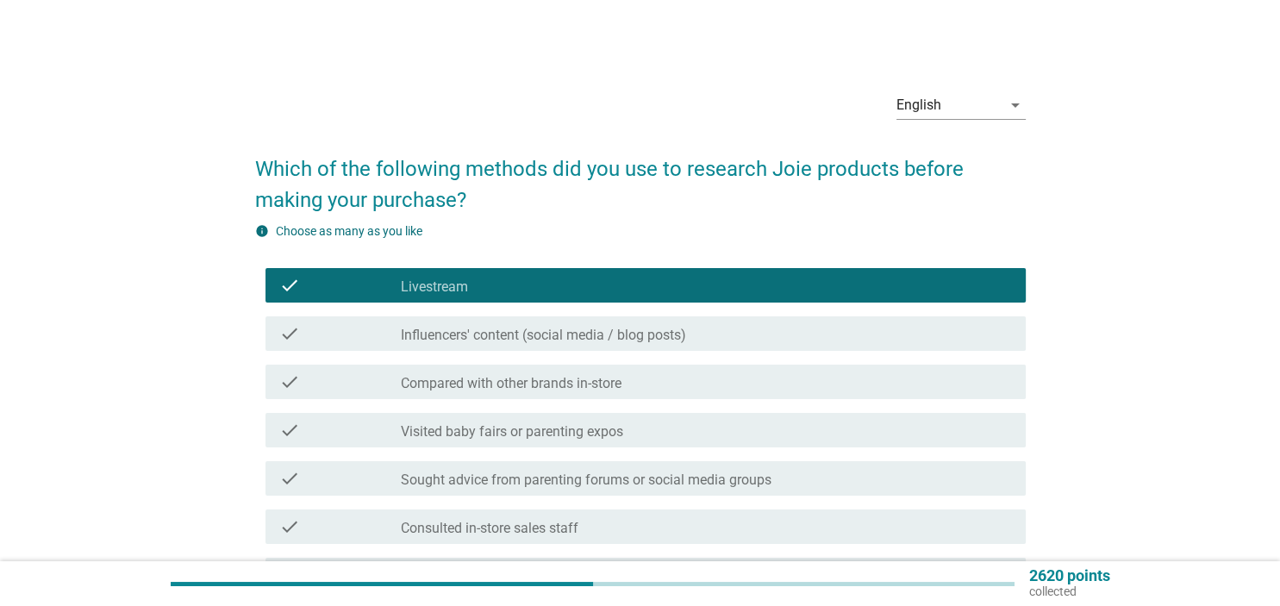
click at [621, 329] on label "Influencers' content (social media / blog posts)" at bounding box center [543, 335] width 285 height 17
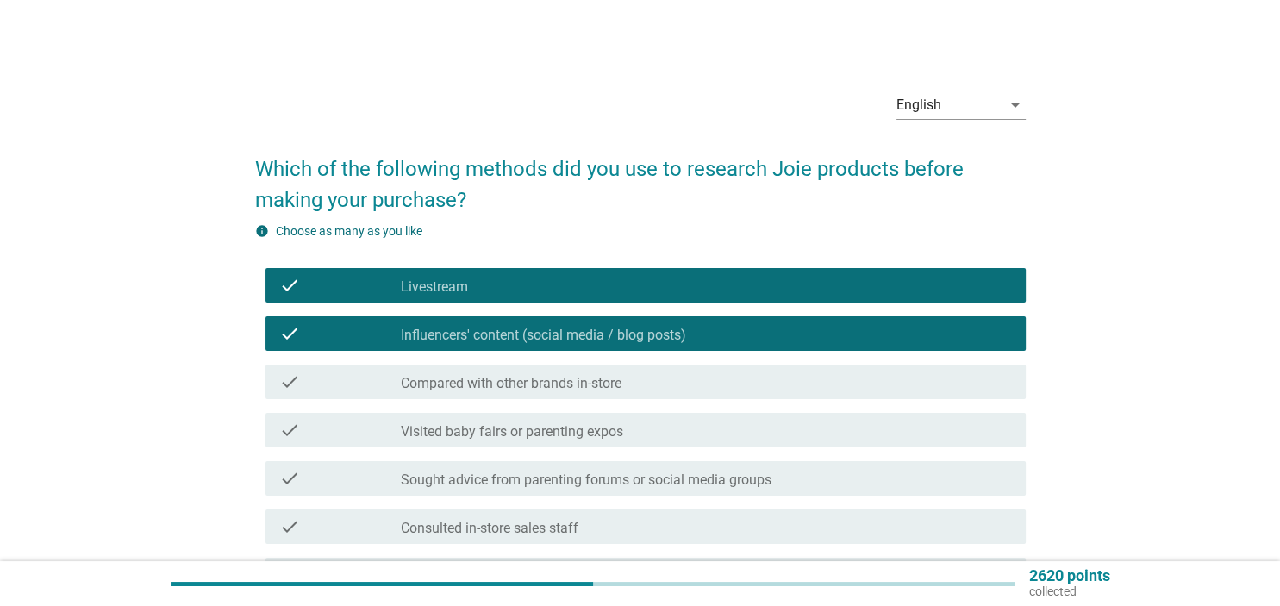
click at [651, 367] on div "check check_box_outline_blank Compared with other brands in-store" at bounding box center [645, 381] width 760 height 34
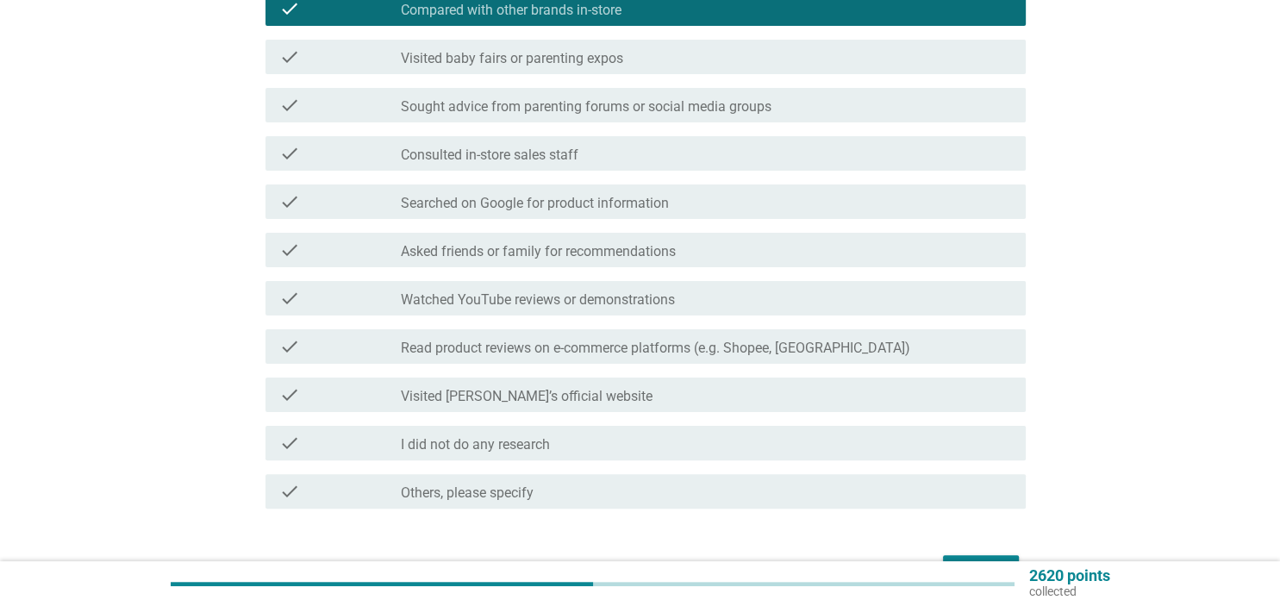
scroll to position [480, 0]
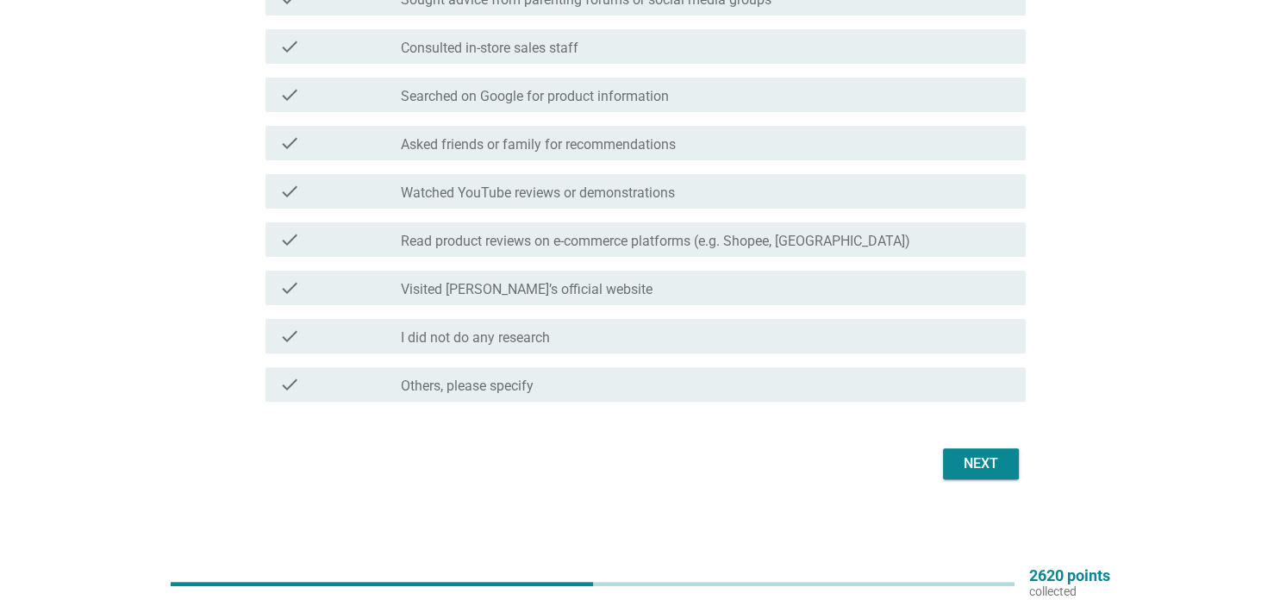
click at [987, 464] on div "Next" at bounding box center [980, 463] width 48 height 21
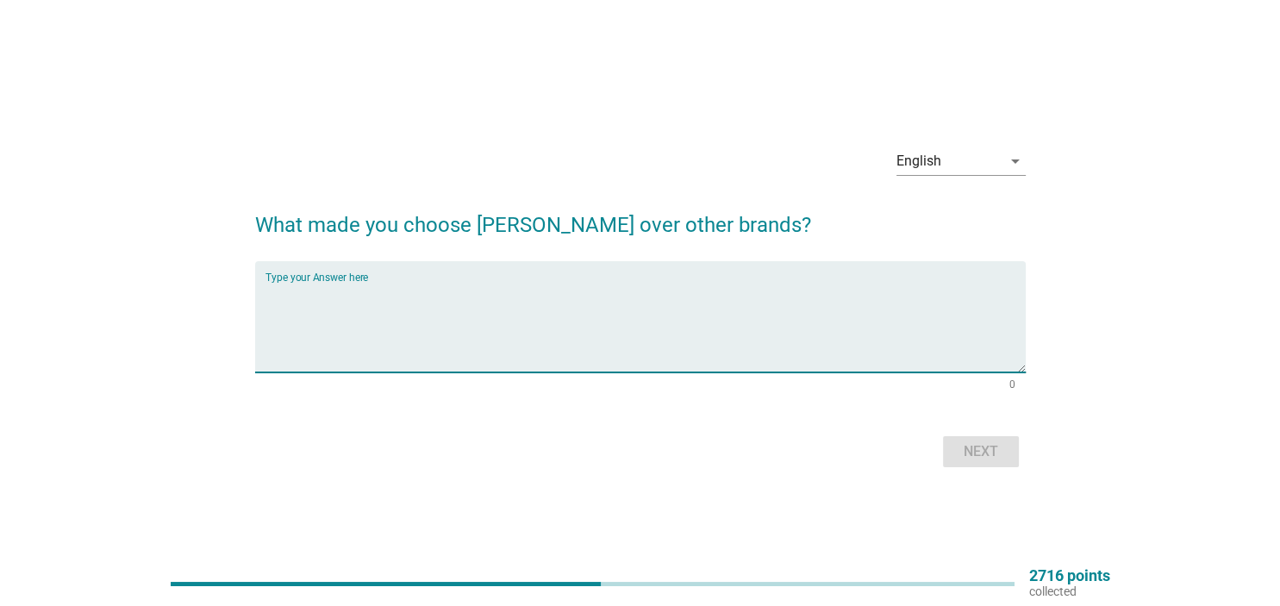
click at [657, 310] on textarea "Type your Answer here" at bounding box center [645, 327] width 760 height 90
type textarea "Safety issue and recommended by friends"
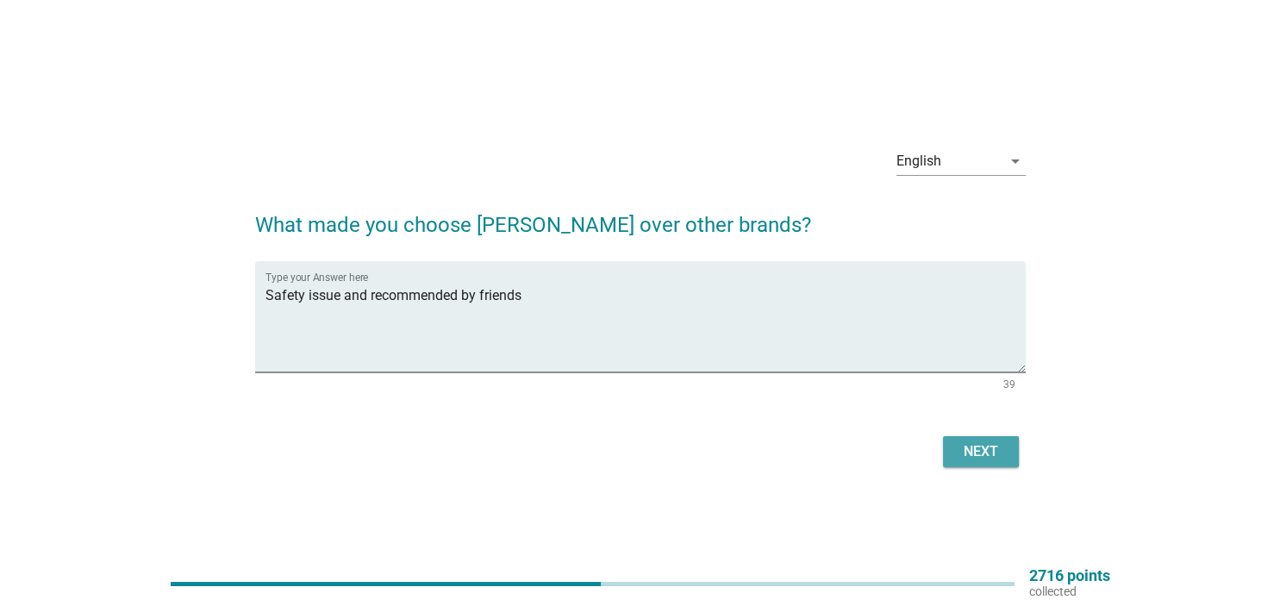
click at [977, 452] on div "Next" at bounding box center [980, 451] width 48 height 21
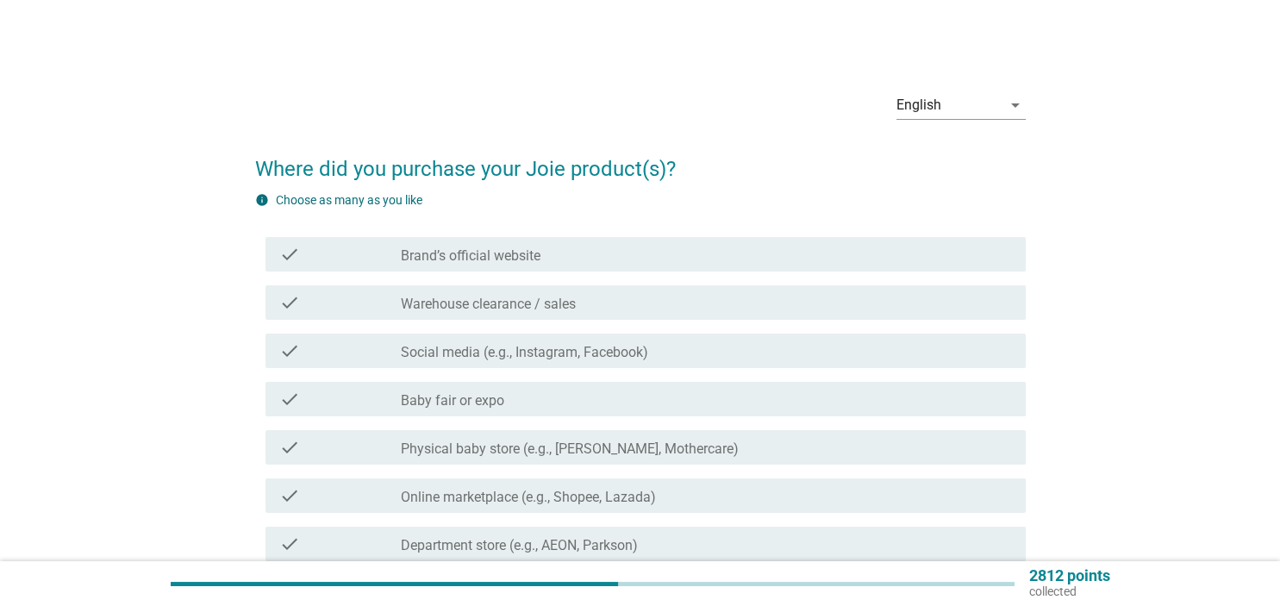
click at [731, 302] on div "check_box_outline_blank Warehouse clearance / sales" at bounding box center [706, 302] width 610 height 21
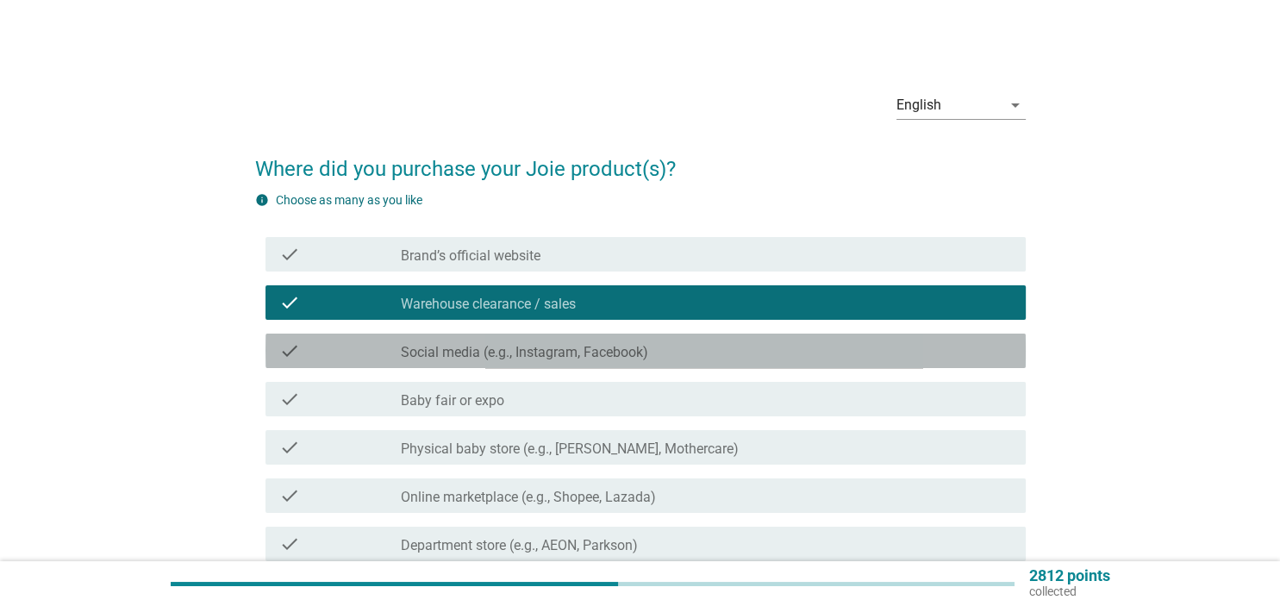
click at [701, 367] on div "check check_box_outline_blank Social media (e.g., Instagram, Facebook)" at bounding box center [645, 350] width 760 height 34
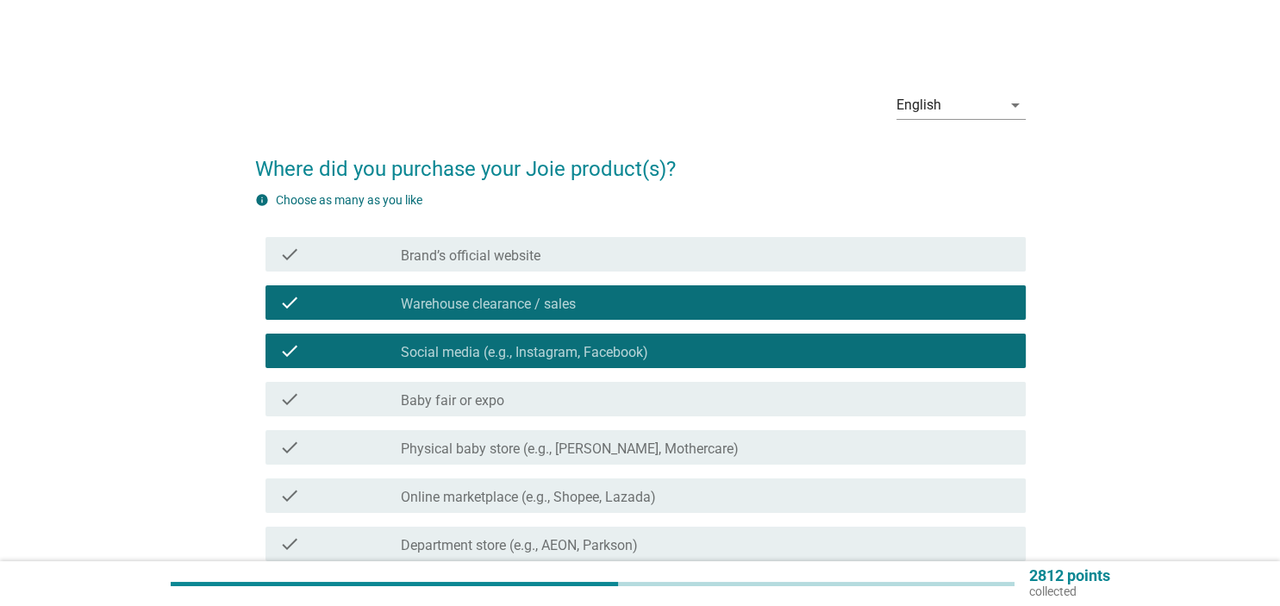
click at [676, 410] on div "check check_box_outline_blank Baby fair or expo" at bounding box center [645, 399] width 760 height 34
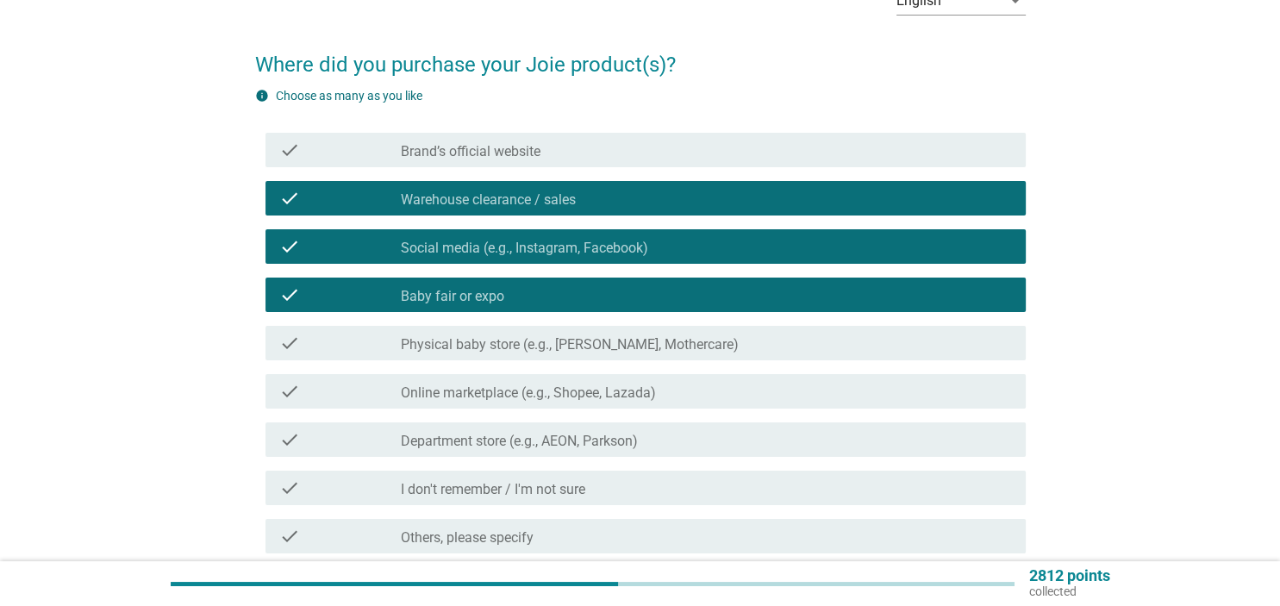
scroll to position [182, 0]
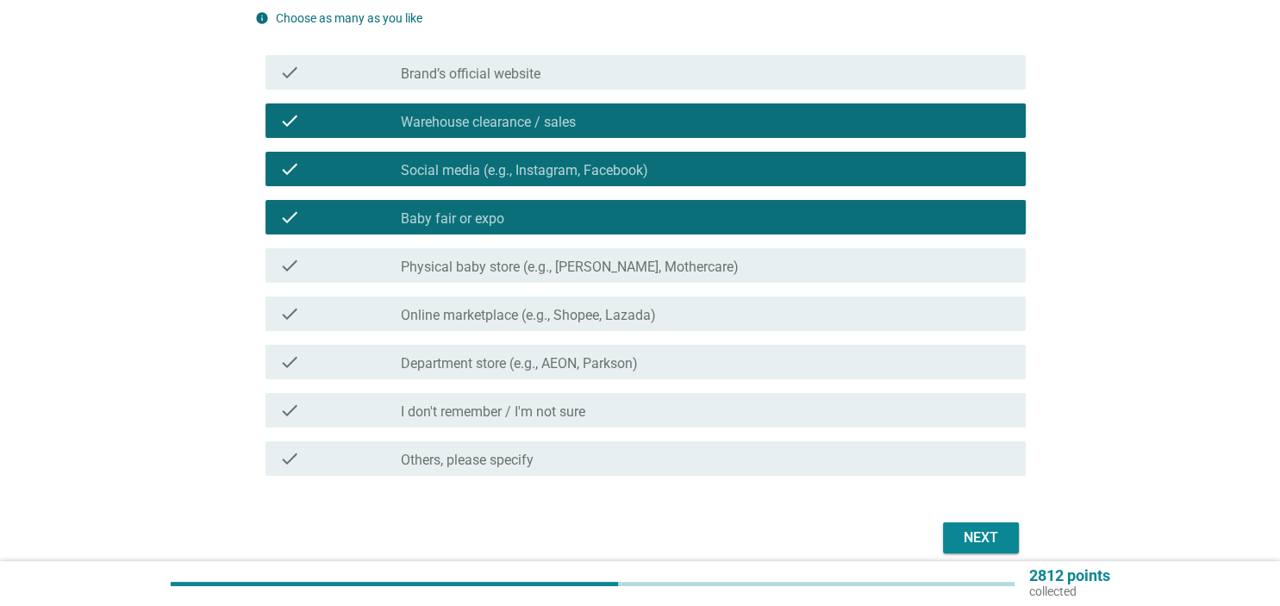
click at [772, 267] on div "check_box_outline_blank Physical baby store (e.g., Happikiddo, Mothercare)" at bounding box center [706, 265] width 610 height 21
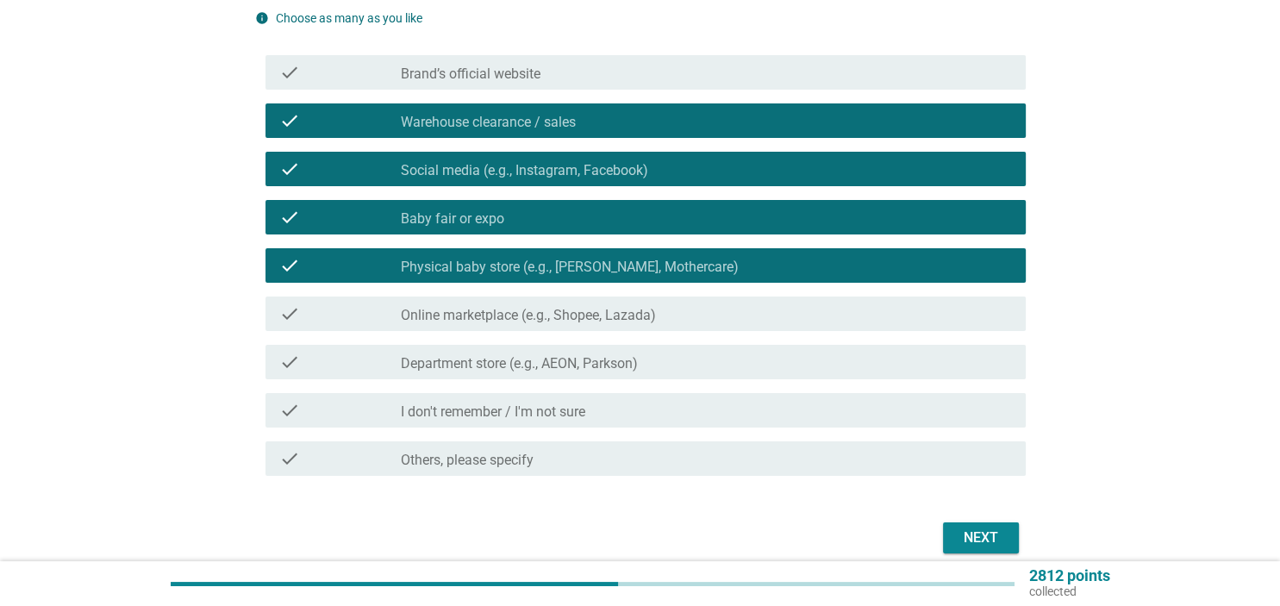
click at [959, 531] on div "Next" at bounding box center [980, 537] width 48 height 21
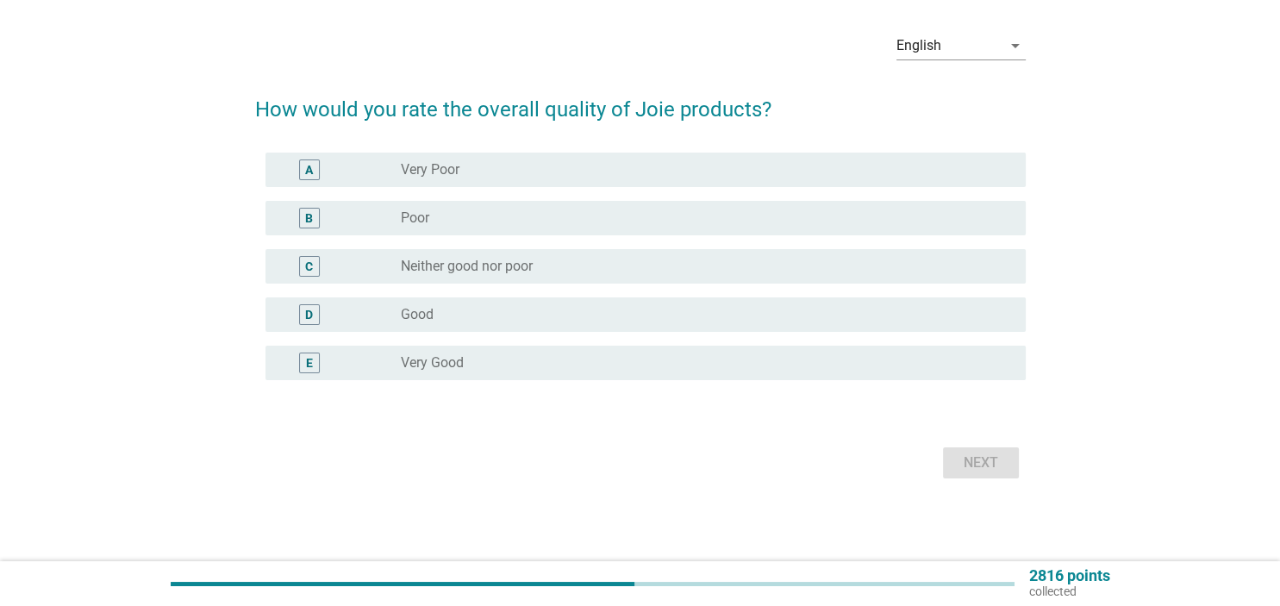
scroll to position [0, 0]
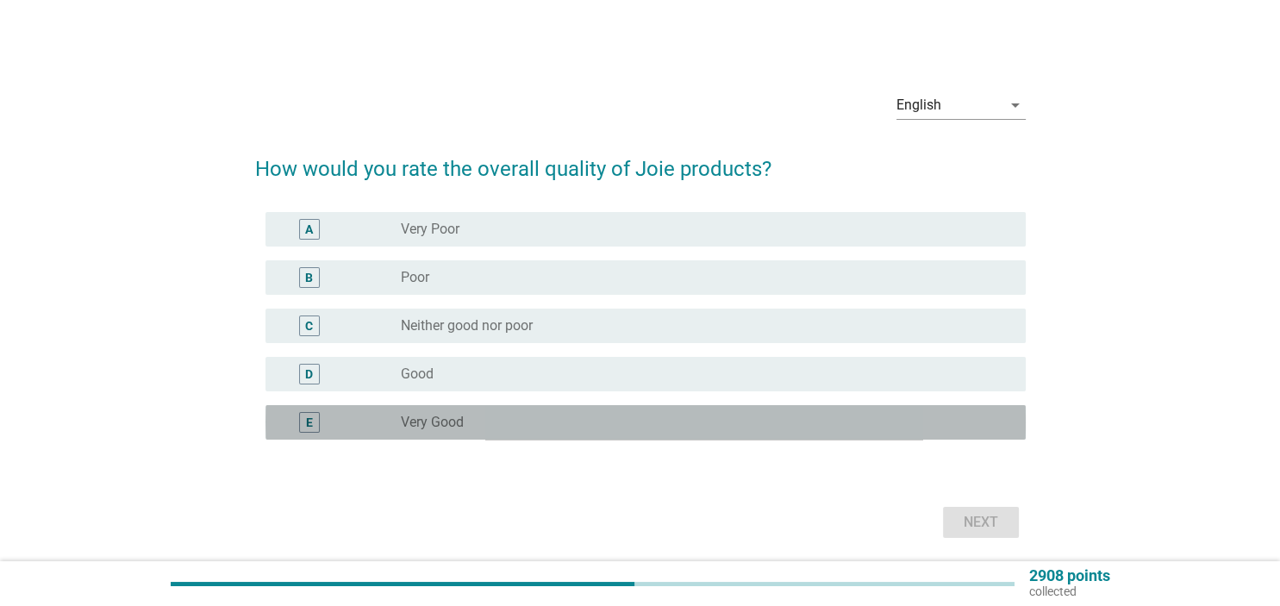
click at [596, 416] on div "radio_button_unchecked Very Good" at bounding box center [699, 422] width 596 height 17
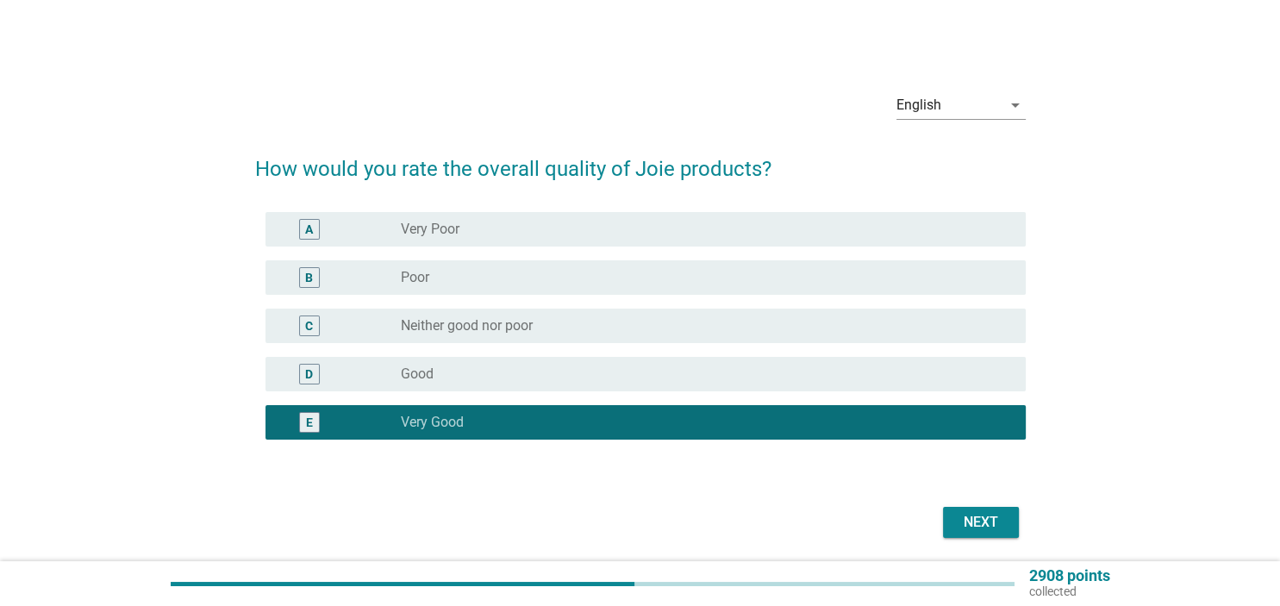
click at [995, 529] on div "Next" at bounding box center [980, 522] width 48 height 21
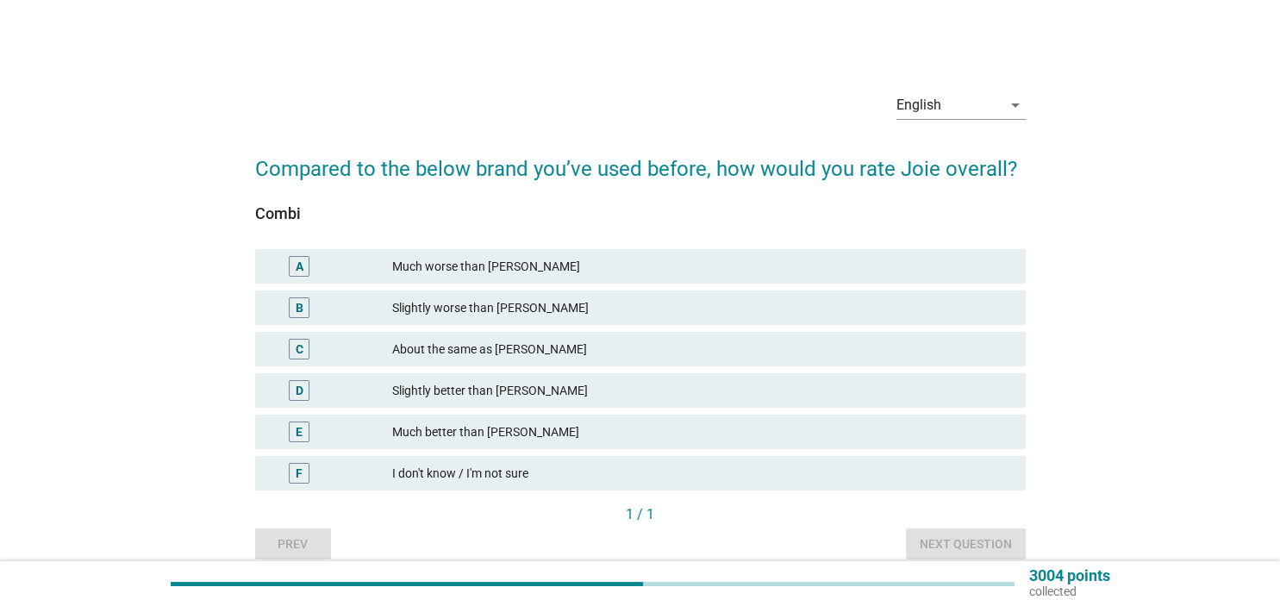
click at [841, 356] on div "About the same as [PERSON_NAME]" at bounding box center [701, 349] width 619 height 21
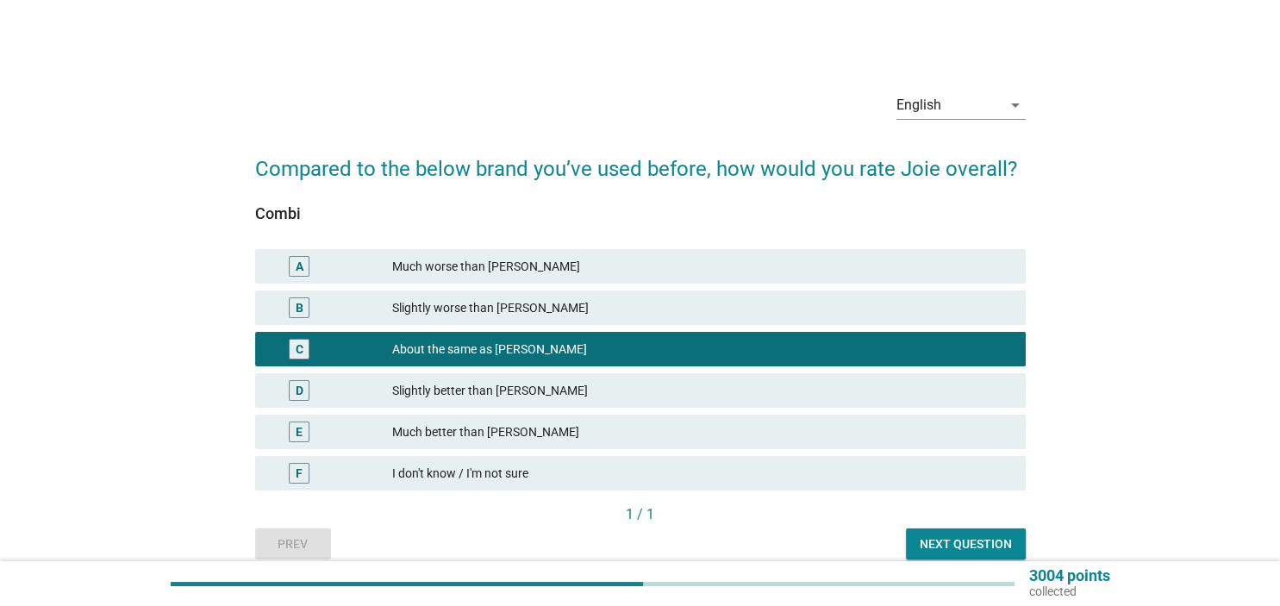
click at [765, 374] on div "D Slightly better than [PERSON_NAME]" at bounding box center [640, 390] width 770 height 34
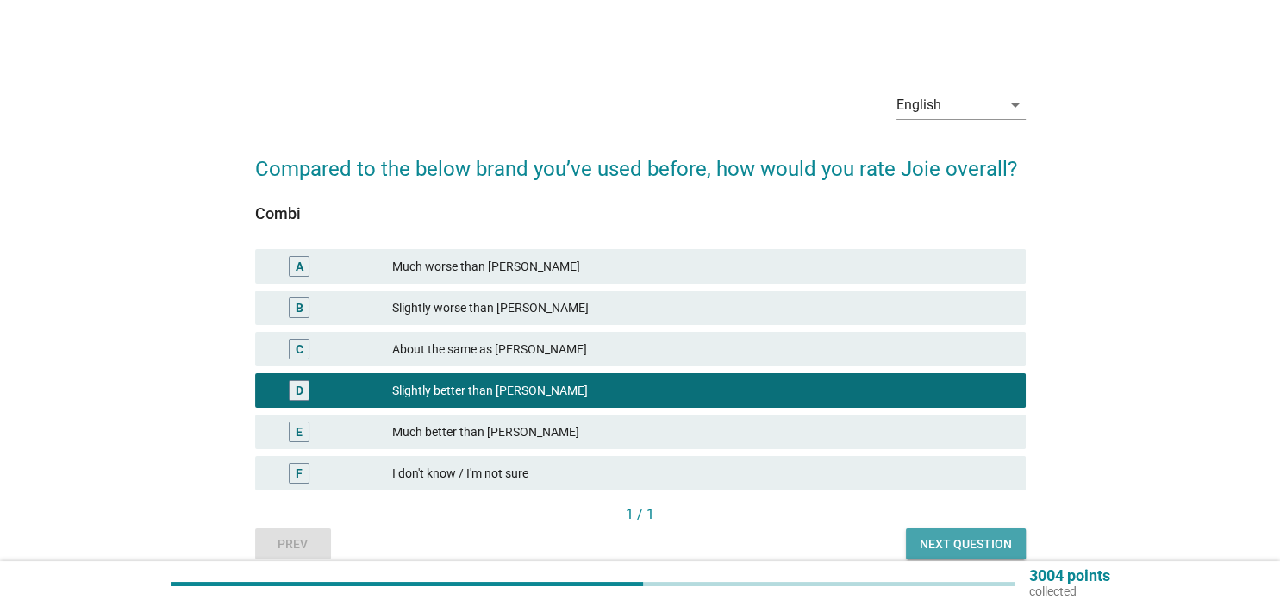
click at [969, 546] on div "Next question" at bounding box center [965, 544] width 92 height 18
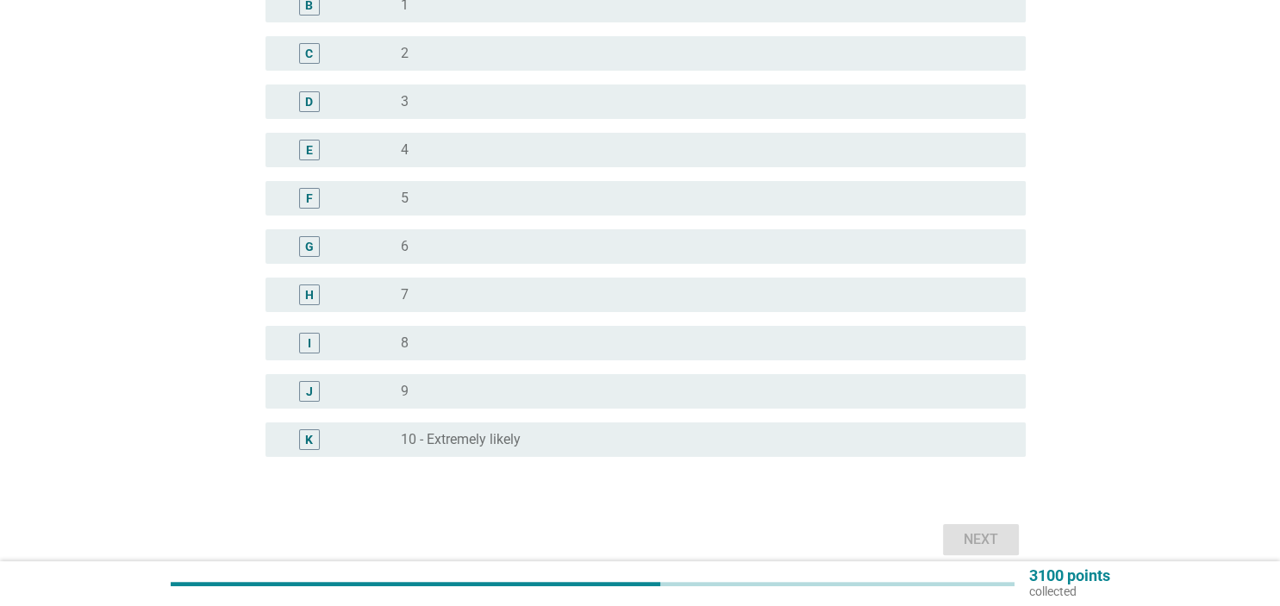
click at [495, 381] on div "radio_button_unchecked 9" at bounding box center [706, 391] width 610 height 21
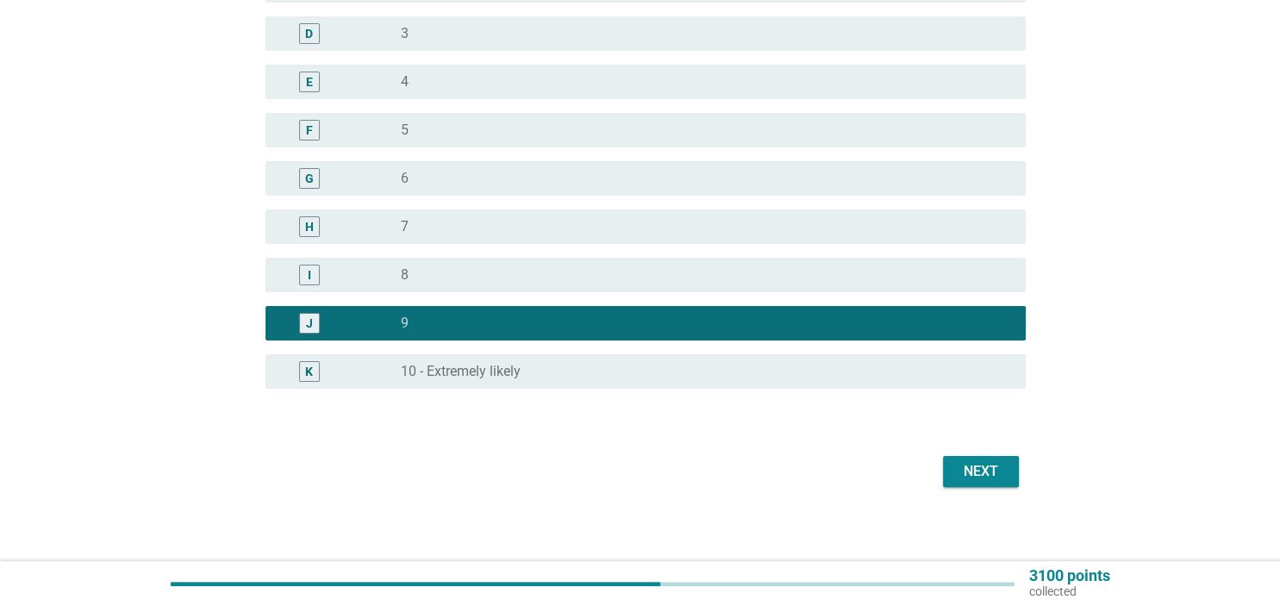
scroll to position [348, 0]
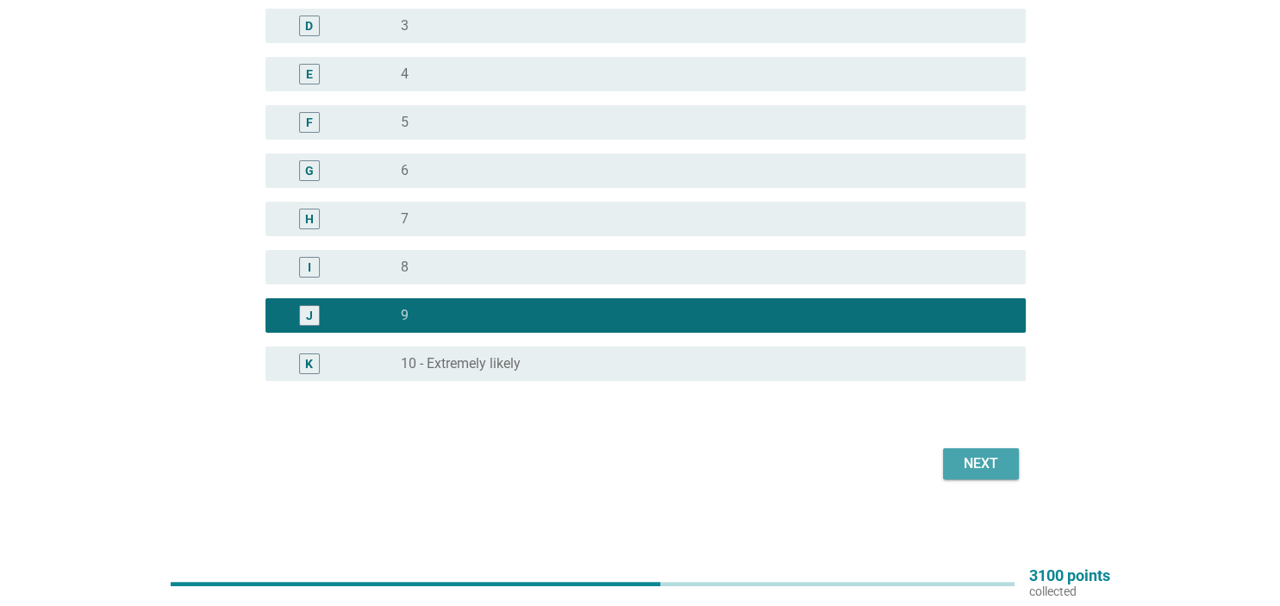
click at [977, 459] on div "Next" at bounding box center [980, 463] width 48 height 21
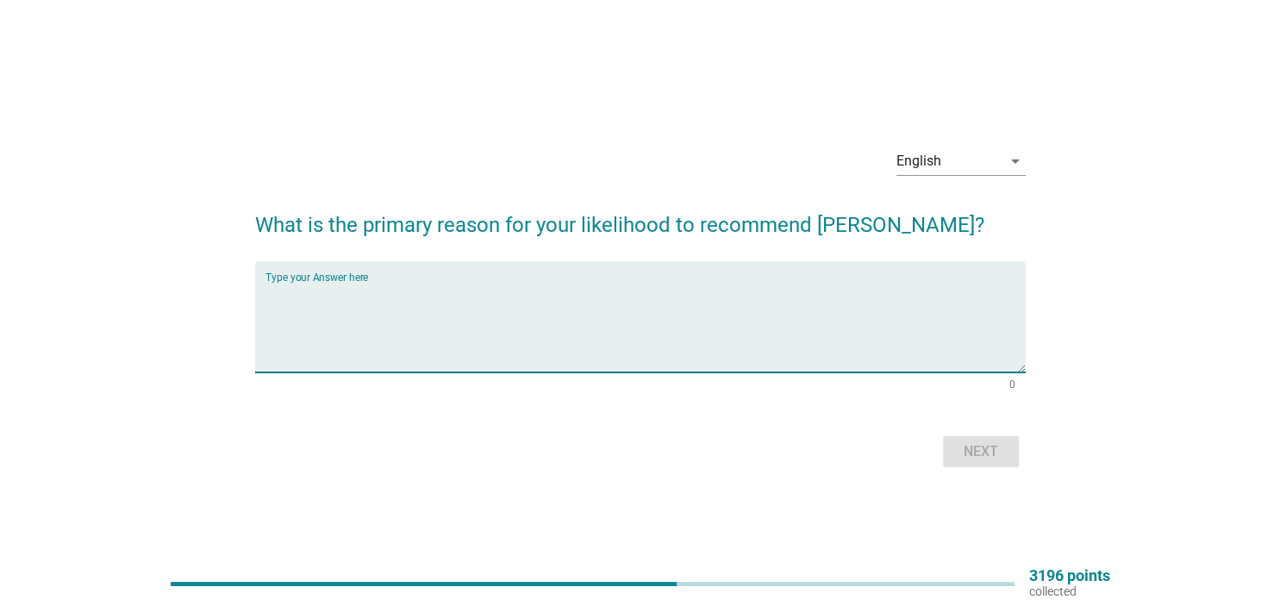
click at [779, 329] on textarea "Type your Answer here" at bounding box center [645, 327] width 760 height 90
type textarea "safety reason and comfort"
click at [960, 456] on div "Next" at bounding box center [980, 451] width 48 height 21
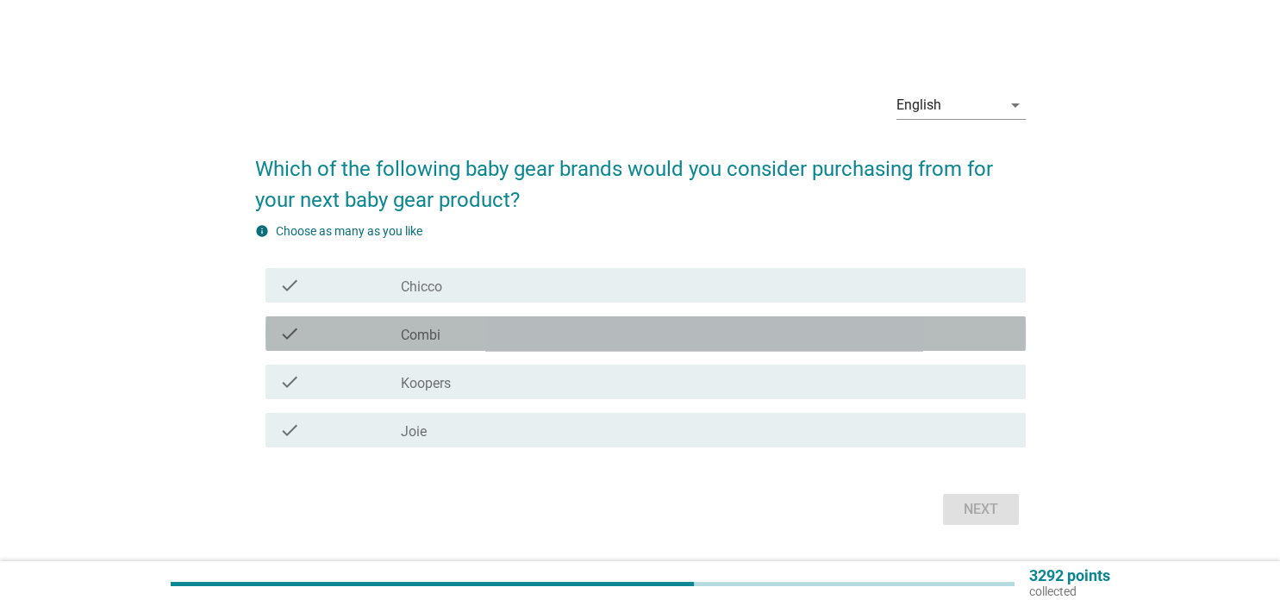
click at [474, 333] on div "check_box_outline_blank Combi" at bounding box center [706, 333] width 610 height 21
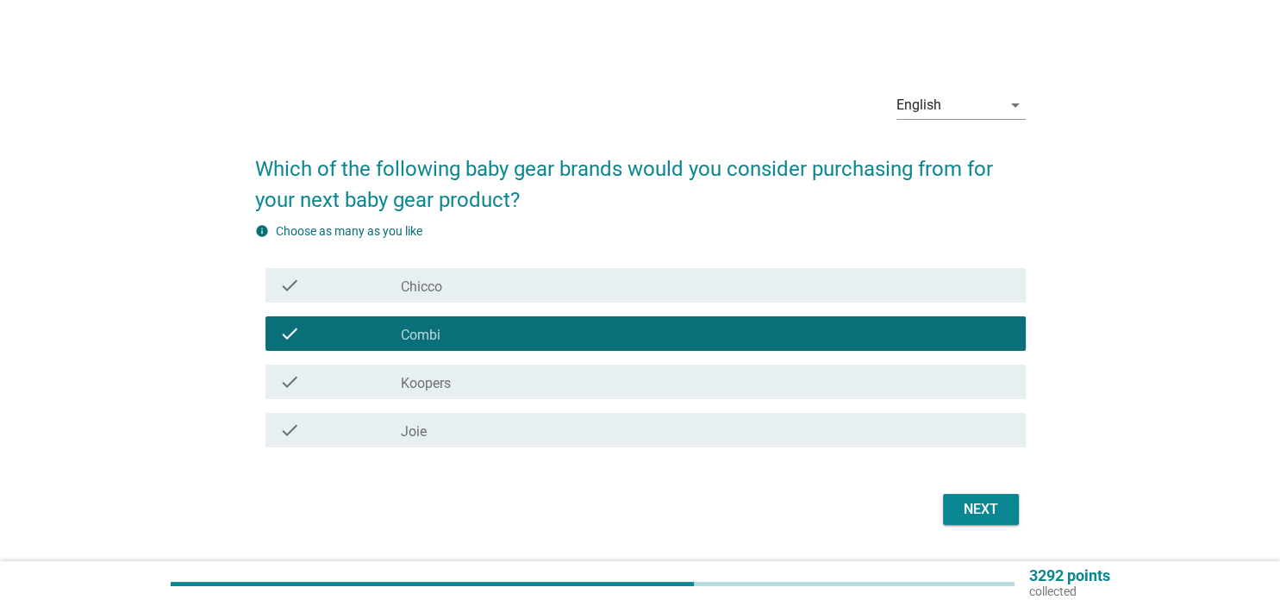
click at [629, 294] on div "check_box_outline_blank Chicco" at bounding box center [706, 285] width 610 height 21
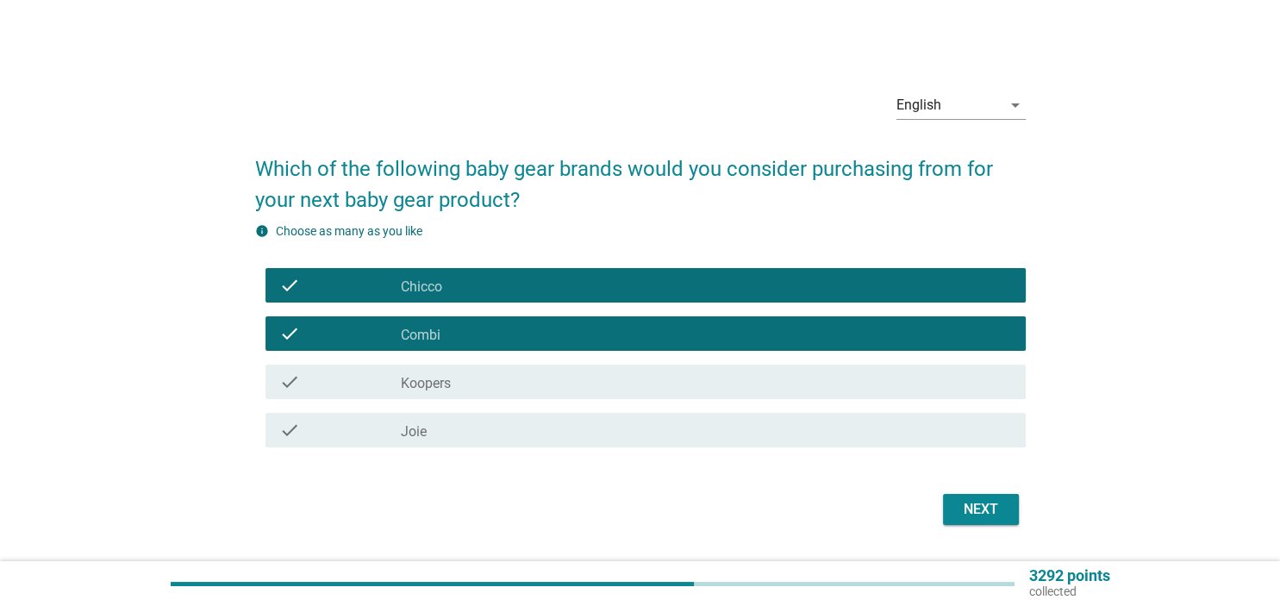
click at [658, 336] on div "check_box_outline_blank Combi" at bounding box center [706, 333] width 610 height 21
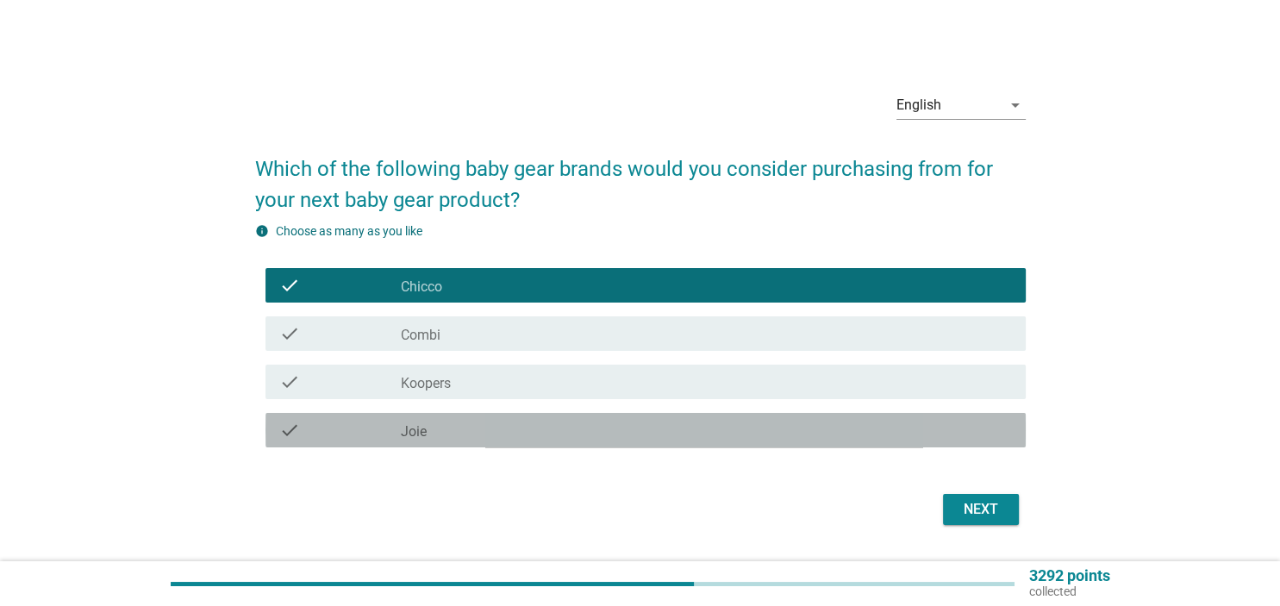
click at [673, 433] on div "check_box_outline_blank Joie" at bounding box center [706, 430] width 610 height 21
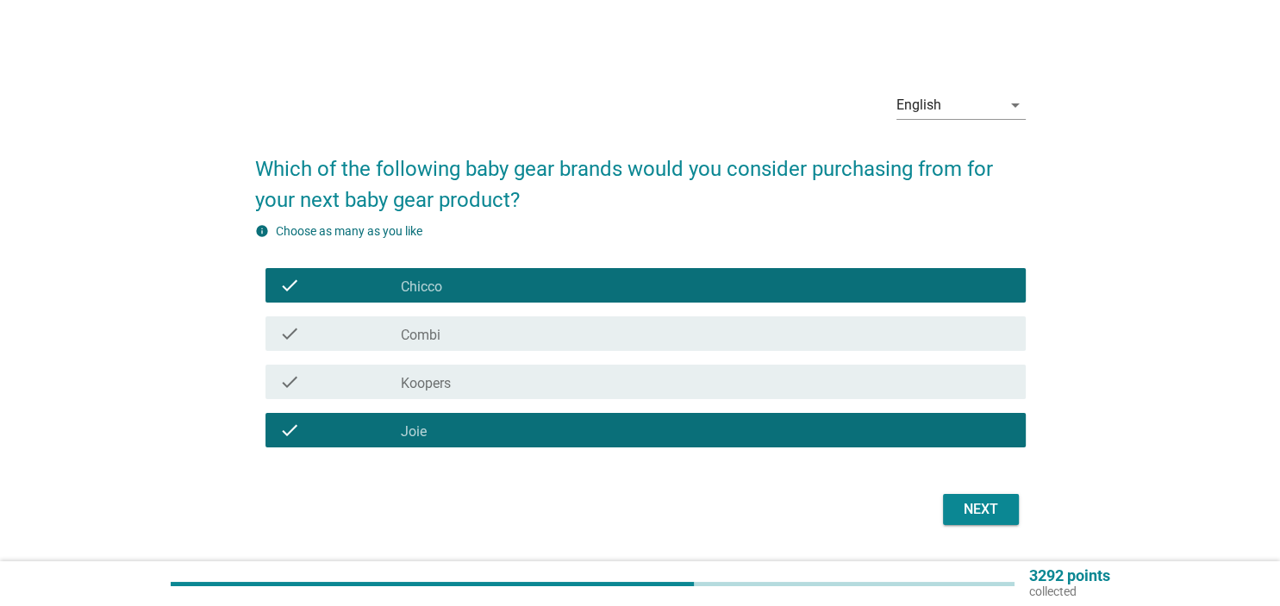
click at [981, 526] on div "Next" at bounding box center [640, 509] width 770 height 41
click at [979, 517] on div "Next" at bounding box center [980, 509] width 48 height 21
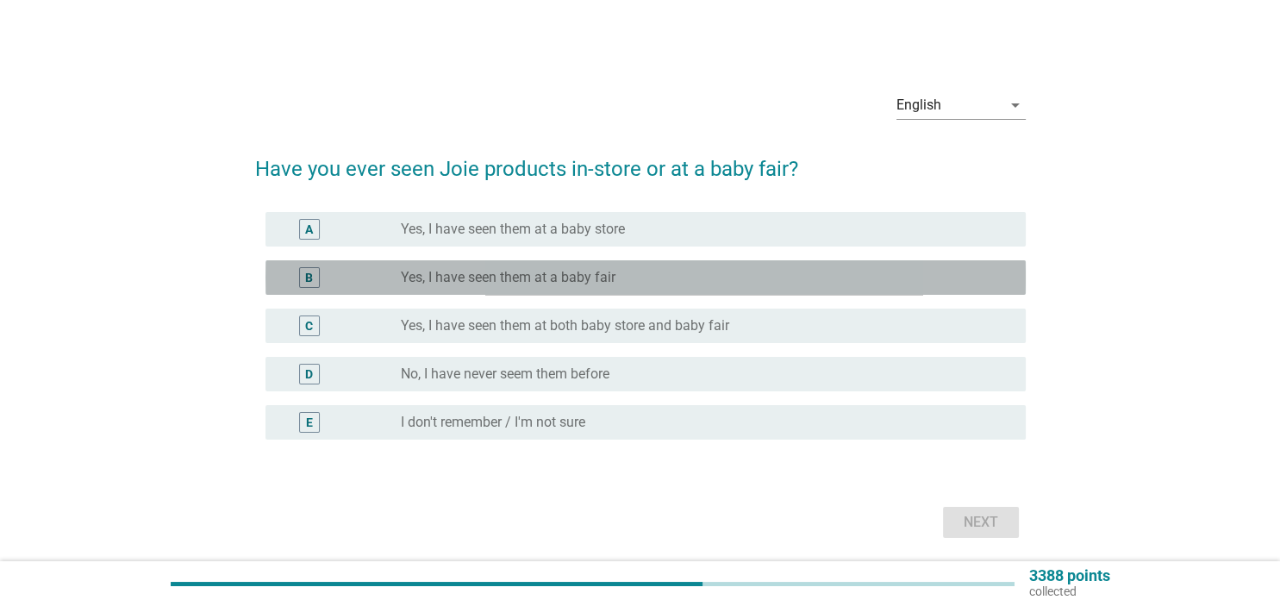
click at [650, 279] on div "radio_button_unchecked Yes, I have seen them at a baby fair" at bounding box center [699, 277] width 596 height 17
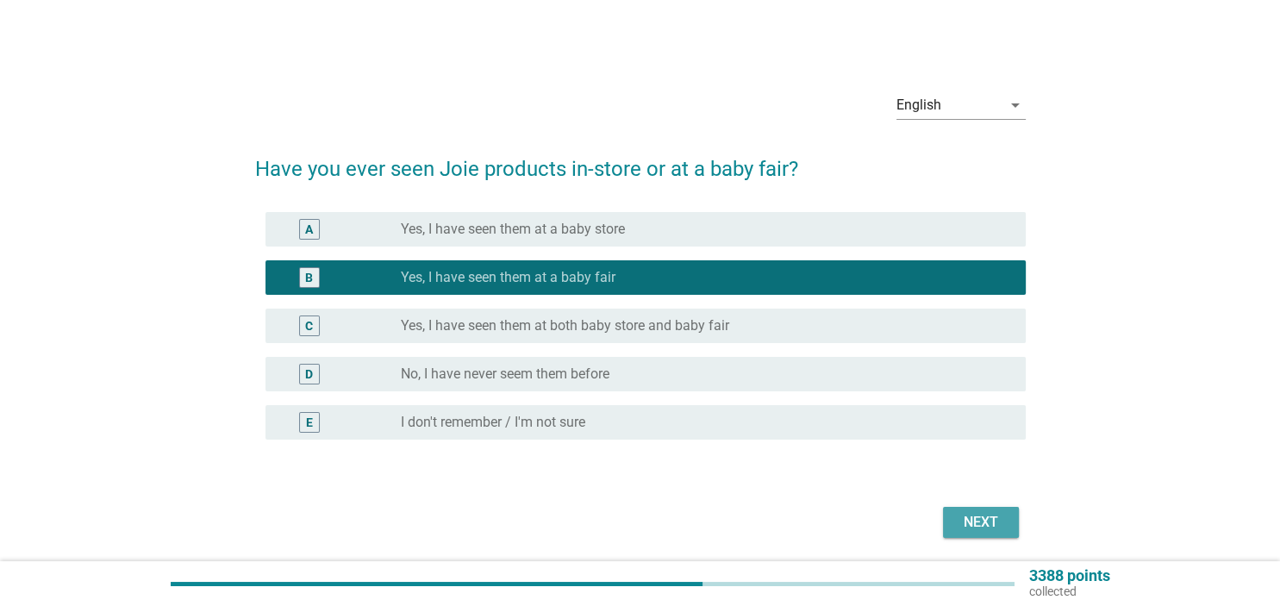
click at [977, 524] on div "Next" at bounding box center [980, 522] width 48 height 21
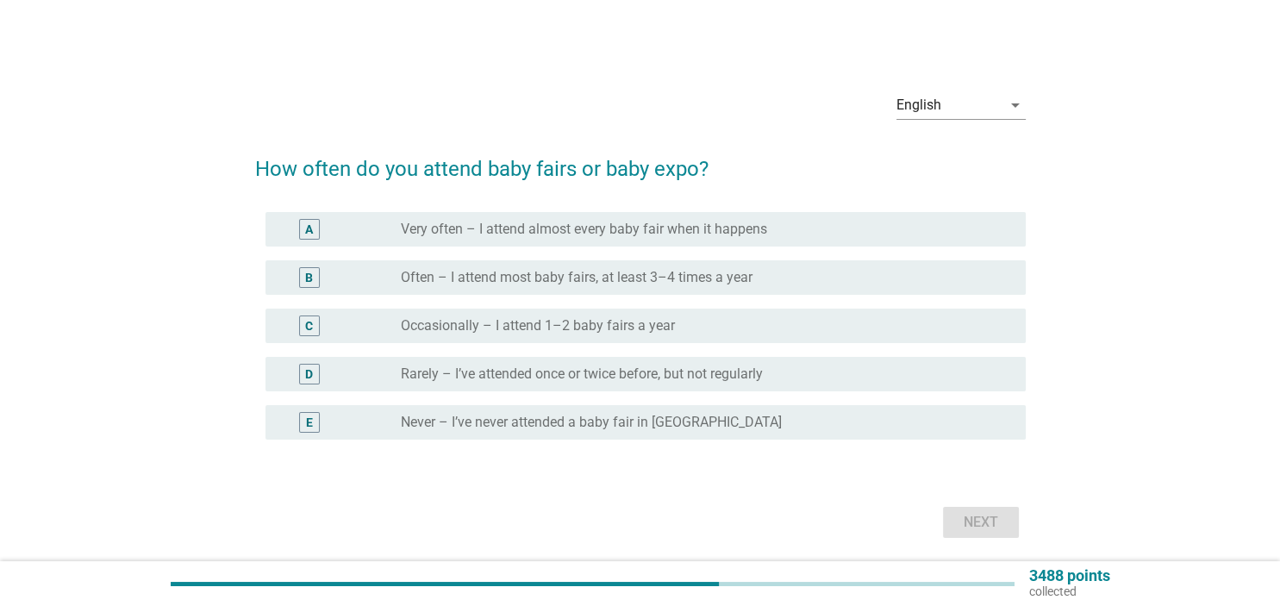
click at [736, 301] on div "B radio_button_unchecked Often – I attend most baby fairs, at least 3–4 times a…" at bounding box center [640, 277] width 770 height 48
click at [727, 315] on div "C radio_button_unchecked Occasionally – I attend 1–2 baby fairs a year" at bounding box center [645, 325] width 760 height 34
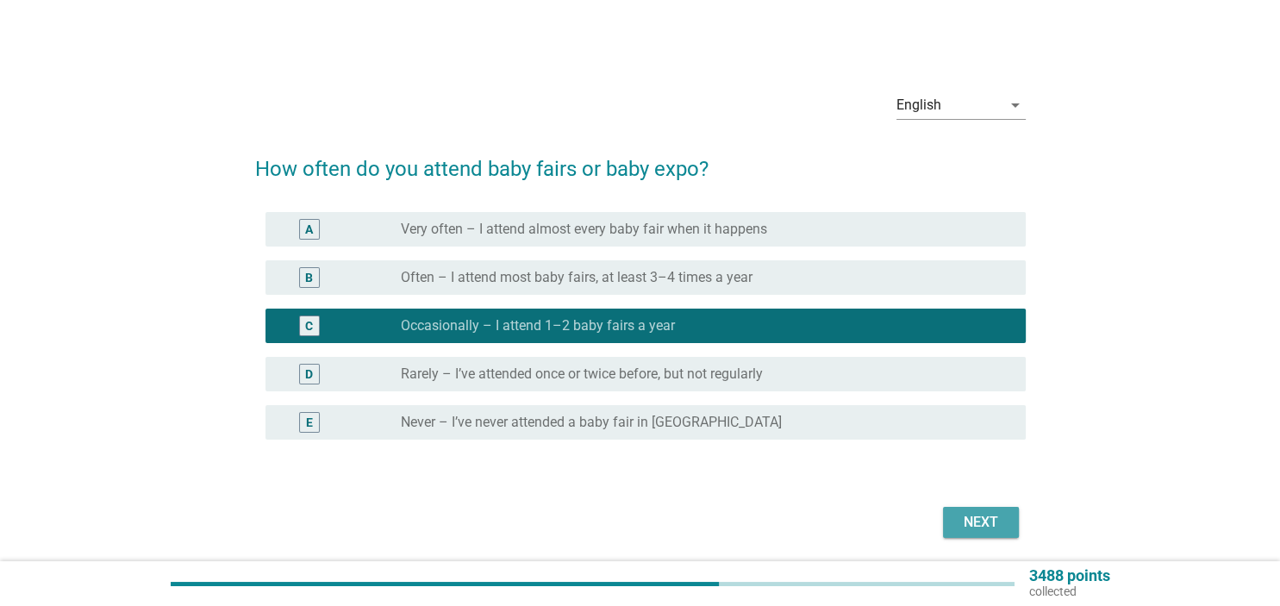
click at [1012, 533] on button "Next" at bounding box center [981, 522] width 76 height 31
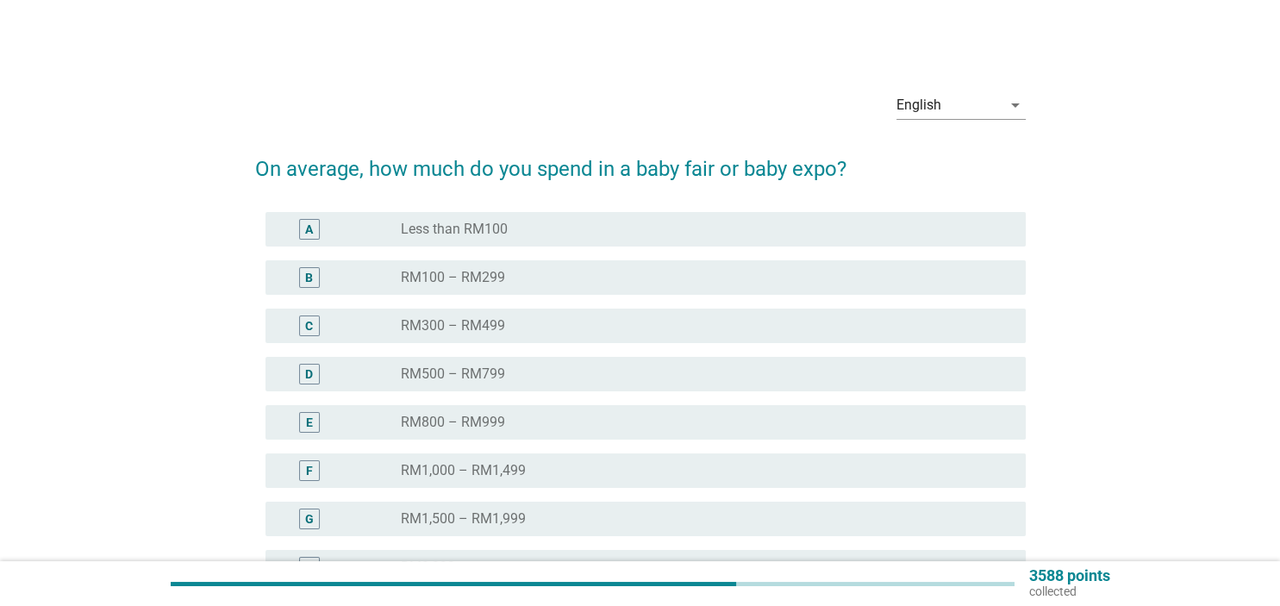
click at [809, 381] on div "radio_button_unchecked RM500 – RM799" at bounding box center [699, 373] width 596 height 17
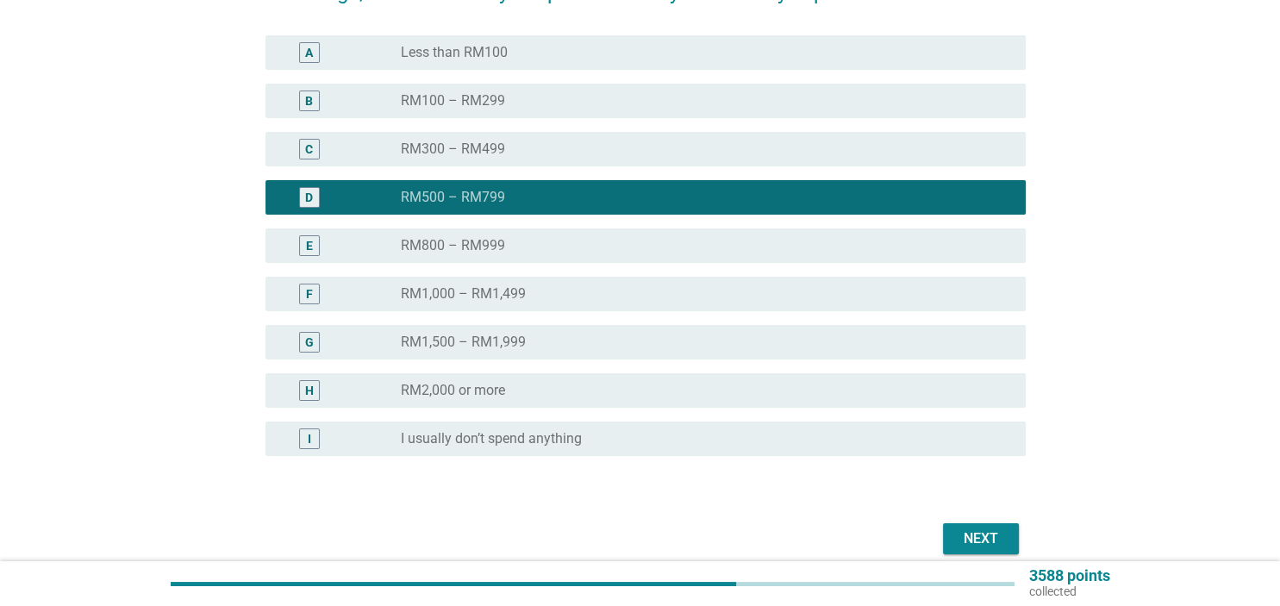
scroll to position [182, 0]
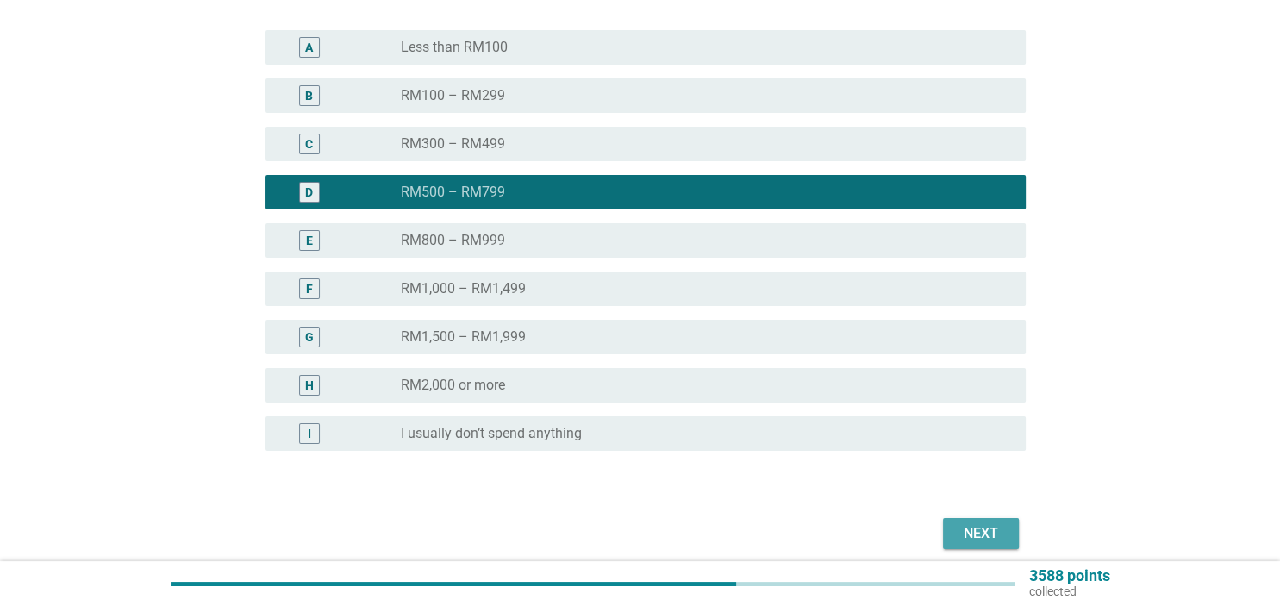
click at [1012, 537] on button "Next" at bounding box center [981, 533] width 76 height 31
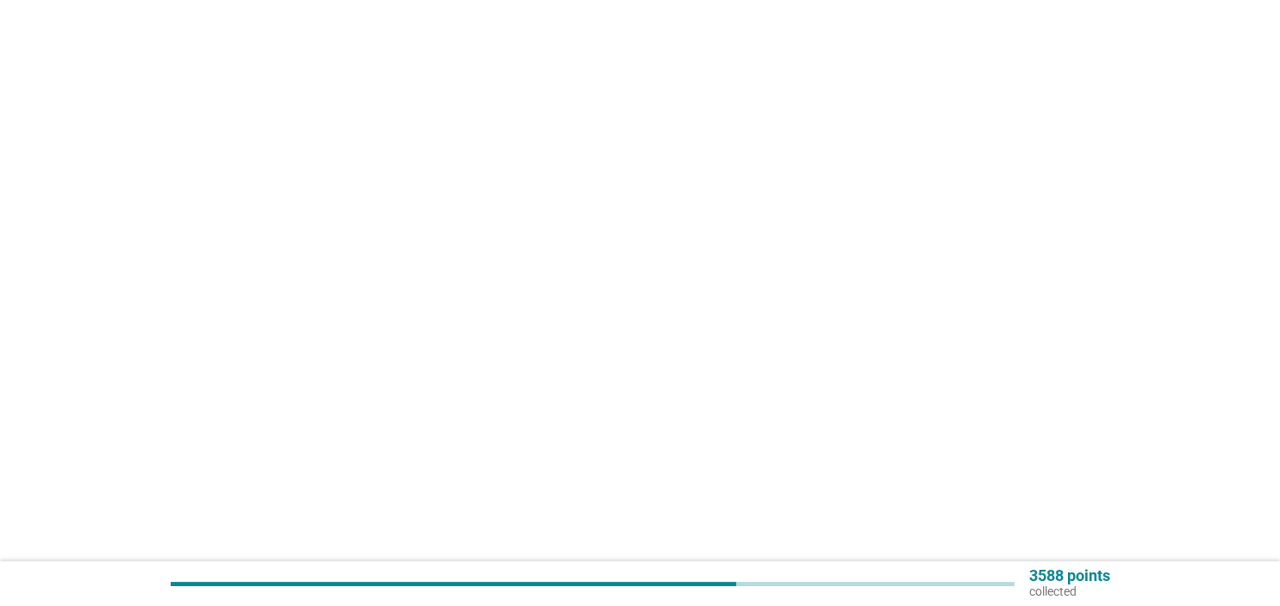
scroll to position [0, 0]
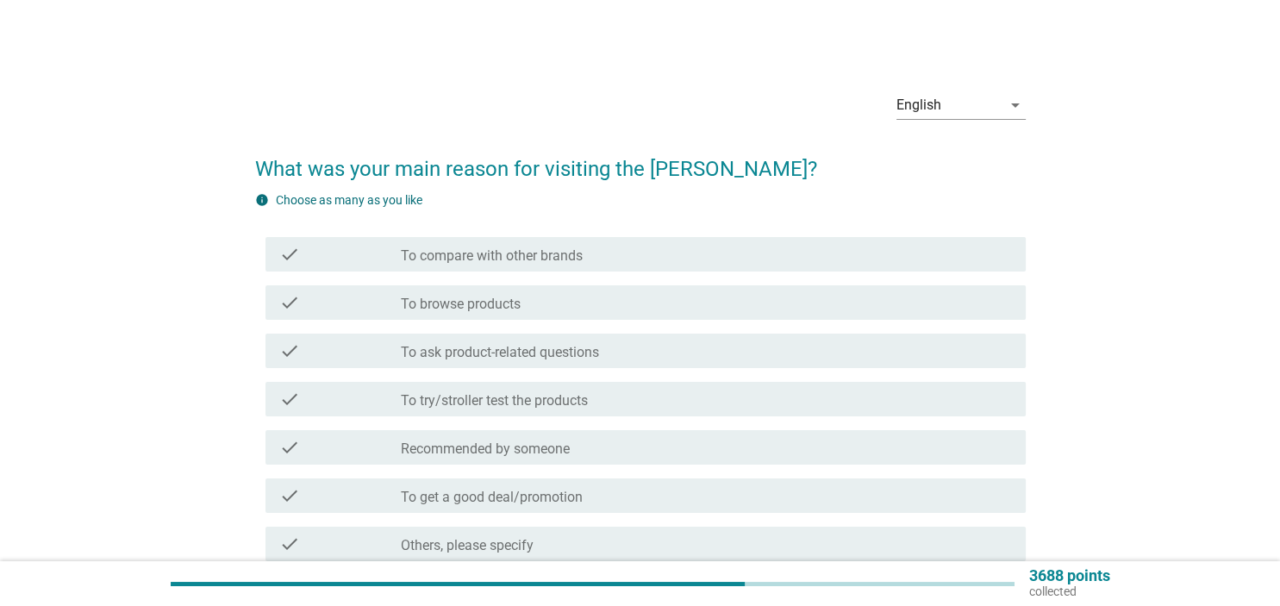
click at [776, 252] on div "check_box_outline_blank To compare with other brands" at bounding box center [706, 254] width 610 height 21
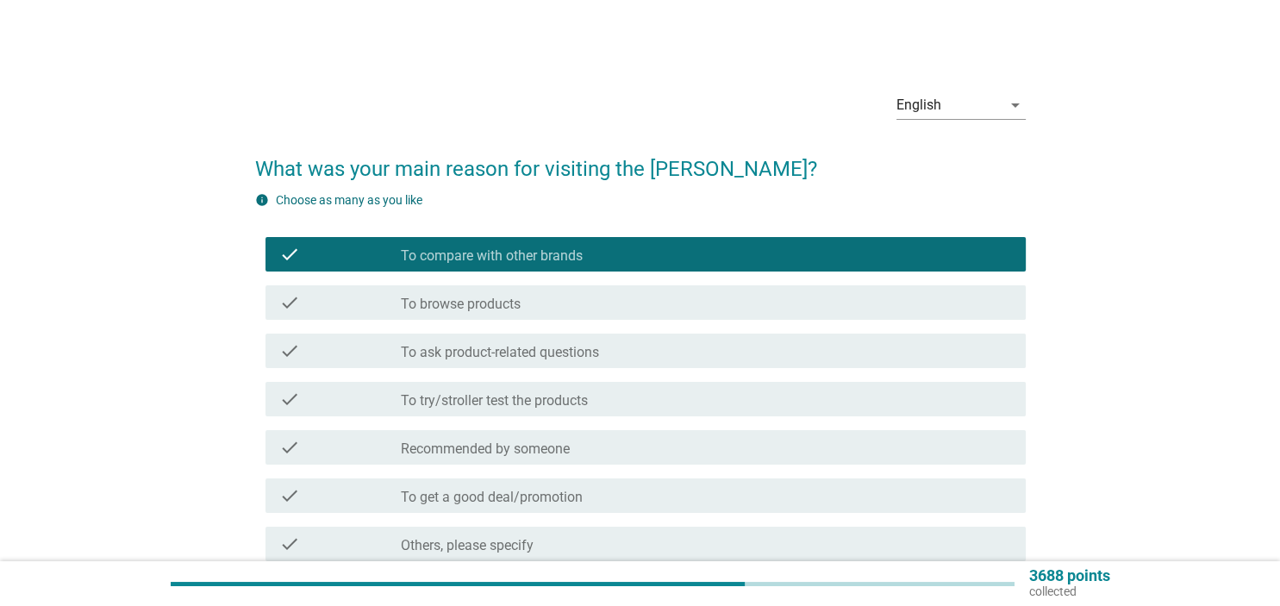
click at [751, 299] on div "check_box_outline_blank To browse products" at bounding box center [706, 302] width 610 height 21
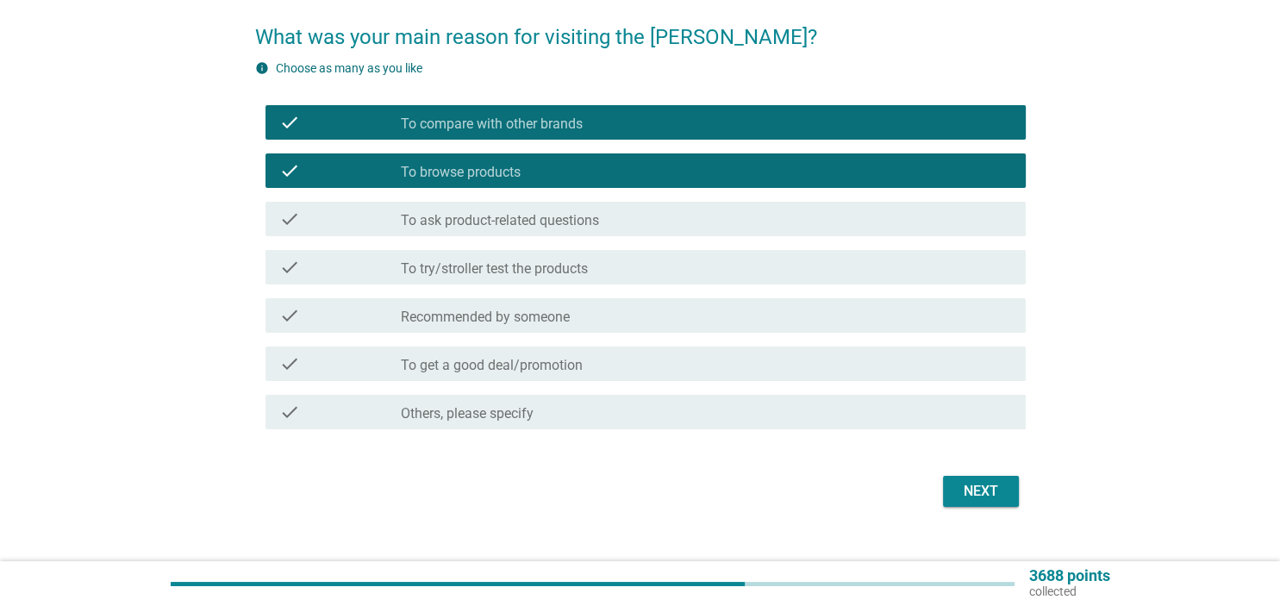
scroll to position [159, 0]
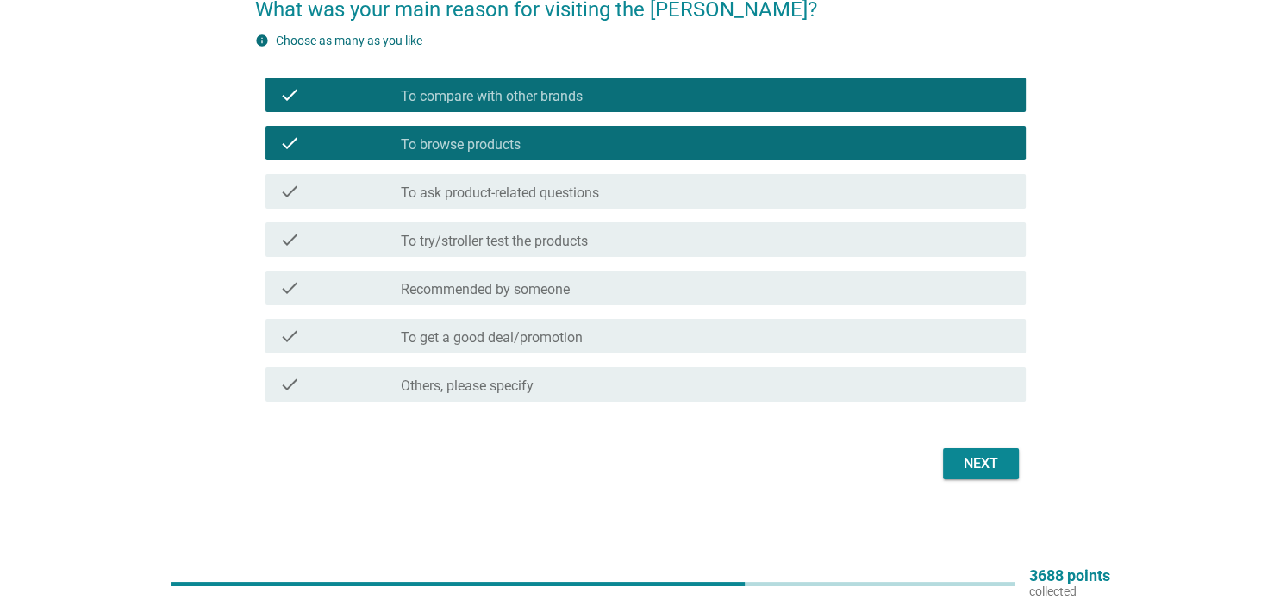
click at [996, 470] on div "Next" at bounding box center [980, 463] width 48 height 21
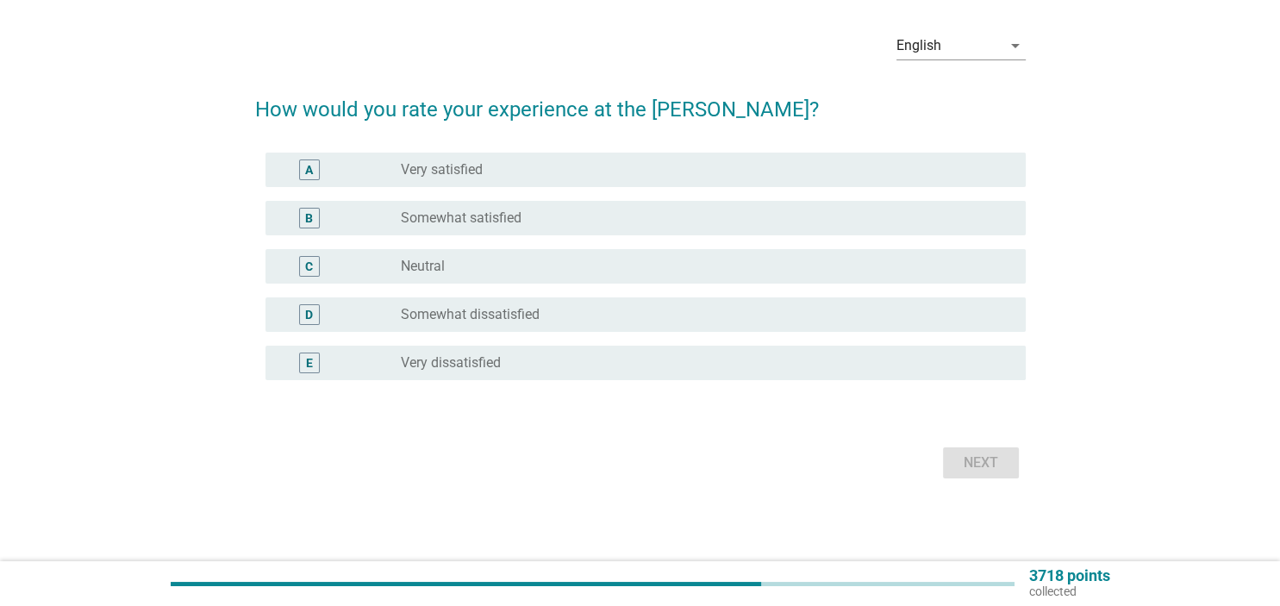
scroll to position [0, 0]
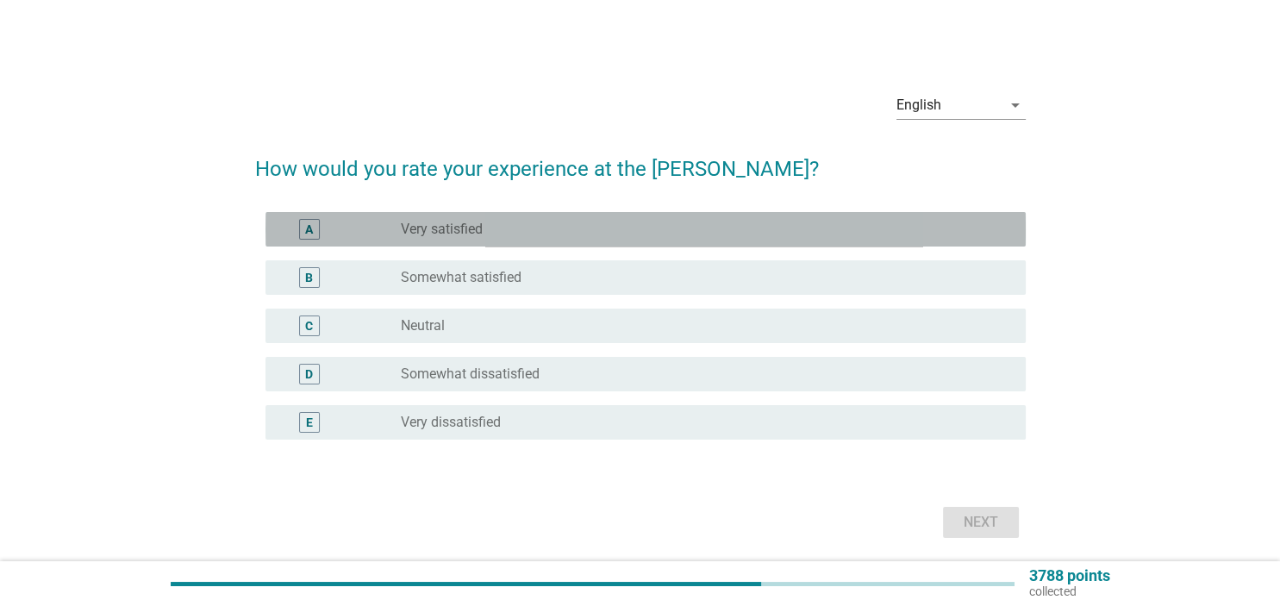
click at [757, 243] on div "A radio_button_unchecked Very satisfied" at bounding box center [645, 229] width 760 height 34
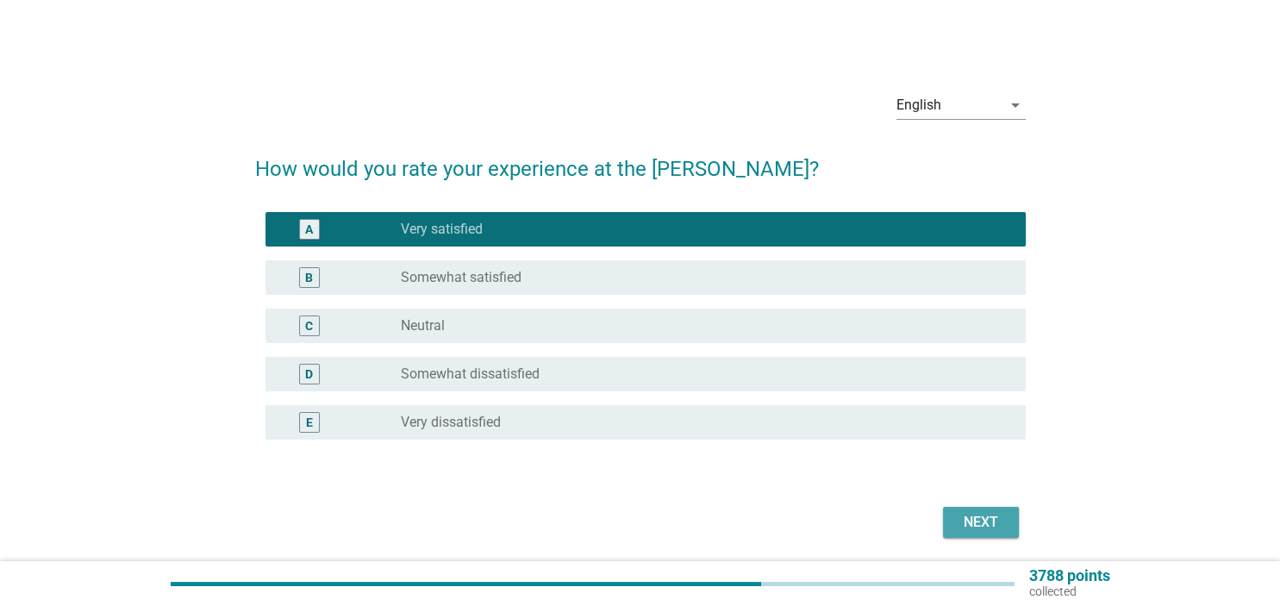
click at [980, 514] on div "Next" at bounding box center [980, 522] width 48 height 21
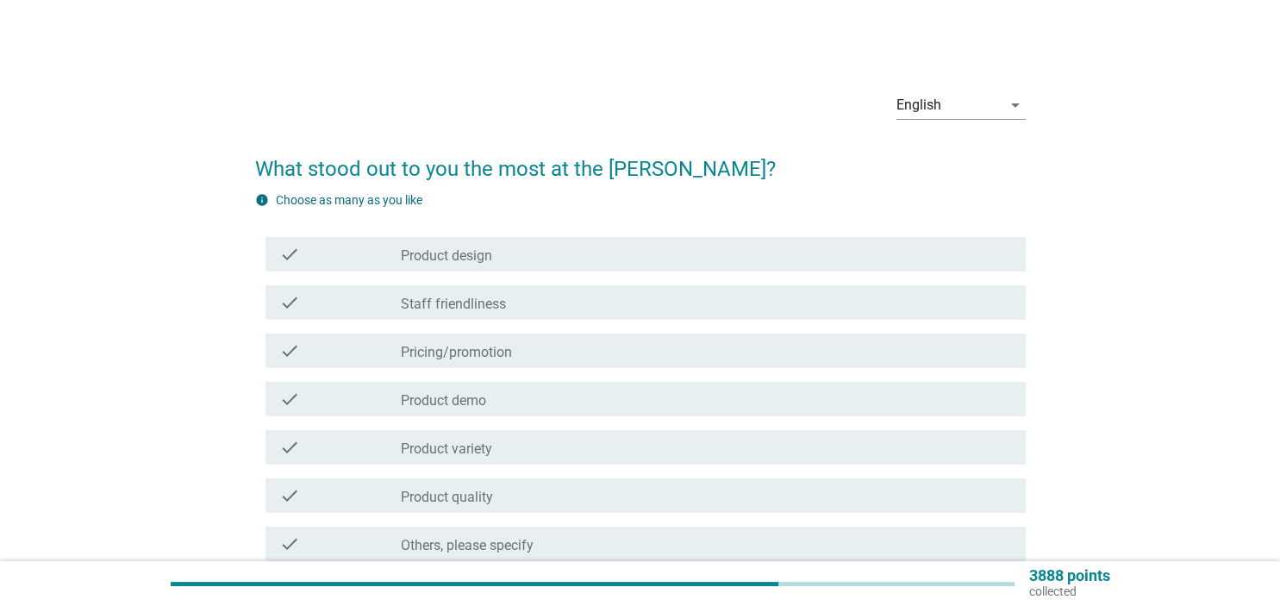
click at [763, 266] on div "check check_box_outline_blank Product design" at bounding box center [645, 254] width 760 height 34
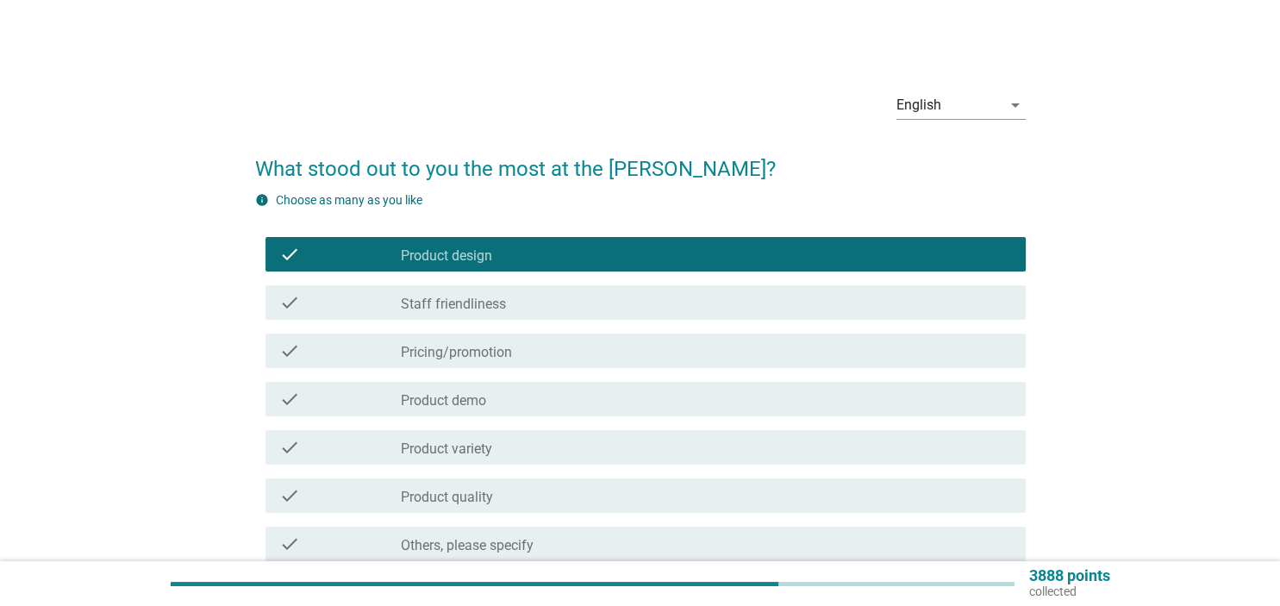
click at [767, 315] on div "check check_box_outline_blank Staff friendliness" at bounding box center [645, 302] width 760 height 34
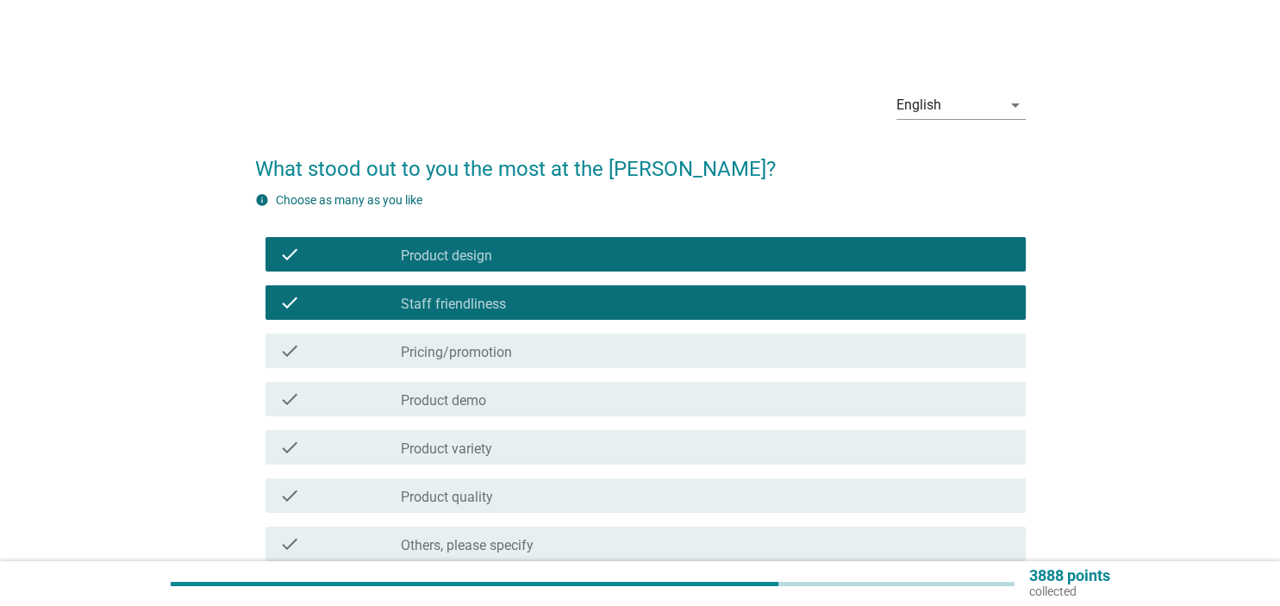
click at [769, 350] on div "check_box_outline_blank Pricing/promotion" at bounding box center [706, 350] width 610 height 21
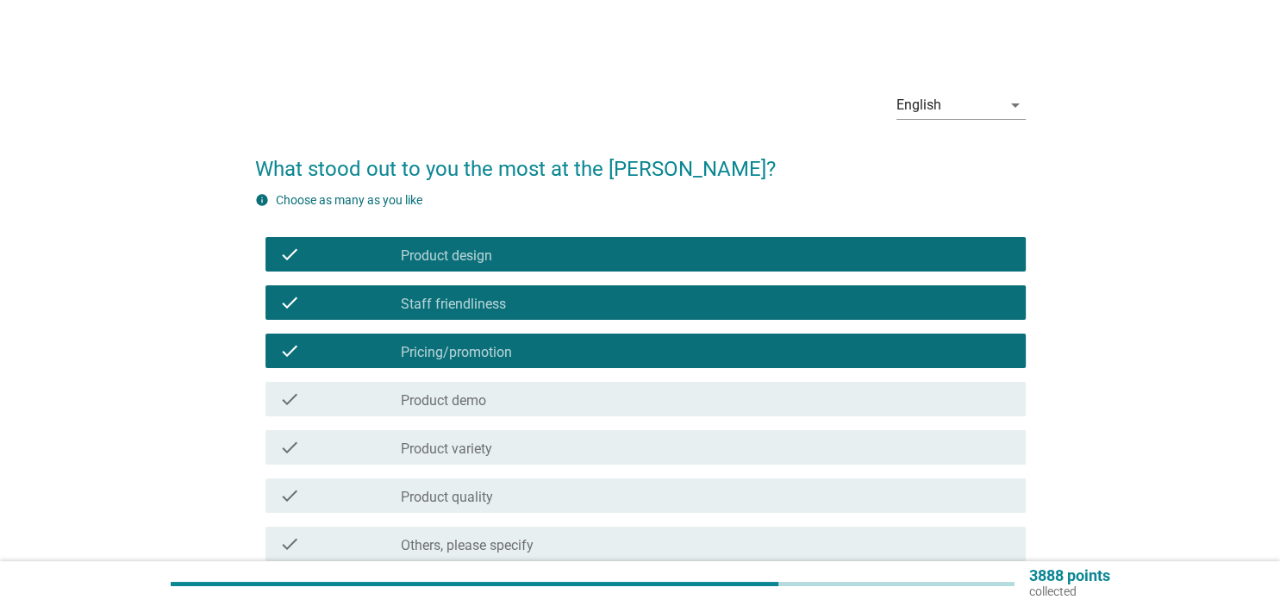
click at [791, 404] on div "check_box_outline_blank Product demo" at bounding box center [706, 399] width 610 height 21
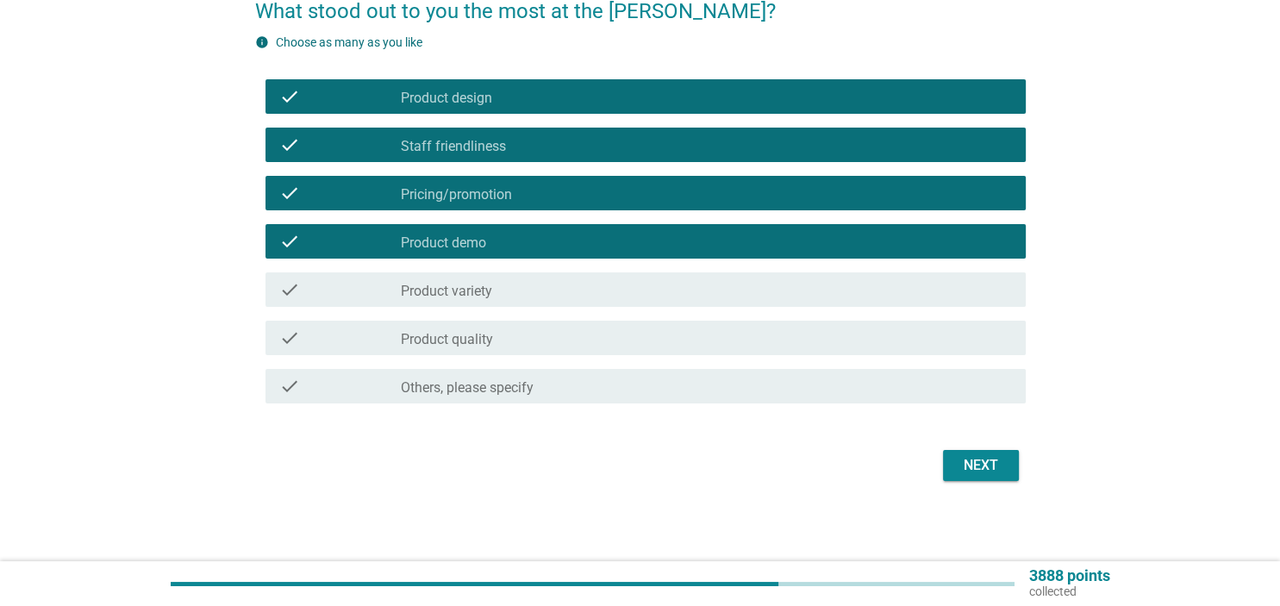
scroll to position [159, 0]
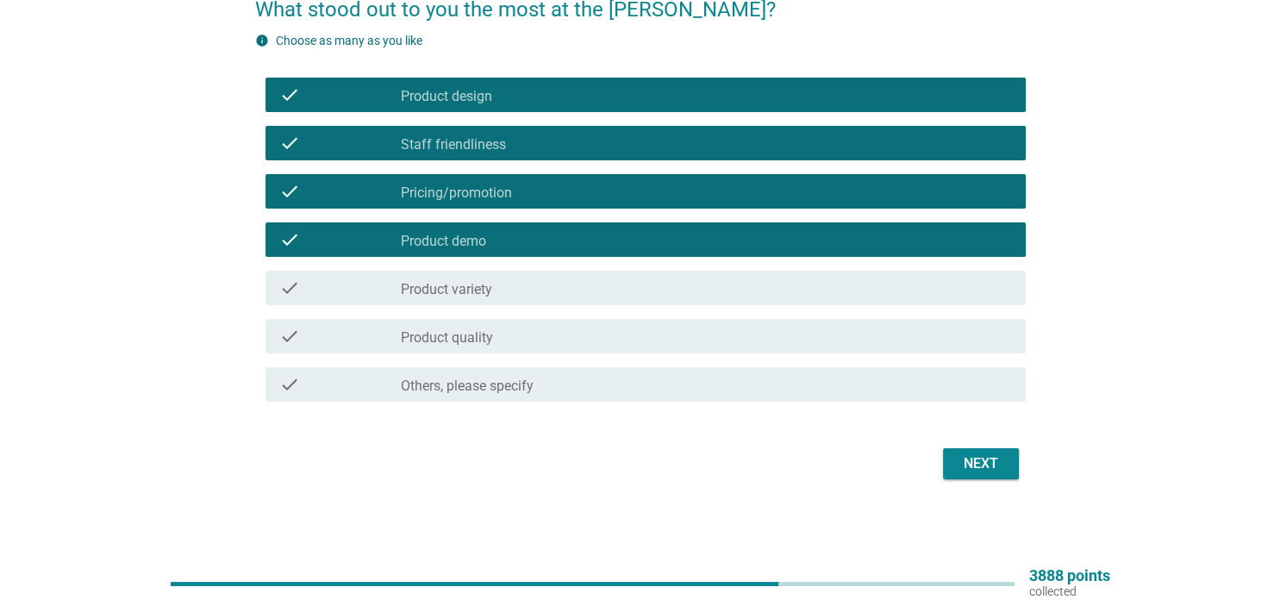
click at [997, 480] on div "Next" at bounding box center [640, 463] width 770 height 41
click at [996, 477] on button "Next" at bounding box center [981, 463] width 76 height 31
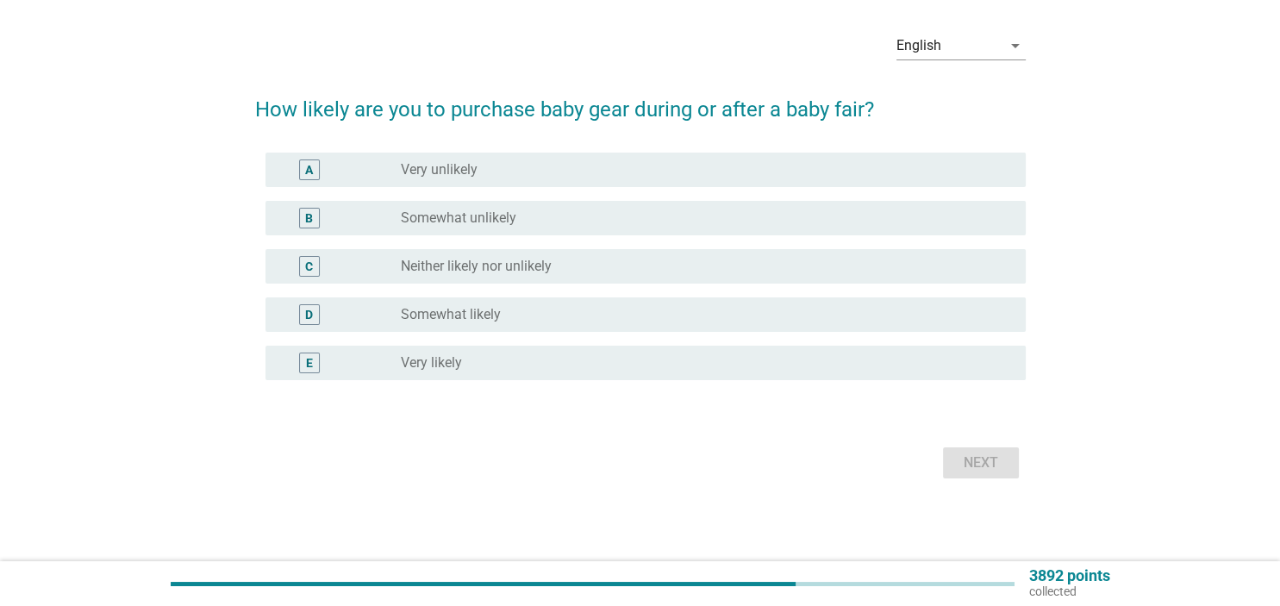
scroll to position [0, 0]
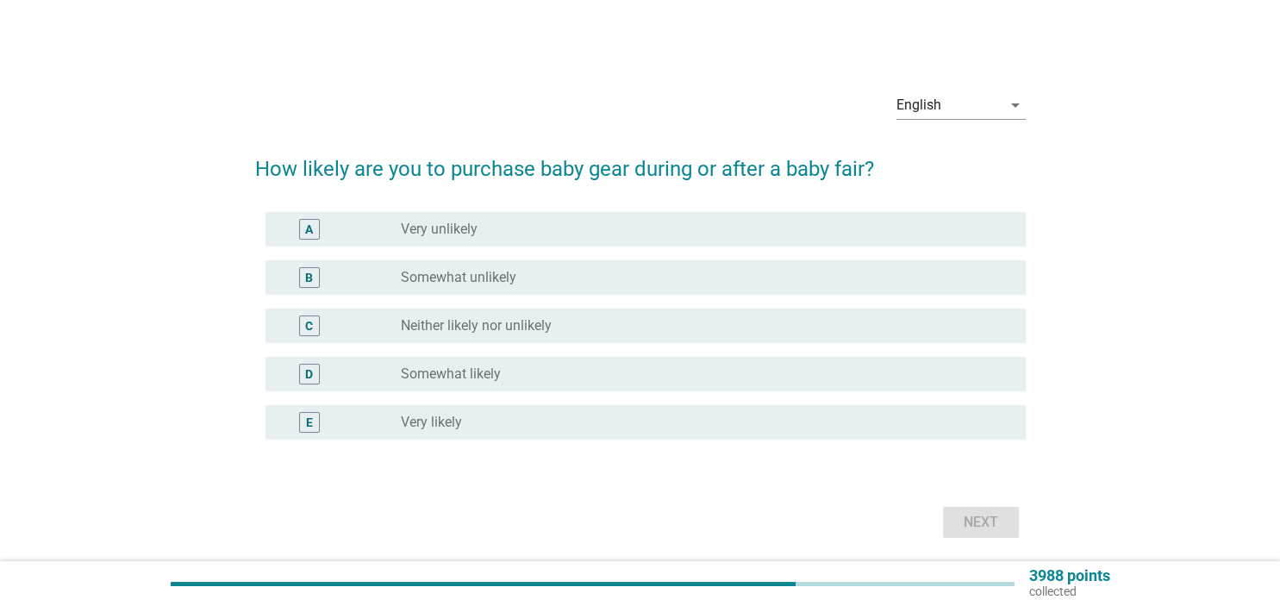
click at [770, 319] on div "radio_button_unchecked Neither likely nor unlikely" at bounding box center [699, 325] width 596 height 17
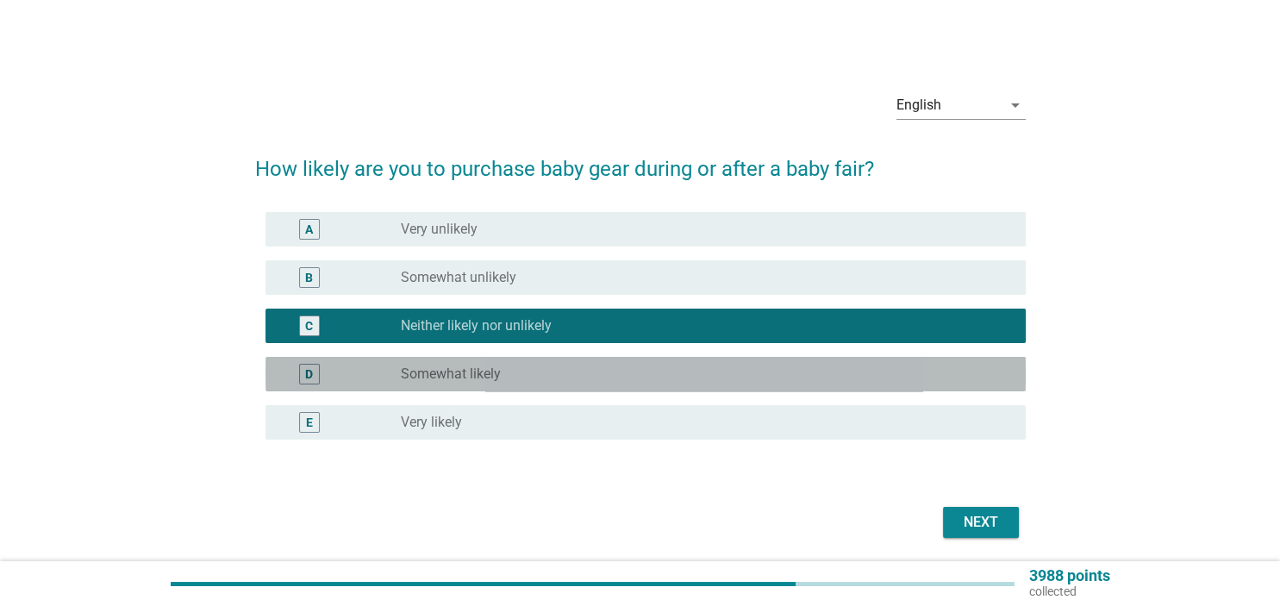
click at [926, 376] on div "radio_button_unchecked Somewhat likely" at bounding box center [699, 373] width 596 height 17
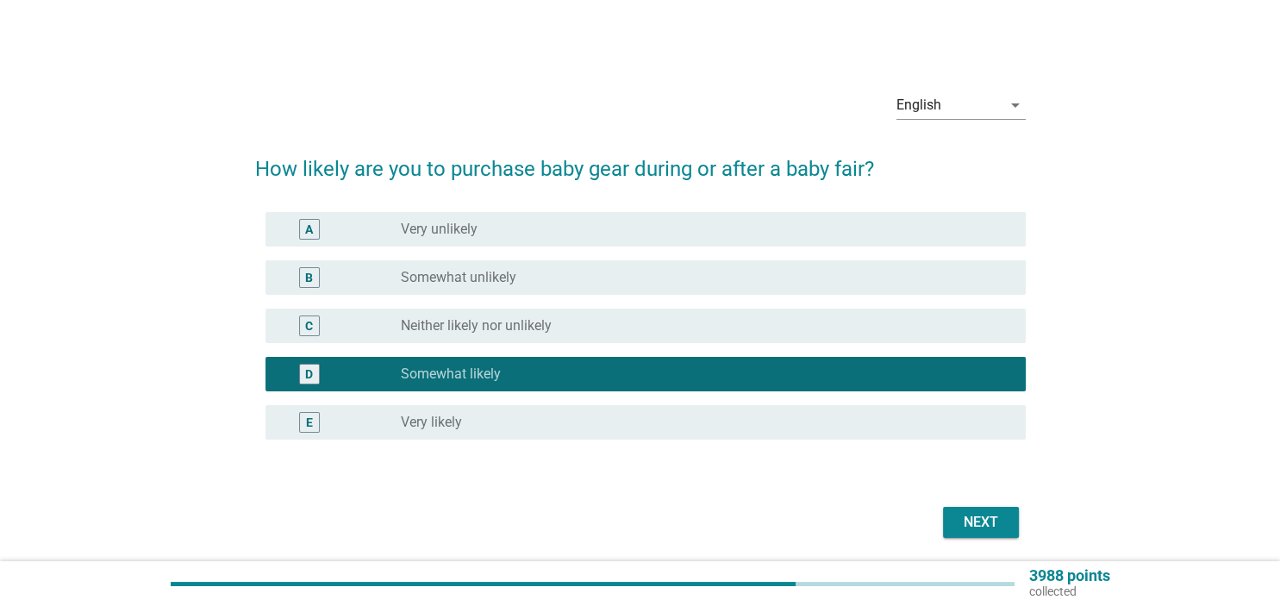
click at [986, 530] on div "Next" at bounding box center [980, 522] width 48 height 21
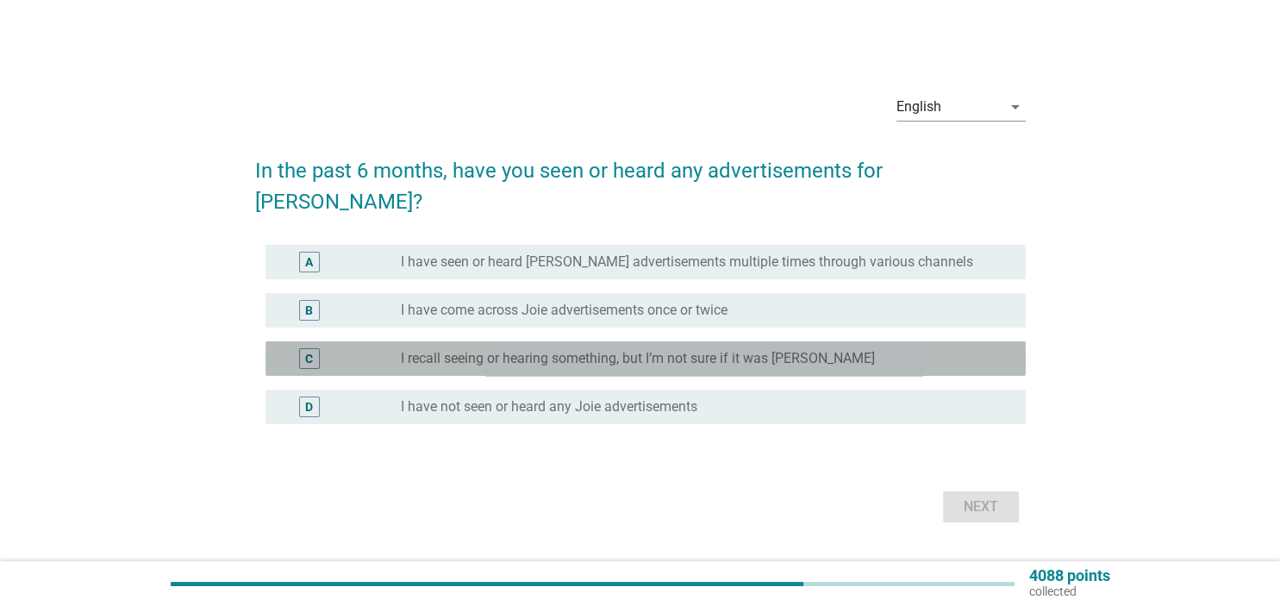
click at [884, 341] on div "C radio_button_unchecked I recall seeing or hearing something, but I’m not sure…" at bounding box center [645, 358] width 760 height 34
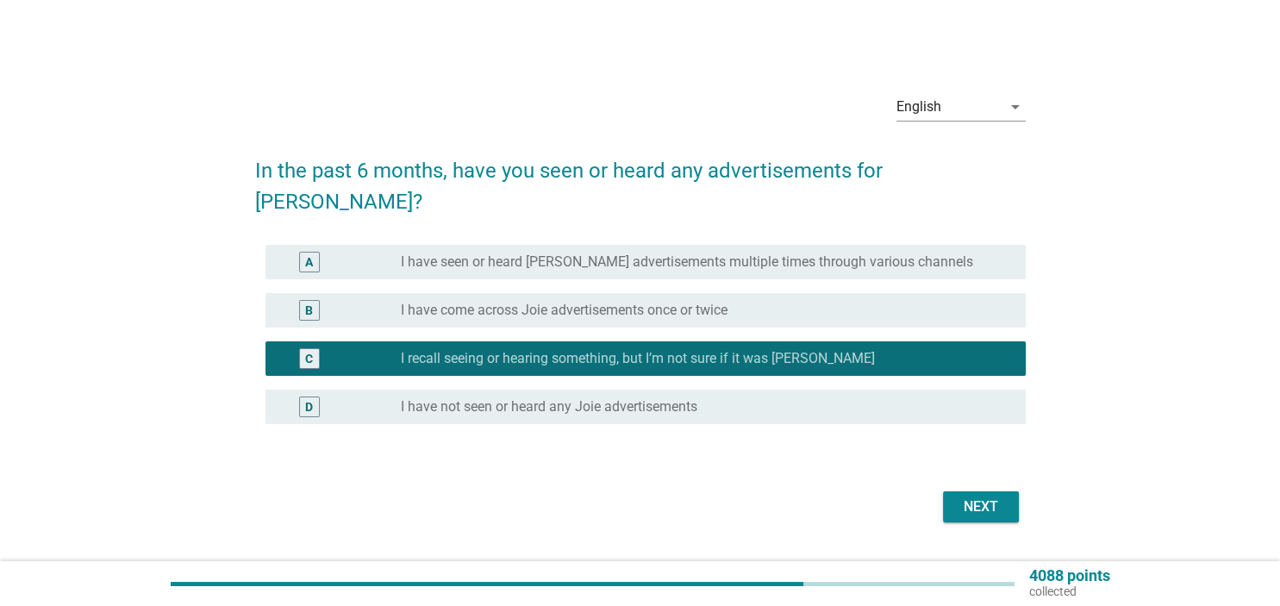
click at [1036, 513] on div "English arrow_drop_down In the past 6 months, have you seen or heard any advert…" at bounding box center [640, 303] width 798 height 476
click at [1012, 501] on button "Next" at bounding box center [981, 506] width 76 height 31
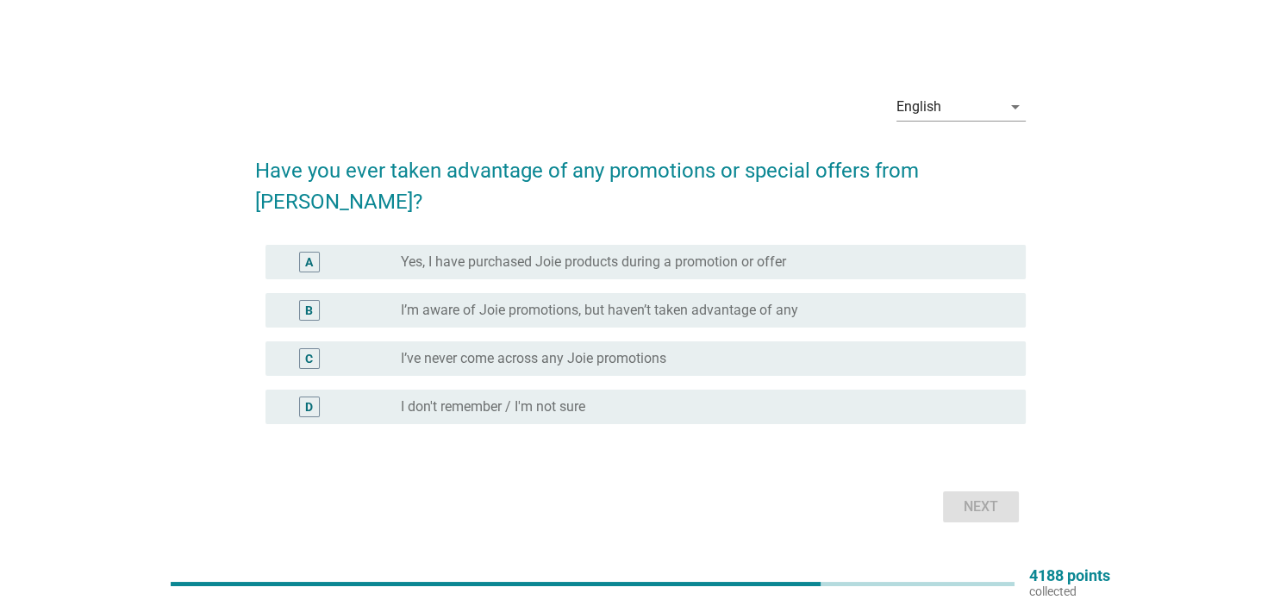
click at [850, 302] on div "radio_button_unchecked I’m aware of Joie promotions, but haven’t taken advantag…" at bounding box center [699, 310] width 596 height 17
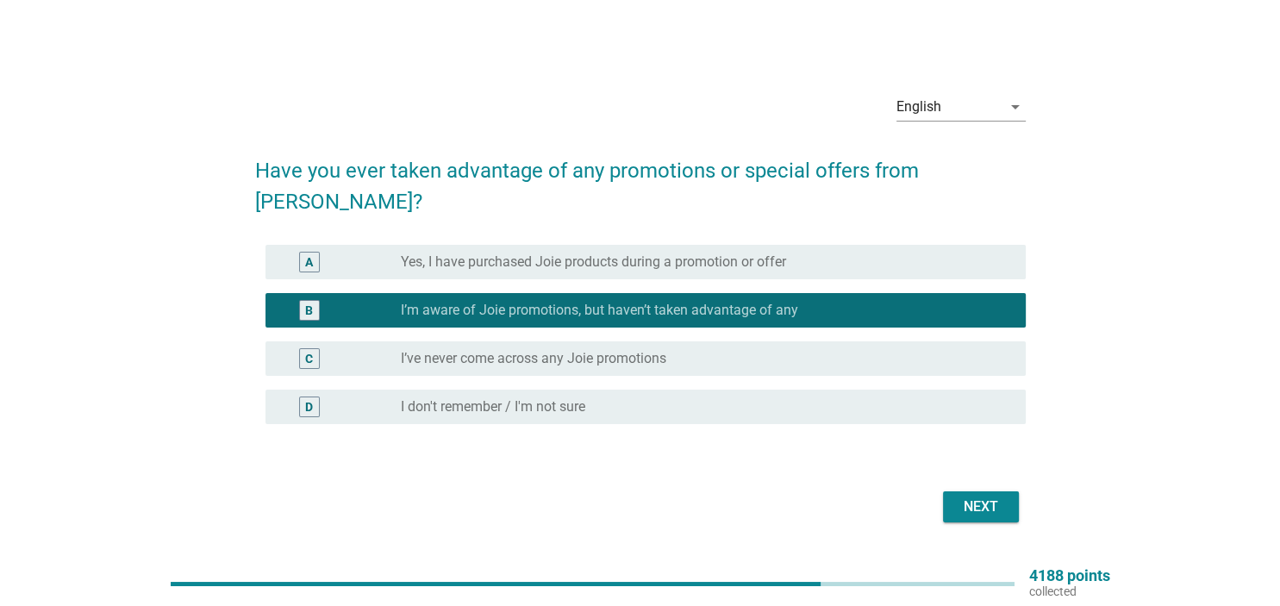
click at [898, 334] on div "C radio_button_unchecked I’ve never come across any Joie promotions" at bounding box center [640, 358] width 770 height 48
click at [882, 253] on div "radio_button_unchecked Yes, I have purchased Joie products during a promotion o…" at bounding box center [699, 261] width 596 height 17
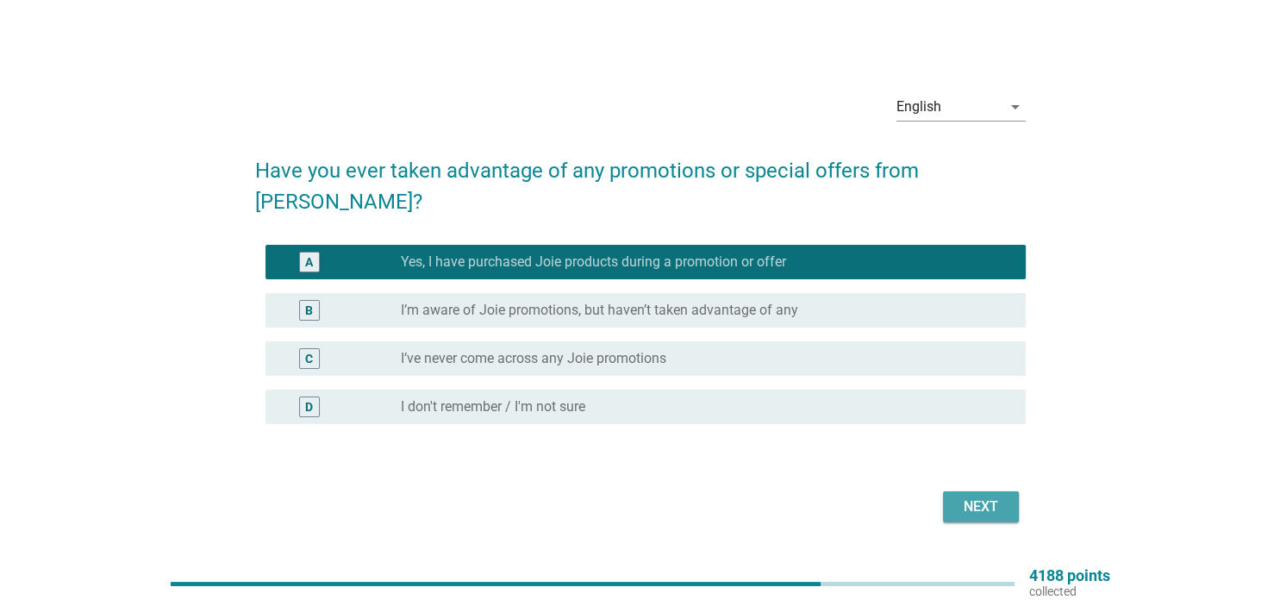
click at [956, 495] on button "Next" at bounding box center [981, 506] width 76 height 31
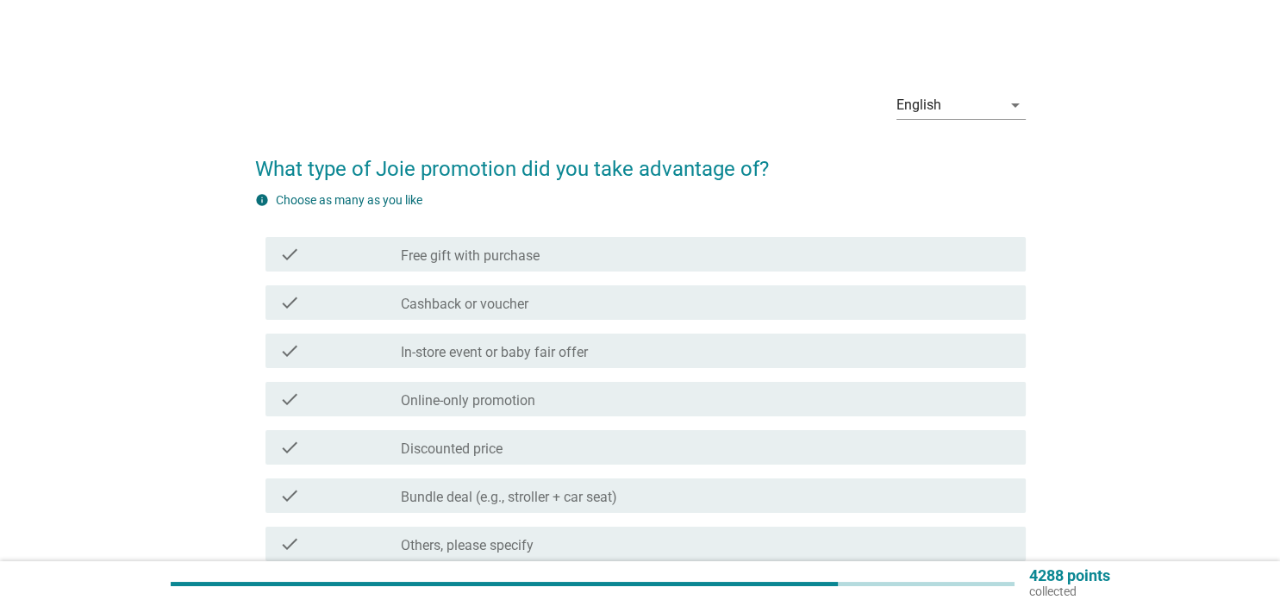
click at [777, 292] on div "check_box_outline_blank Cashback or voucher" at bounding box center [706, 302] width 610 height 21
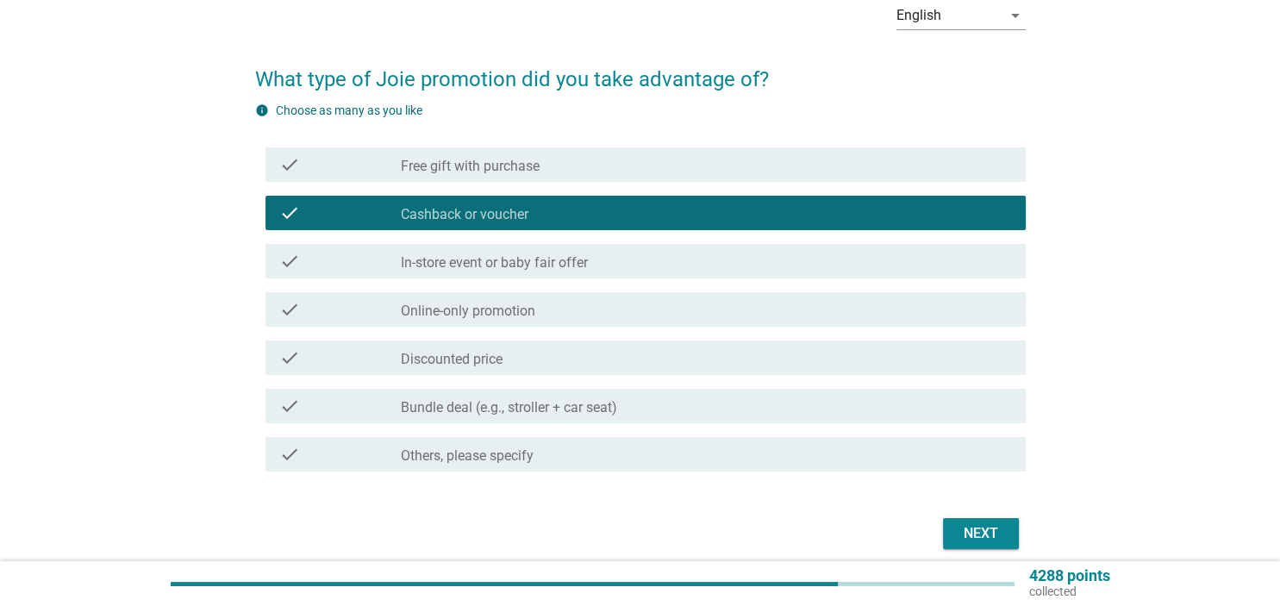
scroll to position [90, 0]
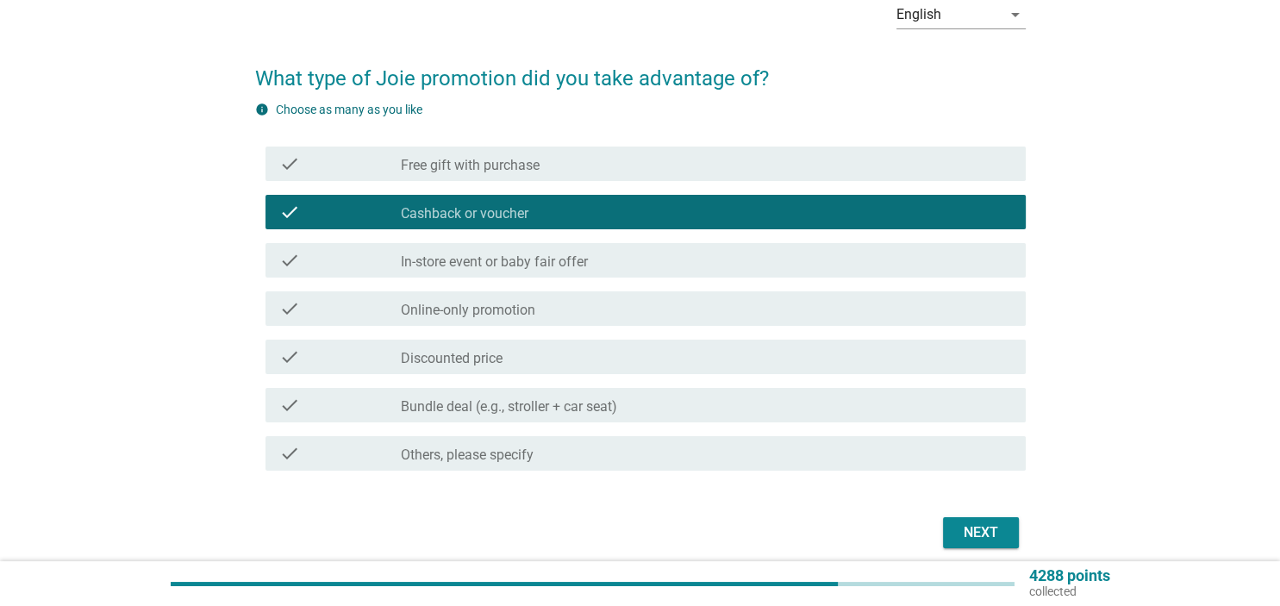
click at [983, 539] on div "Next" at bounding box center [980, 532] width 48 height 21
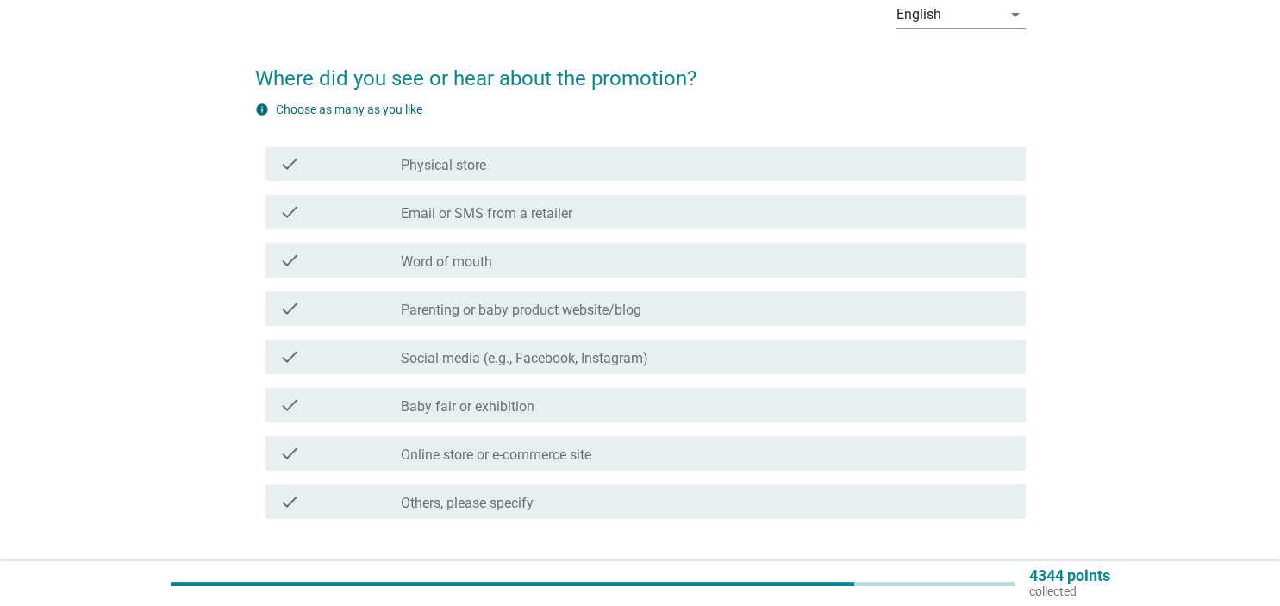
scroll to position [0, 0]
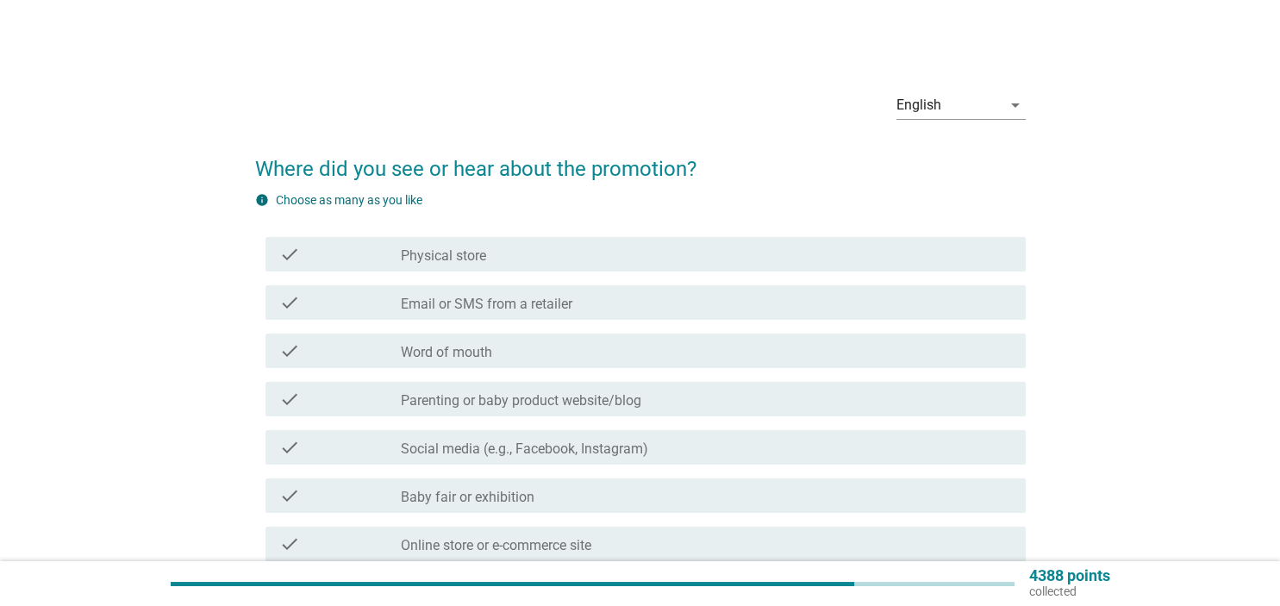
click at [734, 252] on div "check_box_outline_blank Physical store" at bounding box center [706, 254] width 610 height 21
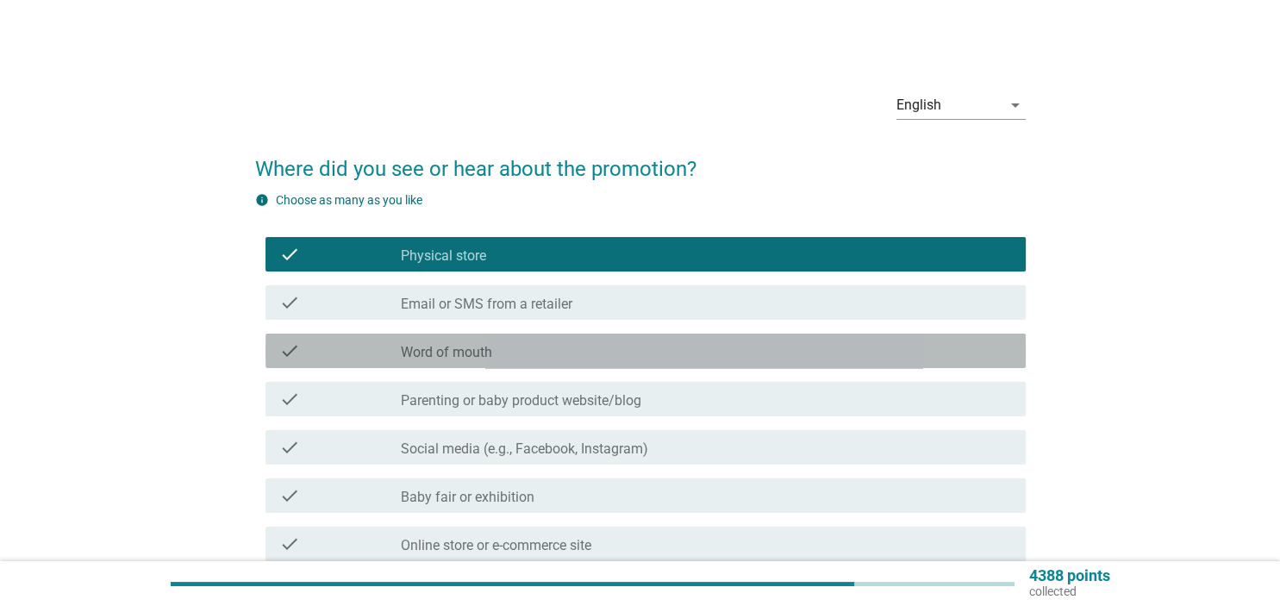
click at [763, 344] on div "check_box_outline_blank Word of mouth" at bounding box center [706, 350] width 610 height 21
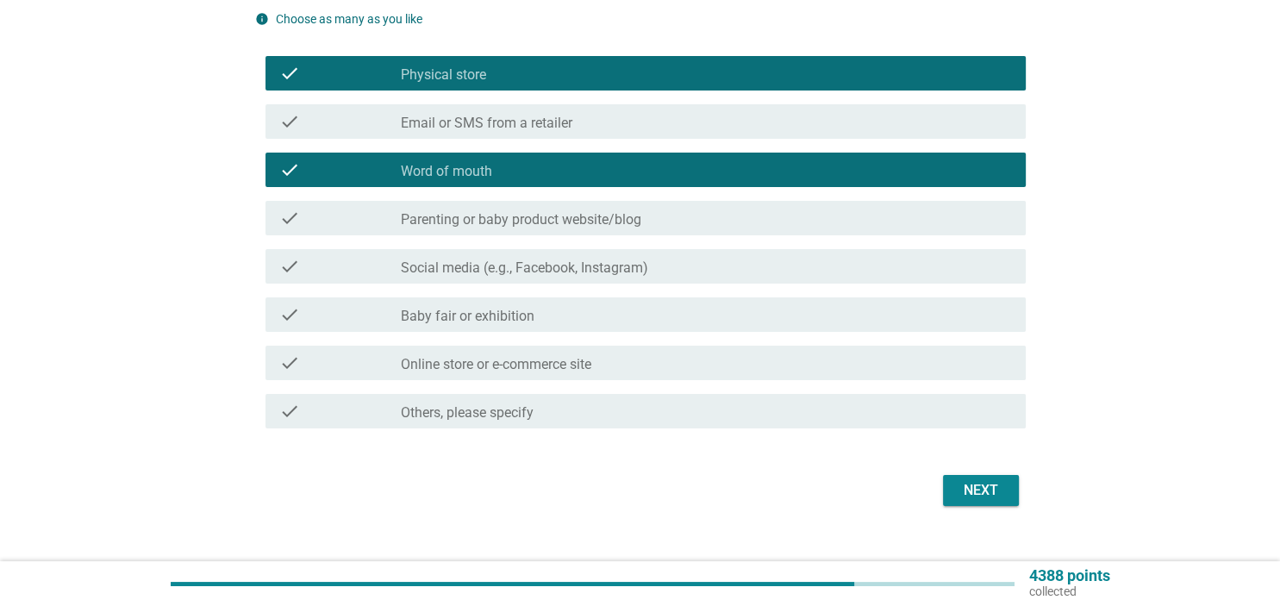
scroll to position [182, 0]
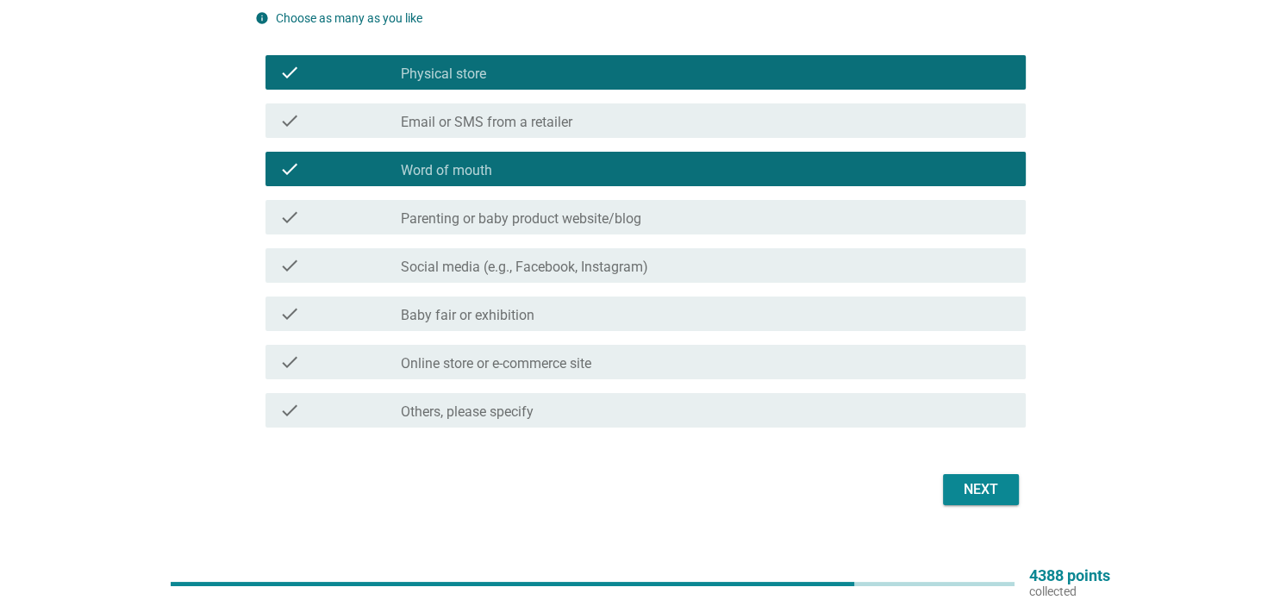
click at [768, 315] on div "check_box_outline_blank Baby fair or exhibition" at bounding box center [706, 313] width 610 height 21
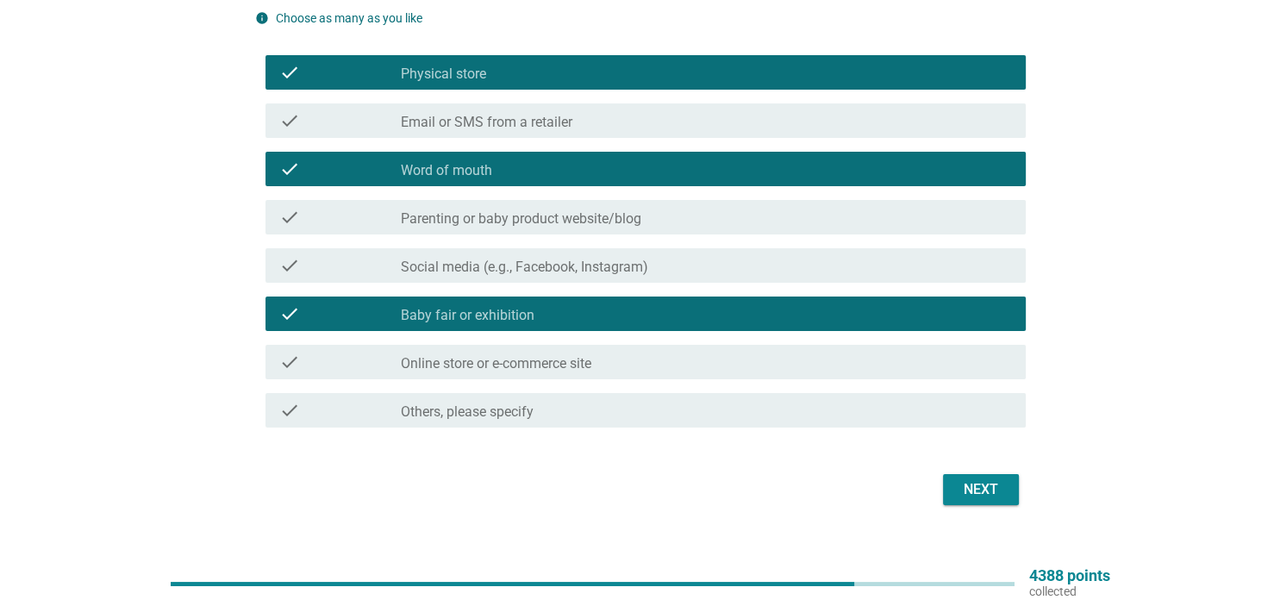
click at [970, 479] on button "Next" at bounding box center [981, 489] width 76 height 31
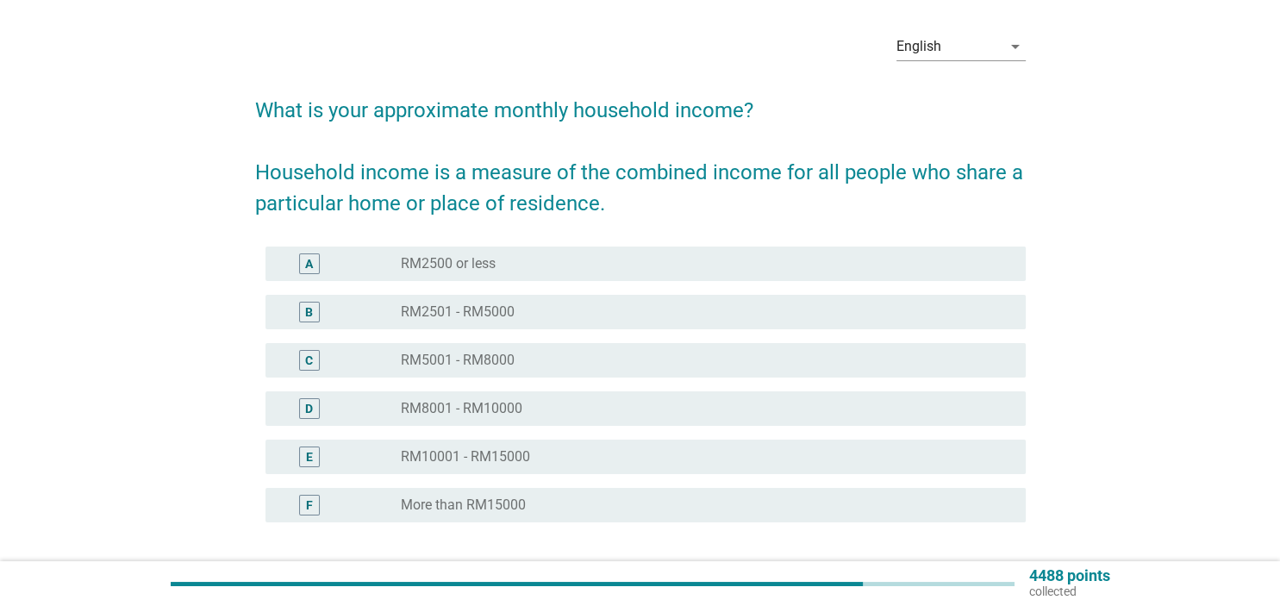
scroll to position [90, 0]
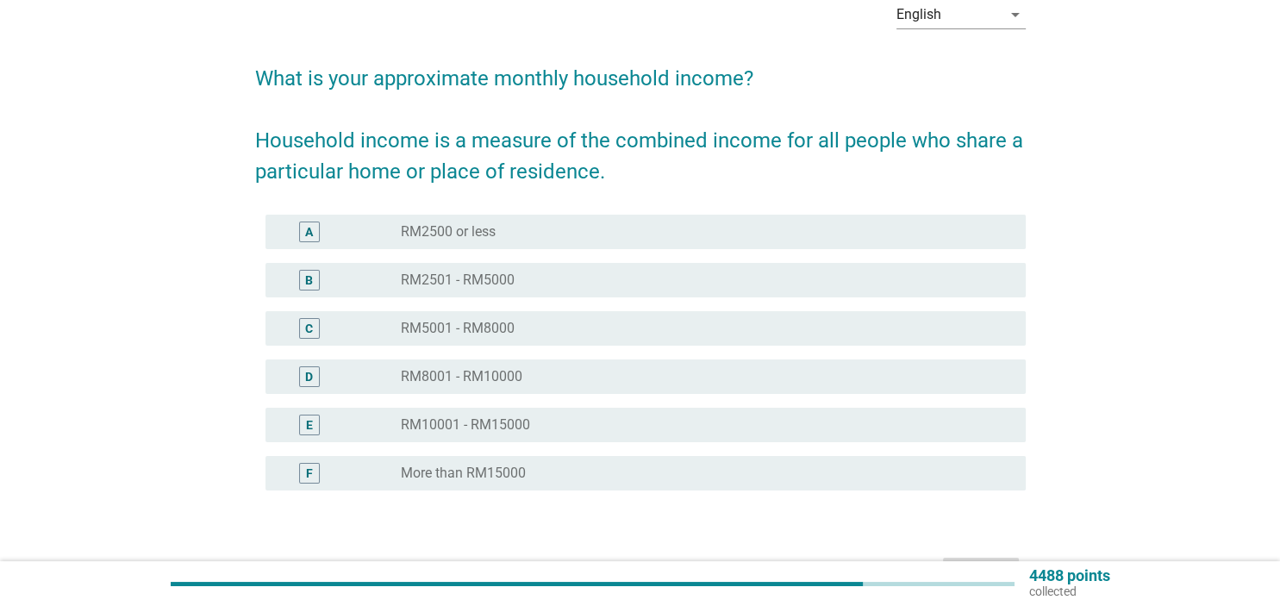
click at [814, 323] on div "radio_button_unchecked RM5001 - RM8000" at bounding box center [699, 328] width 596 height 17
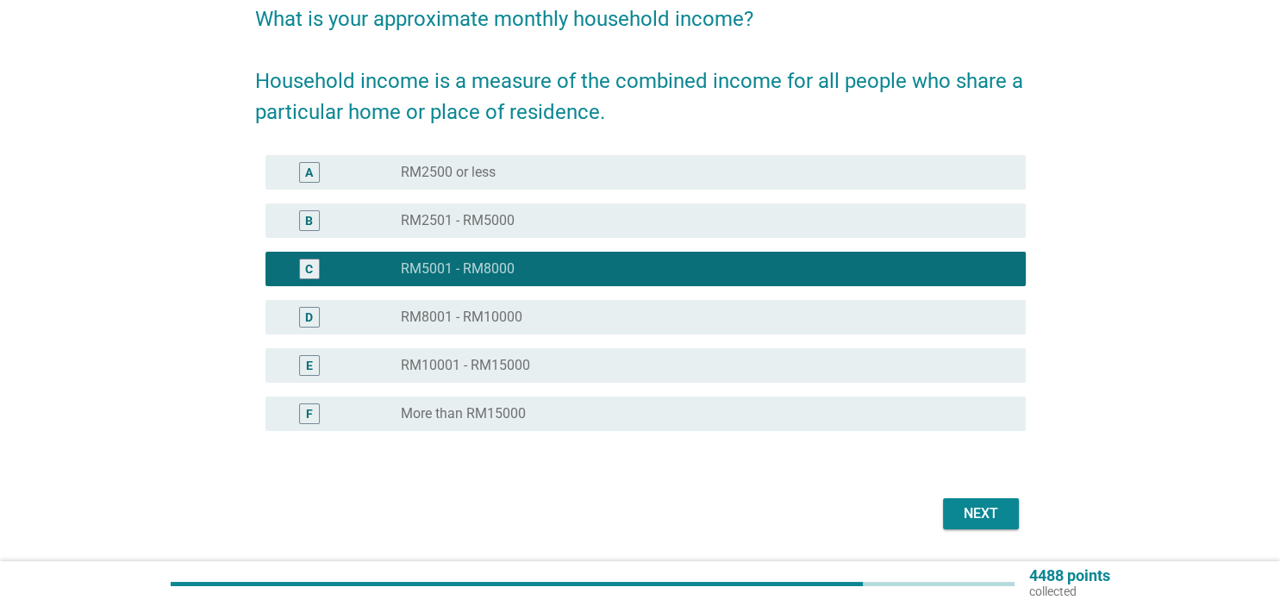
scroll to position [182, 0]
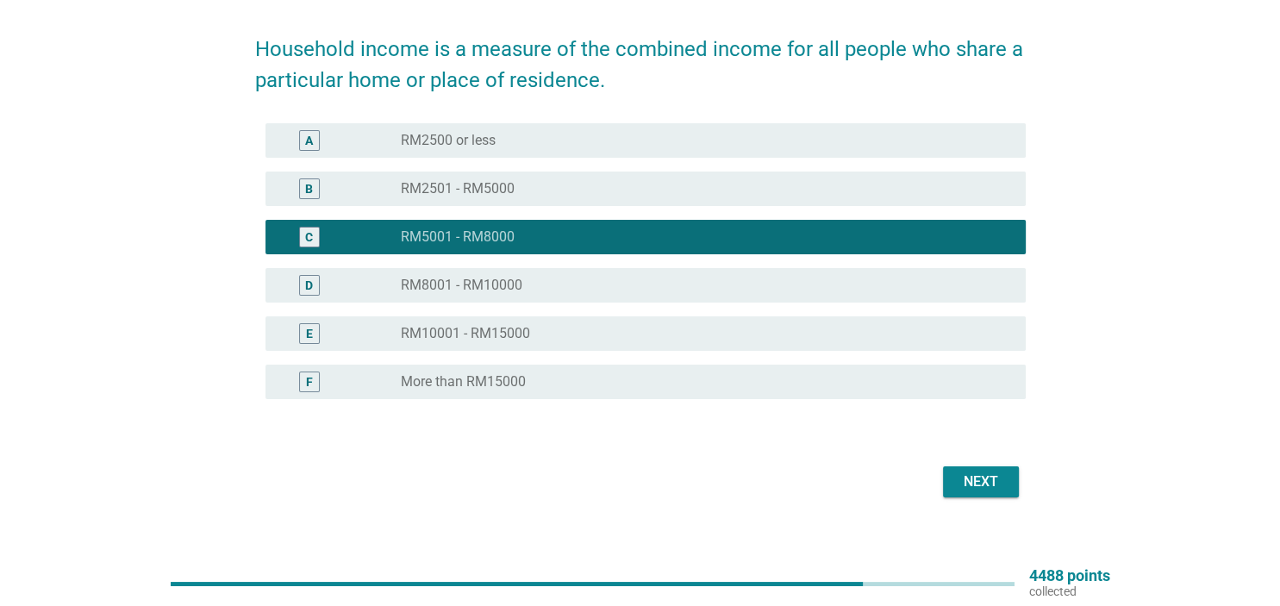
click at [967, 482] on div "Next" at bounding box center [980, 481] width 48 height 21
